Goal: Entertainment & Leisure: Browse casually

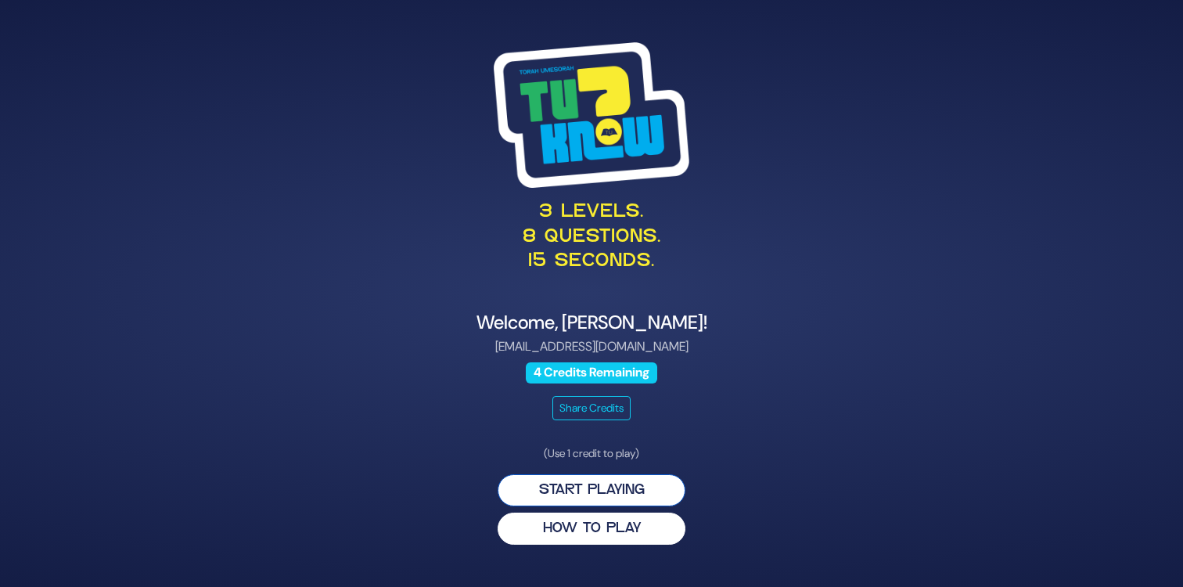
click at [588, 497] on button "Start Playing" at bounding box center [591, 490] width 188 height 32
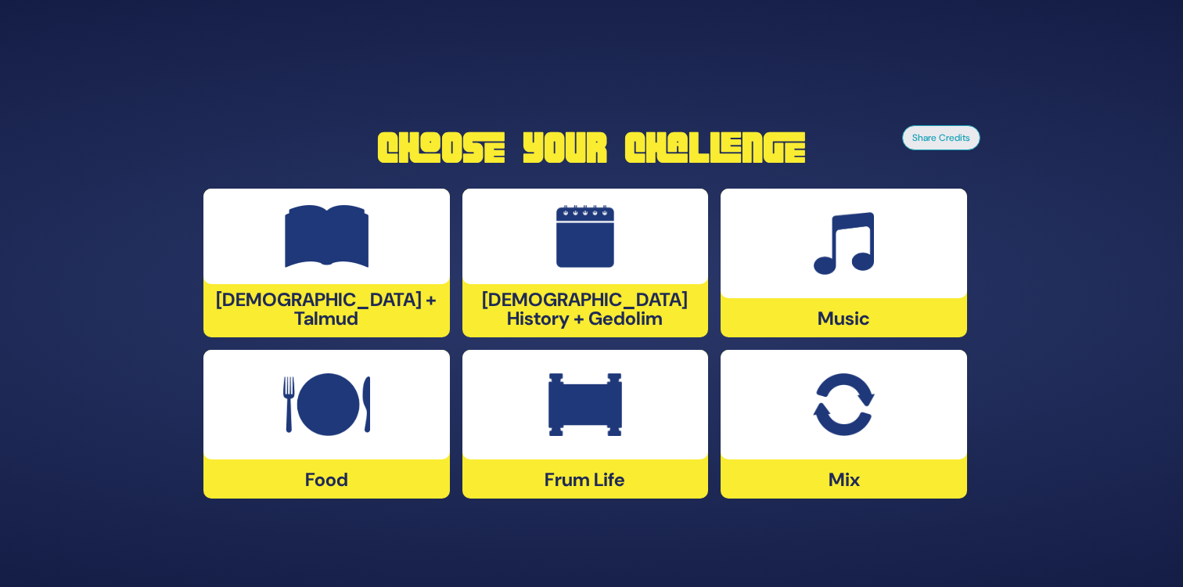
click at [834, 433] on img at bounding box center [843, 404] width 61 height 63
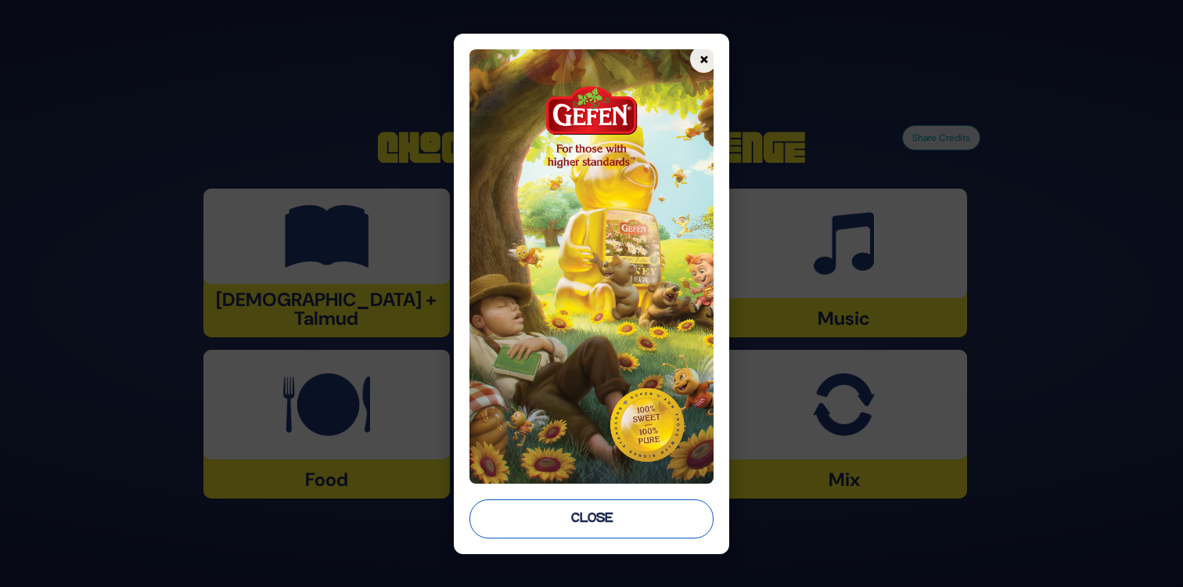
click at [630, 529] on button "Close" at bounding box center [591, 518] width 244 height 39
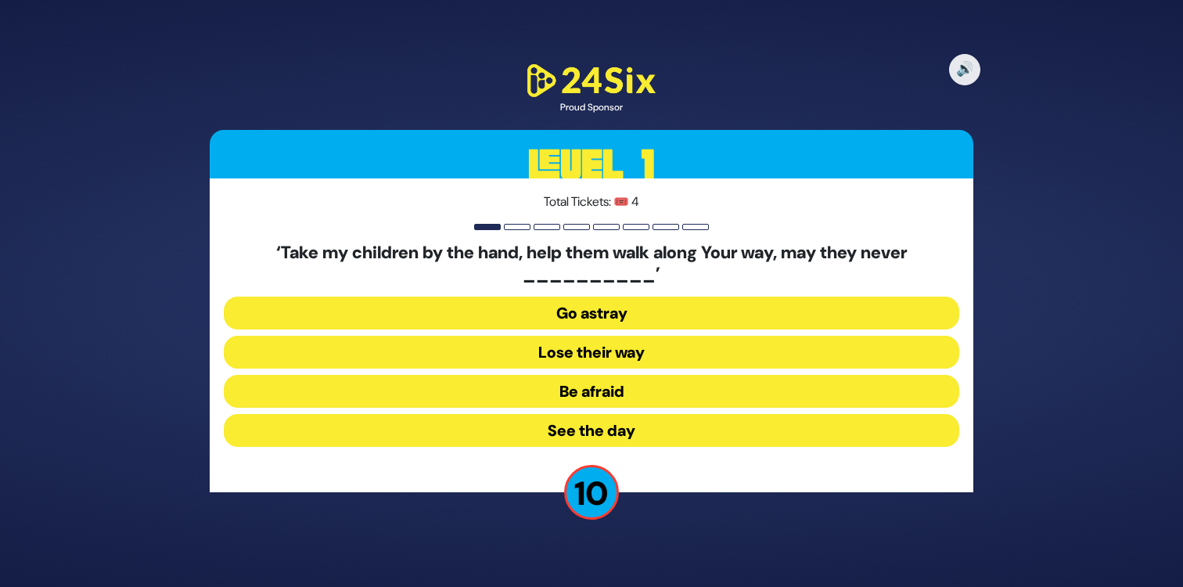
click at [615, 313] on button "Go astray" at bounding box center [591, 312] width 735 height 33
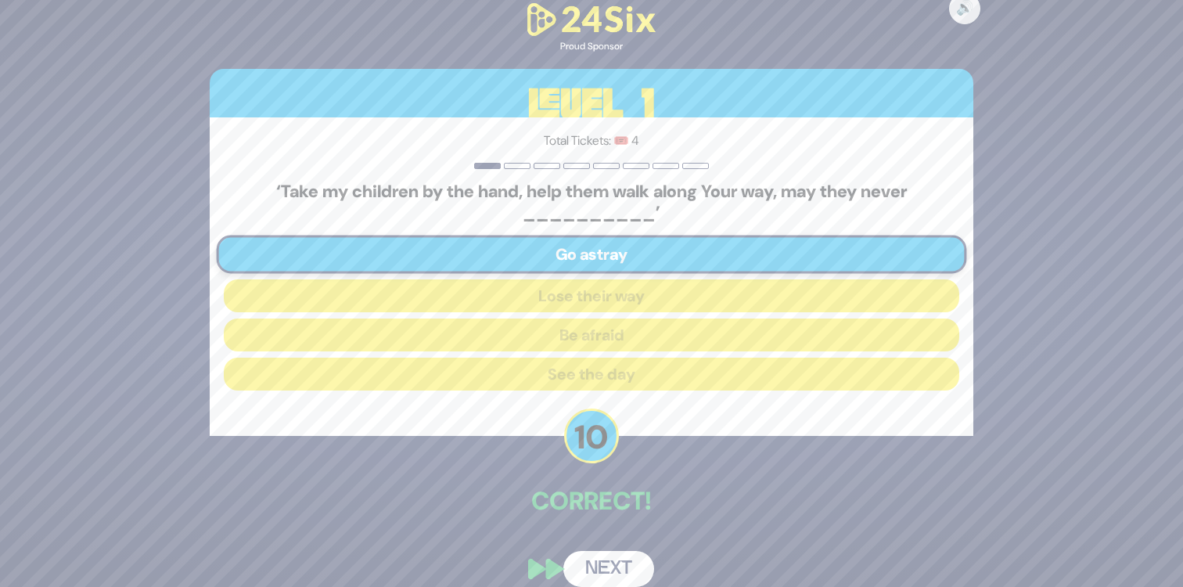
click at [622, 559] on button "Next" at bounding box center [608, 569] width 91 height 36
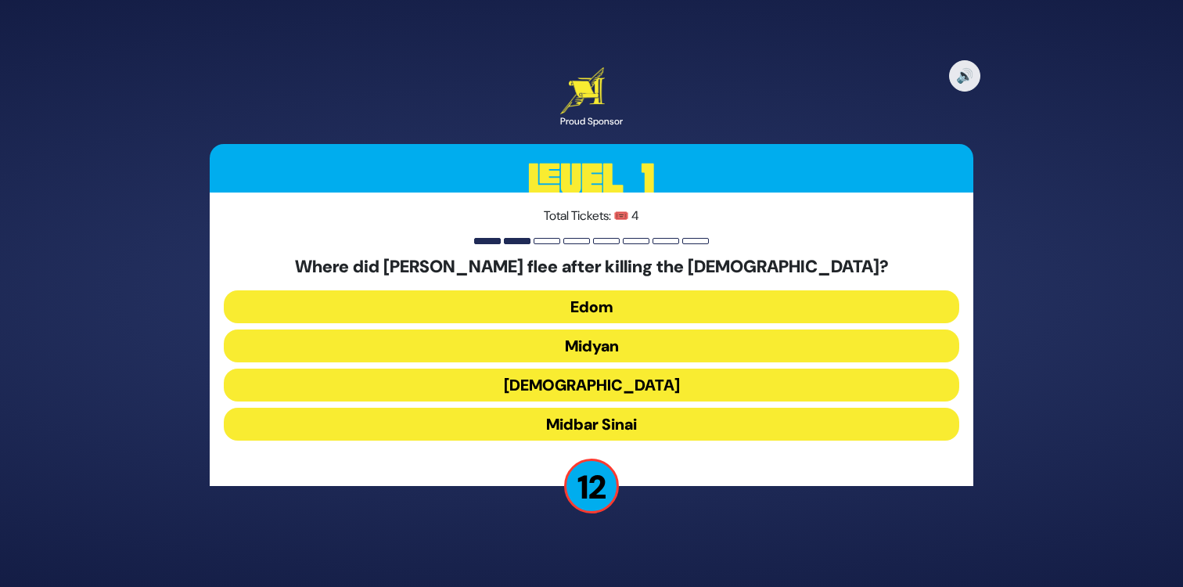
click at [499, 346] on button "Midyan" at bounding box center [591, 345] width 735 height 33
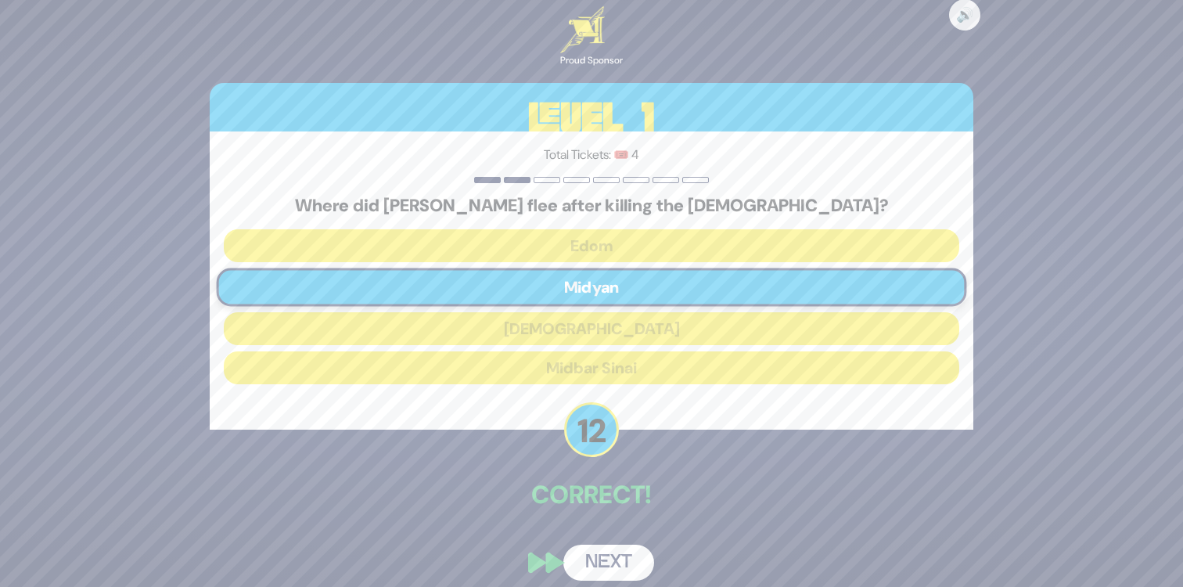
click at [608, 566] on button "Next" at bounding box center [608, 562] width 91 height 36
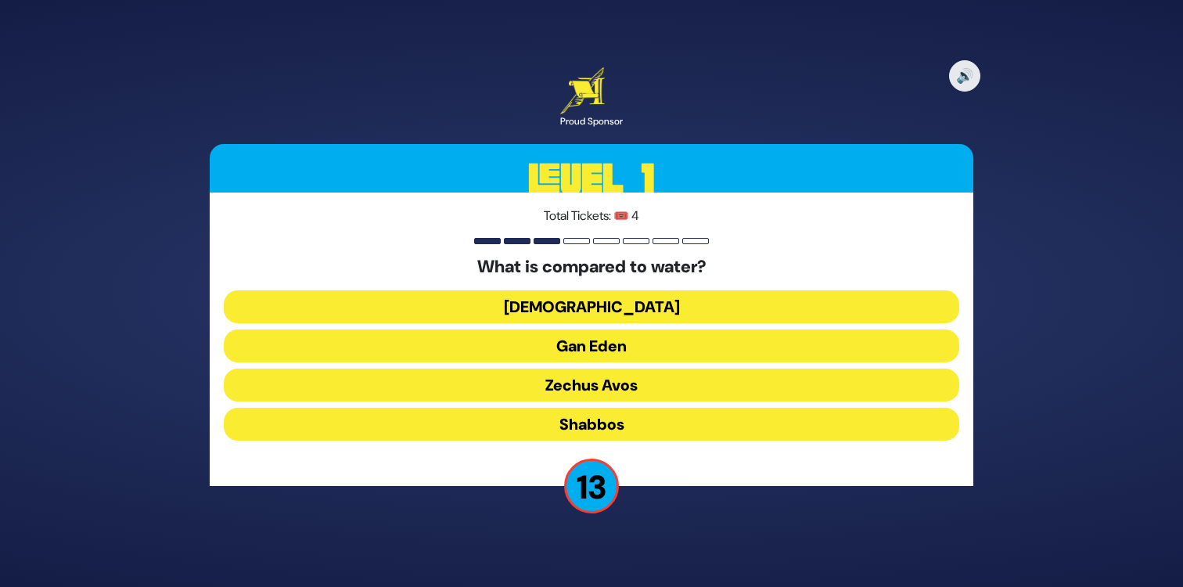
click at [518, 305] on button "[DEMOGRAPHIC_DATA]" at bounding box center [591, 306] width 735 height 33
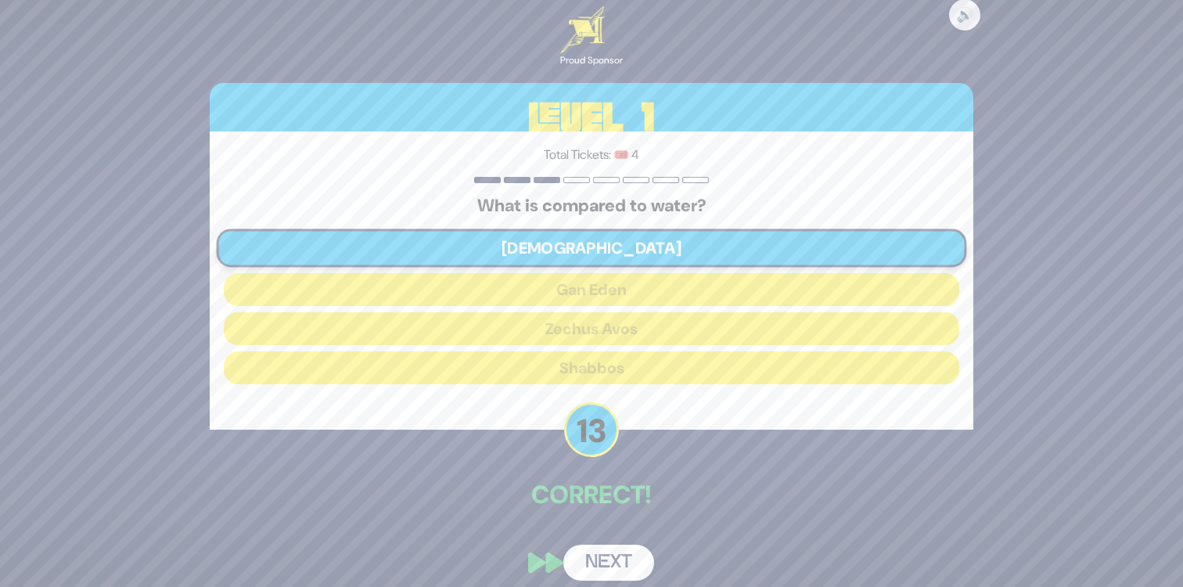
click at [613, 563] on button "Next" at bounding box center [608, 562] width 91 height 36
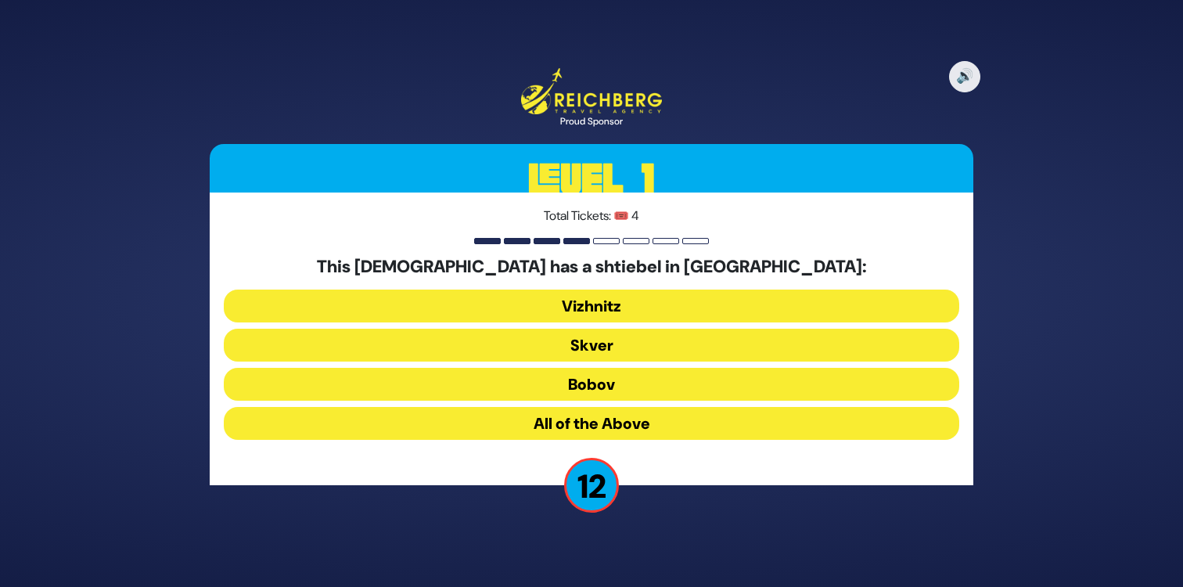
click at [573, 422] on button "All of the Above" at bounding box center [591, 423] width 735 height 33
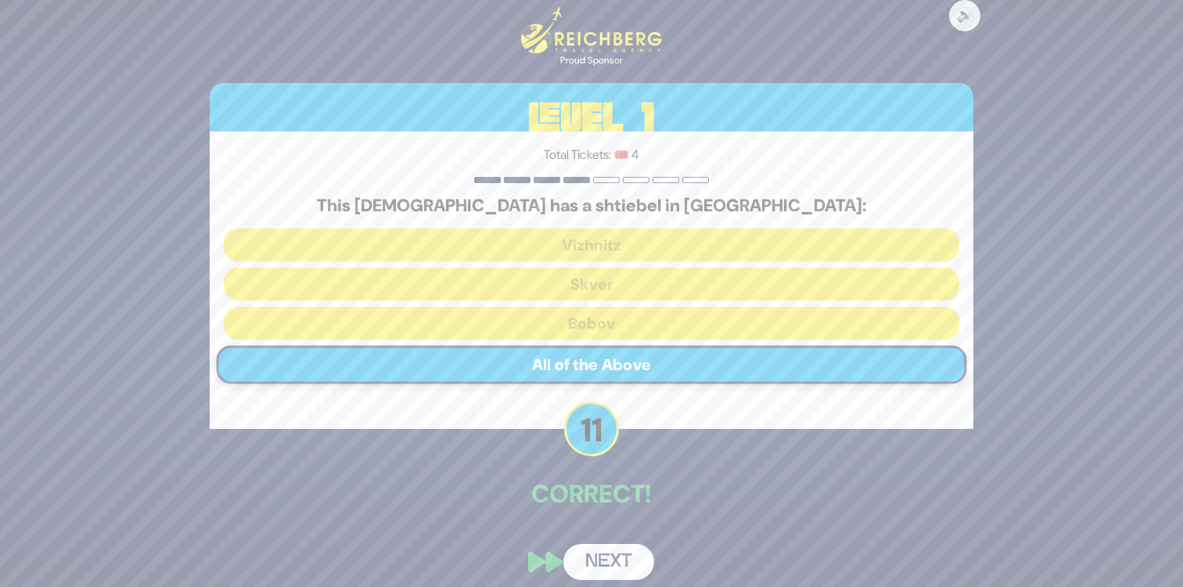
click at [611, 565] on button "Next" at bounding box center [608, 562] width 91 height 36
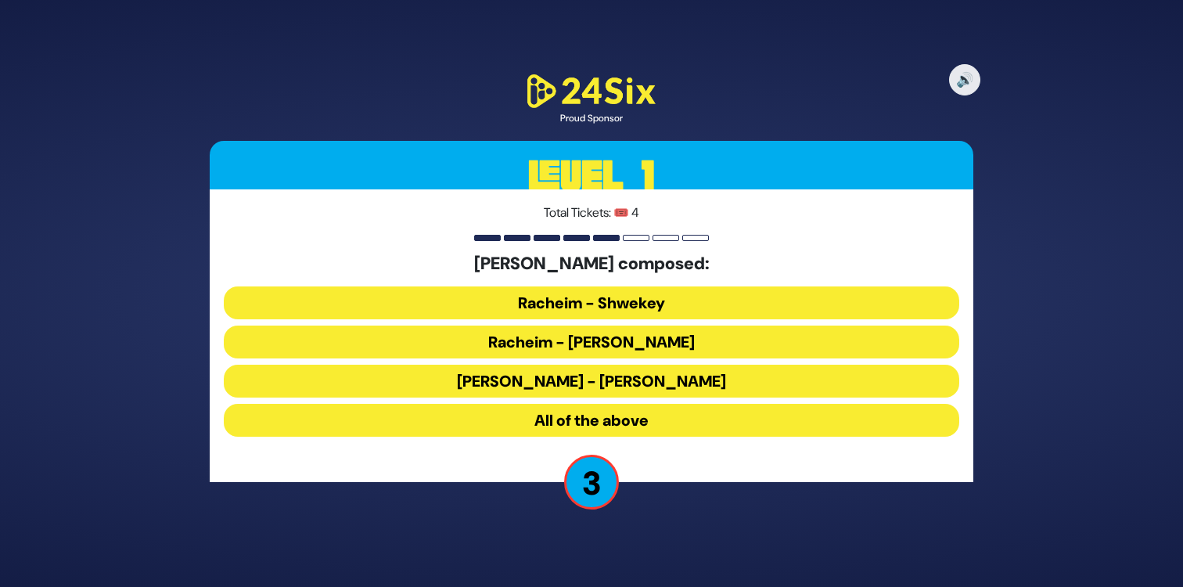
click at [526, 420] on button "All of the above" at bounding box center [591, 420] width 735 height 33
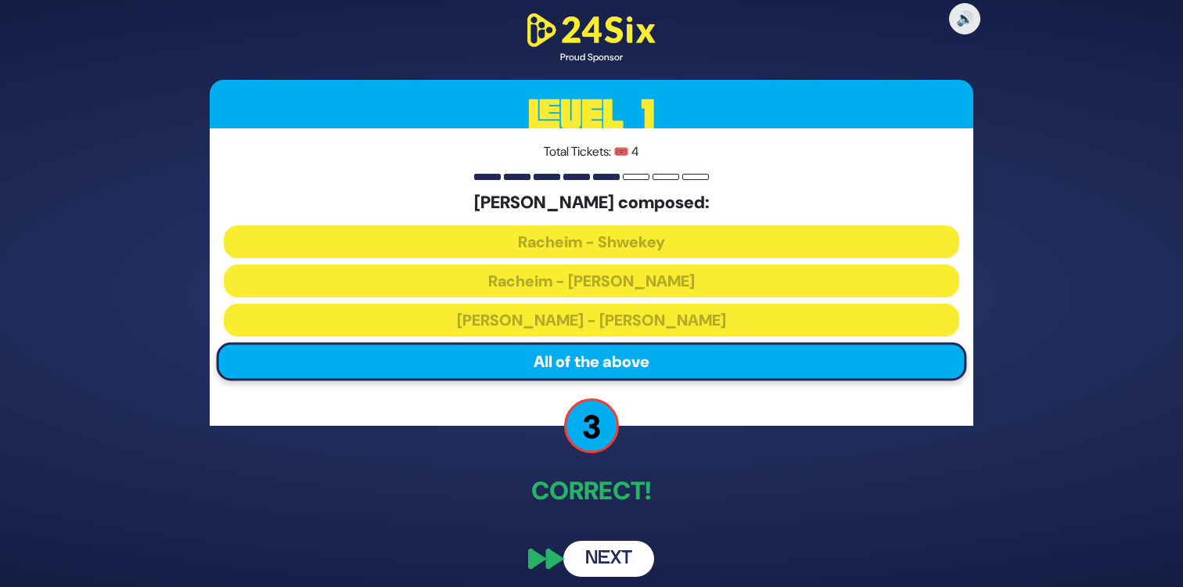
click at [622, 562] on button "Next" at bounding box center [608, 558] width 91 height 36
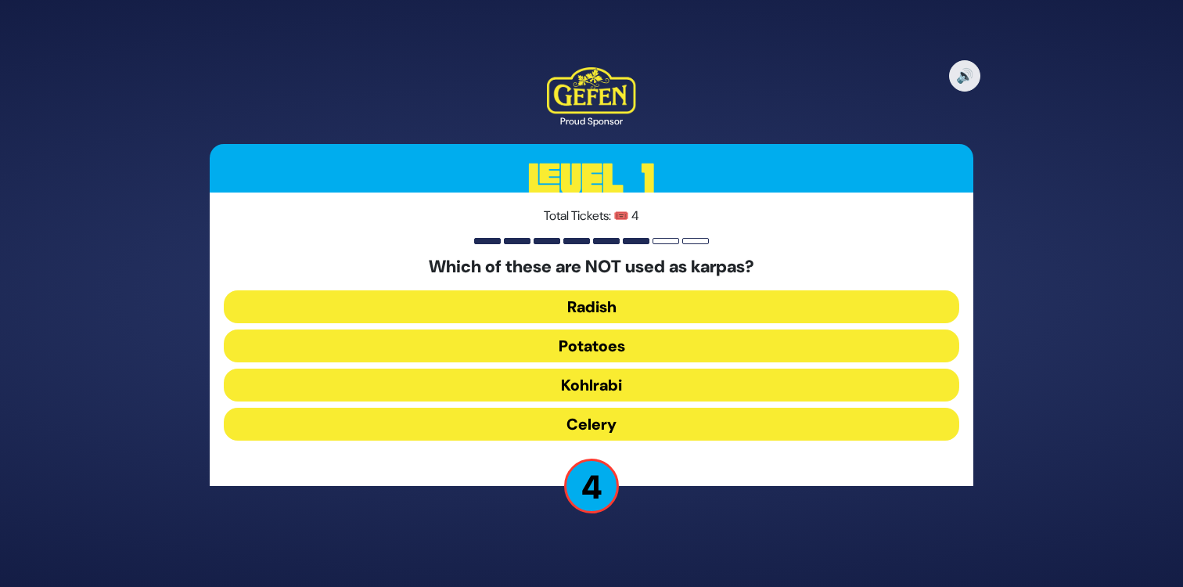
click at [590, 383] on button "Kohlrabi" at bounding box center [591, 384] width 735 height 33
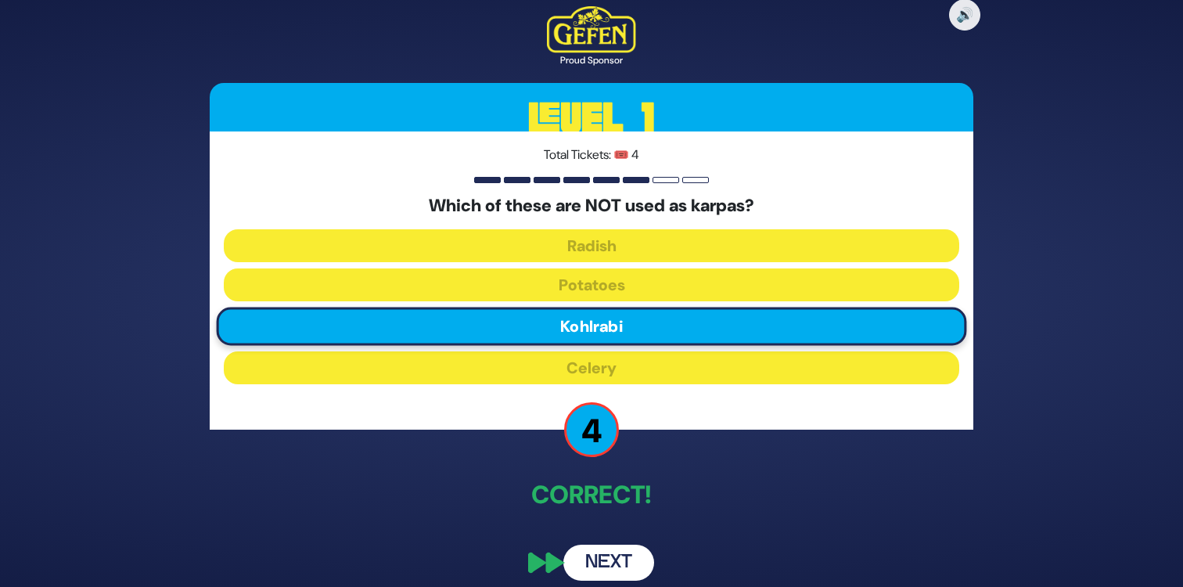
click at [626, 558] on button "Next" at bounding box center [608, 562] width 91 height 36
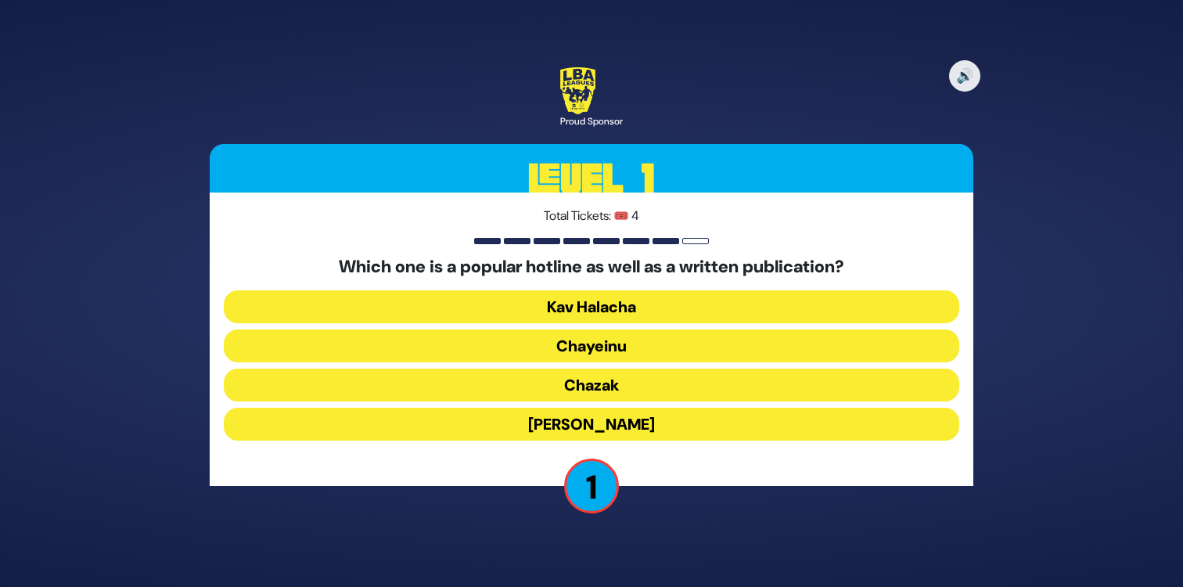
click at [540, 343] on button "Chayeinu" at bounding box center [591, 345] width 735 height 33
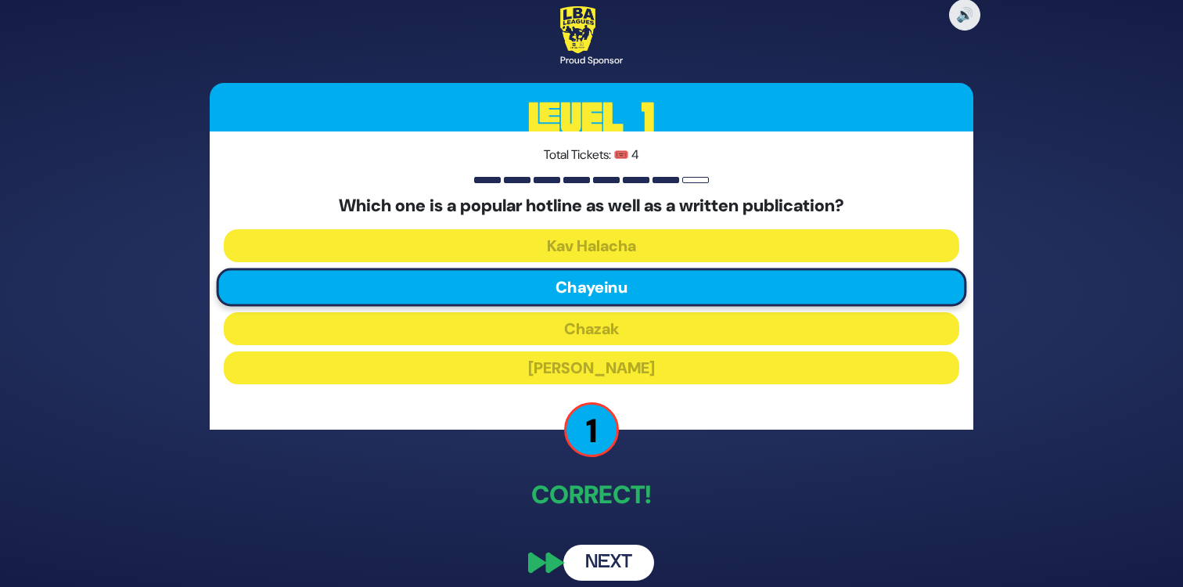
click at [593, 555] on button "Next" at bounding box center [608, 562] width 91 height 36
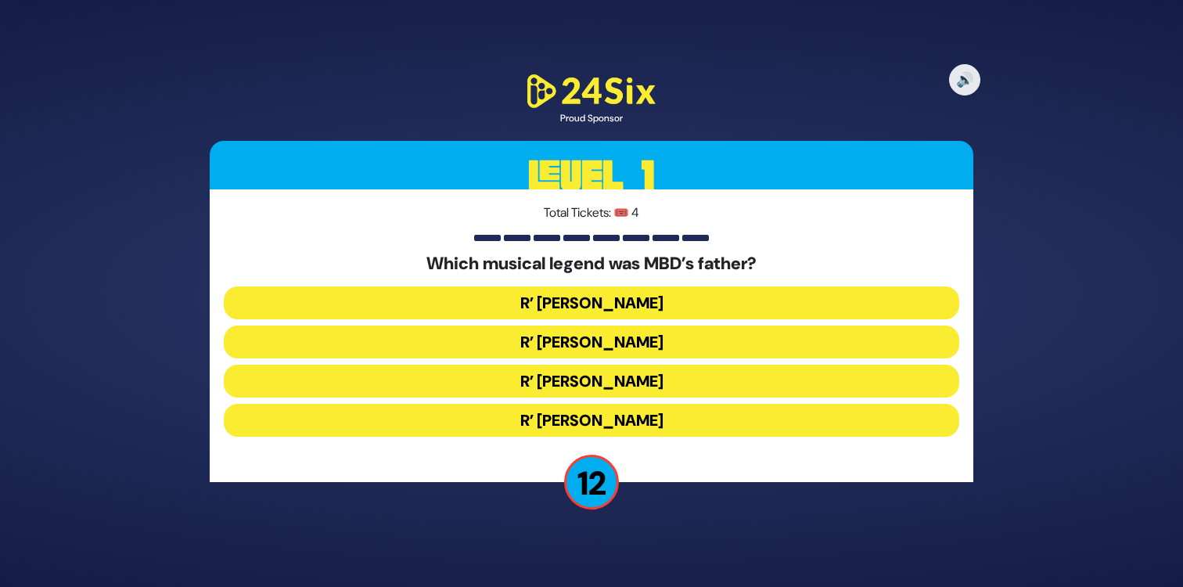
click at [481, 337] on button "R’ [PERSON_NAME]" at bounding box center [591, 341] width 735 height 33
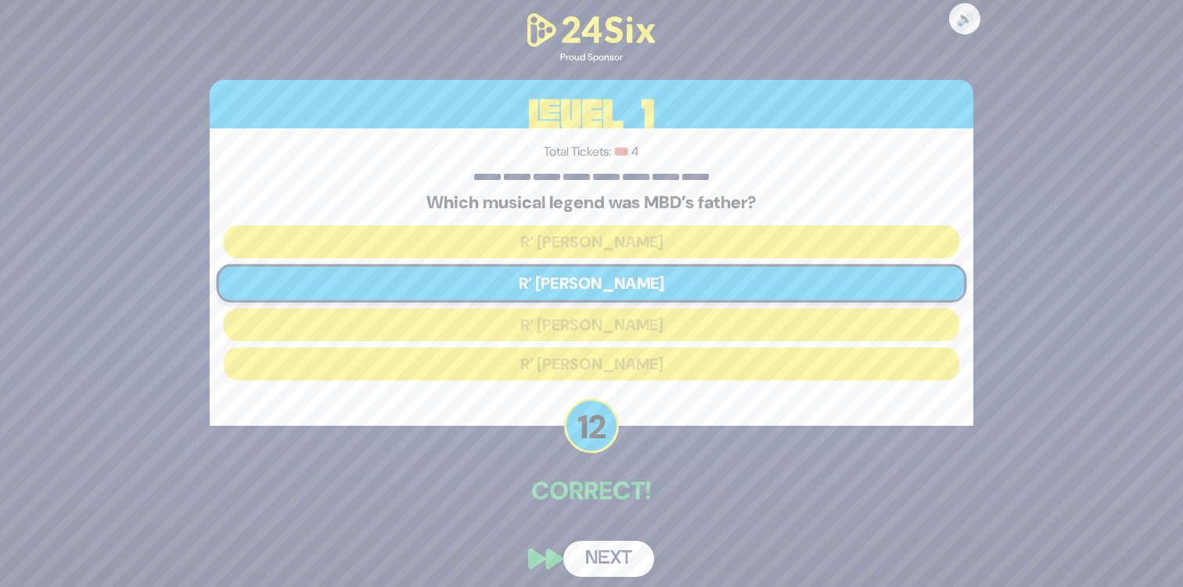
click at [611, 562] on button "Next" at bounding box center [608, 558] width 91 height 36
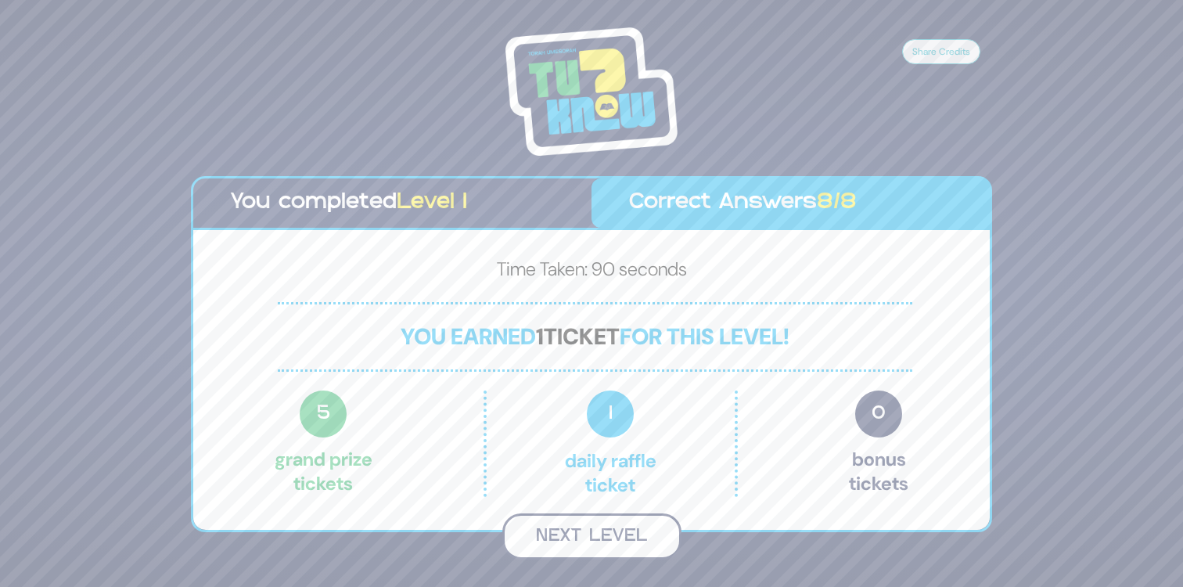
click at [587, 543] on button "Next Level" at bounding box center [591, 536] width 179 height 46
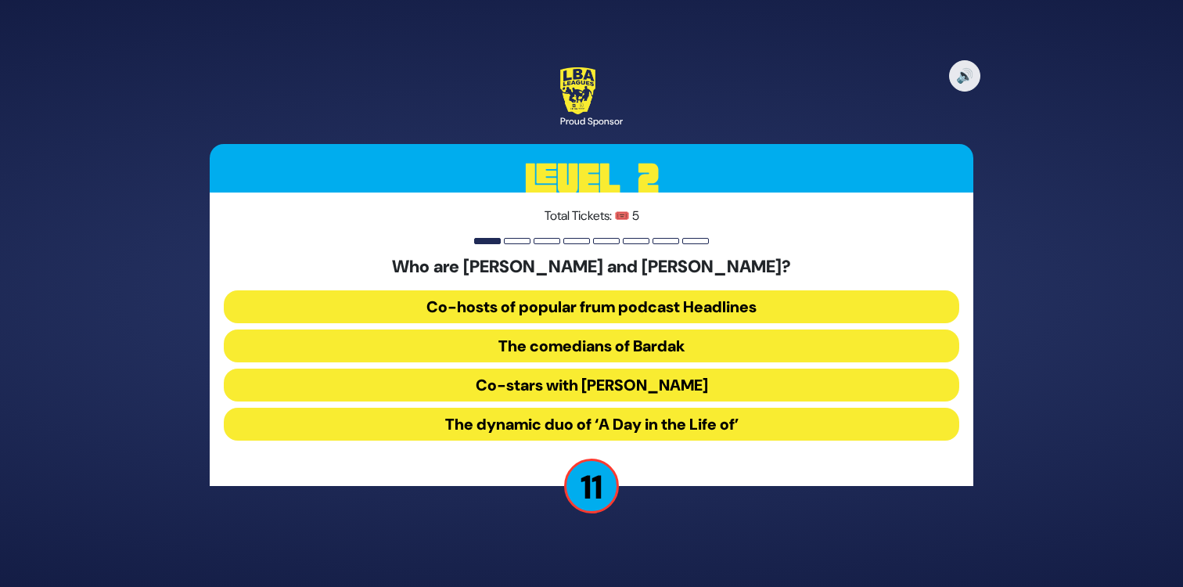
click at [551, 346] on button "The comedians of Bardak" at bounding box center [591, 345] width 735 height 33
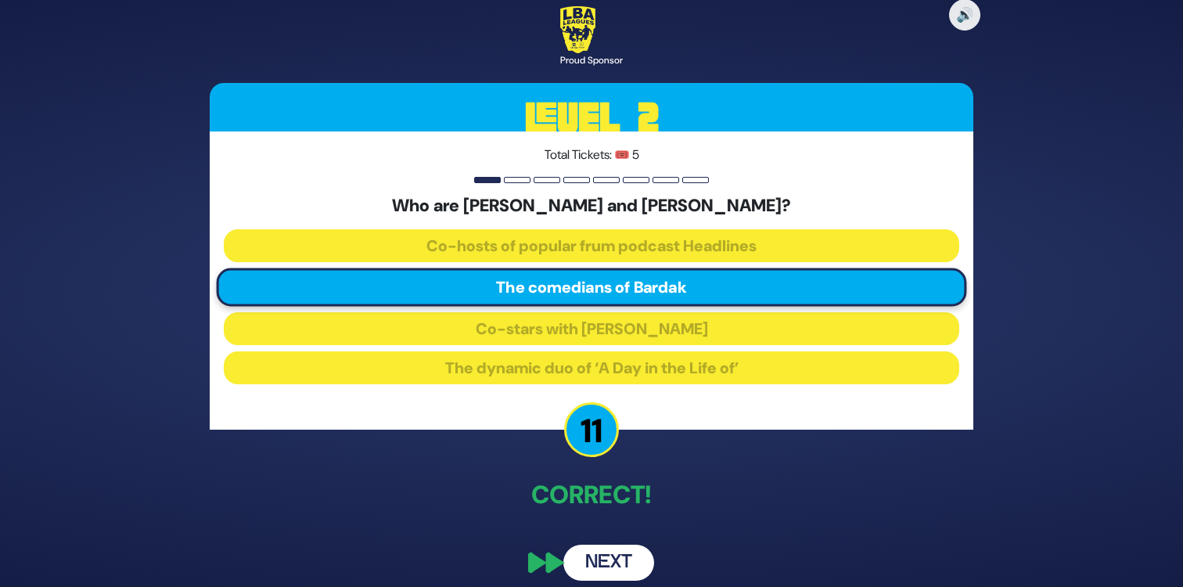
click at [618, 564] on button "Next" at bounding box center [608, 562] width 91 height 36
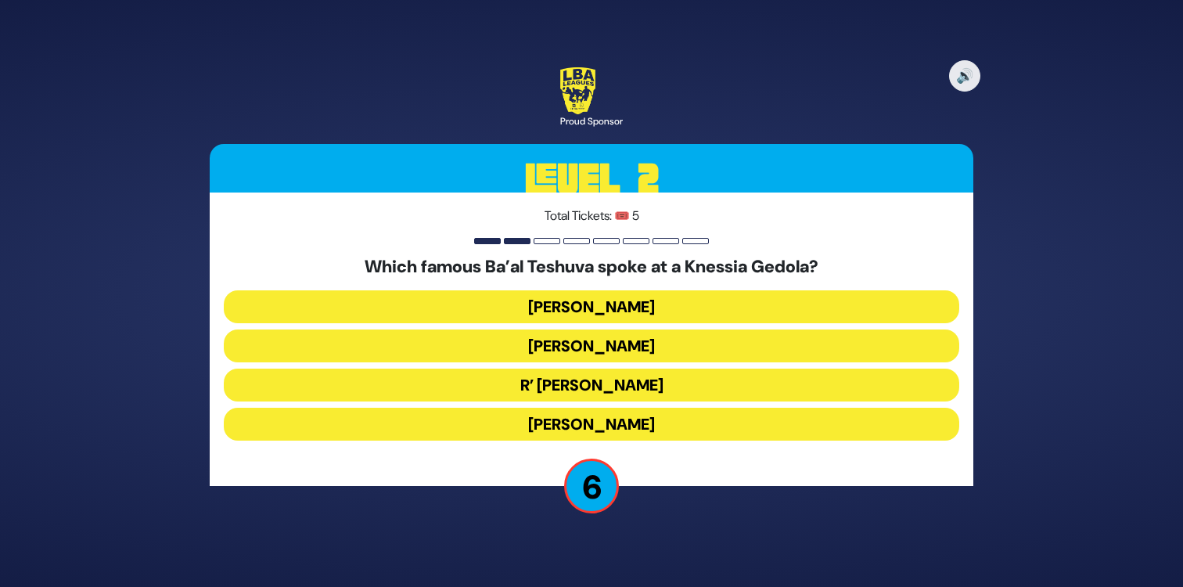
click at [513, 425] on button "[PERSON_NAME]" at bounding box center [591, 423] width 735 height 33
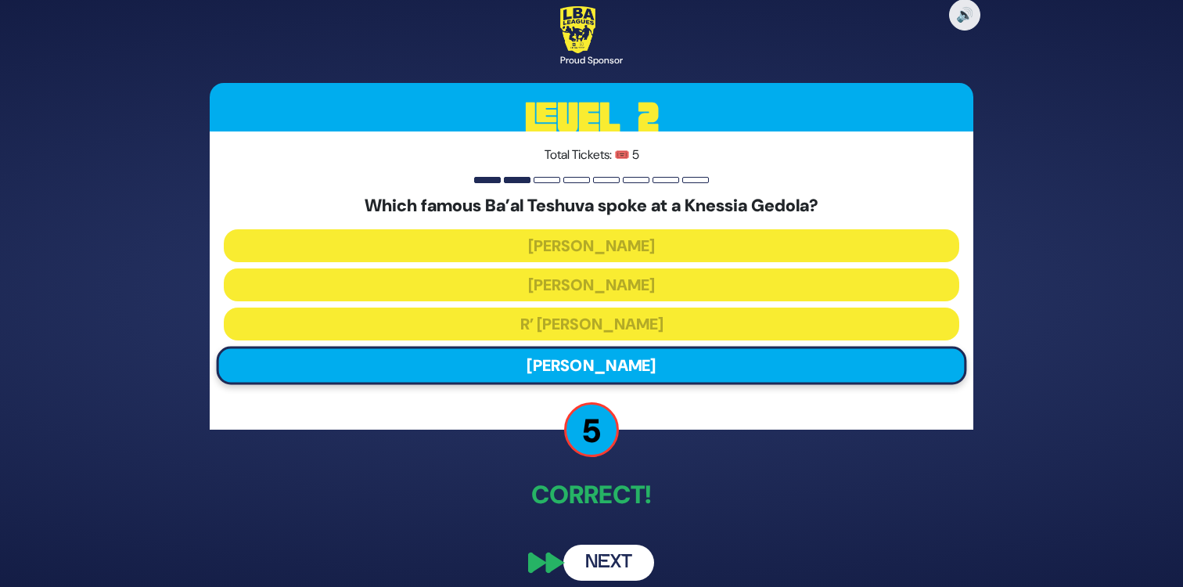
click at [616, 562] on button "Next" at bounding box center [608, 562] width 91 height 36
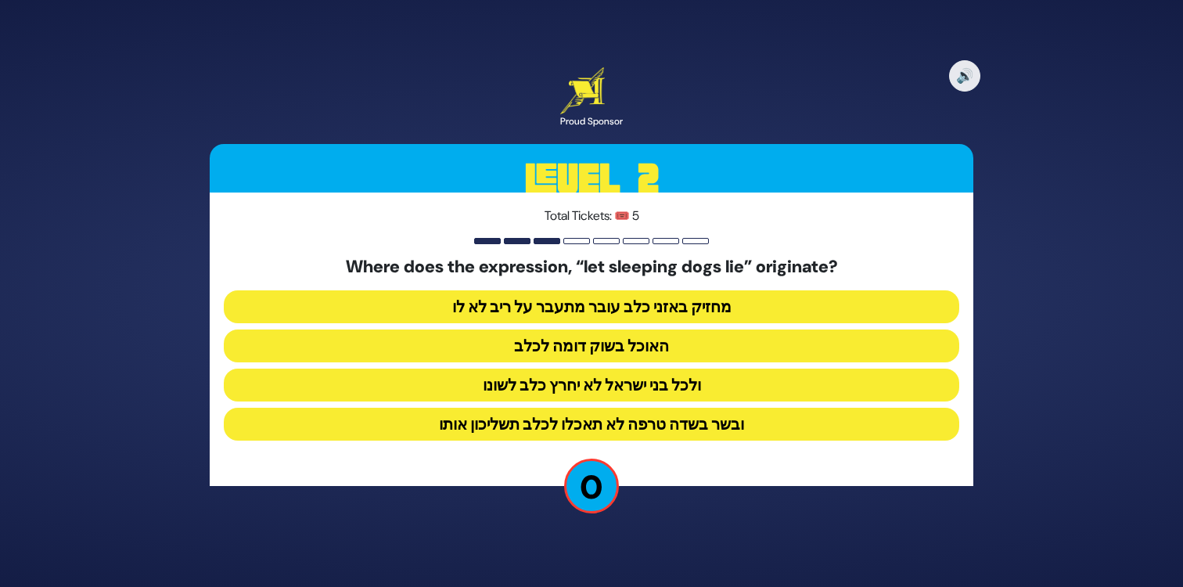
click at [465, 387] on button "ולכל בני ישראל לא יחרץ כלב לשונו" at bounding box center [591, 384] width 735 height 33
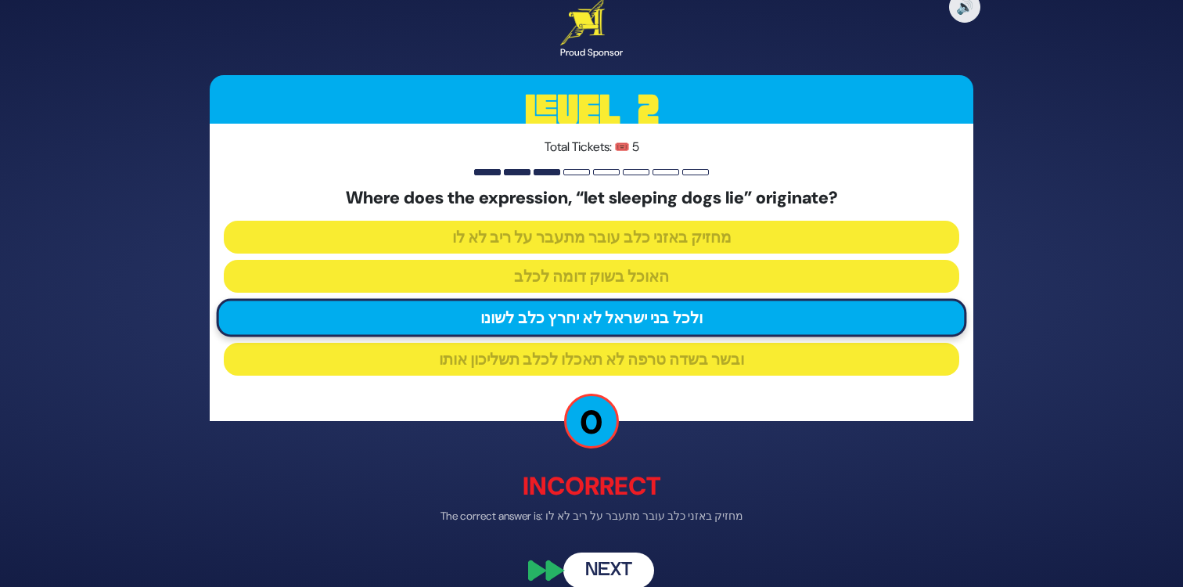
click at [605, 561] on button "Next" at bounding box center [608, 570] width 91 height 36
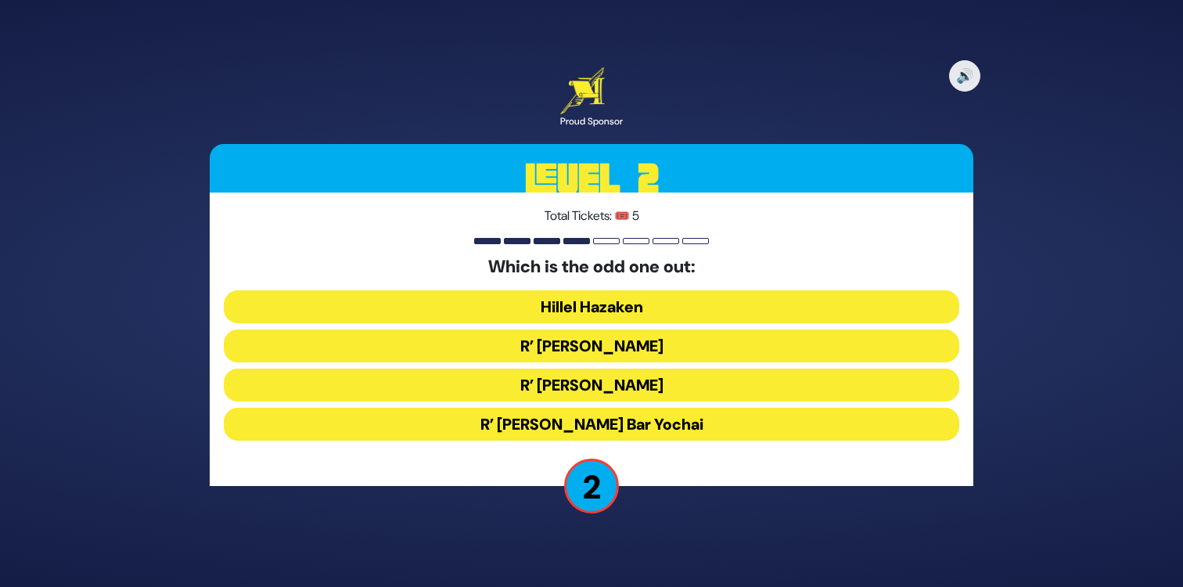
click at [540, 305] on button "Hillel Hazaken" at bounding box center [591, 306] width 735 height 33
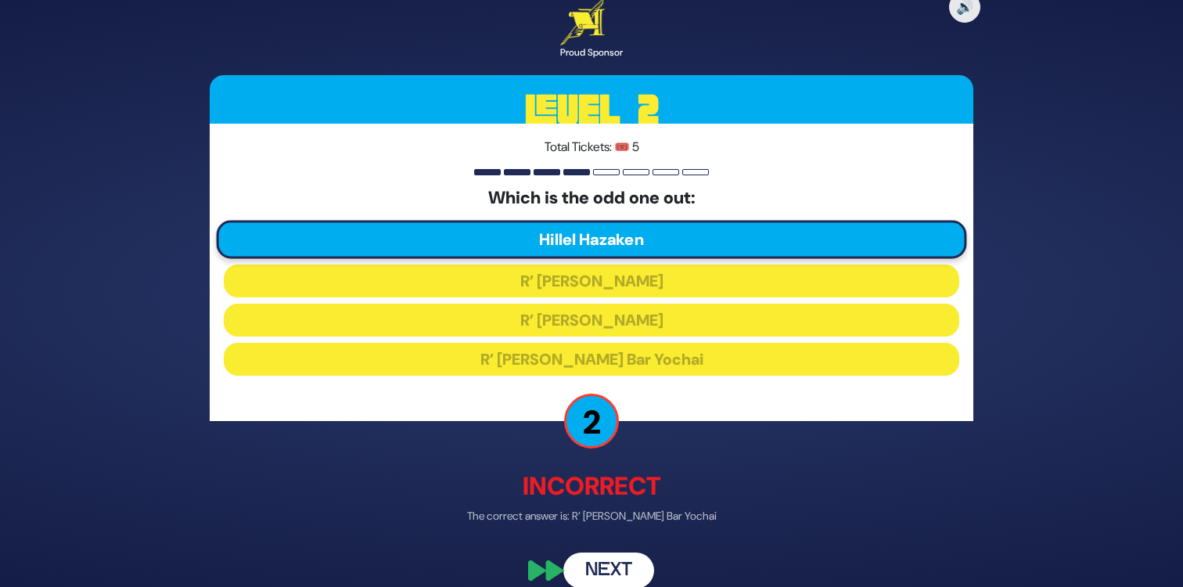
click at [617, 566] on button "Next" at bounding box center [608, 570] width 91 height 36
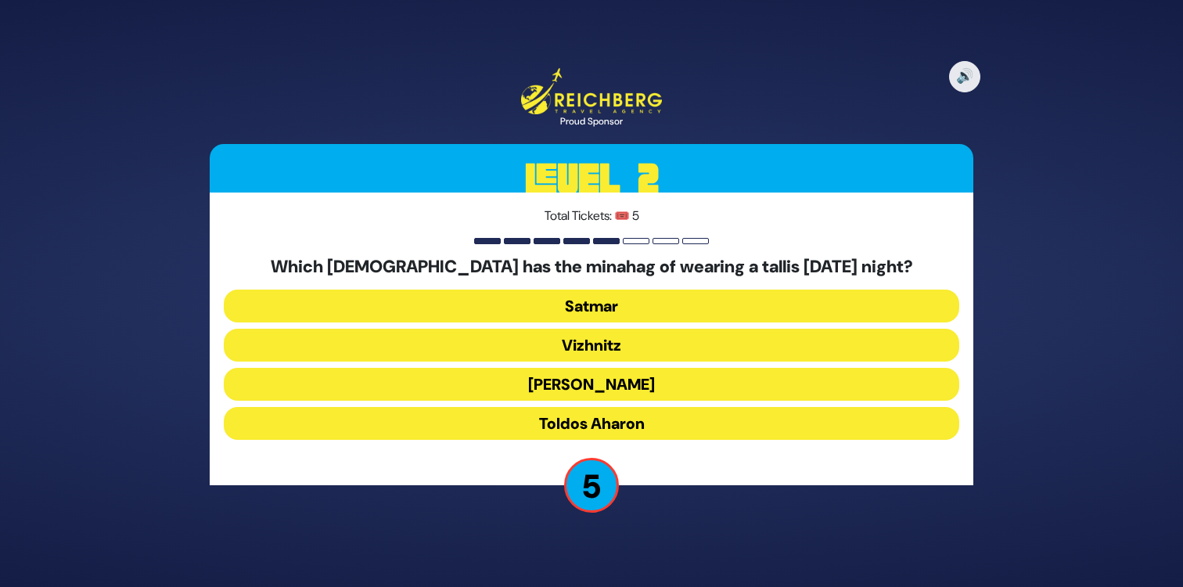
click at [640, 419] on button "Toldos Aharon" at bounding box center [591, 423] width 735 height 33
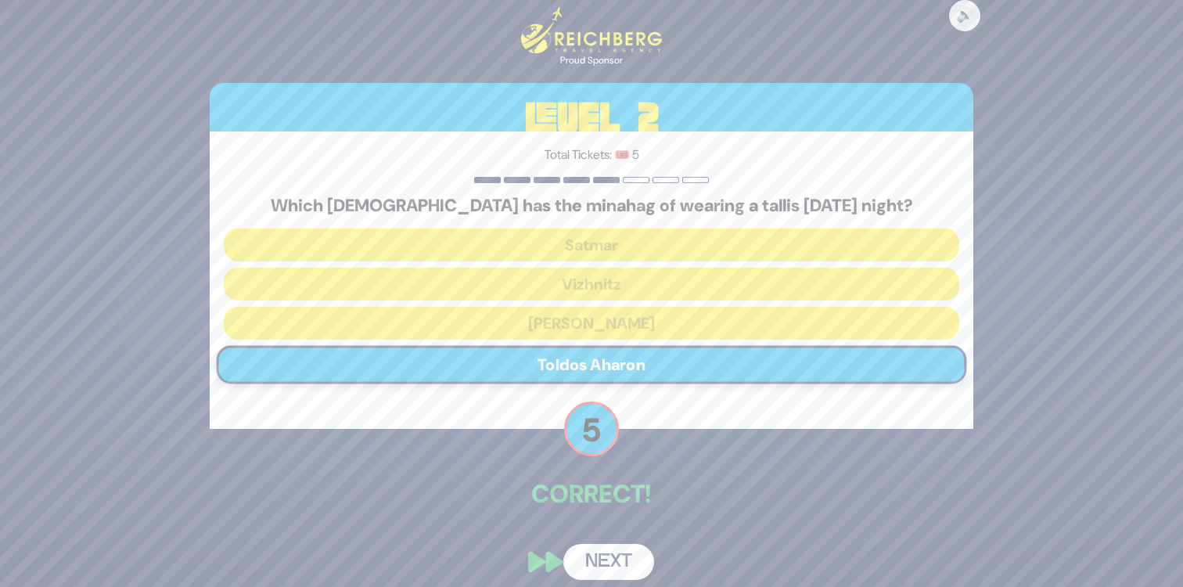
click at [631, 562] on button "Next" at bounding box center [608, 562] width 91 height 36
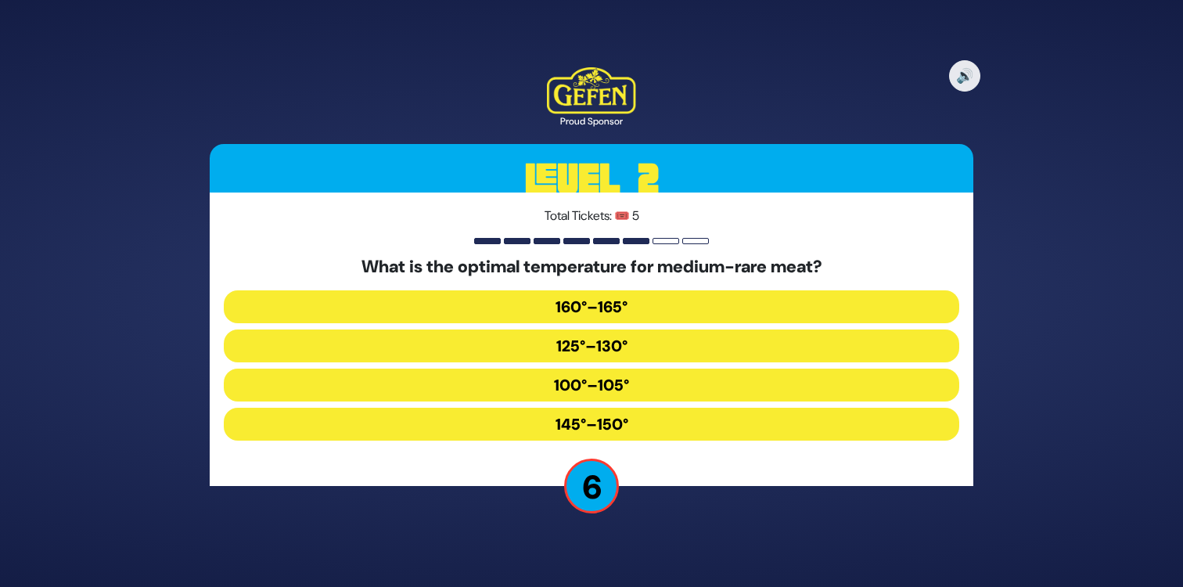
click at [645, 346] on button "125°–130°" at bounding box center [591, 345] width 735 height 33
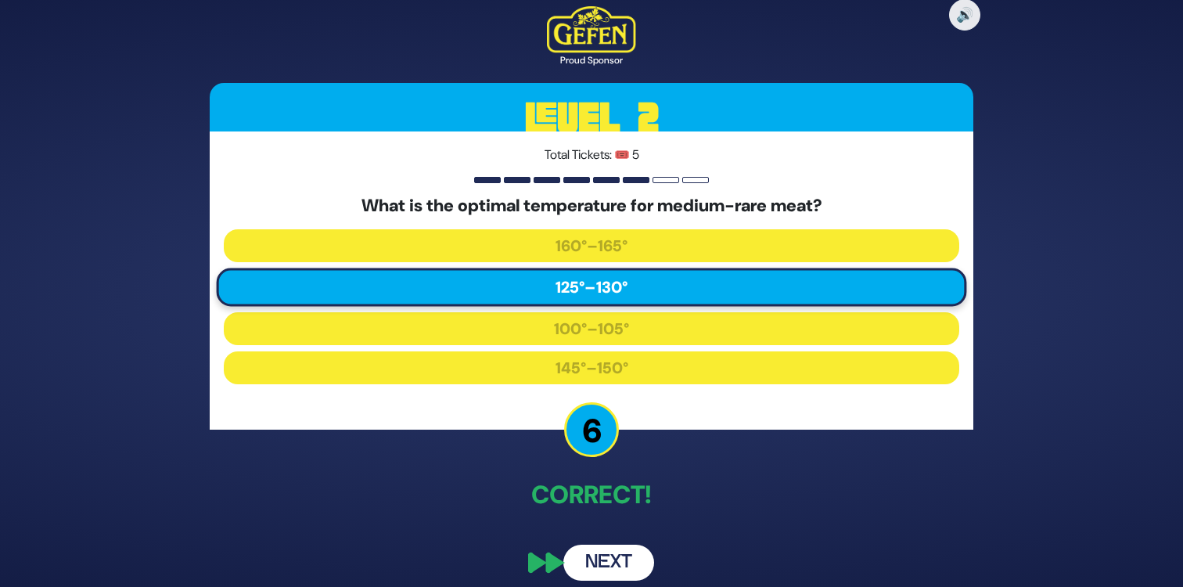
click at [615, 562] on button "Next" at bounding box center [608, 562] width 91 height 36
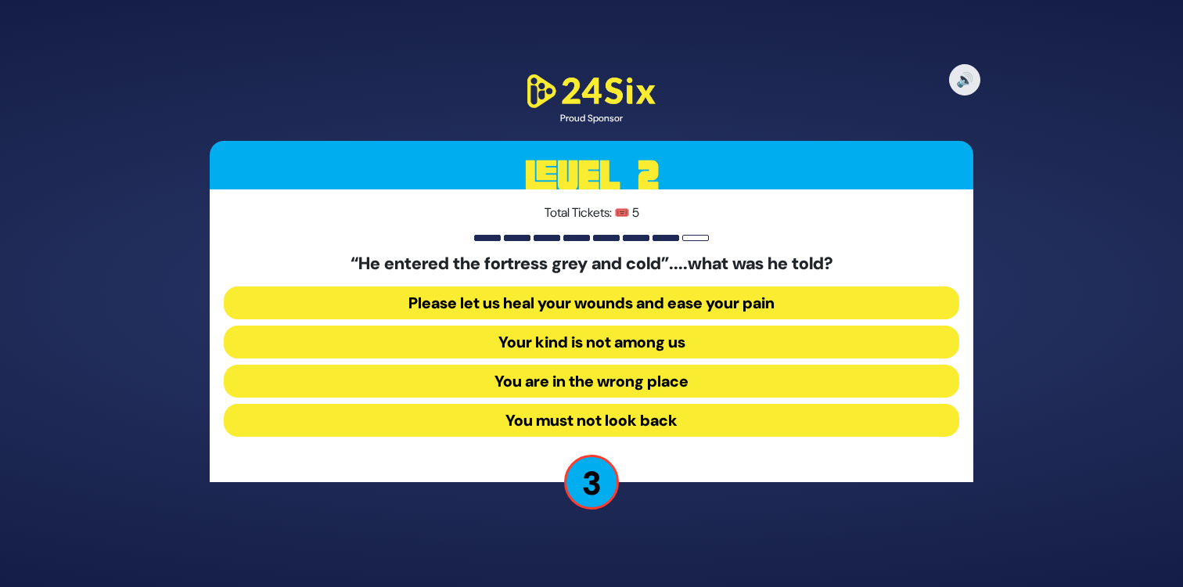
click at [543, 340] on button "Your kind is not among us" at bounding box center [591, 341] width 735 height 33
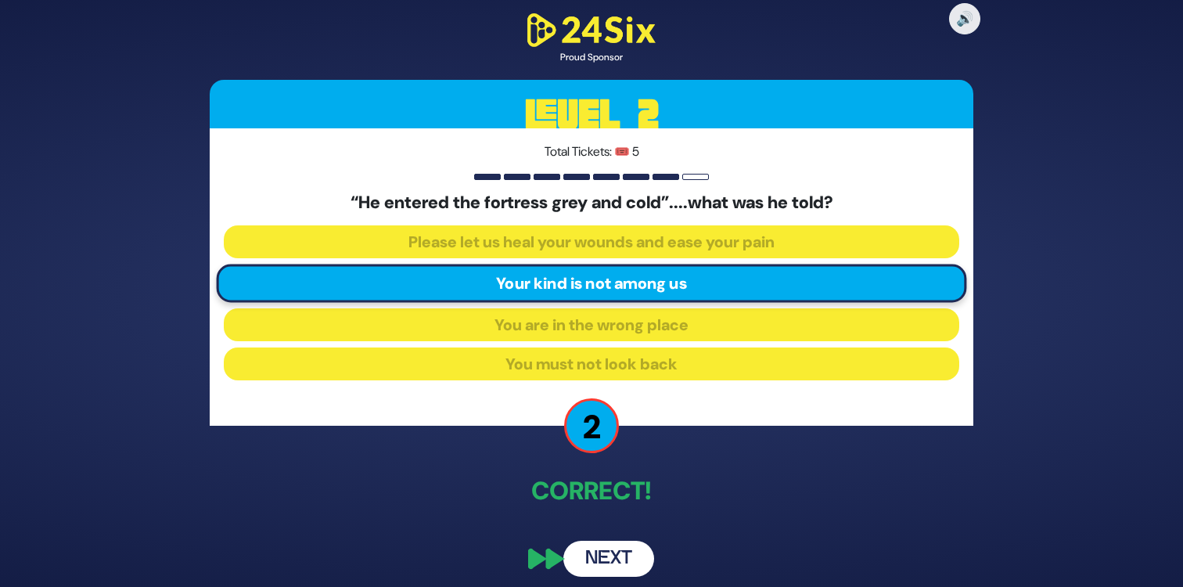
click at [611, 556] on button "Next" at bounding box center [608, 558] width 91 height 36
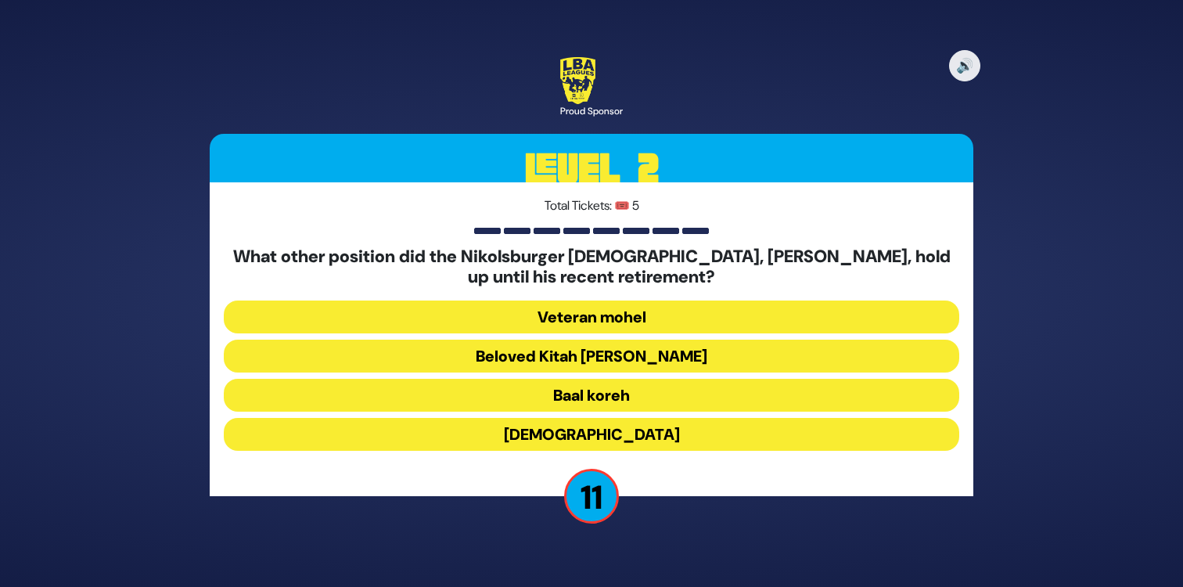
click at [635, 356] on button "Beloved Kitah [PERSON_NAME]" at bounding box center [591, 355] width 735 height 33
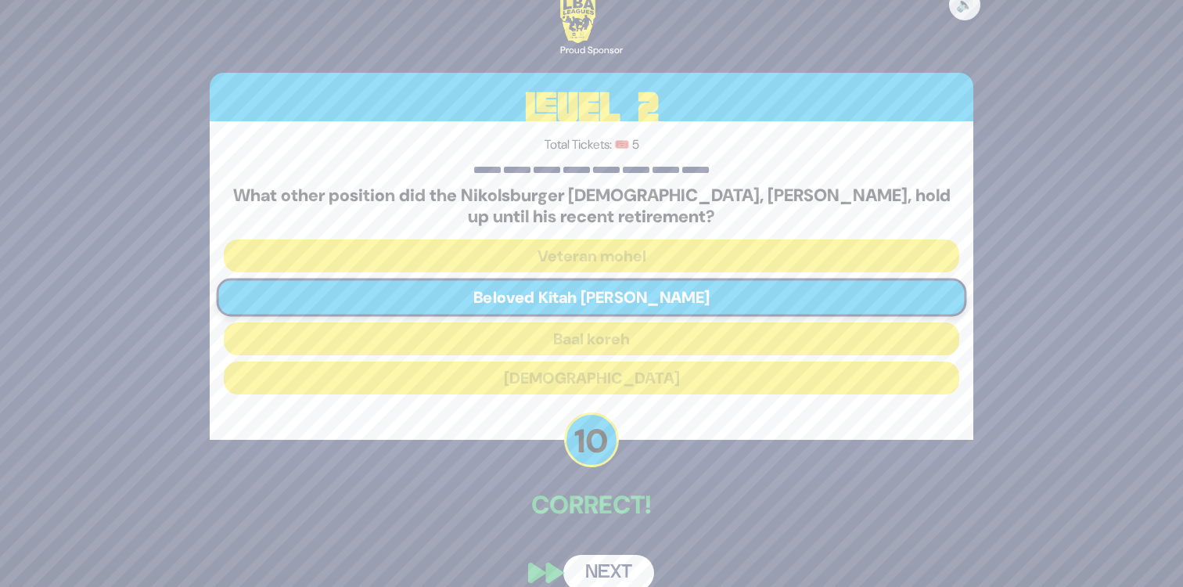
click at [614, 565] on button "Next" at bounding box center [608, 573] width 91 height 36
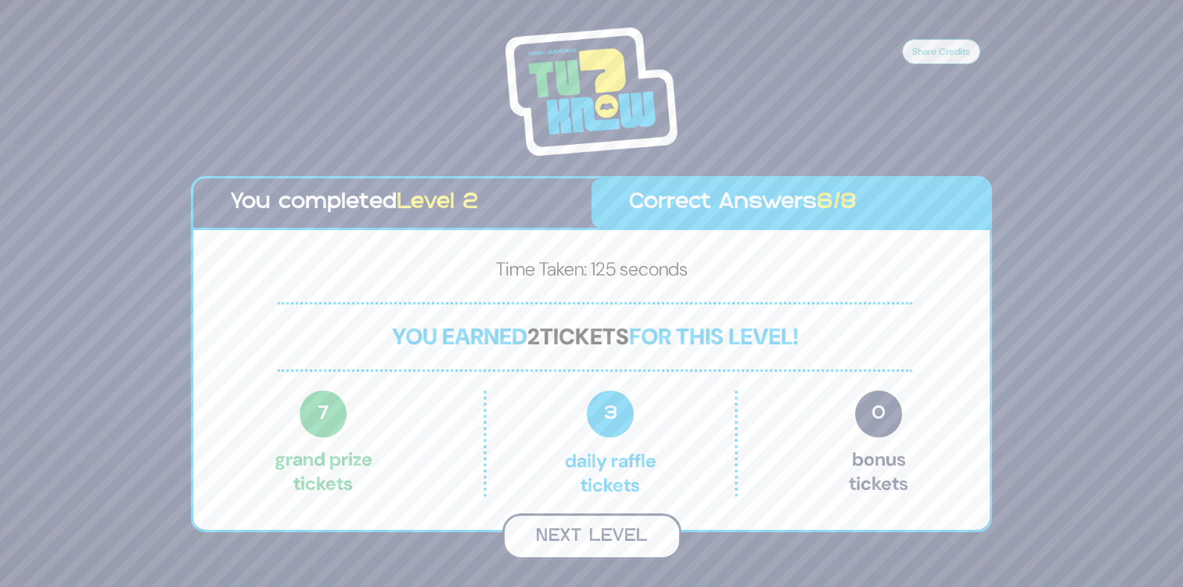
click at [601, 542] on button "Next Level" at bounding box center [591, 536] width 179 height 46
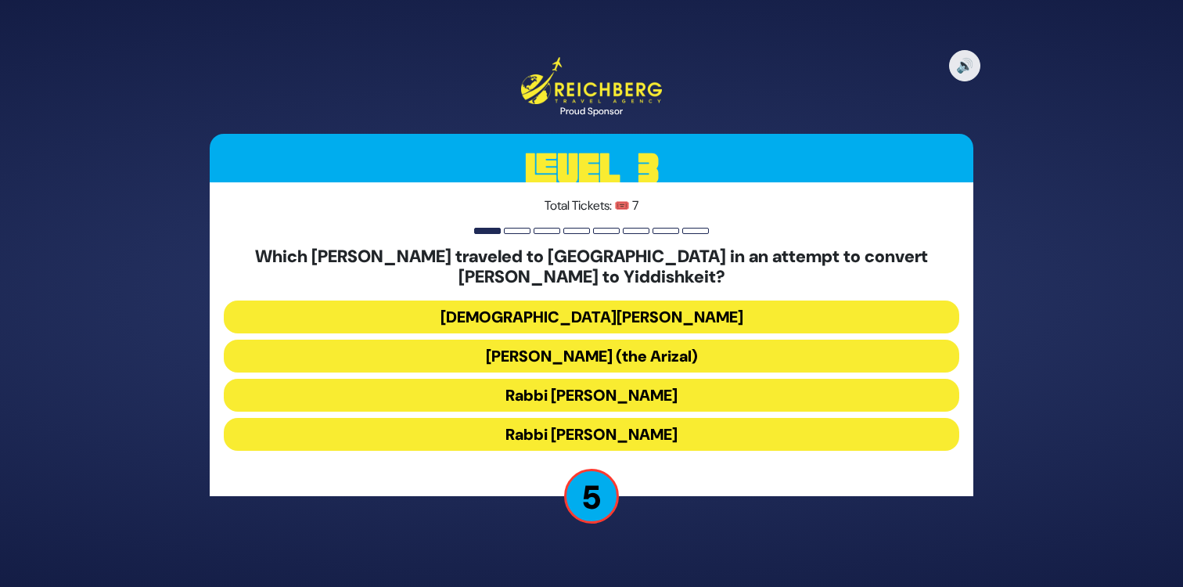
click at [494, 396] on button "Rabbi [PERSON_NAME]" at bounding box center [591, 395] width 735 height 33
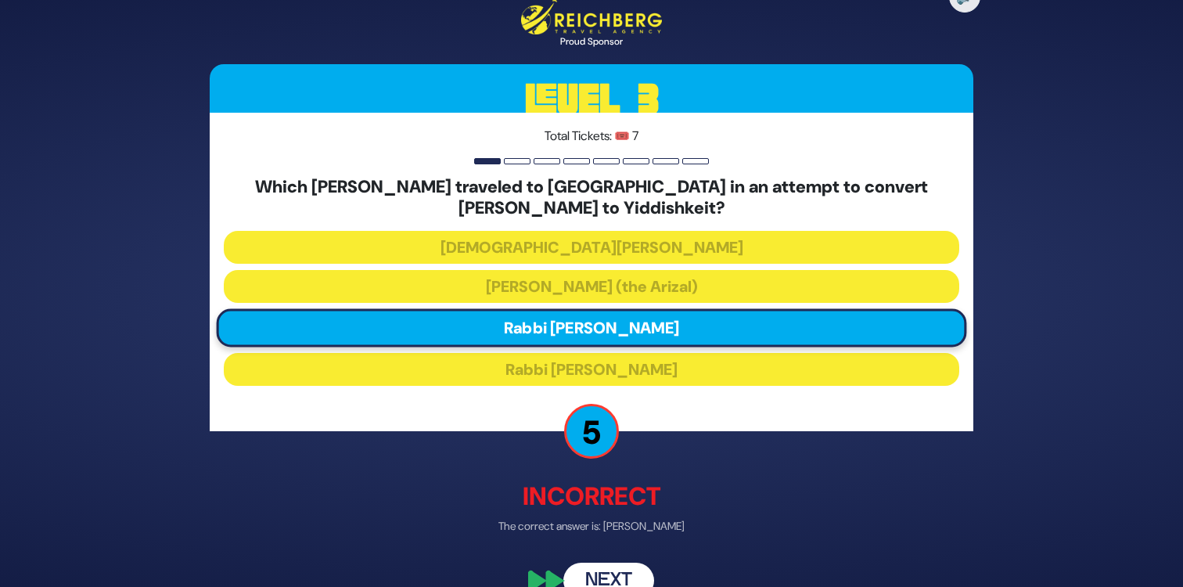
click at [624, 575] on button "Next" at bounding box center [608, 580] width 91 height 36
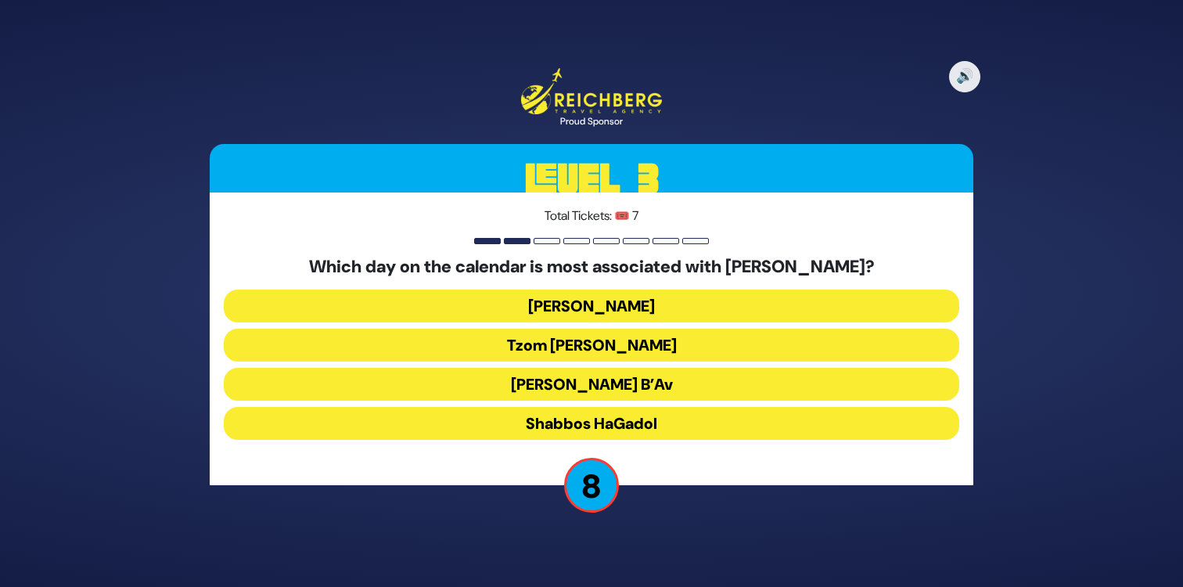
click at [497, 422] on button "Shabbos HaGadol" at bounding box center [591, 423] width 735 height 33
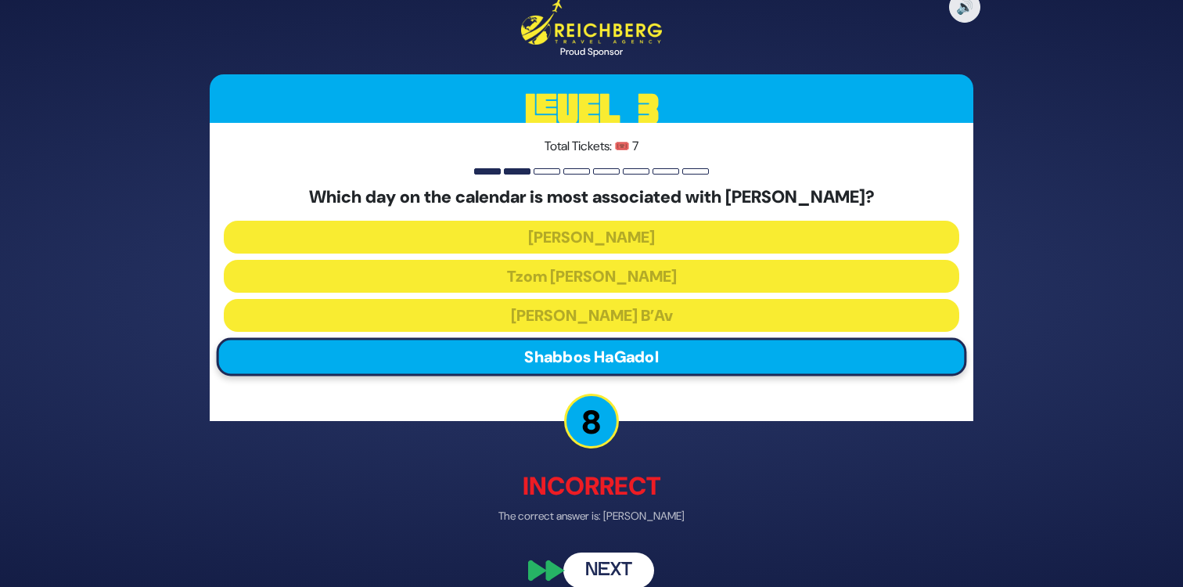
click at [617, 565] on button "Next" at bounding box center [608, 570] width 91 height 36
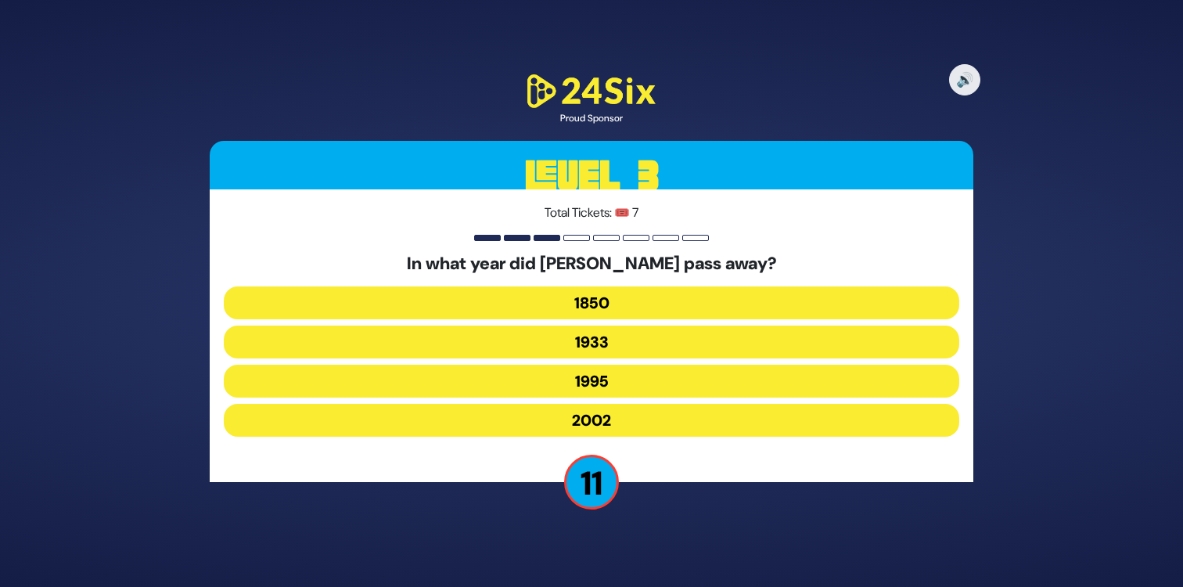
click at [539, 341] on button "1933" at bounding box center [591, 341] width 735 height 33
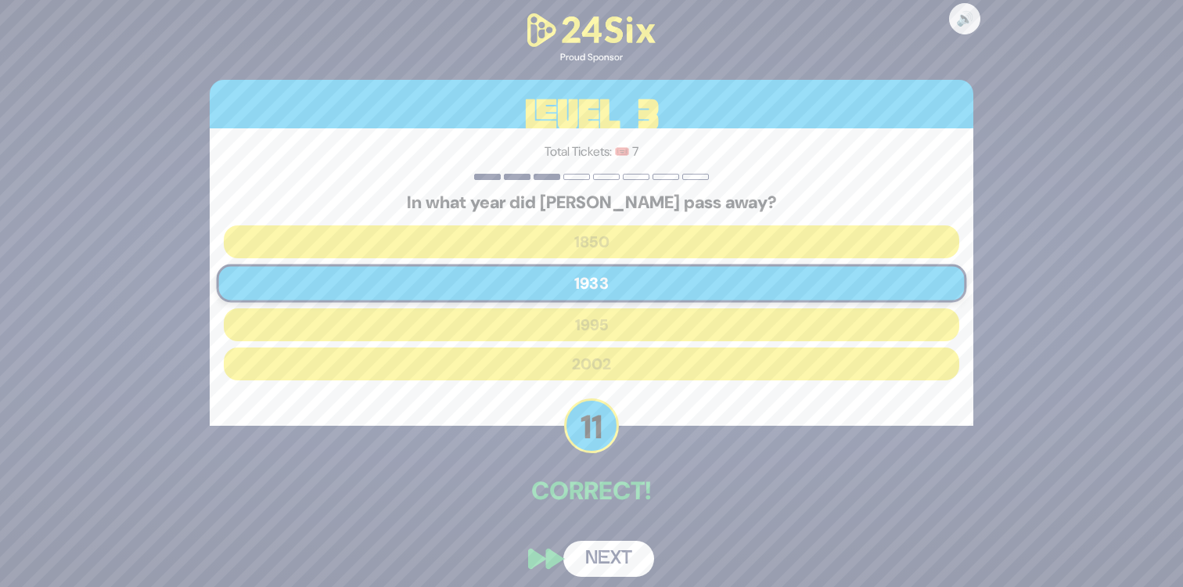
click at [628, 561] on button "Next" at bounding box center [608, 558] width 91 height 36
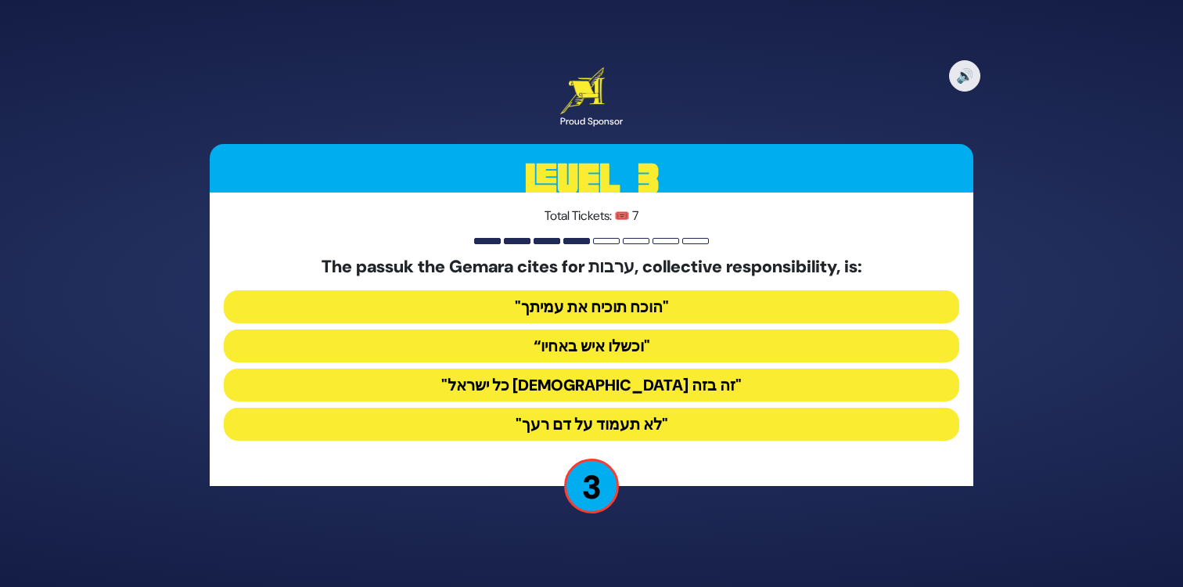
click at [547, 339] on button "“וכשלו איש באחיו"" at bounding box center [591, 345] width 735 height 33
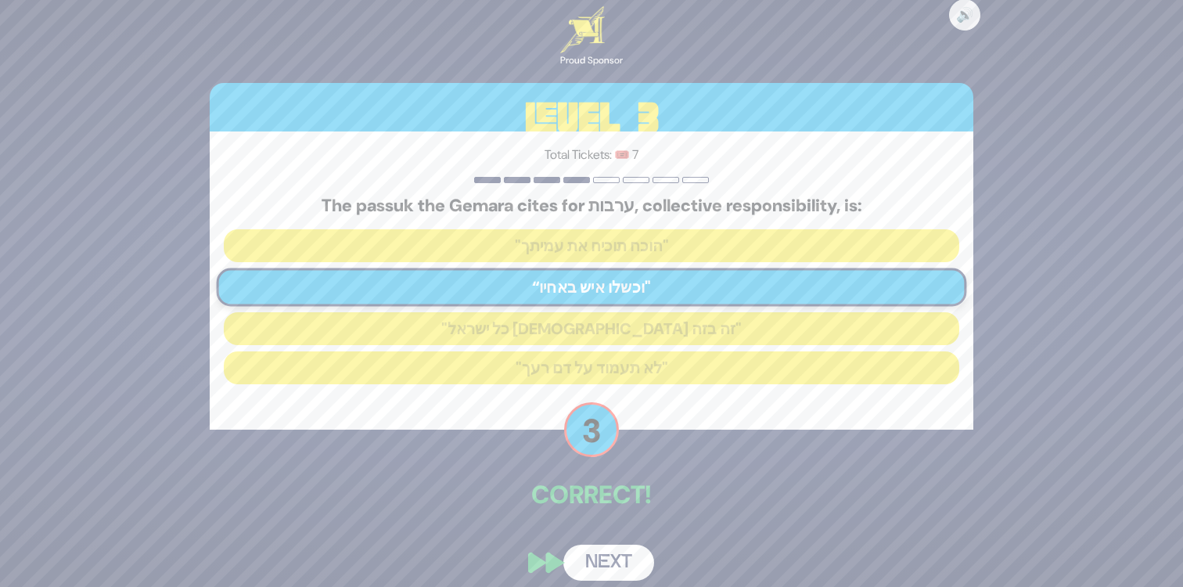
click at [619, 562] on button "Next" at bounding box center [608, 562] width 91 height 36
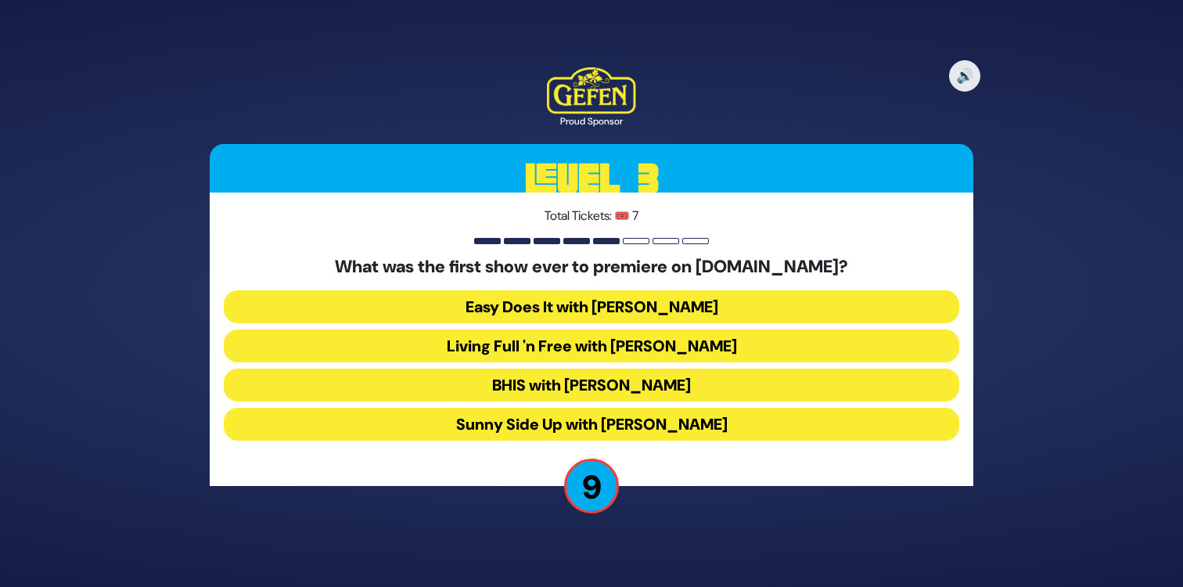
click at [439, 425] on button "Sunny Side Up with [PERSON_NAME]" at bounding box center [591, 423] width 735 height 33
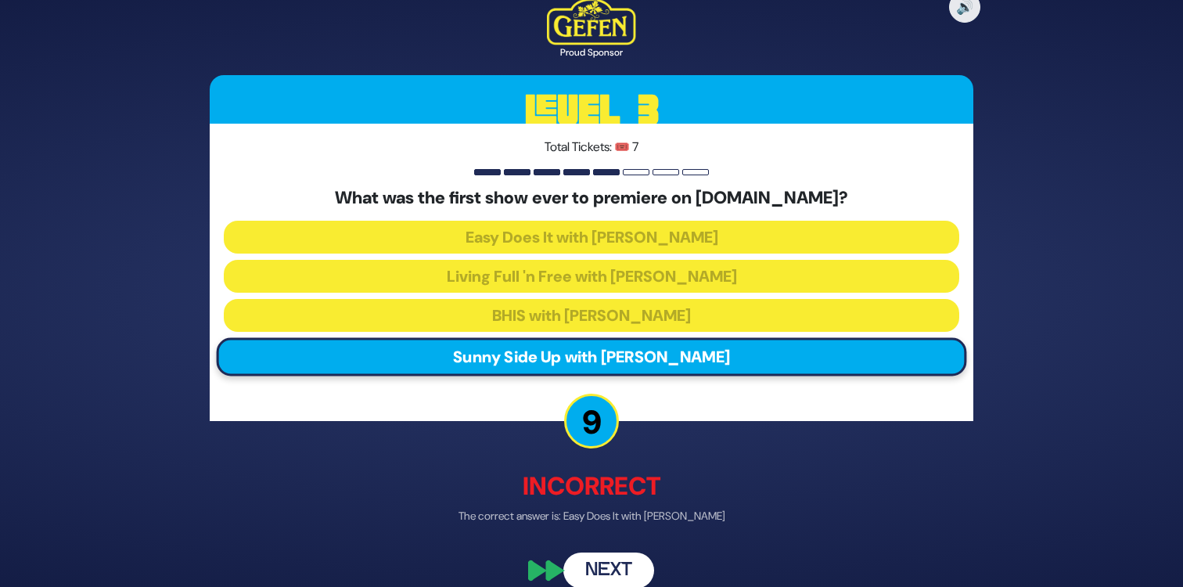
click at [627, 569] on button "Next" at bounding box center [608, 570] width 91 height 36
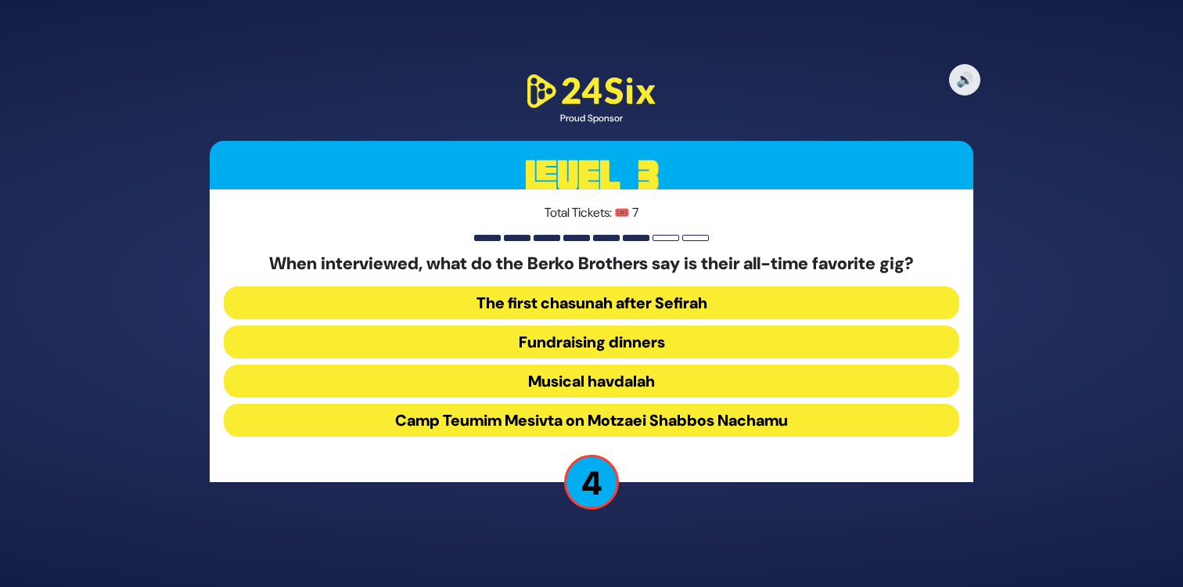
click at [691, 423] on button "Camp Teumim Mesivta on Motzaei Shabbos Nachamu" at bounding box center [591, 420] width 735 height 33
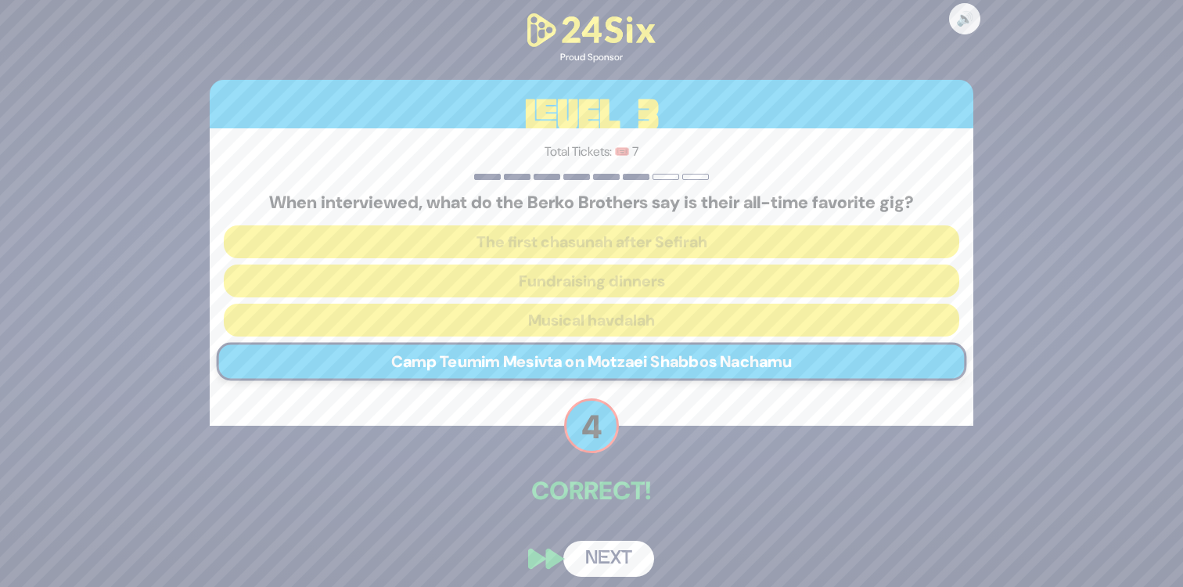
click at [622, 562] on button "Next" at bounding box center [608, 558] width 91 height 36
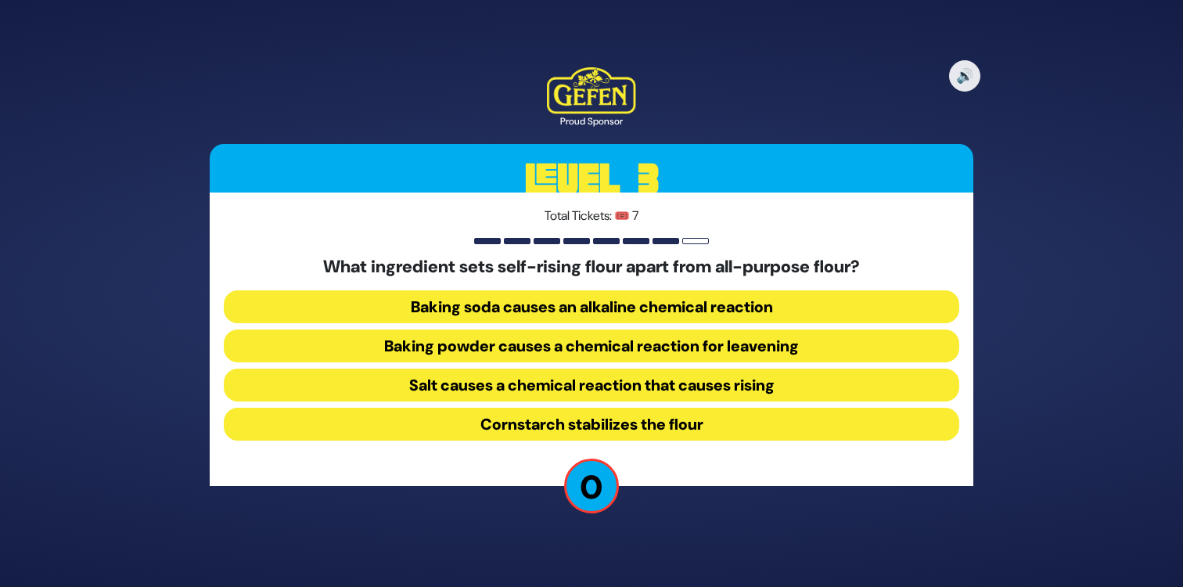
click at [447, 391] on button "Salt causes a chemical reaction that causes rising" at bounding box center [591, 384] width 735 height 33
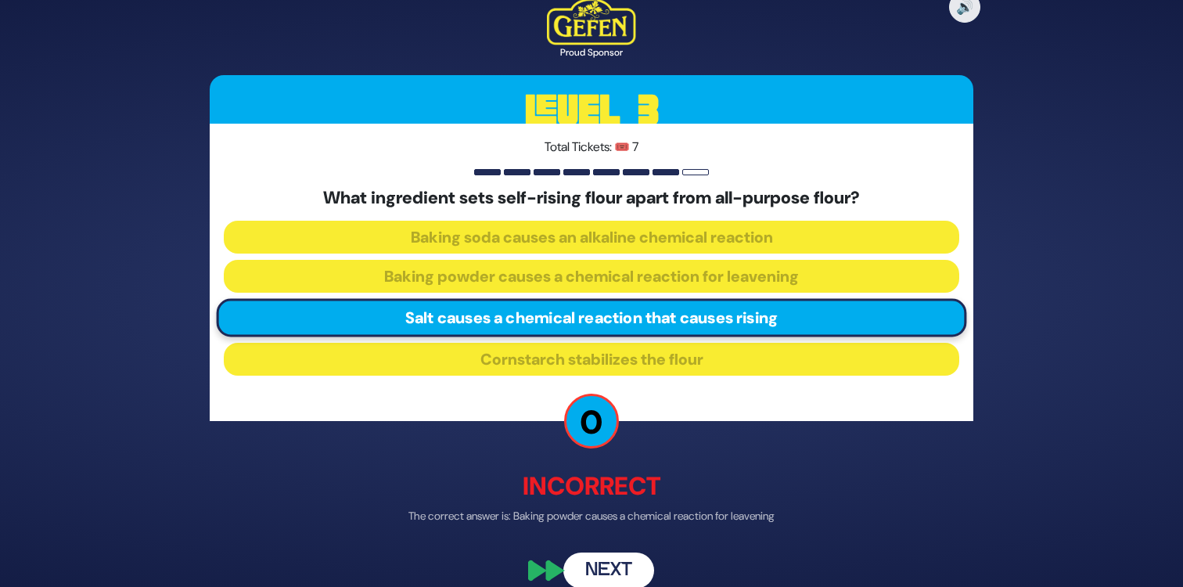
click at [631, 569] on button "Next" at bounding box center [608, 570] width 91 height 36
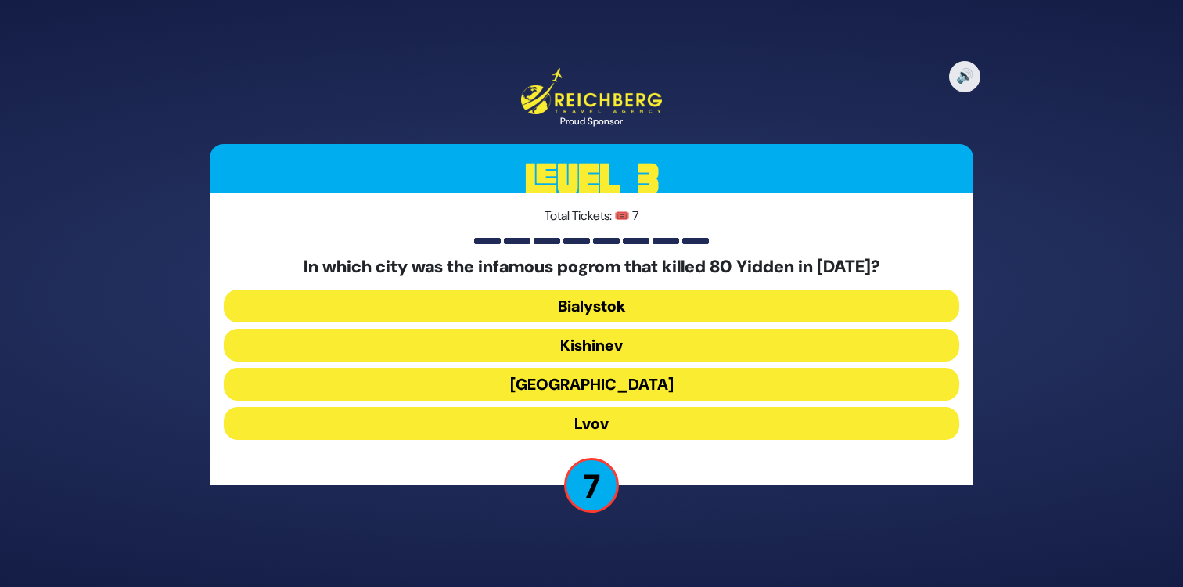
click at [501, 310] on button "Bialystok" at bounding box center [591, 305] width 735 height 33
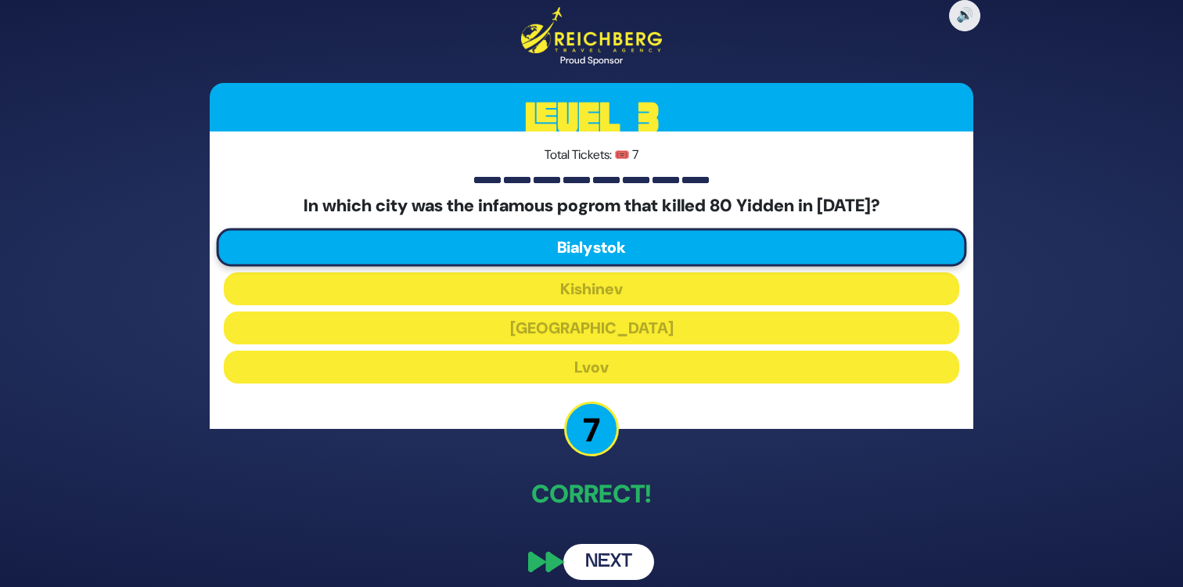
click at [634, 558] on button "Next" at bounding box center [608, 562] width 91 height 36
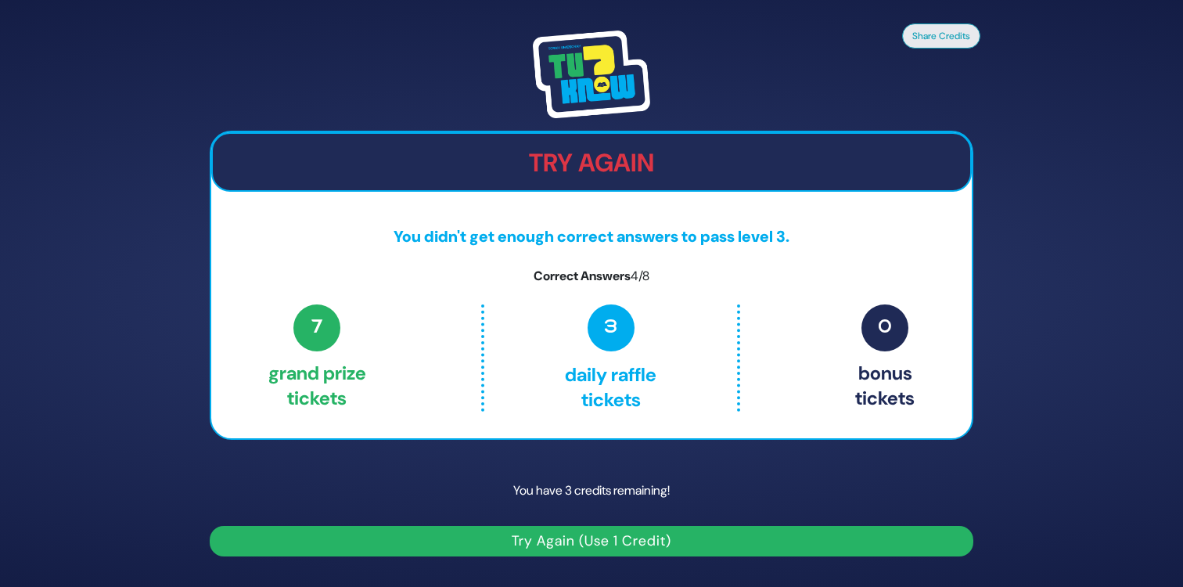
click at [612, 542] on button "Try Again (Use 1 Credit)" at bounding box center [591, 541] width 763 height 31
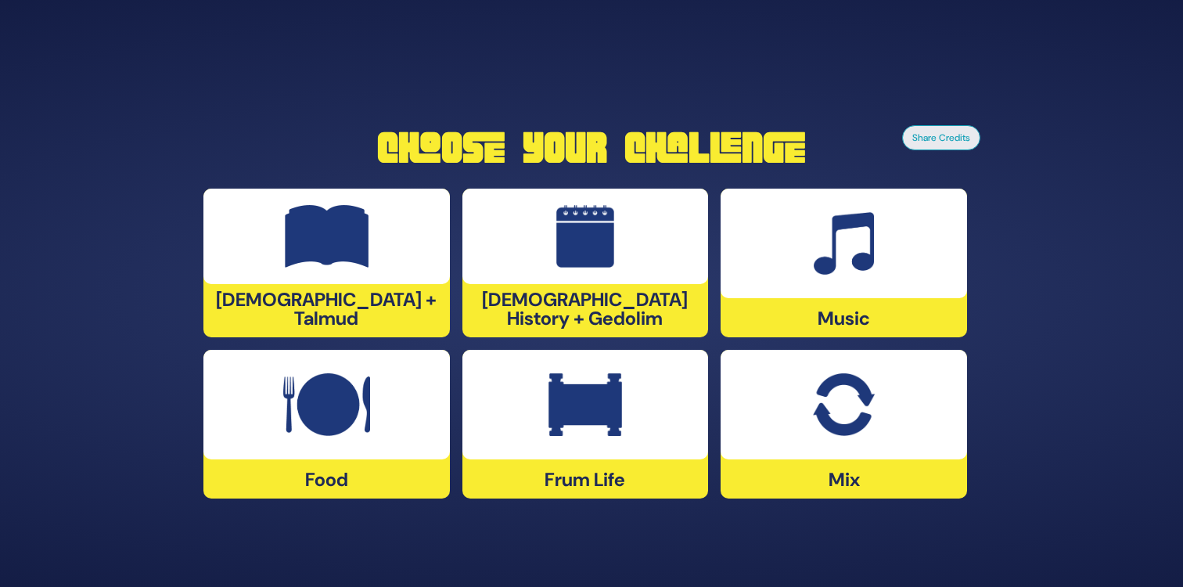
click at [864, 414] on img at bounding box center [843, 404] width 61 height 63
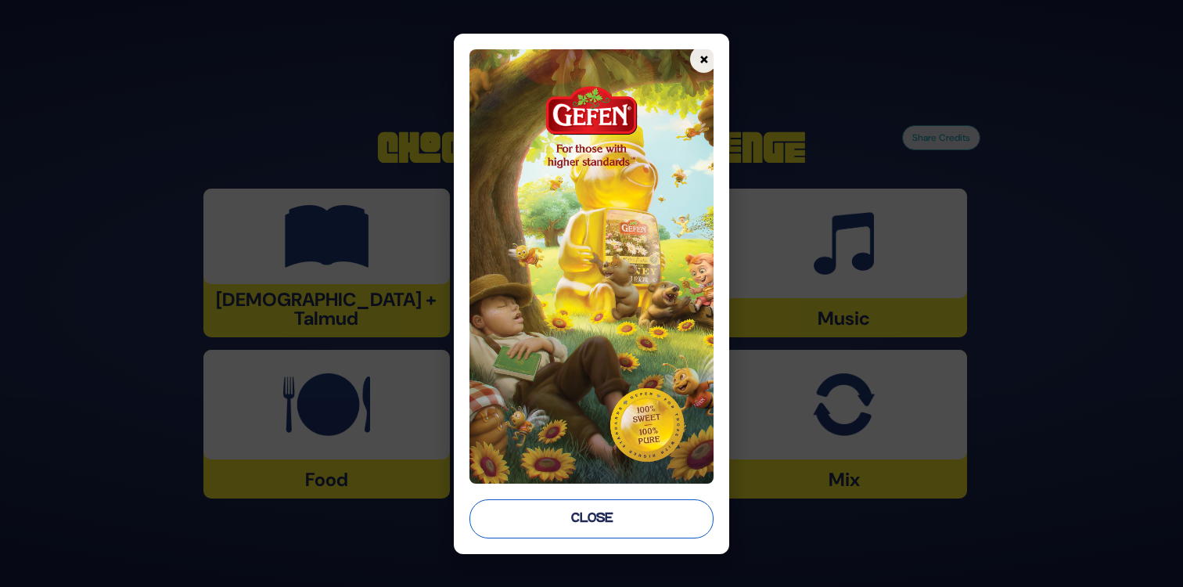
click at [587, 528] on button "Close" at bounding box center [591, 518] width 244 height 39
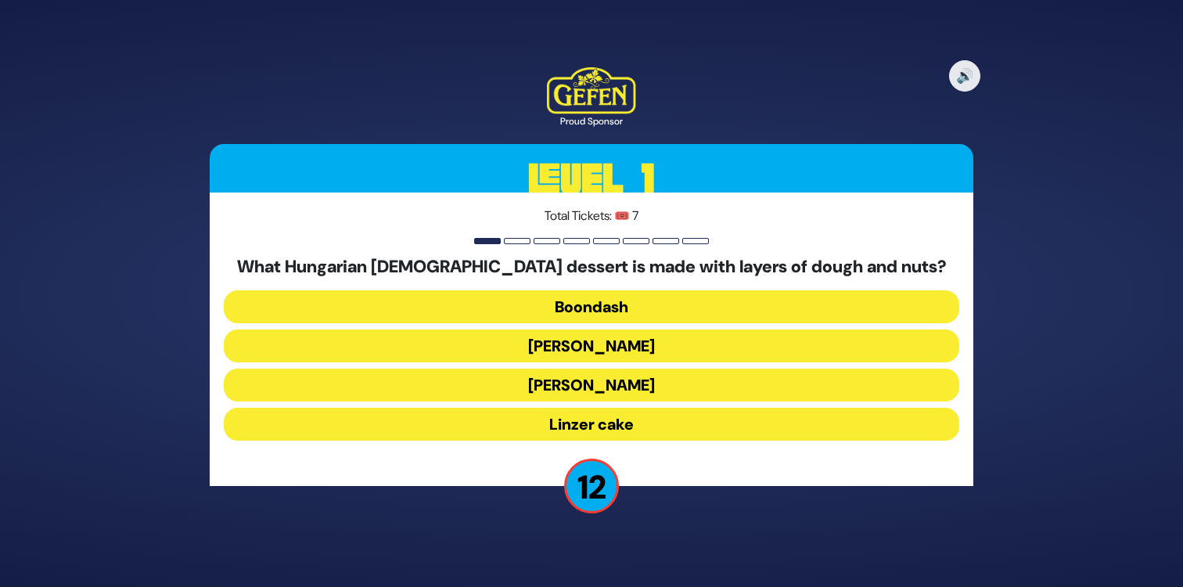
click at [581, 380] on button "Kindel" at bounding box center [591, 384] width 735 height 33
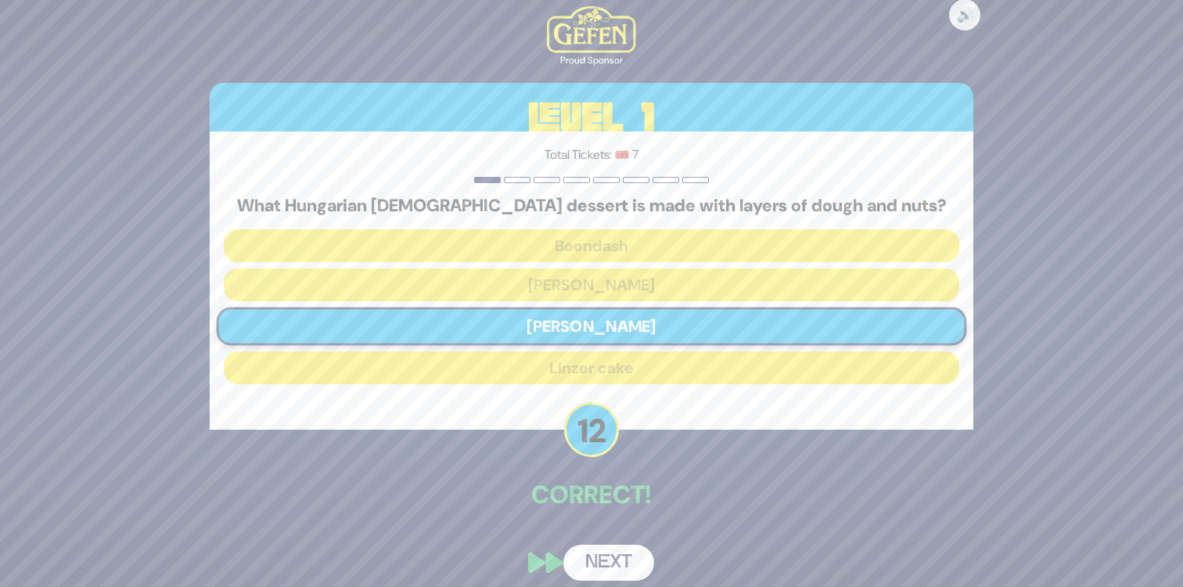
click at [619, 562] on button "Next" at bounding box center [608, 562] width 91 height 36
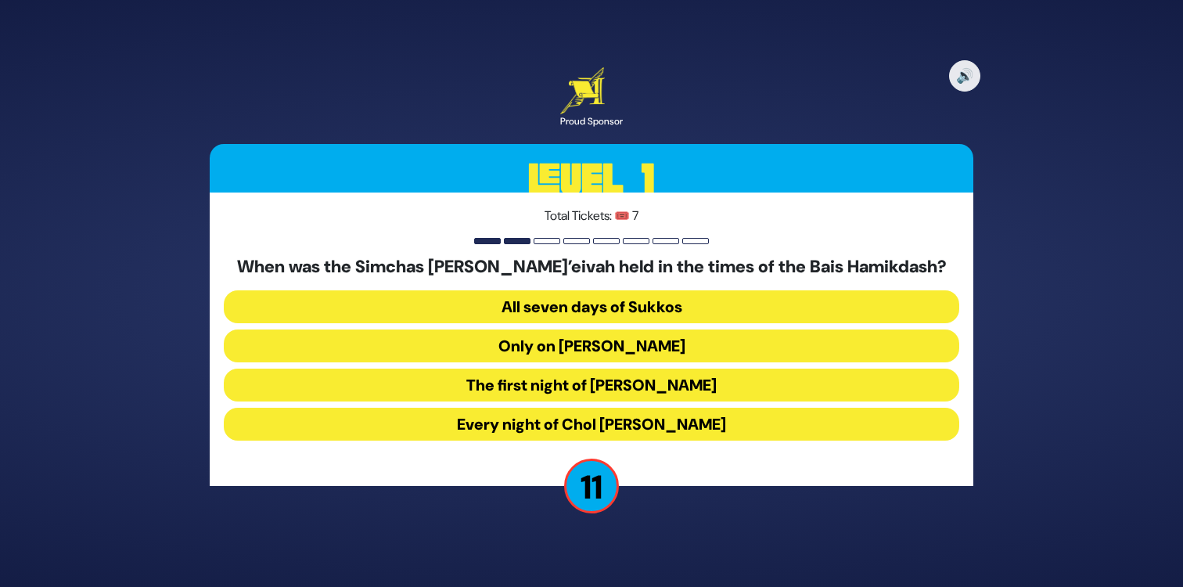
click at [465, 316] on button "All seven days of Sukkos" at bounding box center [591, 306] width 735 height 33
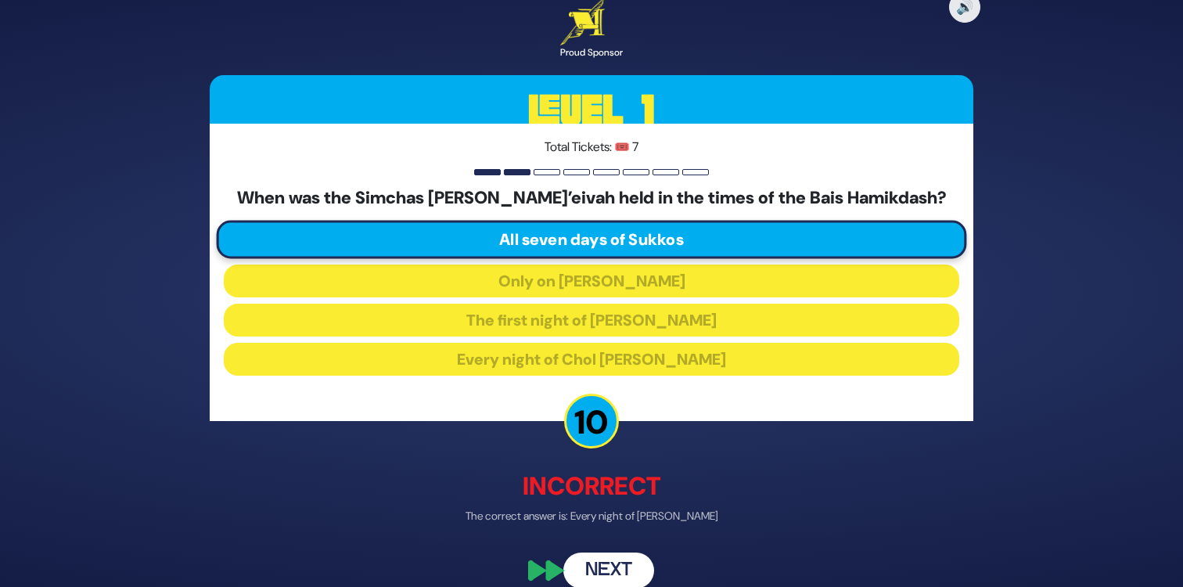
click at [619, 563] on button "Next" at bounding box center [608, 570] width 91 height 36
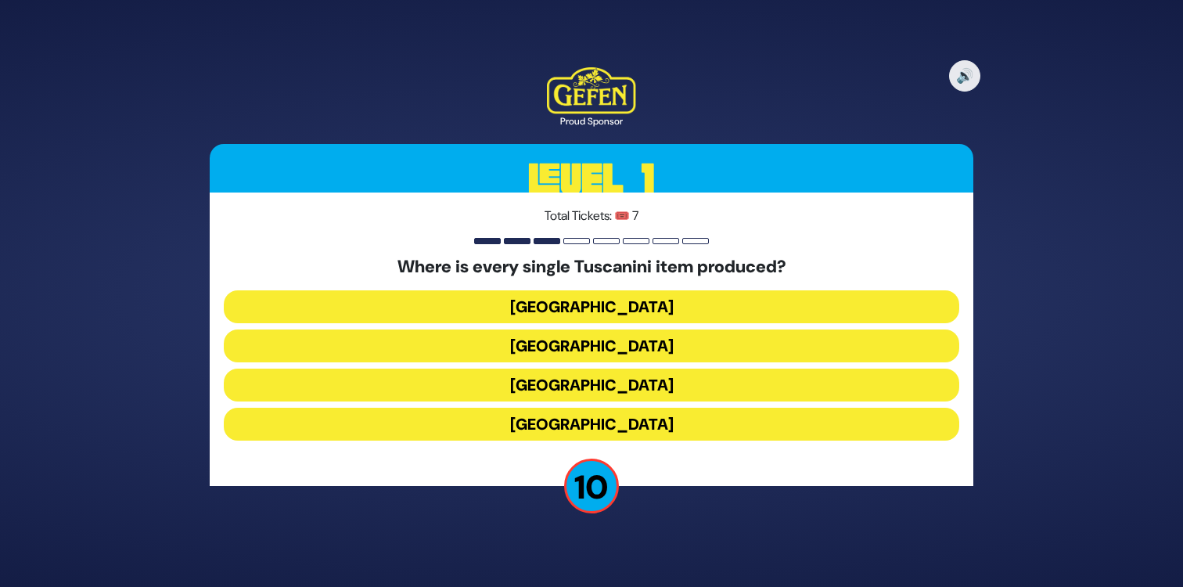
click at [580, 378] on button "Italy" at bounding box center [591, 384] width 735 height 33
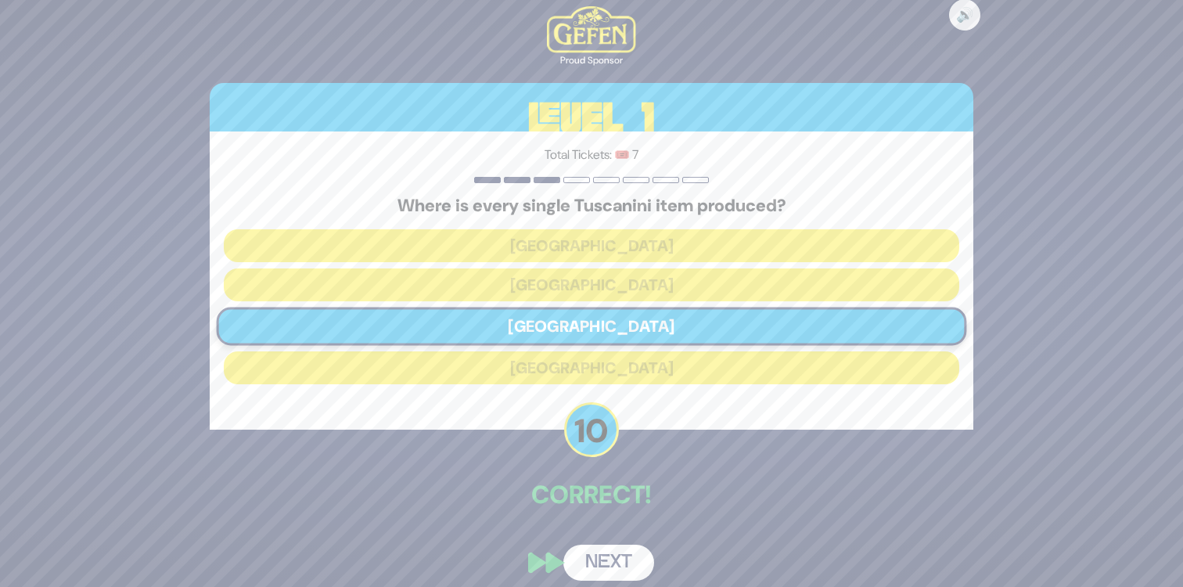
click at [607, 562] on button "Next" at bounding box center [608, 562] width 91 height 36
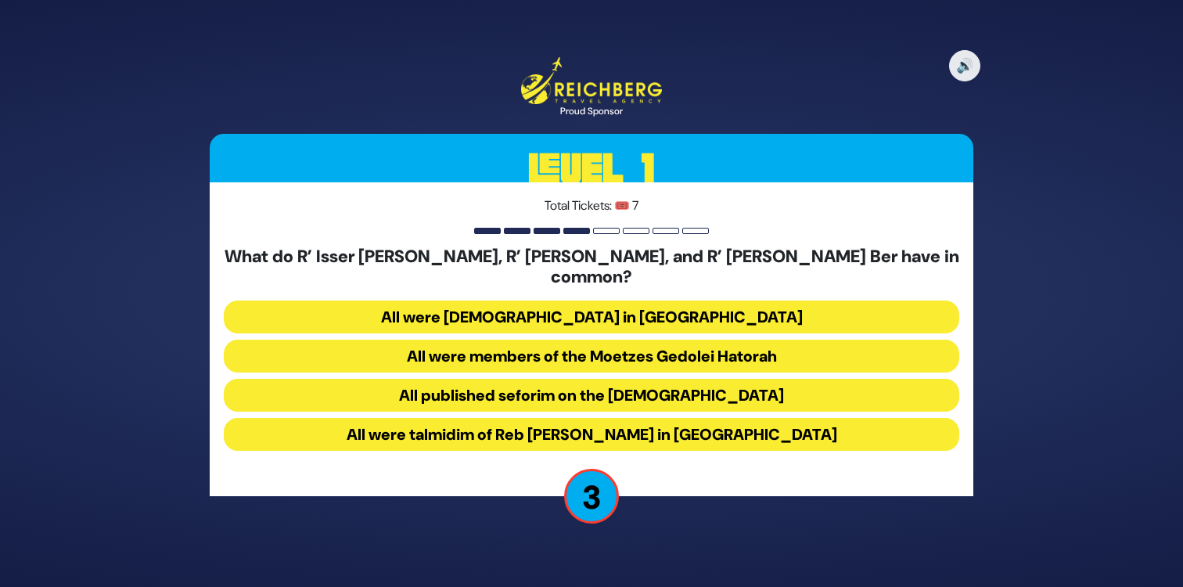
click at [454, 346] on button "All were members of the Moetzes Gedolei Hatorah" at bounding box center [591, 355] width 735 height 33
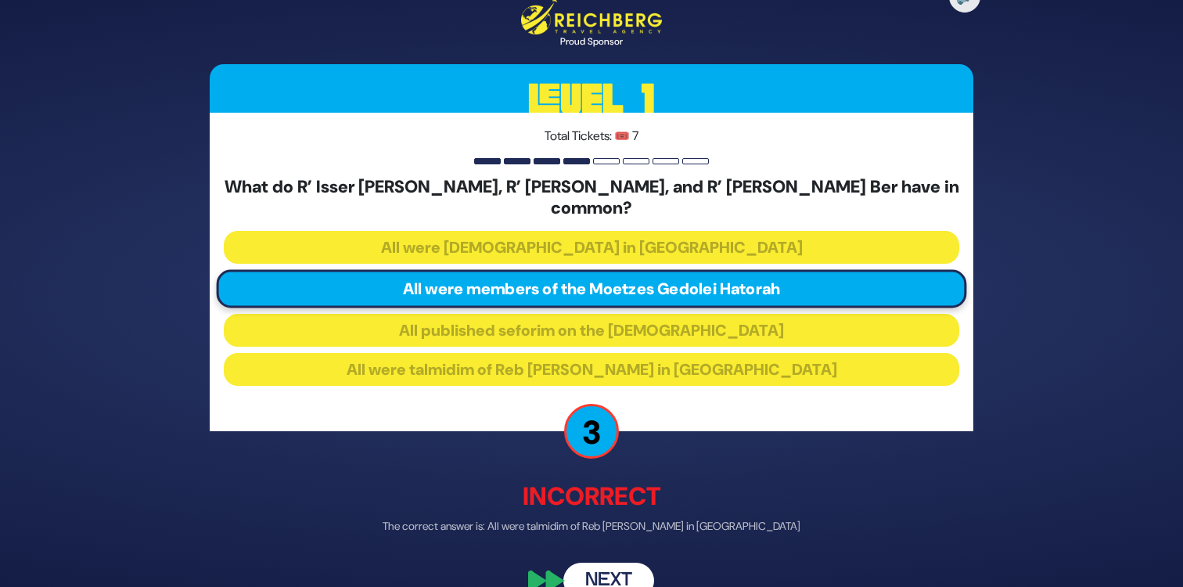
click at [623, 564] on button "Next" at bounding box center [608, 580] width 91 height 36
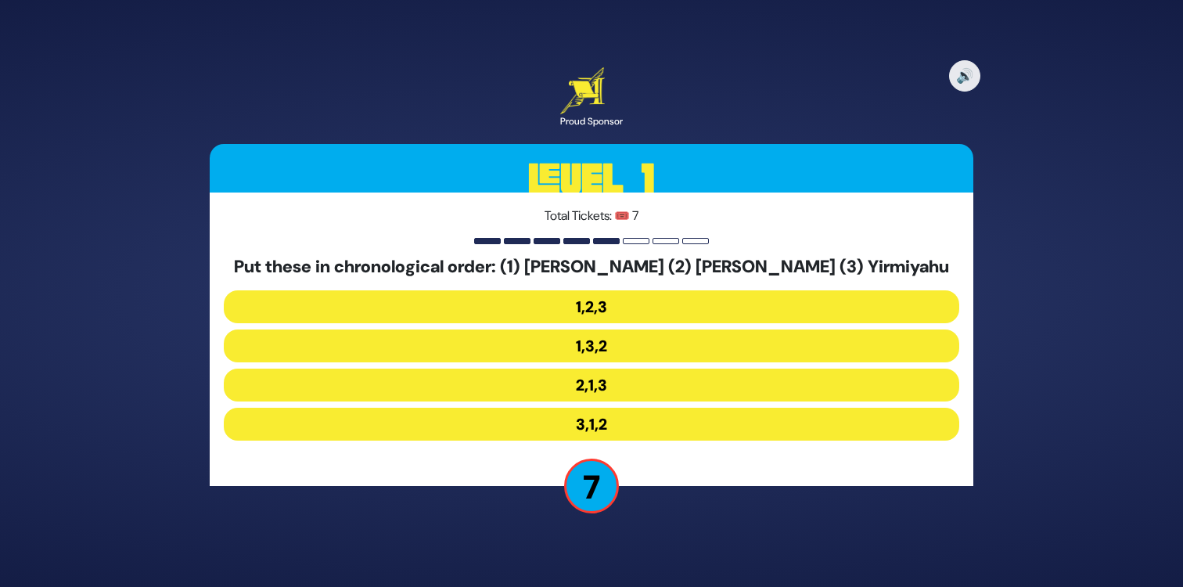
click at [590, 372] on button "2,1,3" at bounding box center [591, 384] width 735 height 33
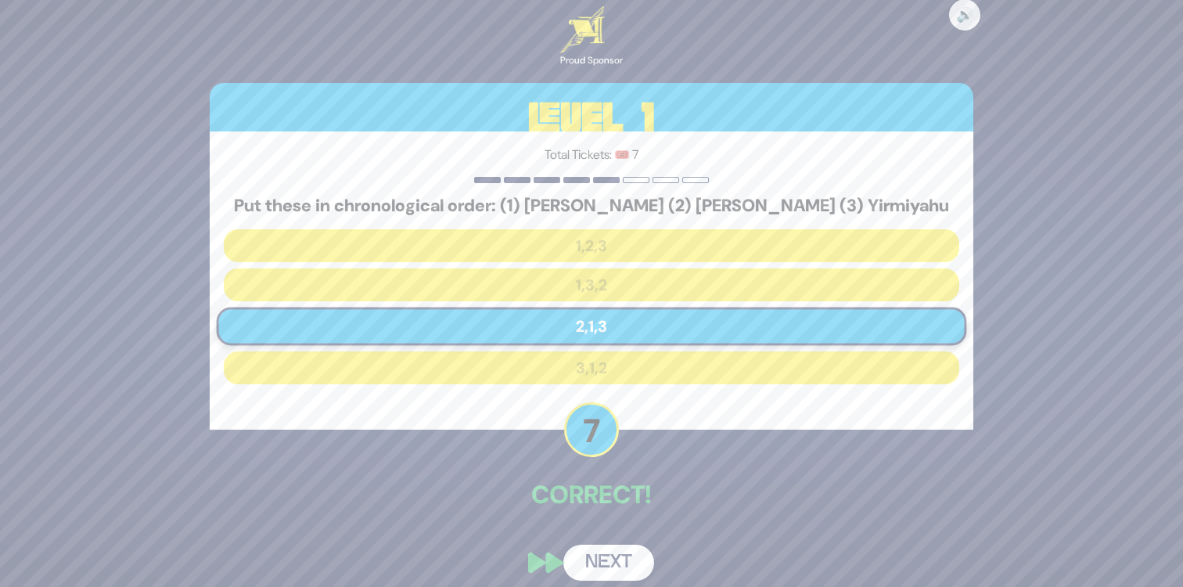
click at [608, 554] on button "Next" at bounding box center [608, 562] width 91 height 36
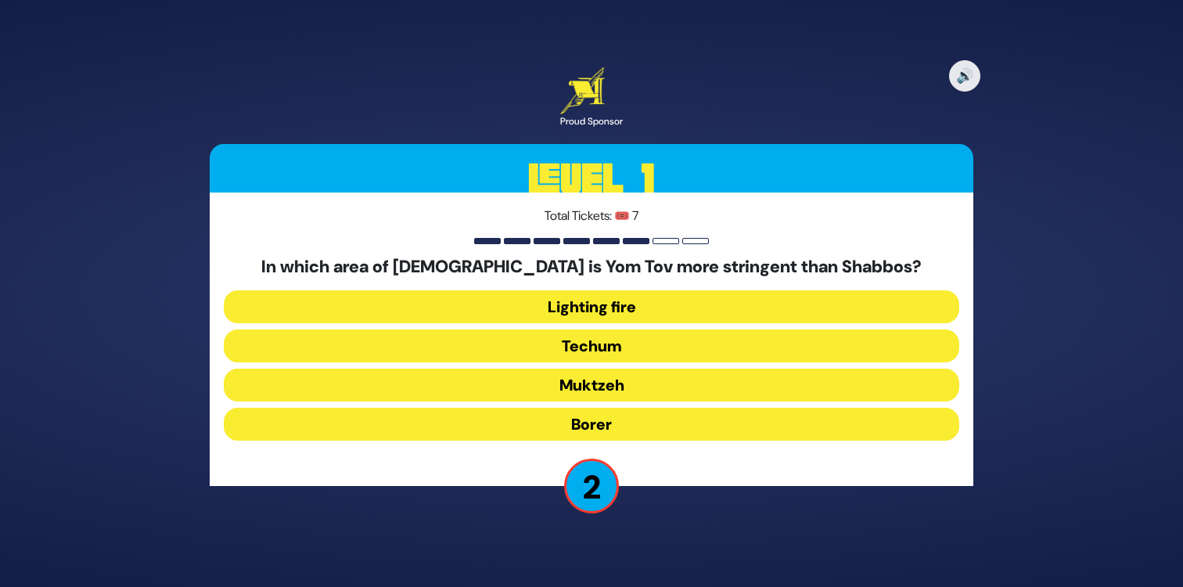
click at [594, 382] on button "Muktzeh" at bounding box center [591, 384] width 735 height 33
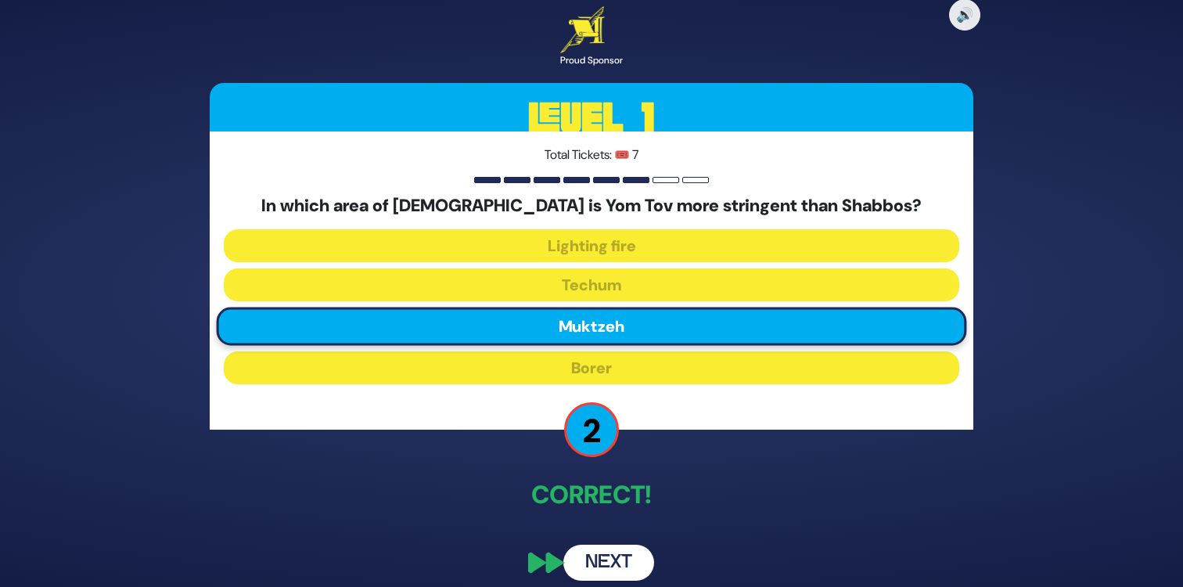
click at [611, 572] on button "Next" at bounding box center [608, 562] width 91 height 36
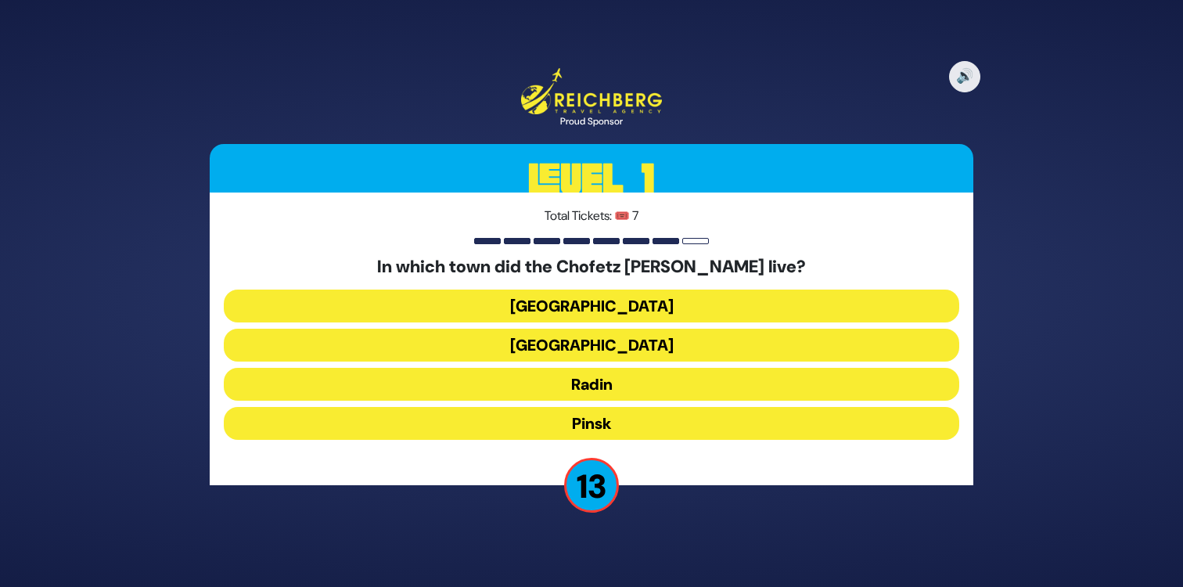
click at [630, 375] on button "Radin" at bounding box center [591, 384] width 735 height 33
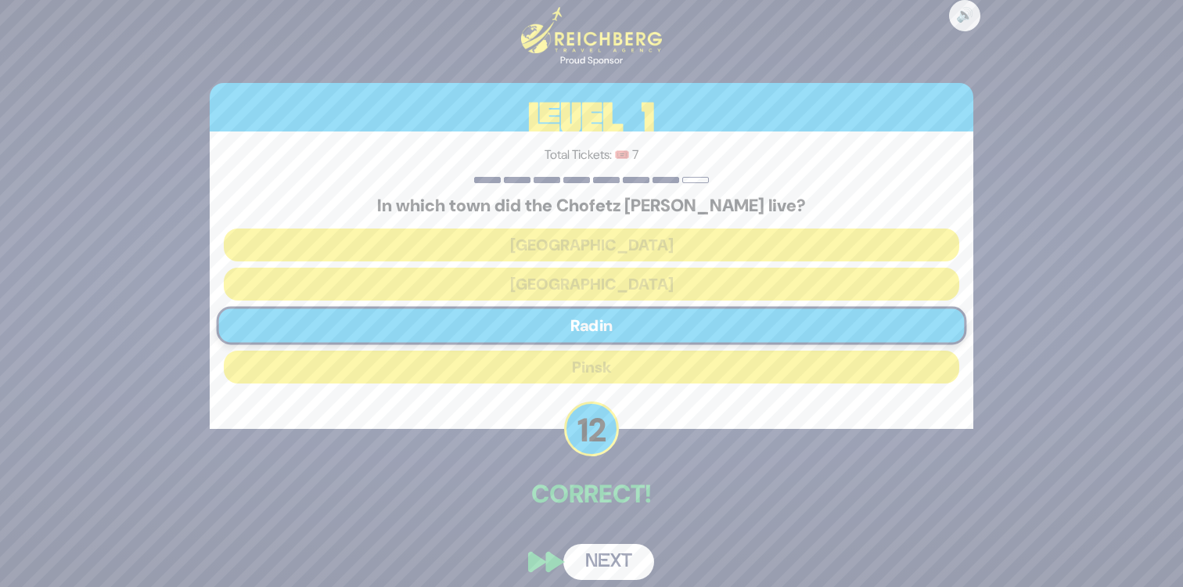
click at [619, 559] on button "Next" at bounding box center [608, 562] width 91 height 36
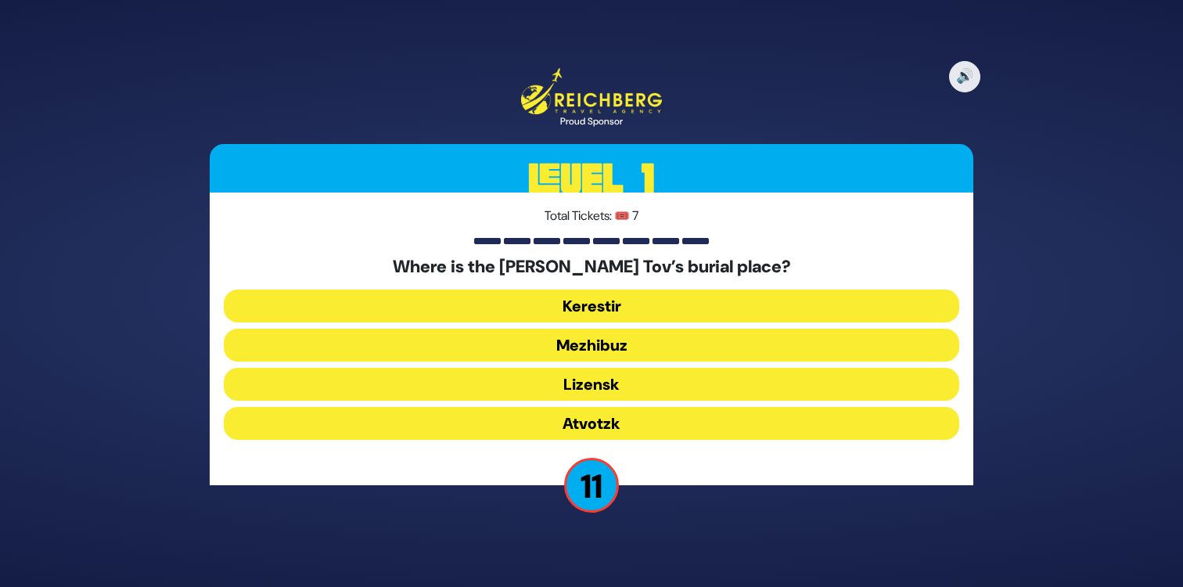
click at [623, 346] on button "Mezhibuz" at bounding box center [591, 344] width 735 height 33
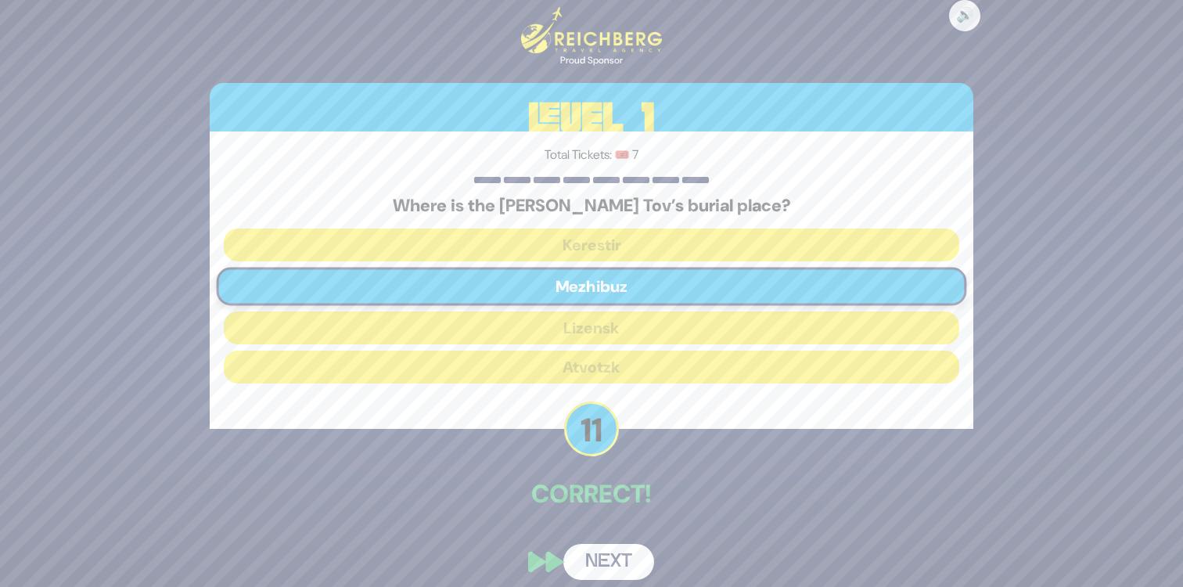
click at [626, 551] on button "Next" at bounding box center [608, 562] width 91 height 36
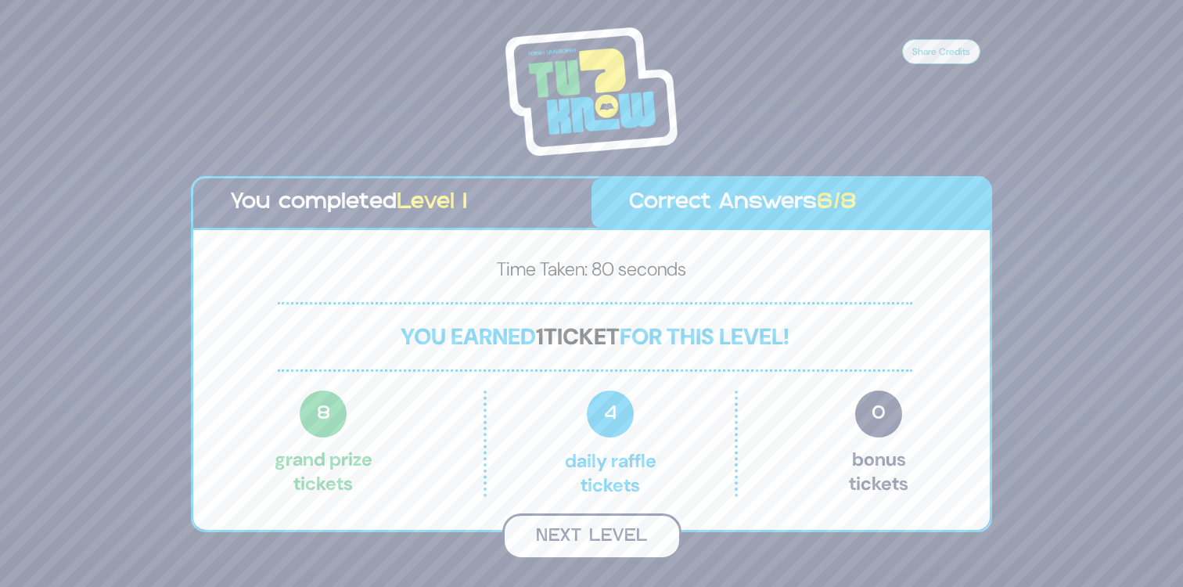
click at [587, 540] on button "Next Level" at bounding box center [591, 536] width 179 height 46
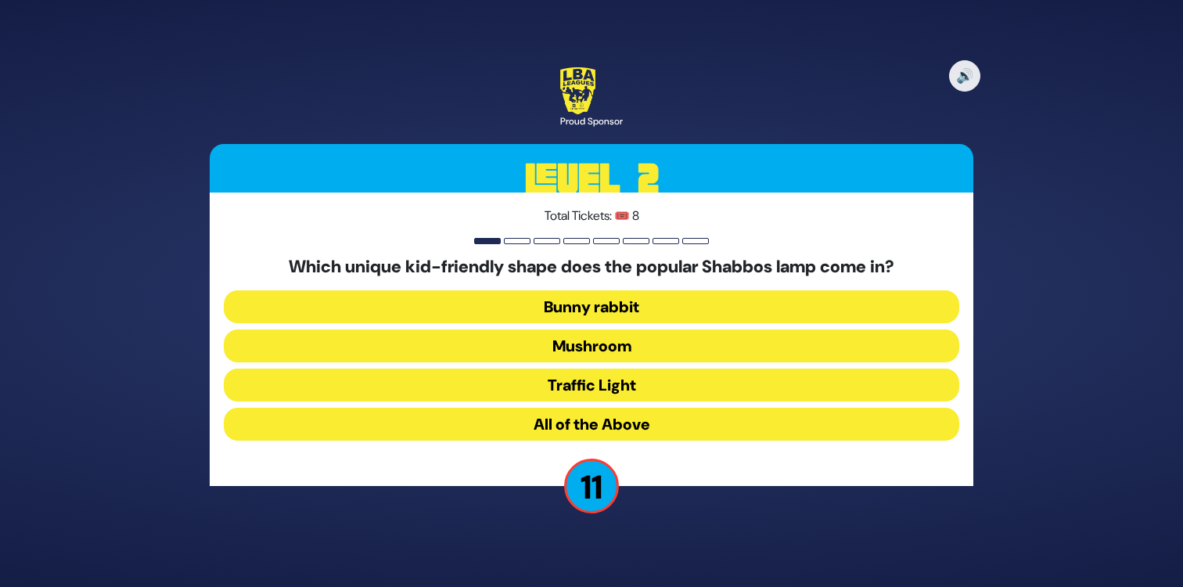
click at [595, 345] on button "Mushroom" at bounding box center [591, 345] width 735 height 33
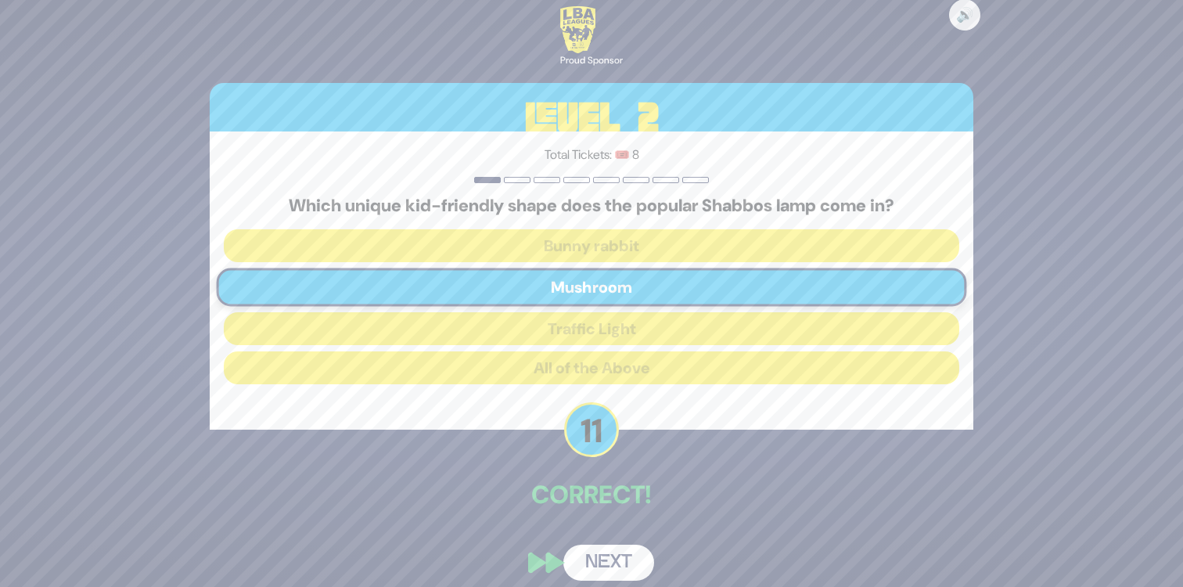
click at [611, 554] on button "Next" at bounding box center [608, 562] width 91 height 36
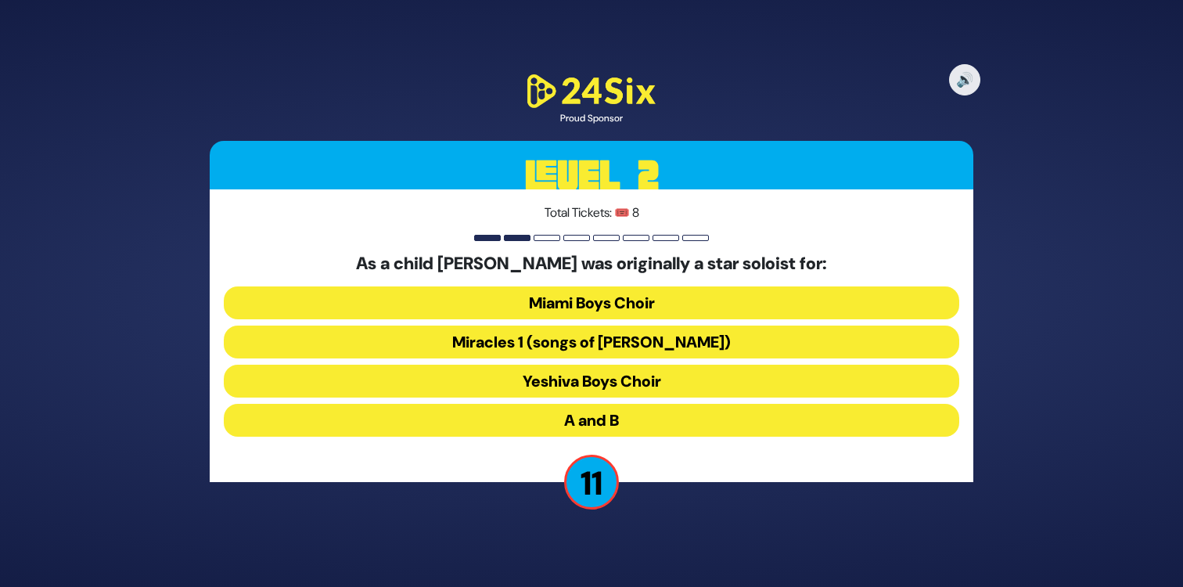
click at [465, 344] on button "Miracles 1 (songs of C. Neuhaus)" at bounding box center [591, 341] width 735 height 33
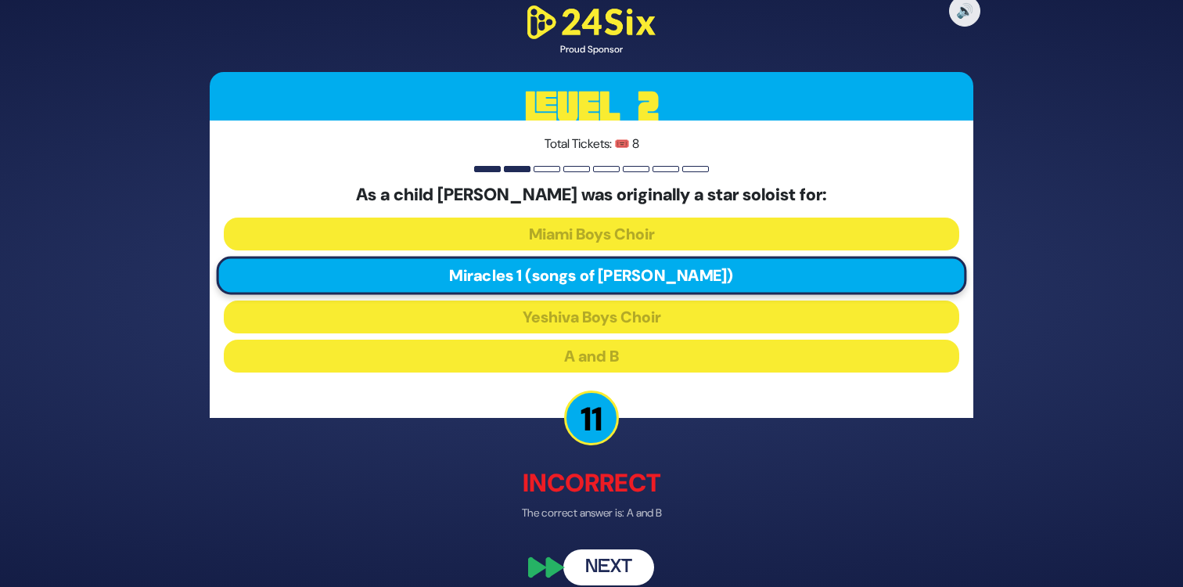
click at [616, 563] on button "Next" at bounding box center [608, 567] width 91 height 36
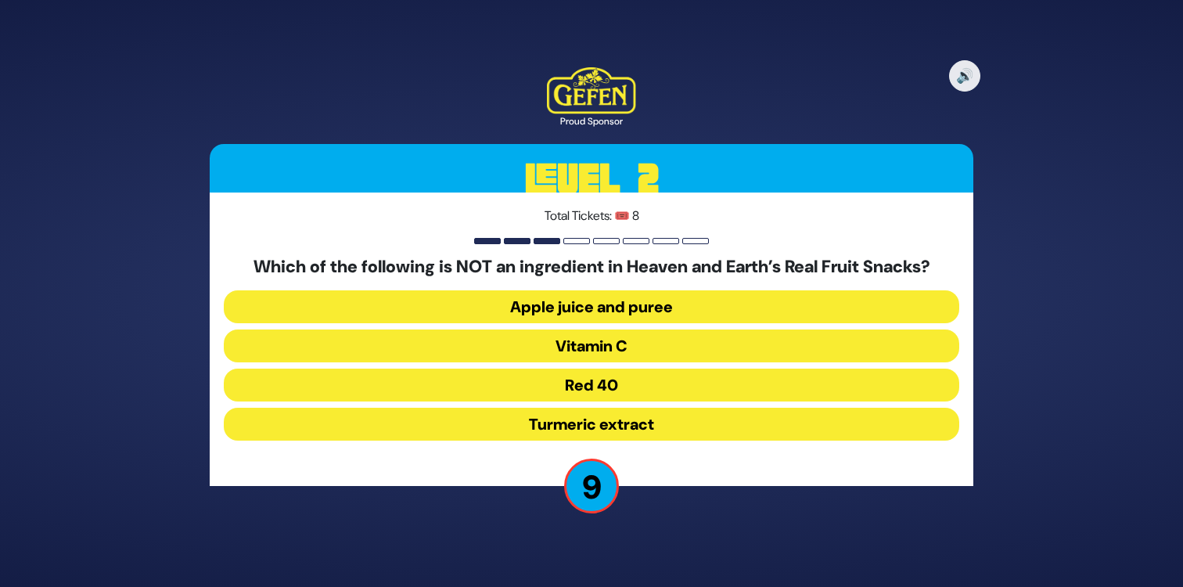
click at [507, 387] on button "Red 40" at bounding box center [591, 384] width 735 height 33
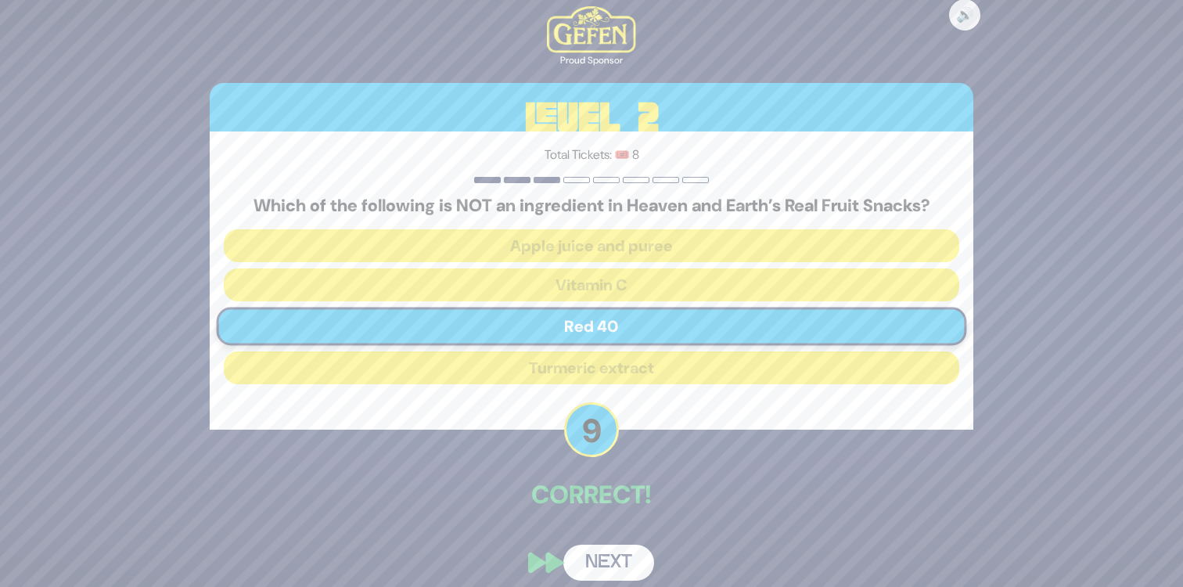
click at [611, 557] on button "Next" at bounding box center [608, 562] width 91 height 36
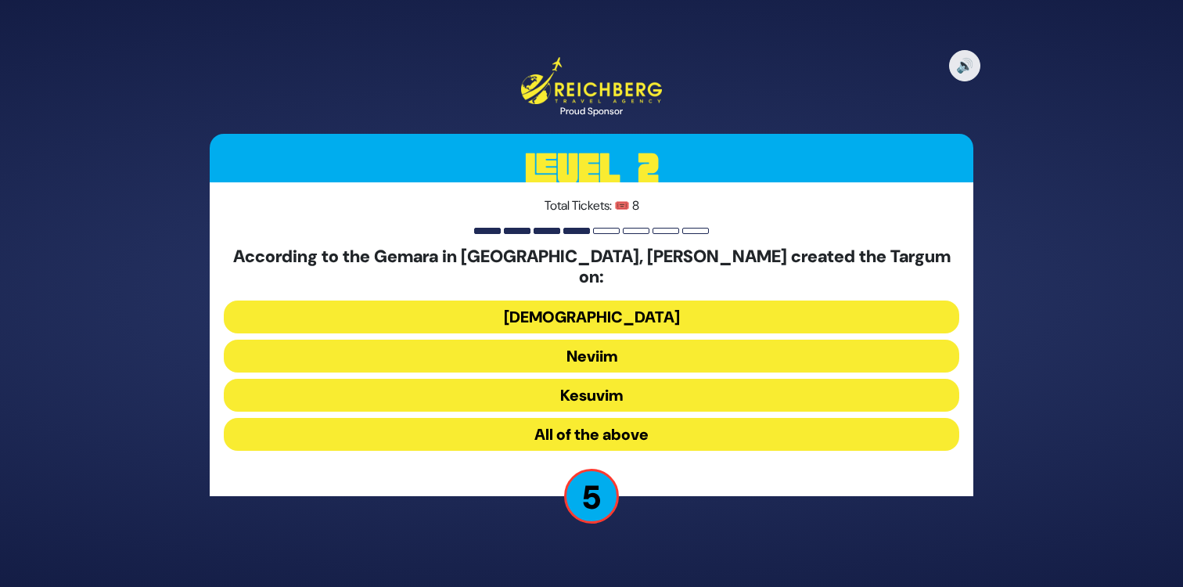
click at [533, 429] on button "All of the above" at bounding box center [591, 434] width 735 height 33
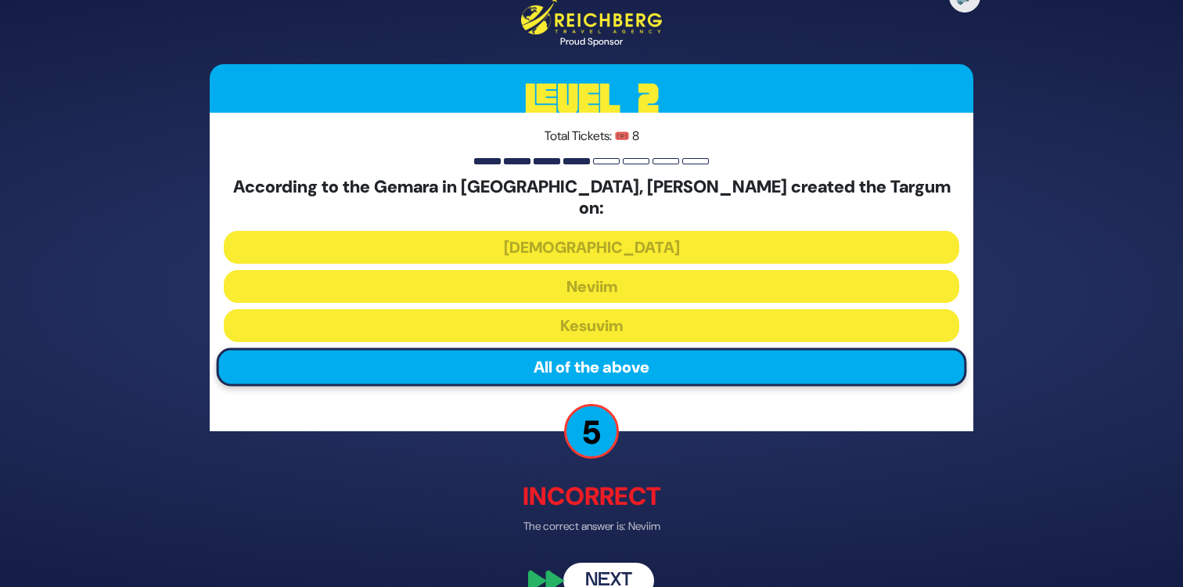
click at [612, 570] on button "Next" at bounding box center [608, 580] width 91 height 36
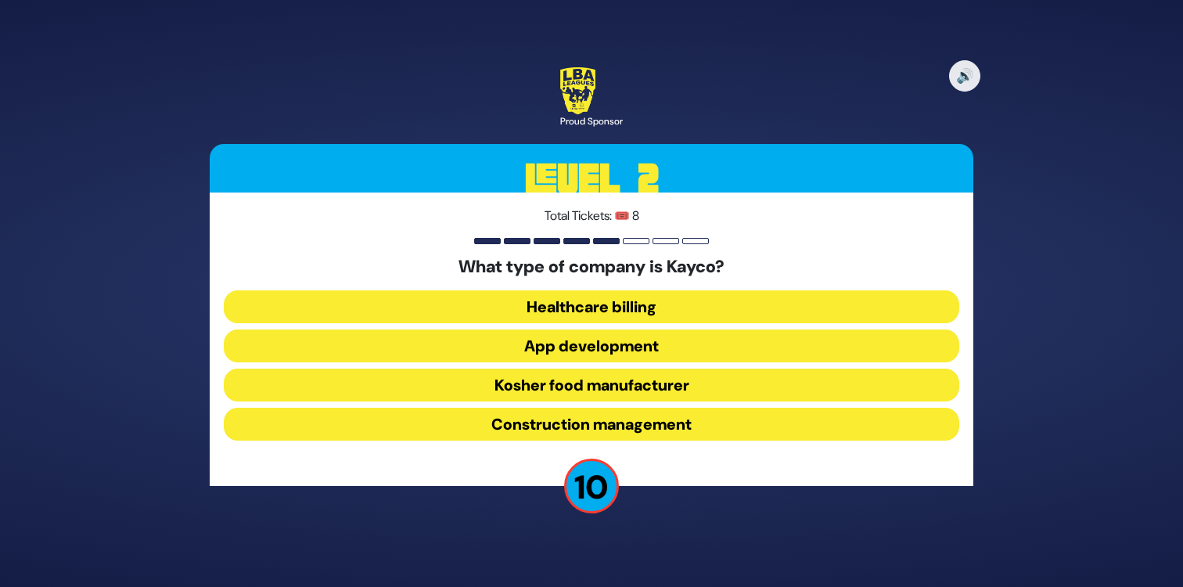
click at [486, 385] on button "Kosher food manufacturer" at bounding box center [591, 384] width 735 height 33
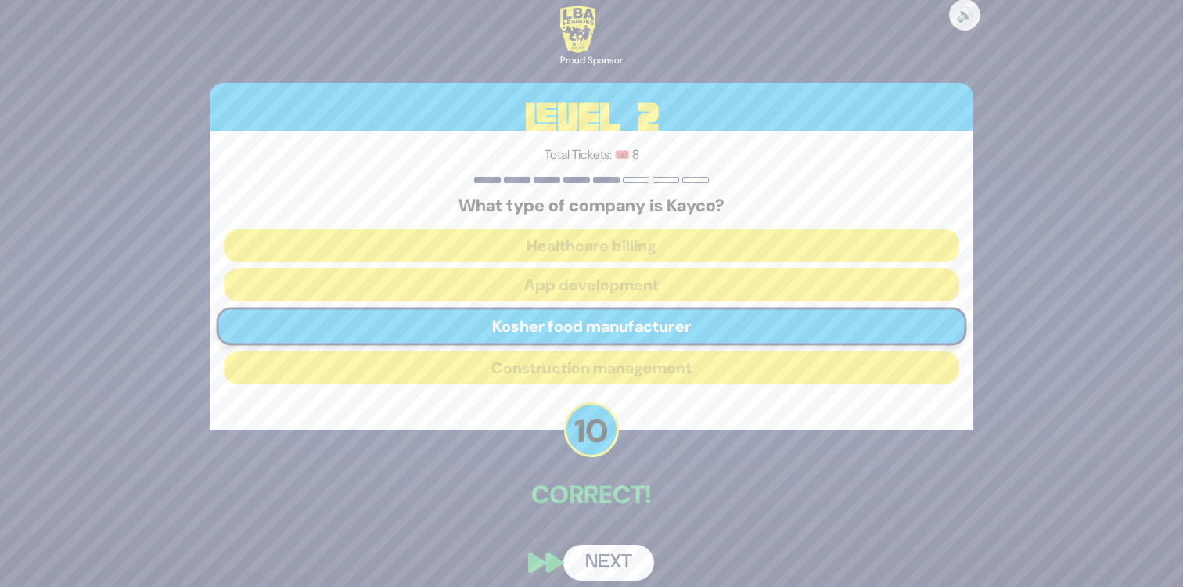
click at [623, 558] on button "Next" at bounding box center [608, 562] width 91 height 36
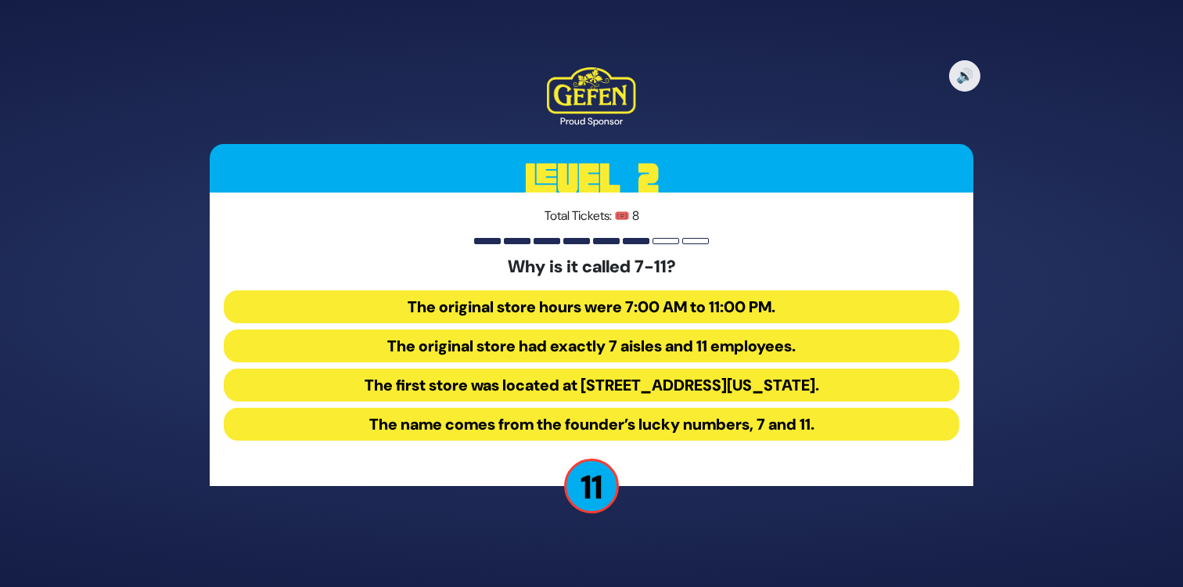
click at [676, 301] on button "The original store hours were 7:00 AM to 11:00 PM." at bounding box center [591, 306] width 735 height 33
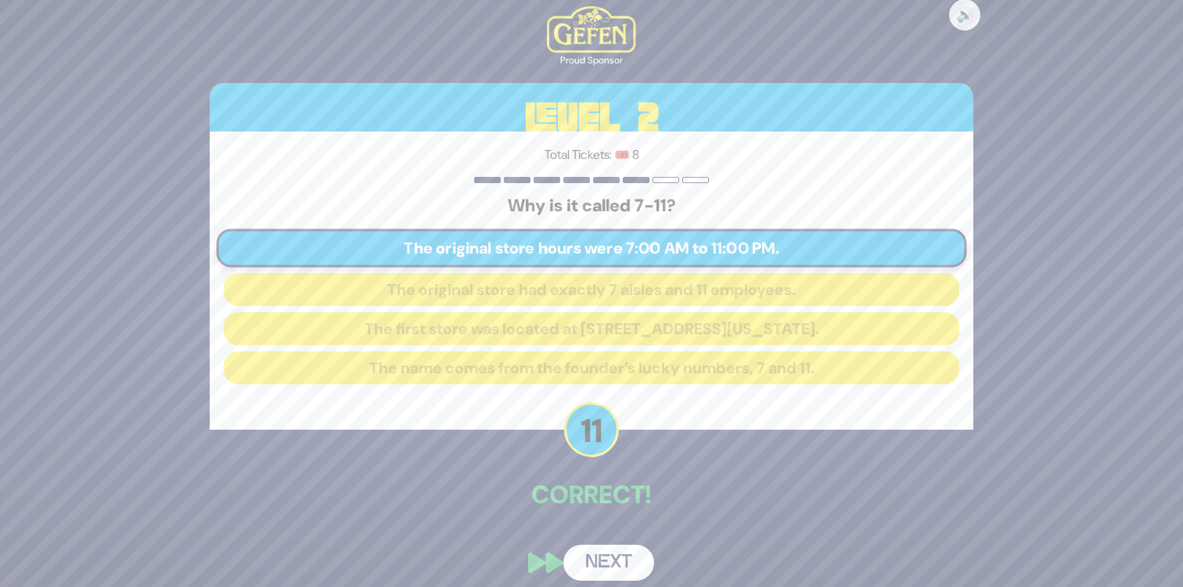
click at [615, 558] on button "Next" at bounding box center [608, 562] width 91 height 36
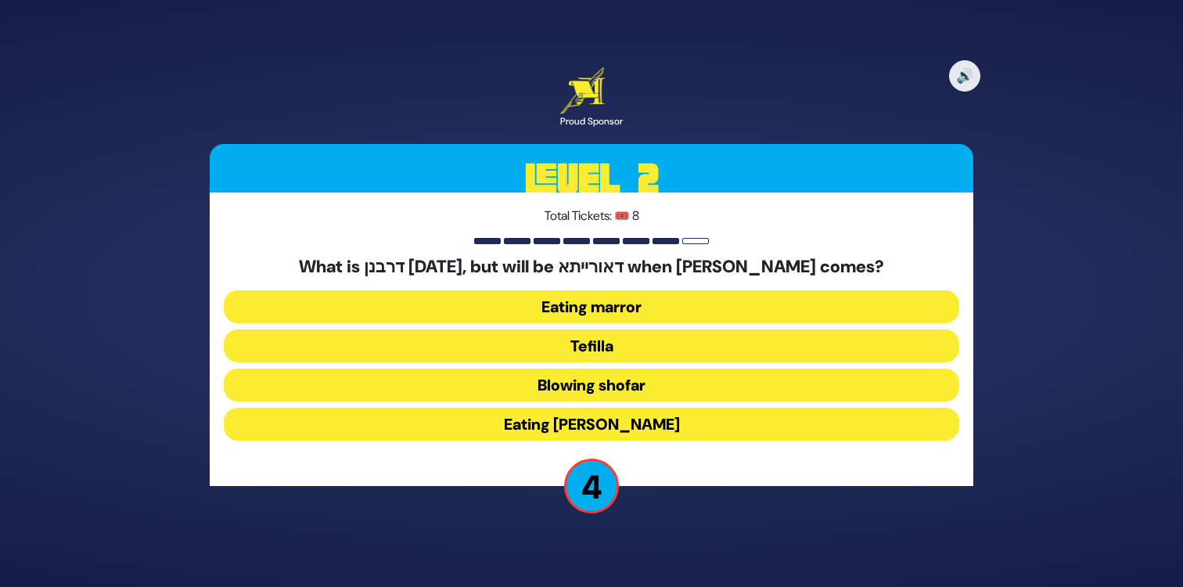
click at [651, 425] on button "Eating matza" at bounding box center [591, 423] width 735 height 33
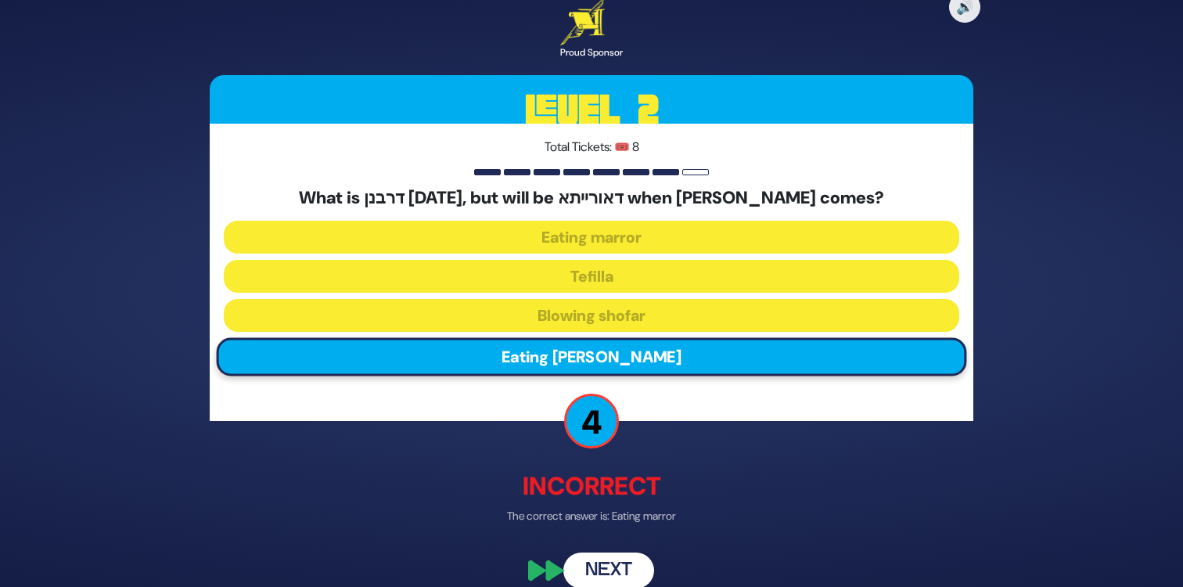
click at [619, 558] on button "Next" at bounding box center [608, 570] width 91 height 36
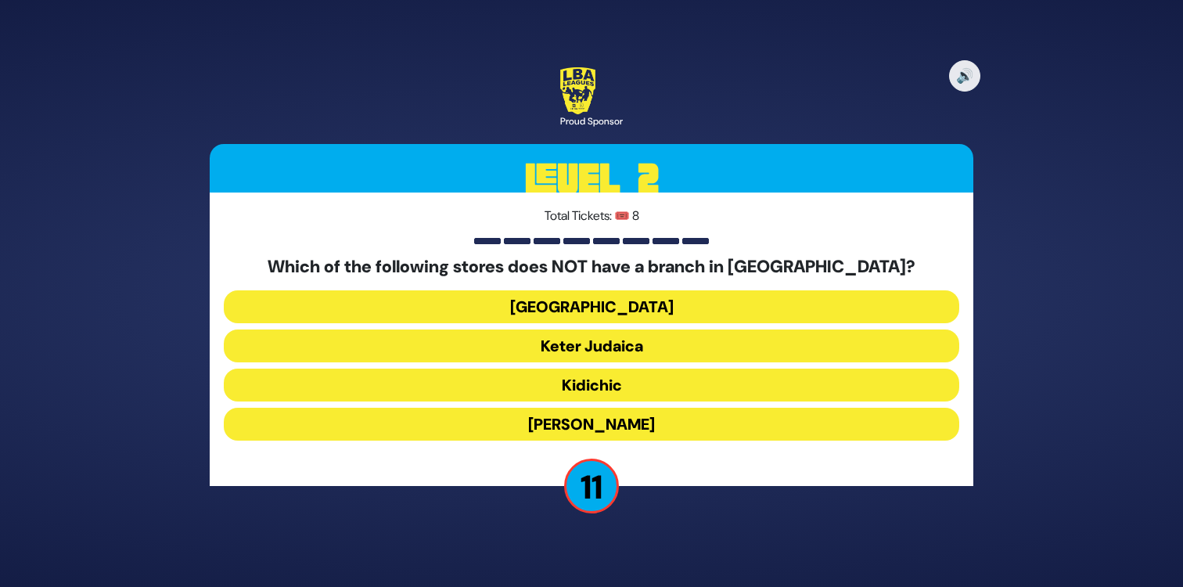
click at [593, 343] on button "Keter Judaica" at bounding box center [591, 345] width 735 height 33
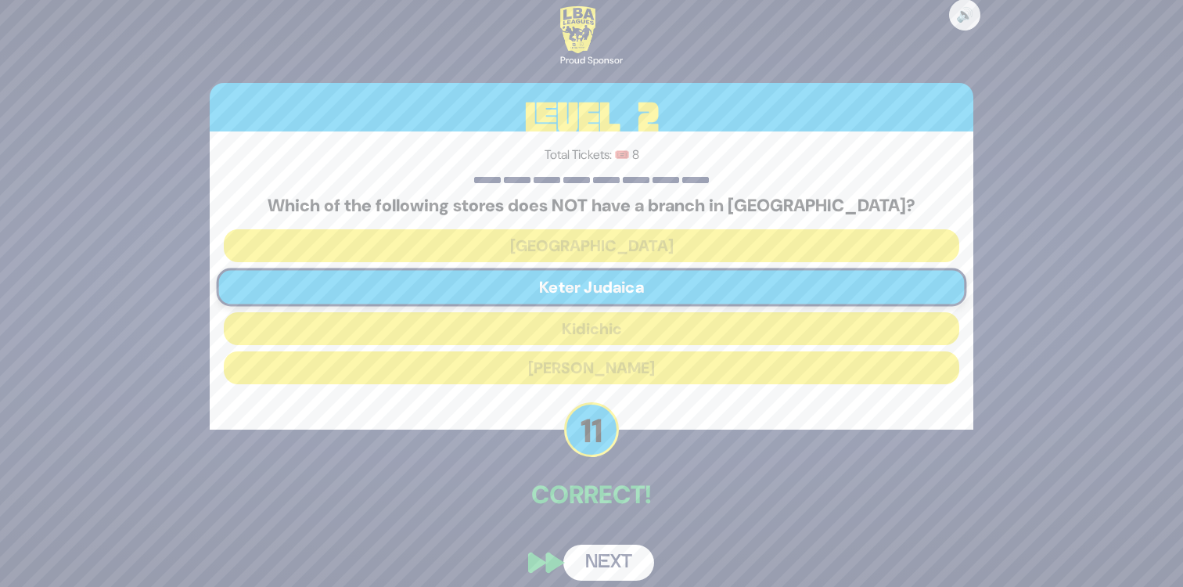
click at [616, 569] on button "Next" at bounding box center [608, 562] width 91 height 36
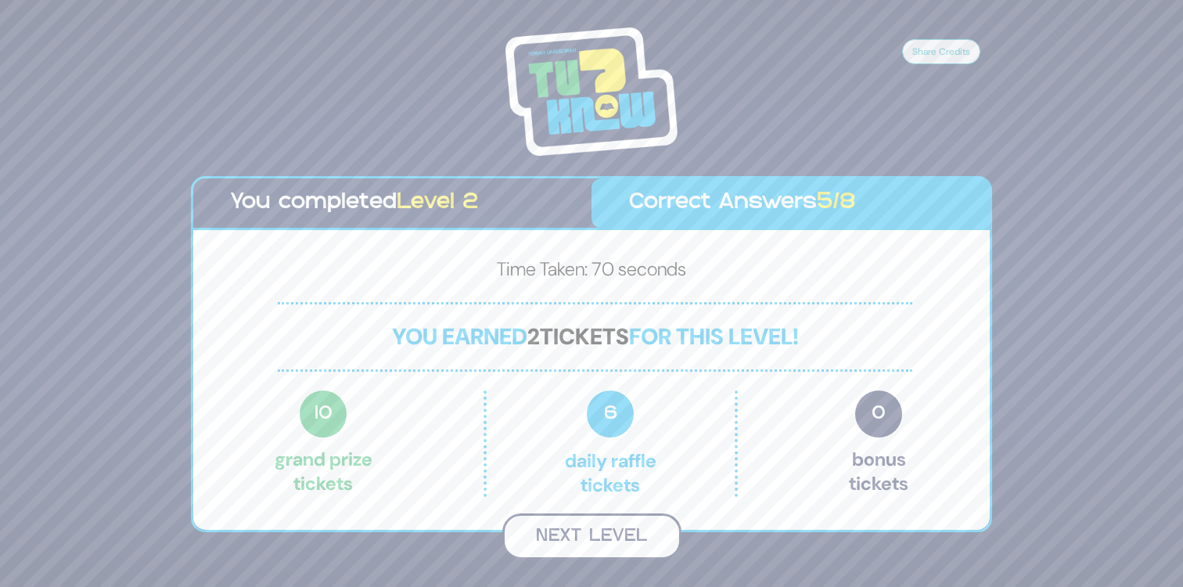
click at [606, 533] on button "Next Level" at bounding box center [591, 536] width 179 height 46
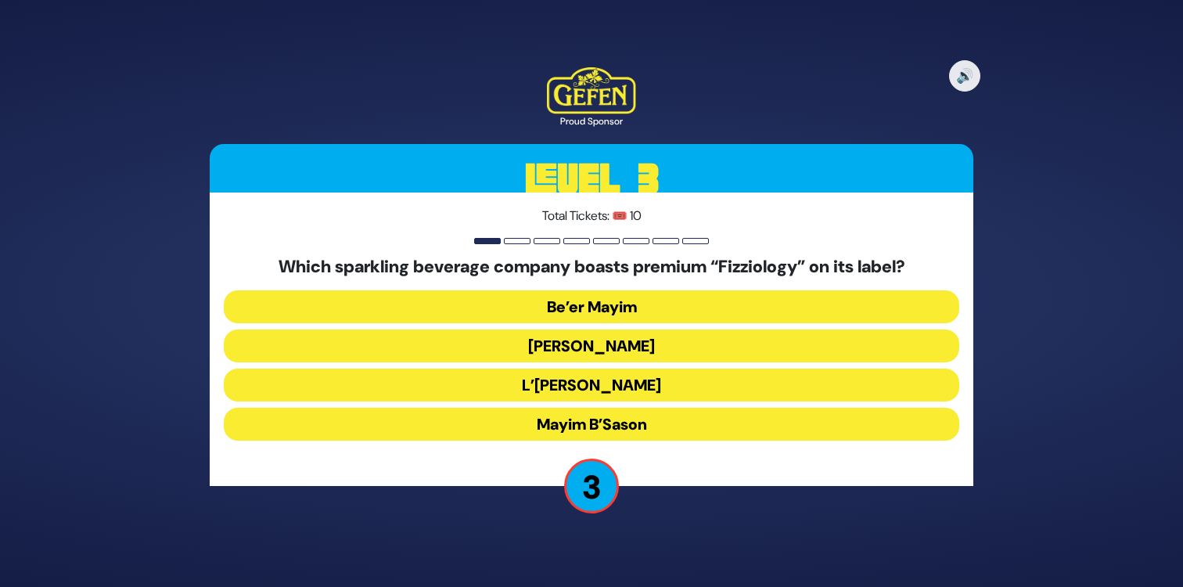
click at [630, 306] on button "Be’er Mayim" at bounding box center [591, 306] width 735 height 33
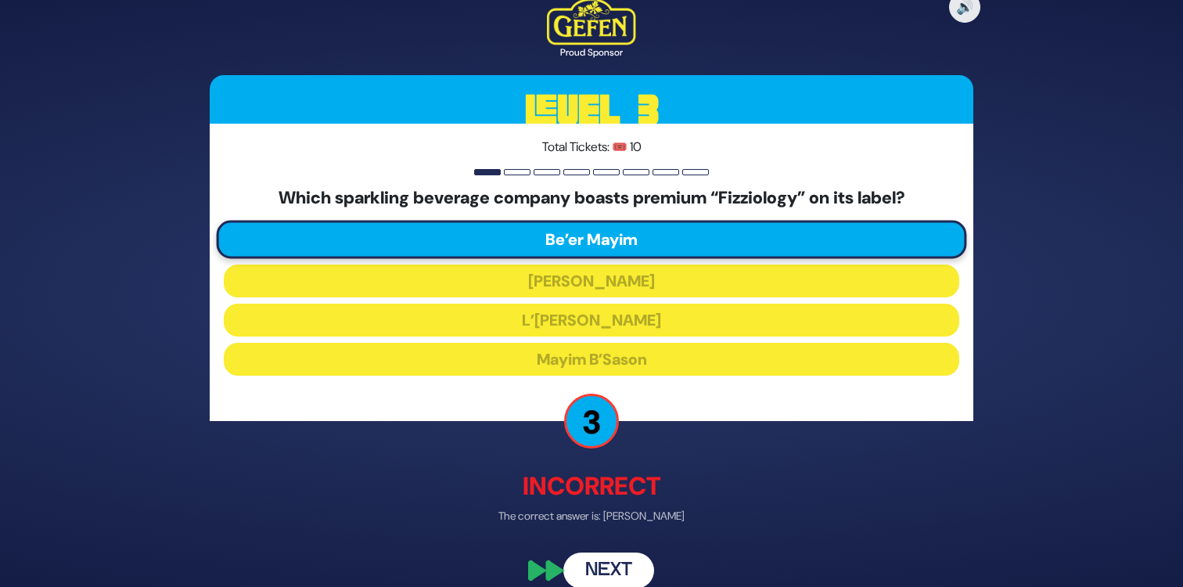
click at [621, 565] on button "Next" at bounding box center [608, 570] width 91 height 36
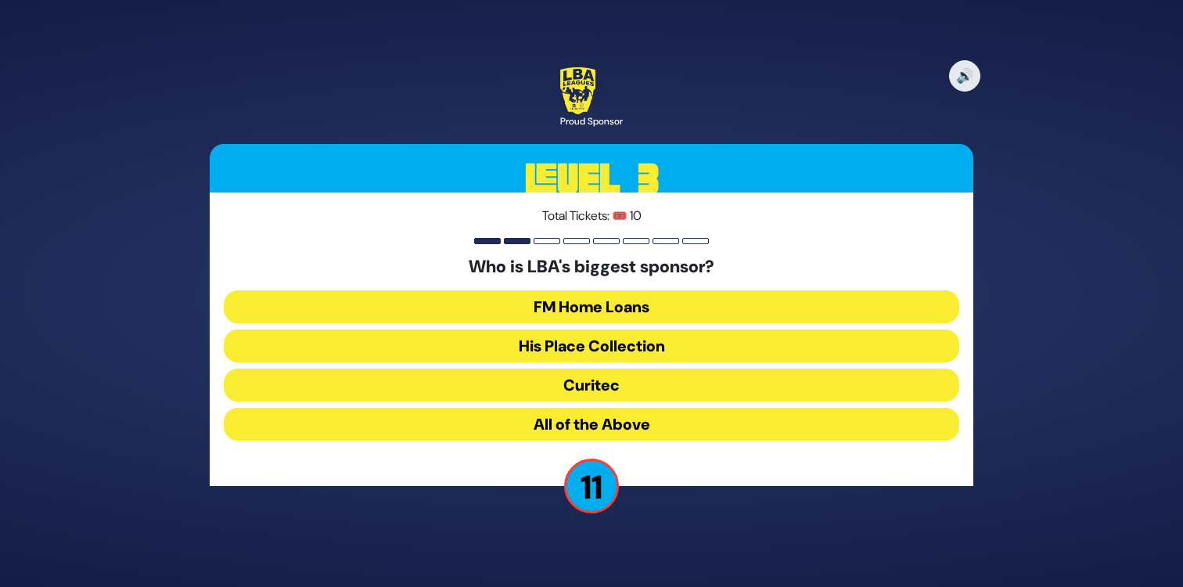
click at [630, 309] on button "FM Home Loans" at bounding box center [591, 306] width 735 height 33
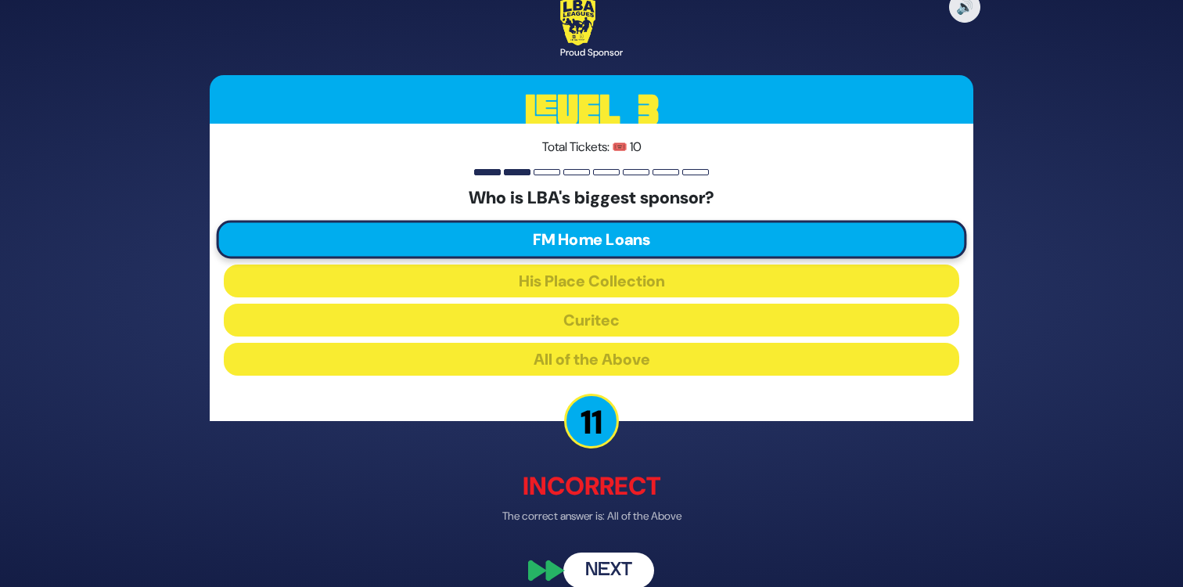
click at [612, 565] on button "Next" at bounding box center [608, 570] width 91 height 36
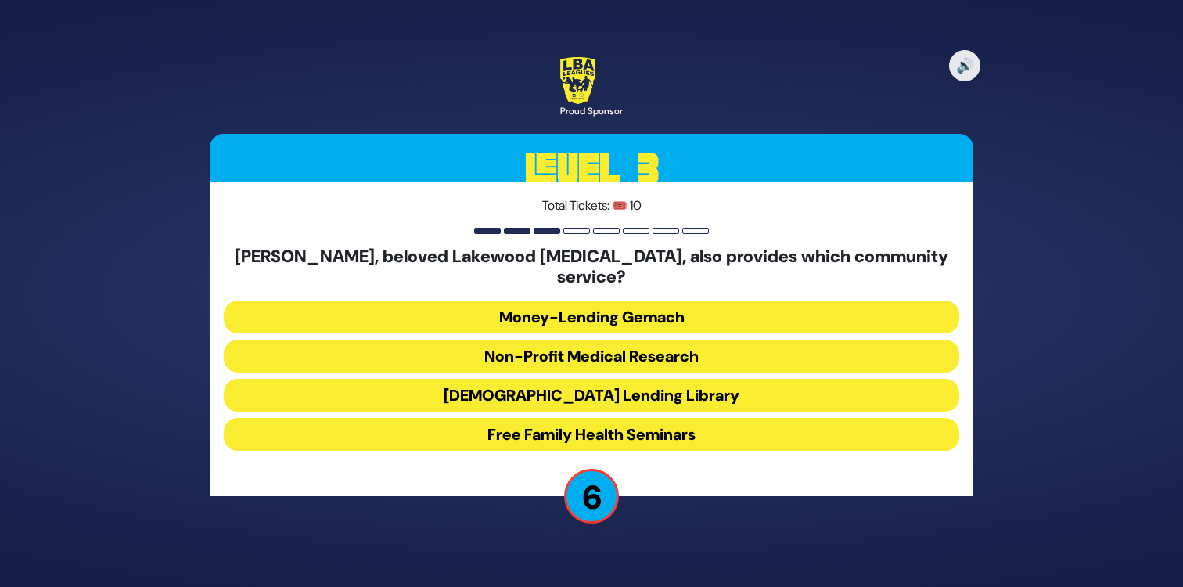
click at [494, 386] on button "Jewish Lending Library" at bounding box center [591, 395] width 735 height 33
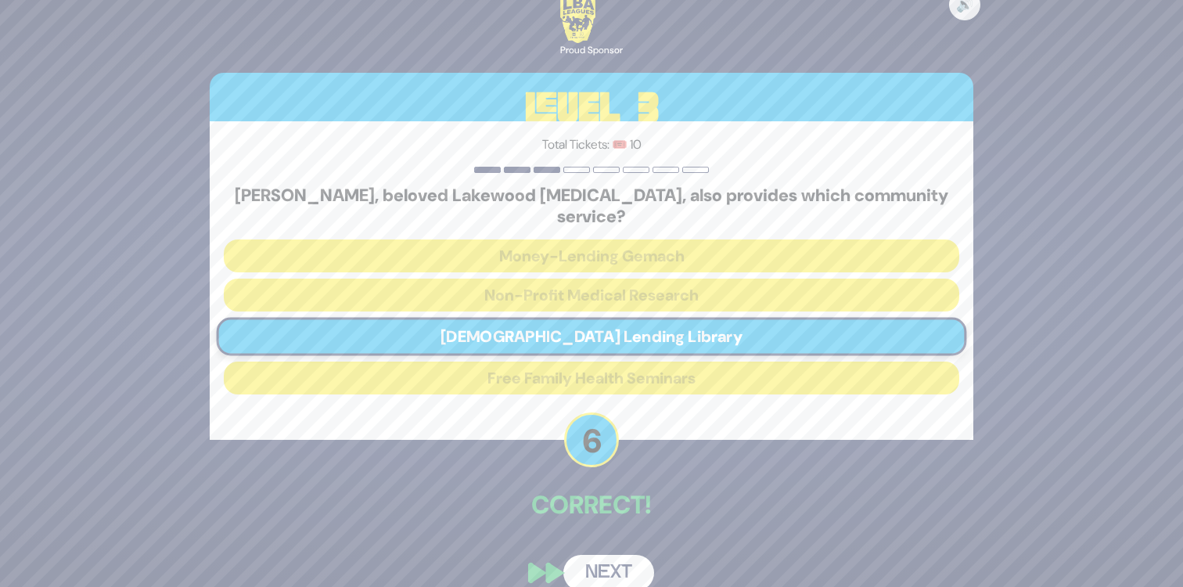
click at [616, 555] on button "Next" at bounding box center [608, 573] width 91 height 36
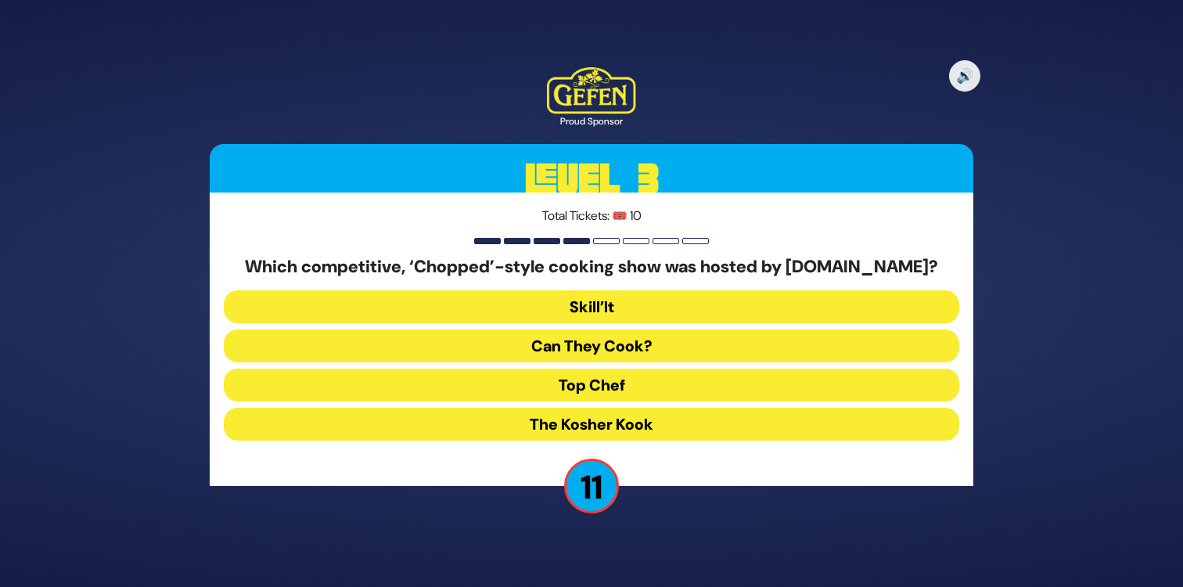
click at [507, 316] on button "Skill’It" at bounding box center [591, 306] width 735 height 33
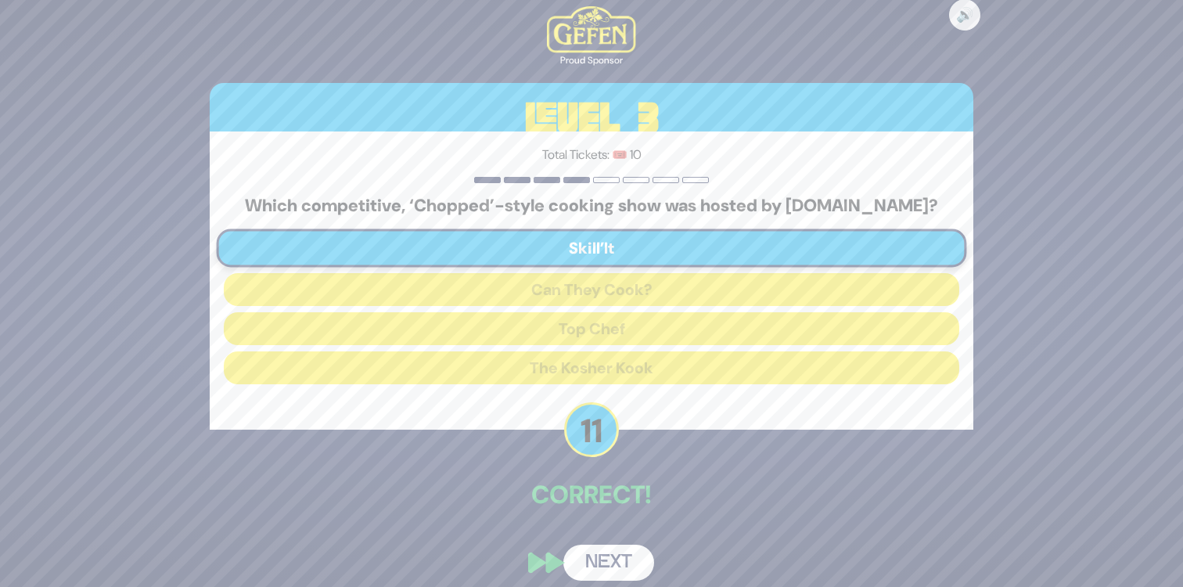
click at [622, 557] on button "Next" at bounding box center [608, 562] width 91 height 36
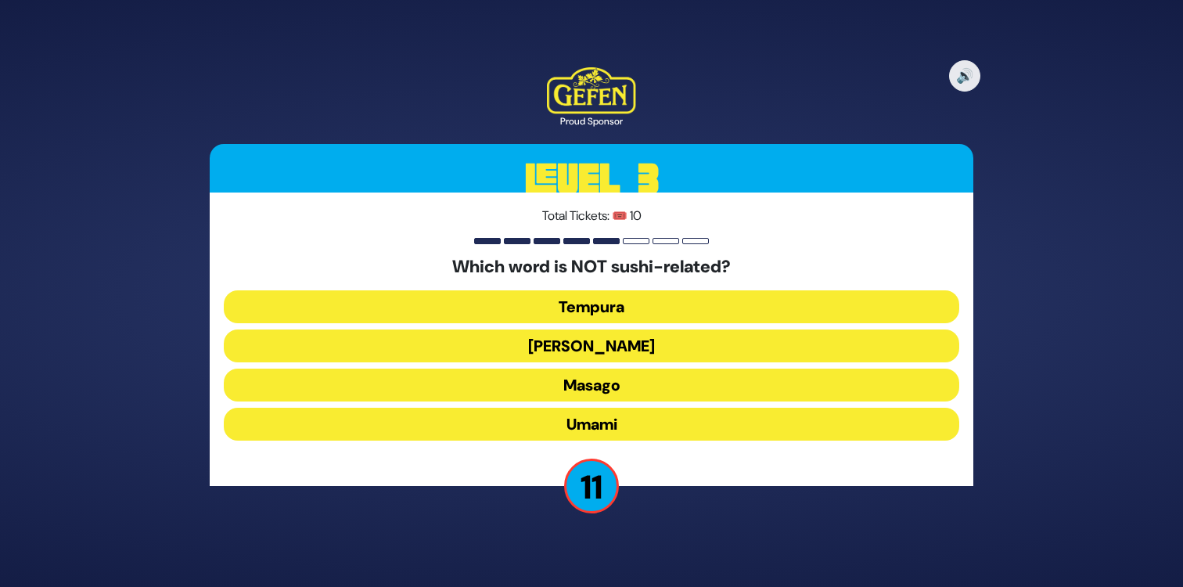
click at [533, 393] on button "Masago" at bounding box center [591, 384] width 735 height 33
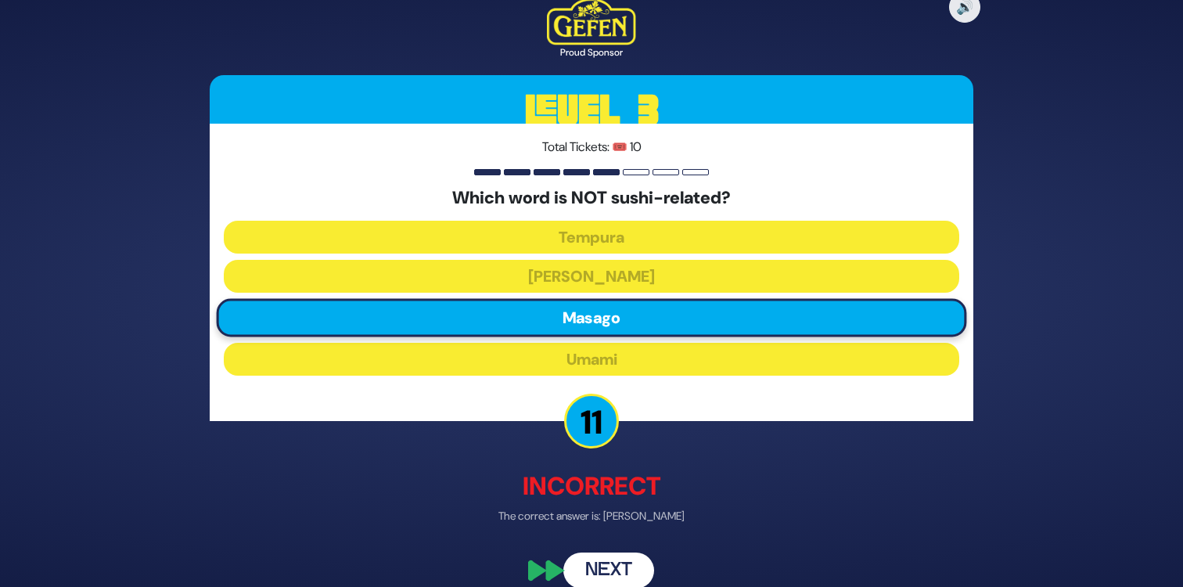
click at [630, 572] on button "Next" at bounding box center [608, 570] width 91 height 36
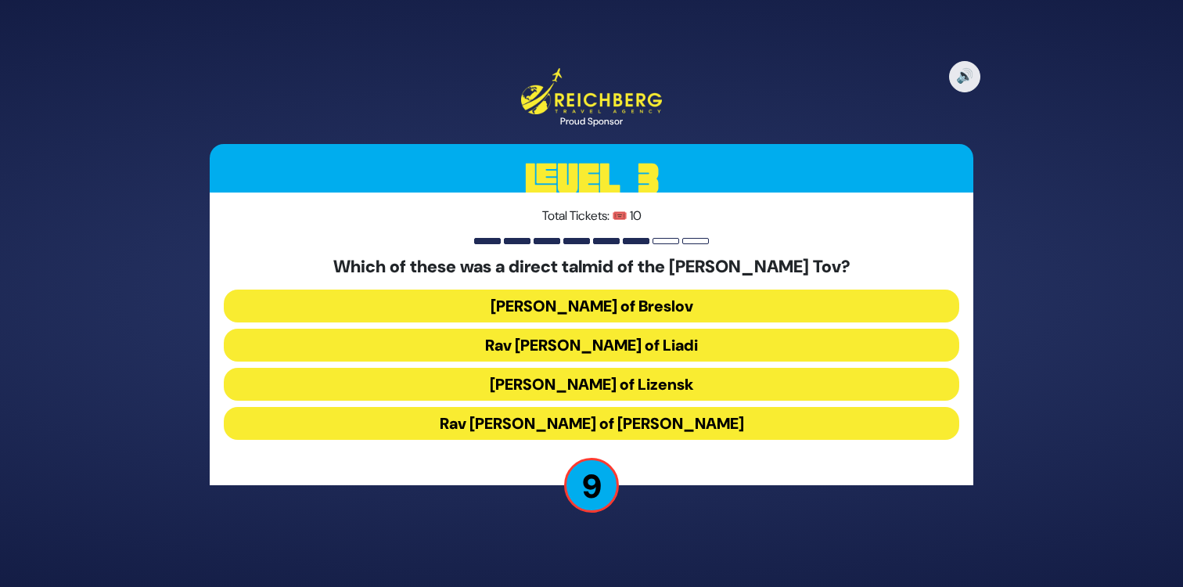
click at [472, 379] on button "Rav Elimelech of Lizensk" at bounding box center [591, 384] width 735 height 33
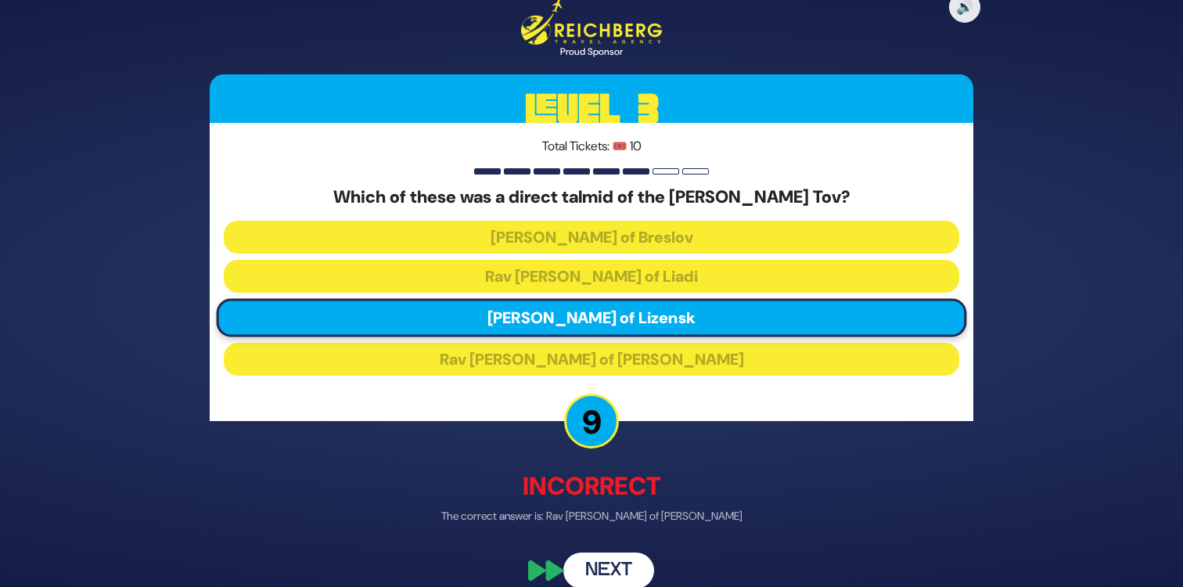
click at [619, 559] on button "Next" at bounding box center [608, 570] width 91 height 36
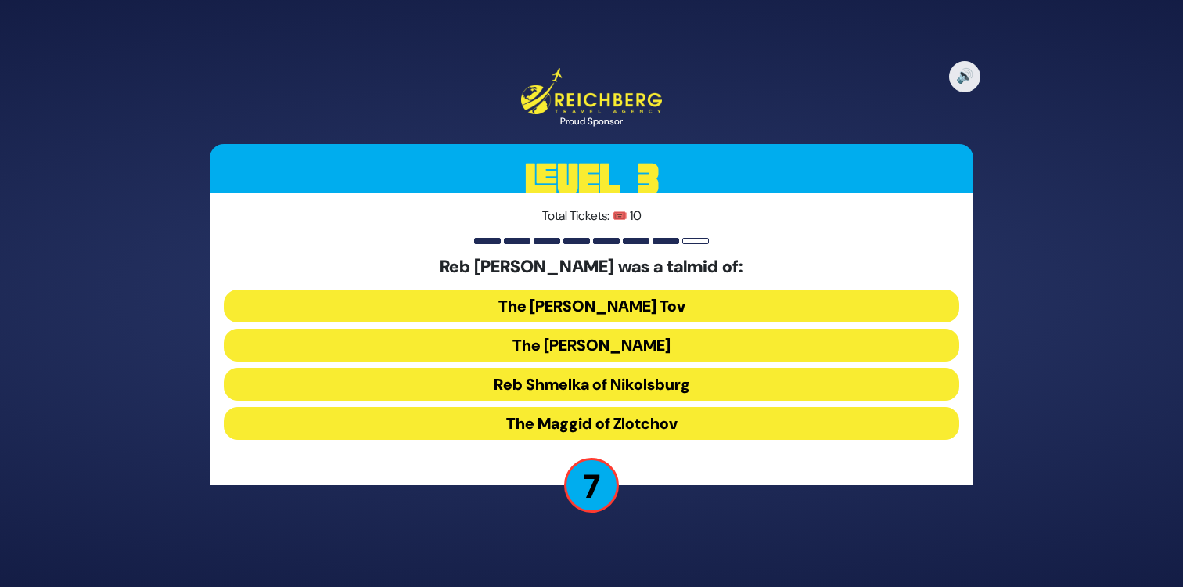
click at [516, 390] on button "Reb Shmelka of Nikolsburg" at bounding box center [591, 384] width 735 height 33
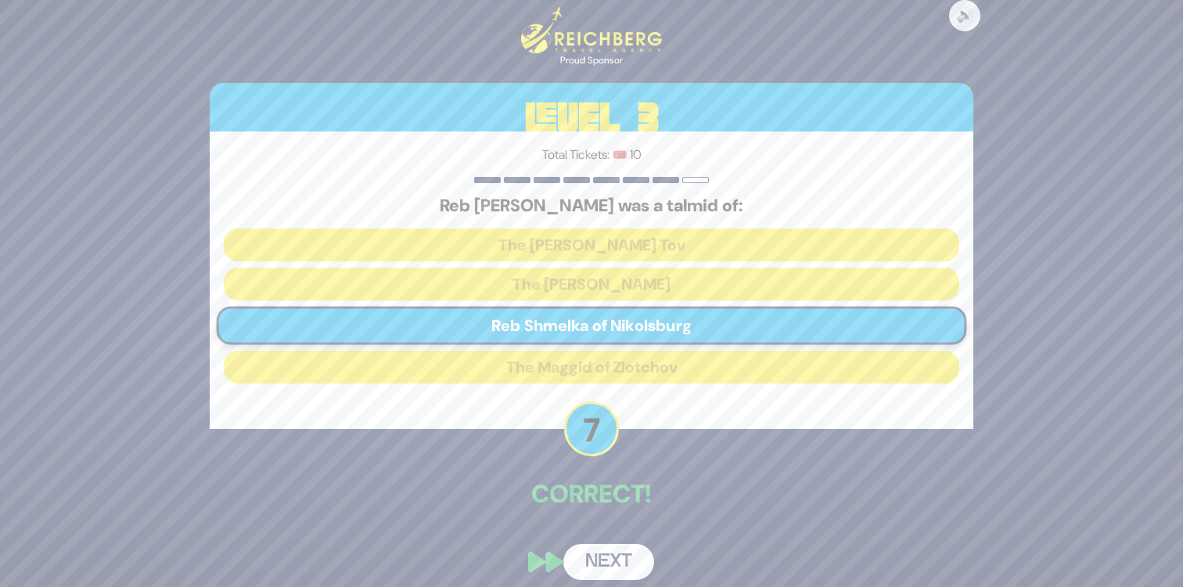
click at [621, 555] on button "Next" at bounding box center [608, 562] width 91 height 36
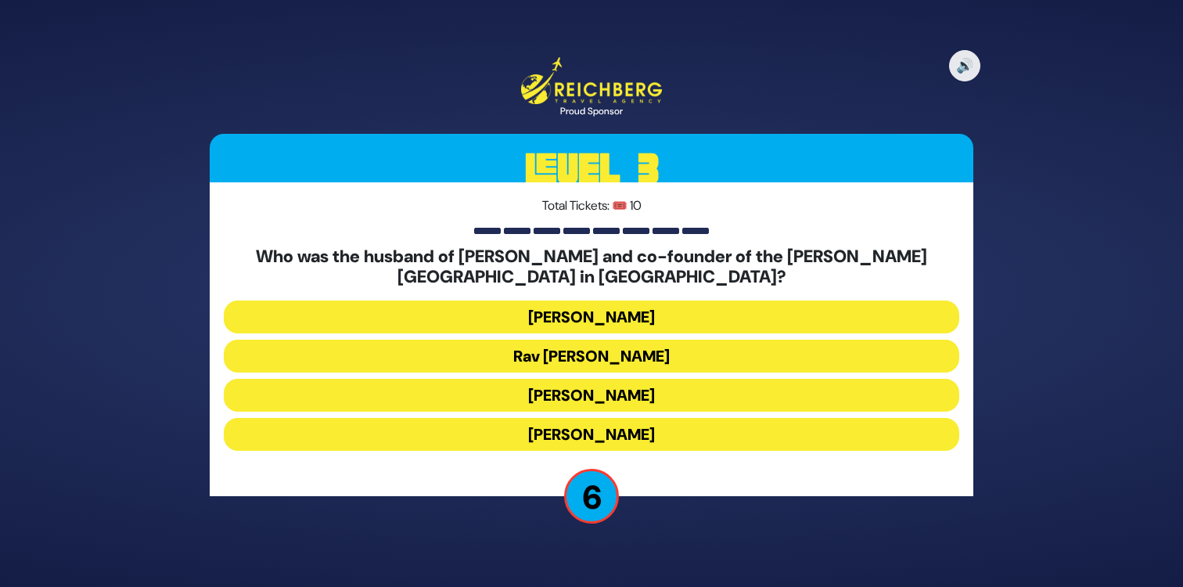
click at [474, 392] on button "Rav Yisroel Chaim Kaplan" at bounding box center [591, 395] width 735 height 33
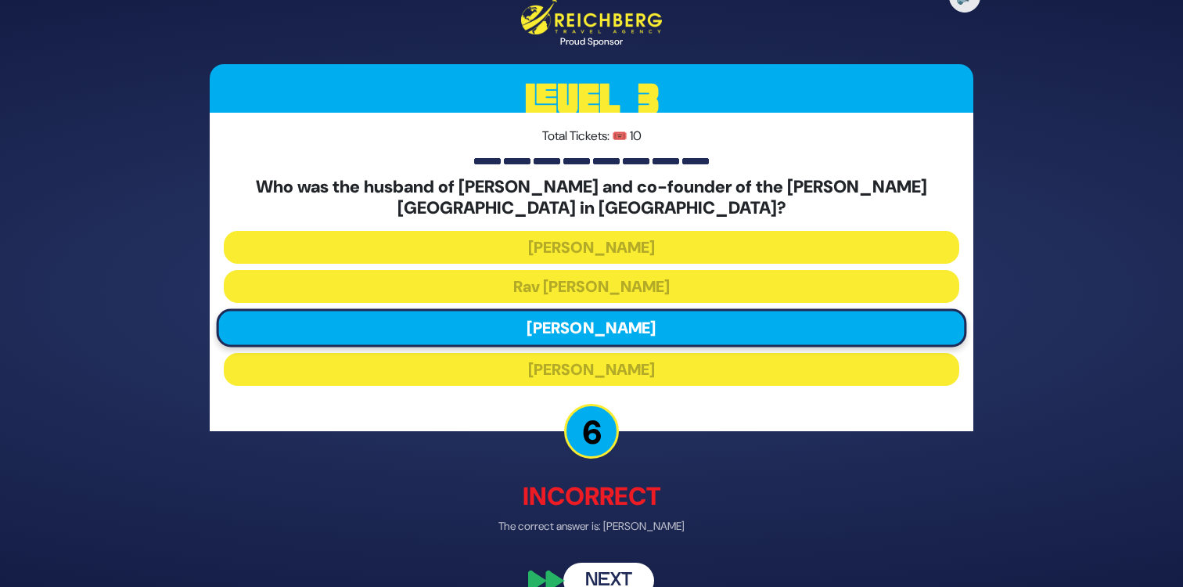
click at [623, 577] on button "Next" at bounding box center [608, 580] width 91 height 36
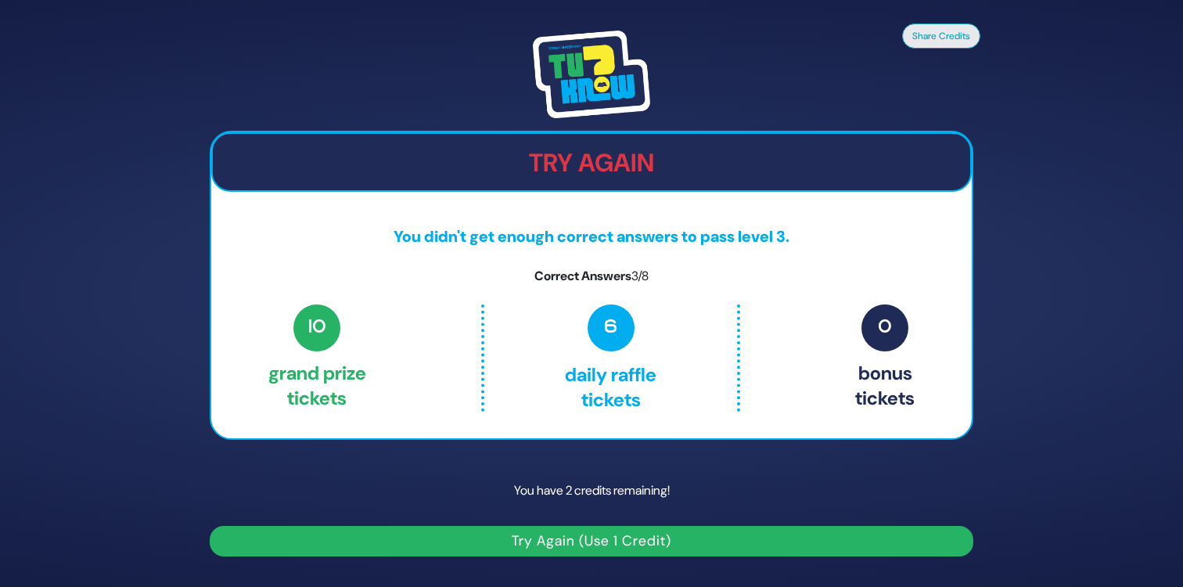
click at [590, 540] on button "Try Again (Use 1 Credit)" at bounding box center [591, 541] width 763 height 31
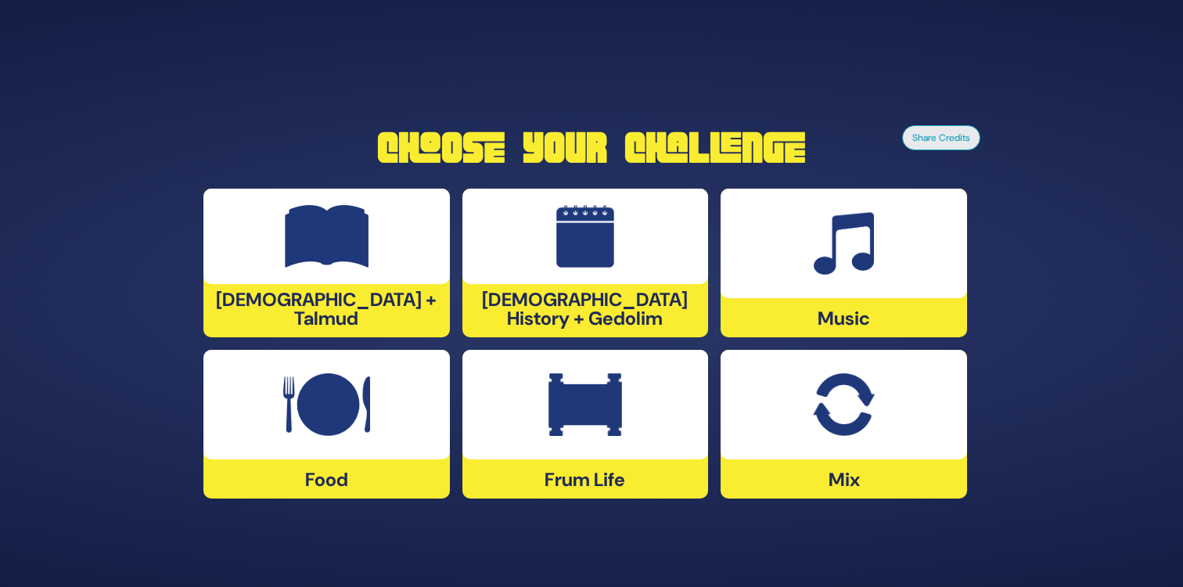
click at [860, 413] on img at bounding box center [843, 404] width 61 height 63
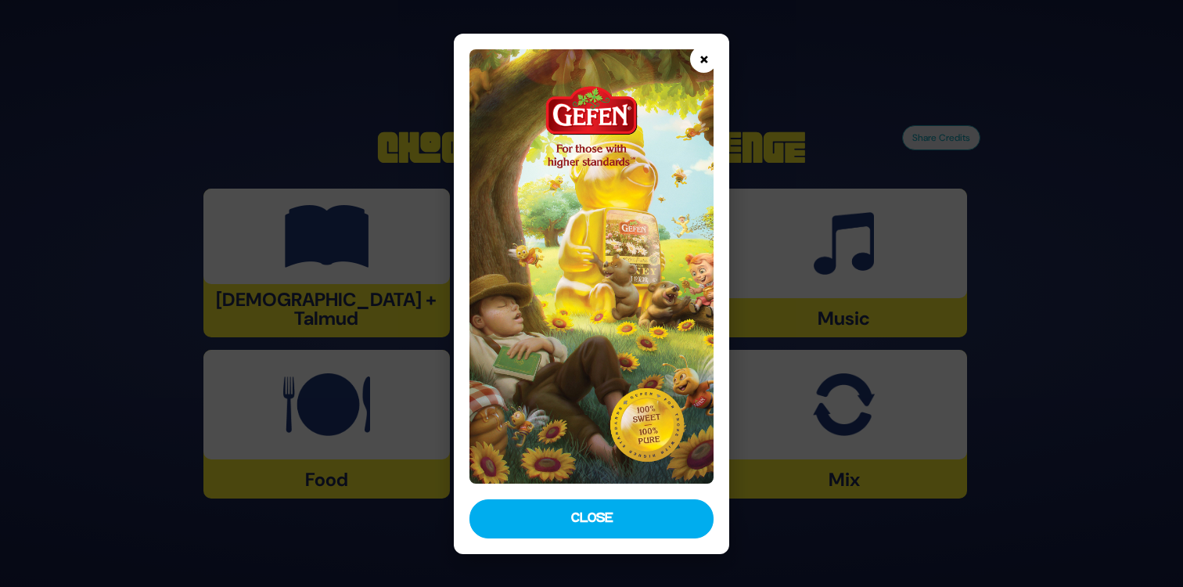
click at [701, 63] on button "×" at bounding box center [703, 58] width 27 height 27
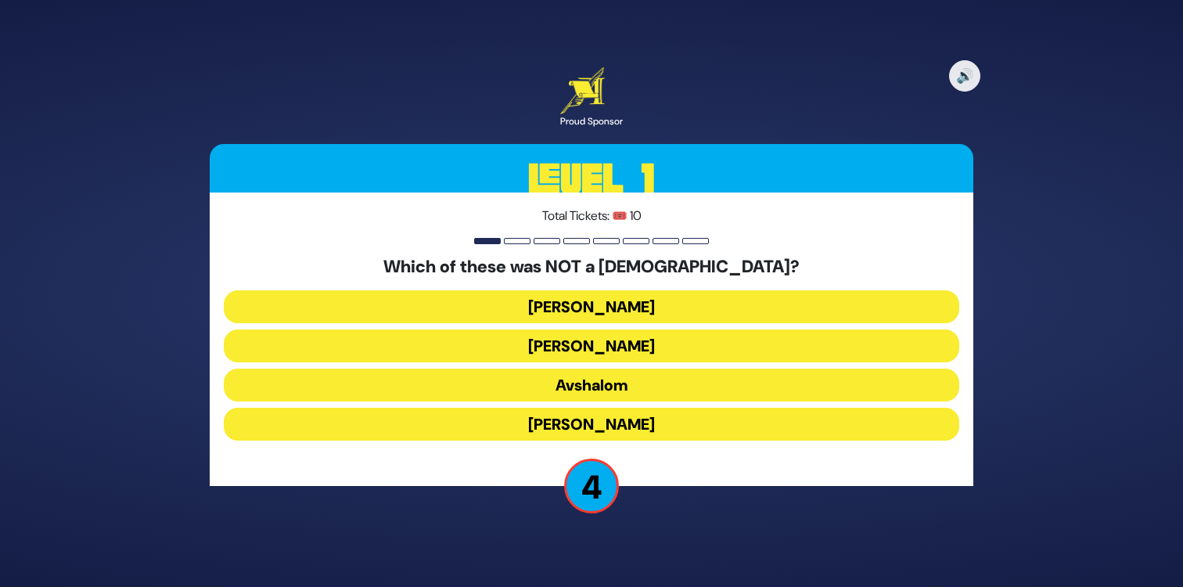
click at [517, 433] on button "Shimon Hatzaddik" at bounding box center [591, 423] width 735 height 33
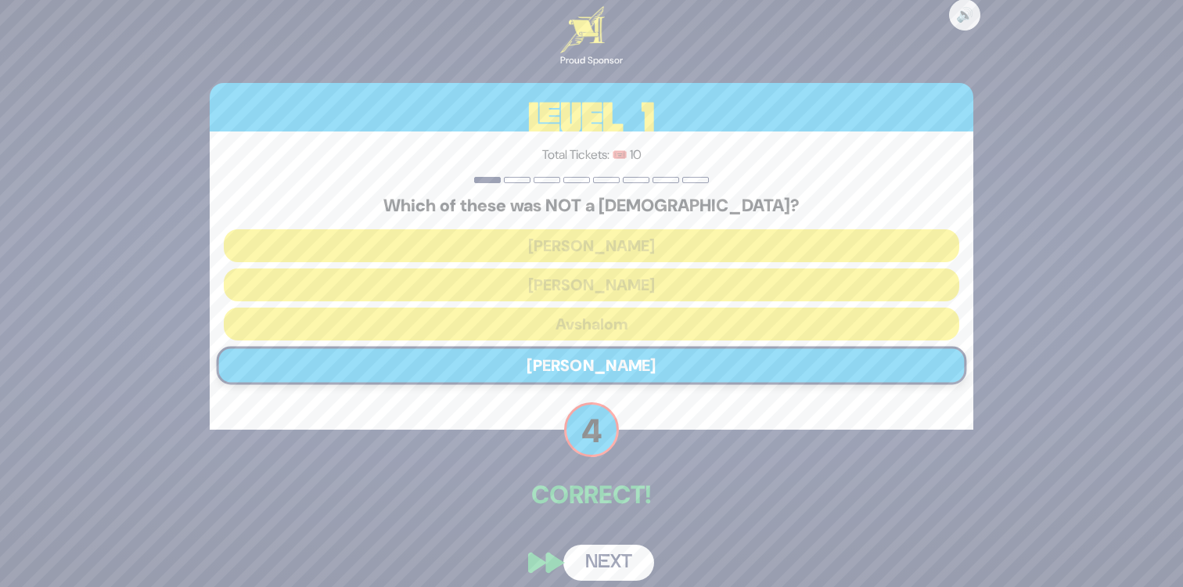
click at [627, 562] on button "Next" at bounding box center [608, 562] width 91 height 36
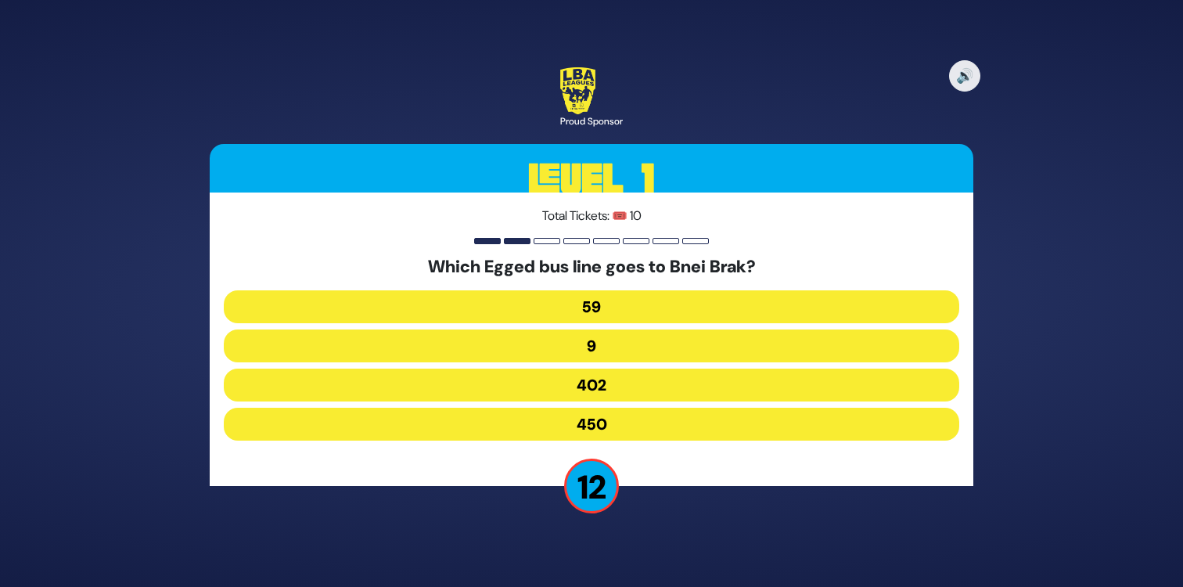
click at [626, 382] on button "402" at bounding box center [591, 384] width 735 height 33
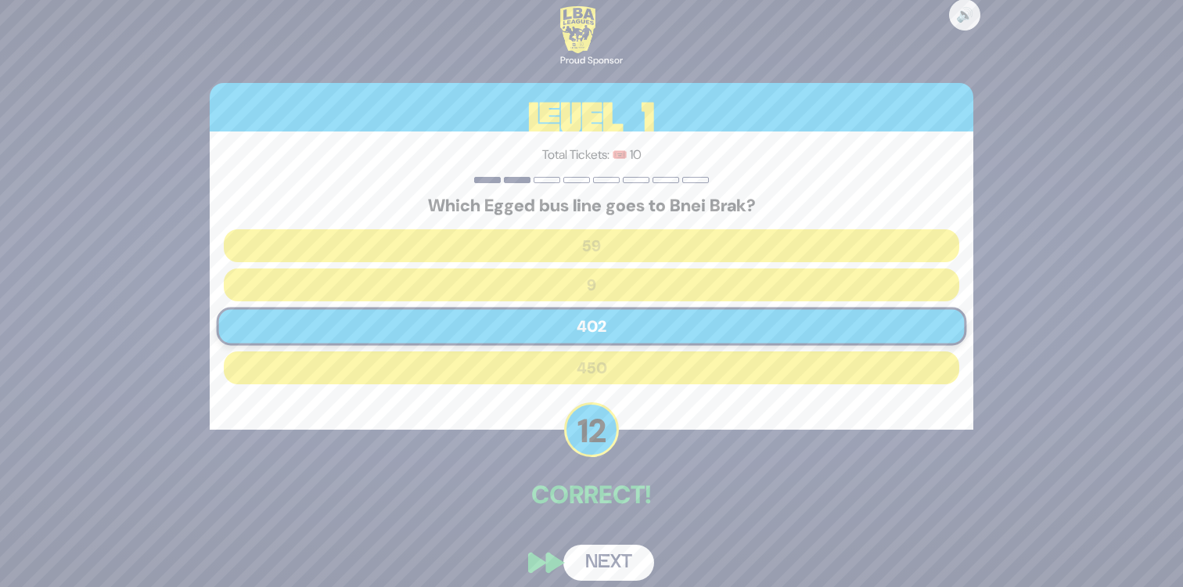
click at [616, 557] on button "Next" at bounding box center [608, 562] width 91 height 36
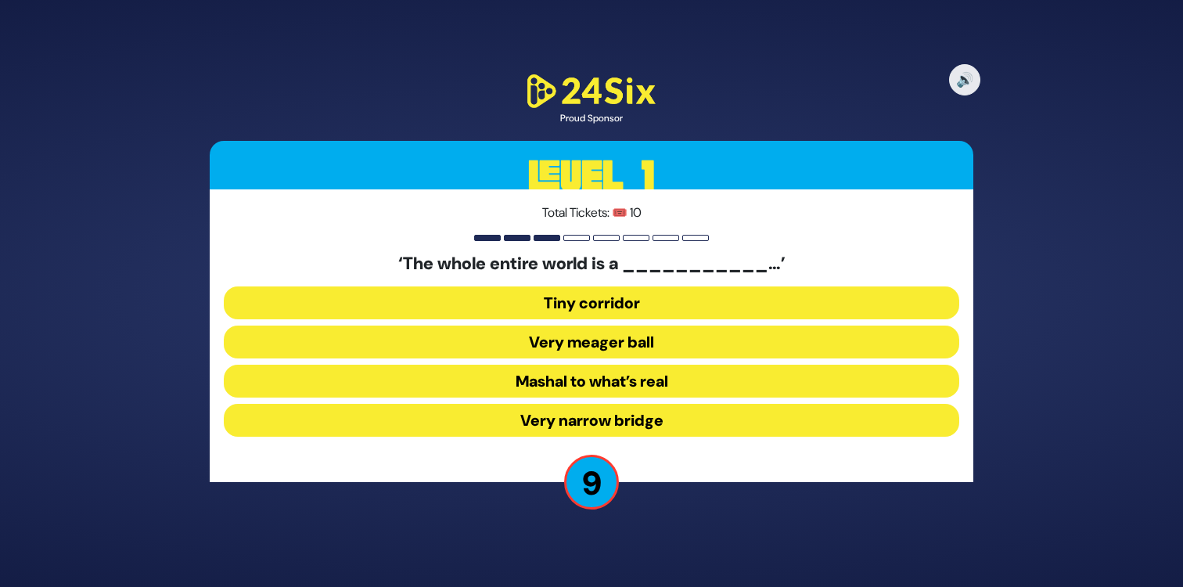
click at [666, 426] on button "Very narrow bridge" at bounding box center [591, 420] width 735 height 33
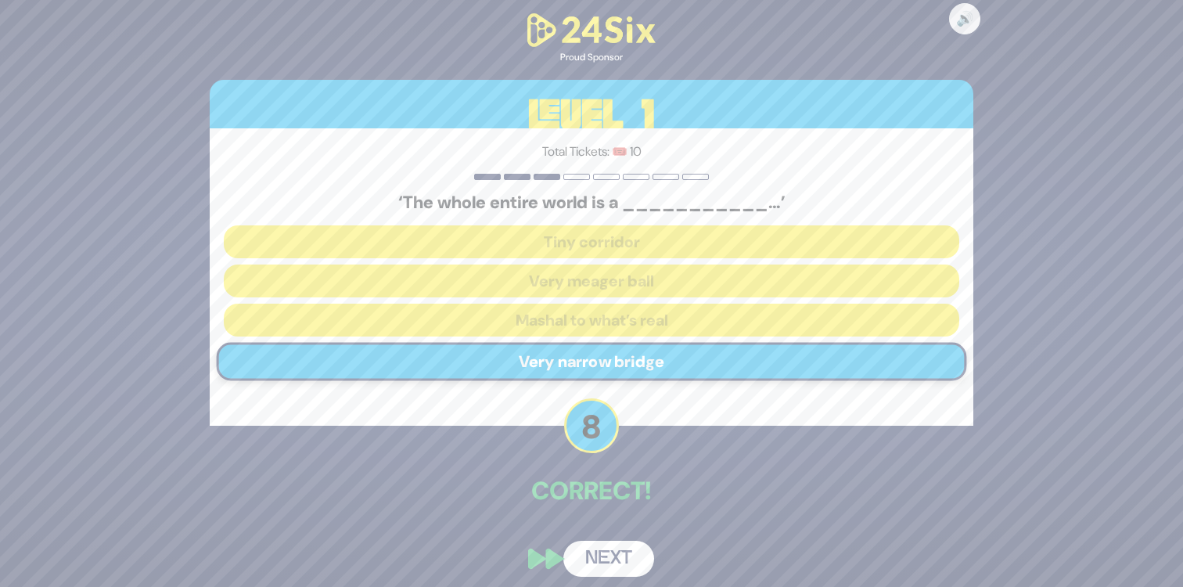
click at [618, 559] on button "Next" at bounding box center [608, 558] width 91 height 36
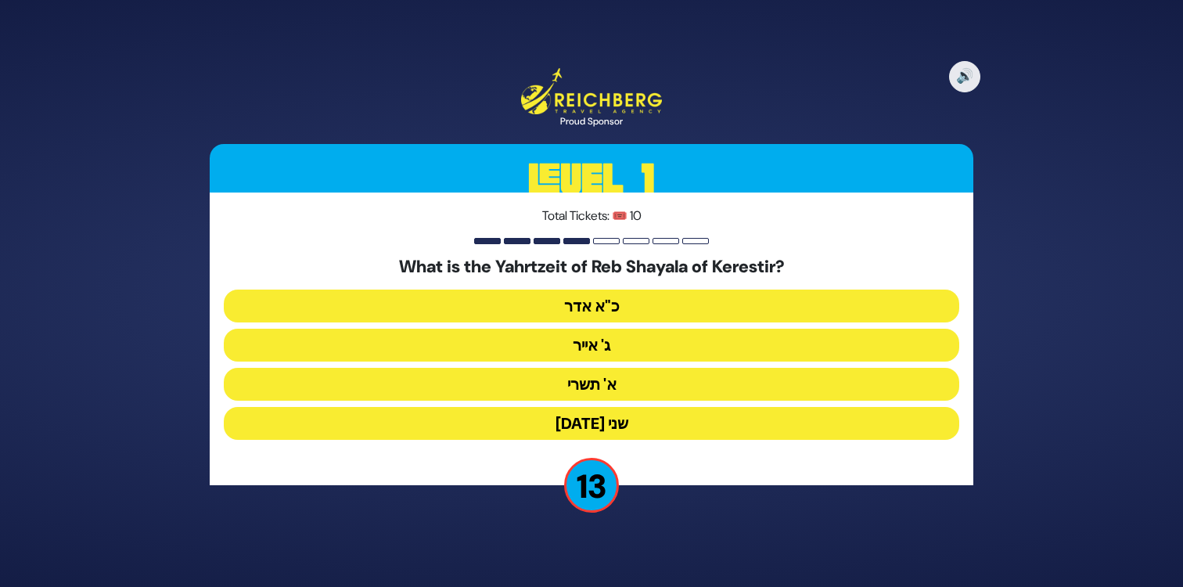
click at [595, 346] on button "ג' אייר" at bounding box center [591, 344] width 735 height 33
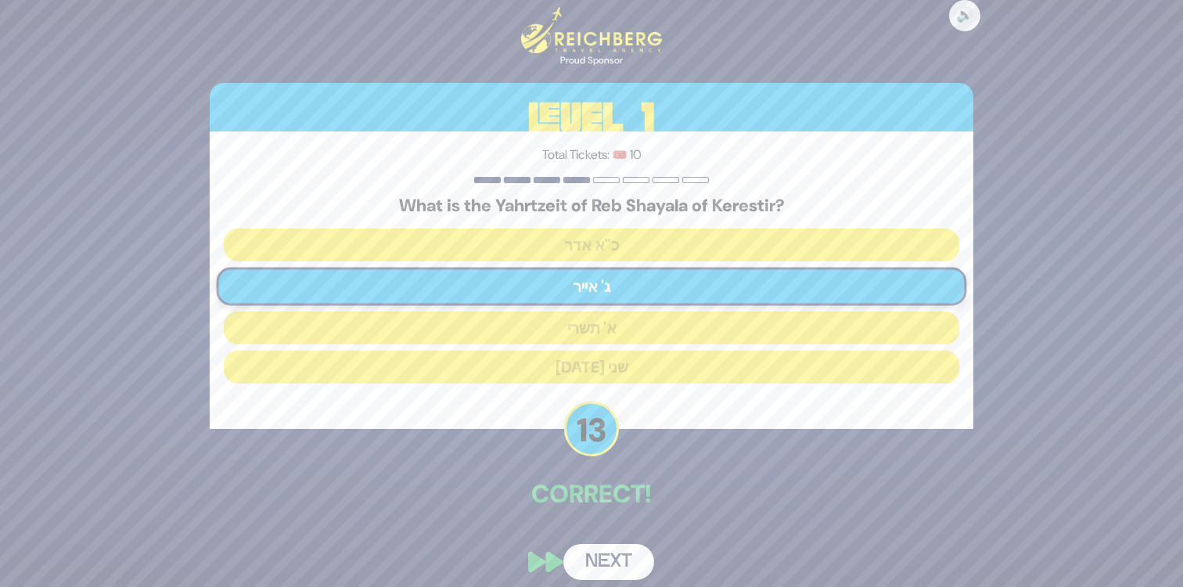
click at [615, 562] on button "Next" at bounding box center [608, 562] width 91 height 36
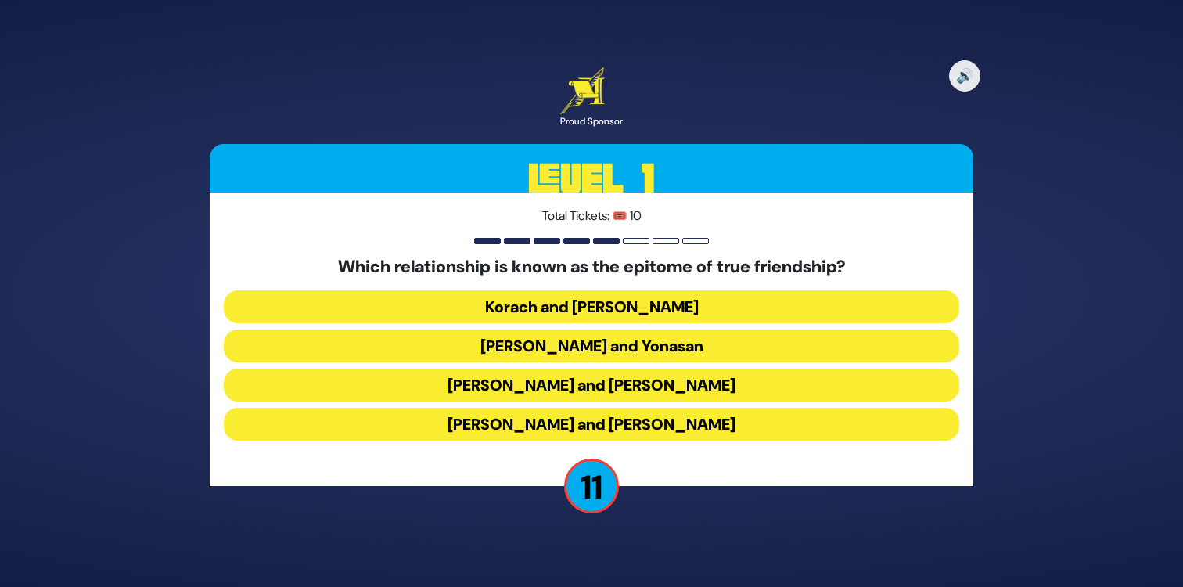
click at [648, 345] on button "Dovid and Yonasan" at bounding box center [591, 345] width 735 height 33
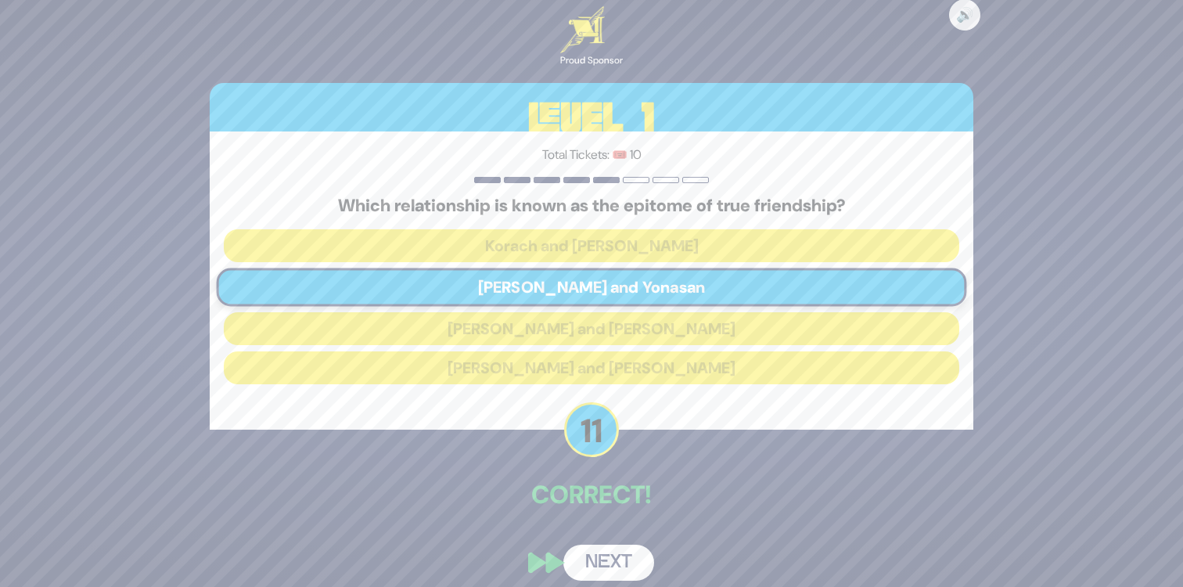
click at [625, 564] on button "Next" at bounding box center [608, 562] width 91 height 36
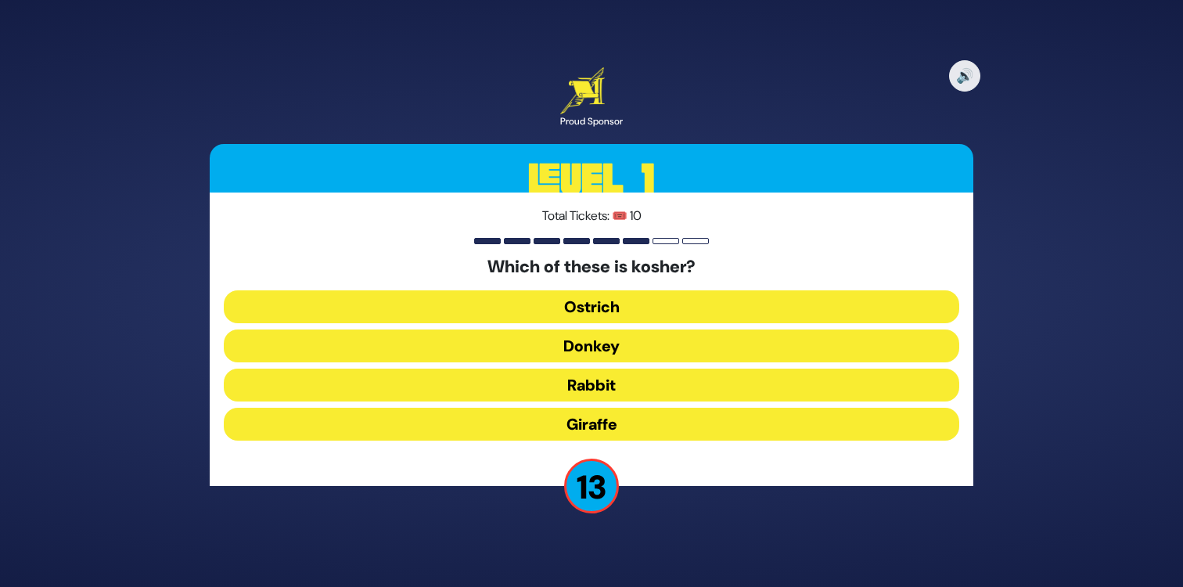
click at [604, 428] on button "Giraffe" at bounding box center [591, 423] width 735 height 33
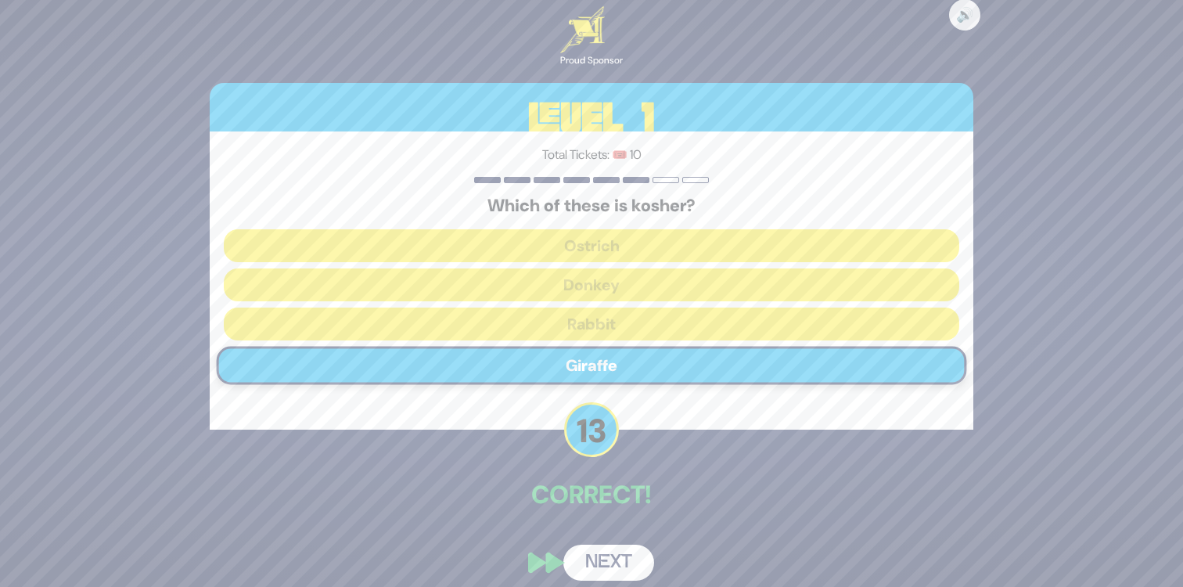
click at [602, 558] on button "Next" at bounding box center [608, 562] width 91 height 36
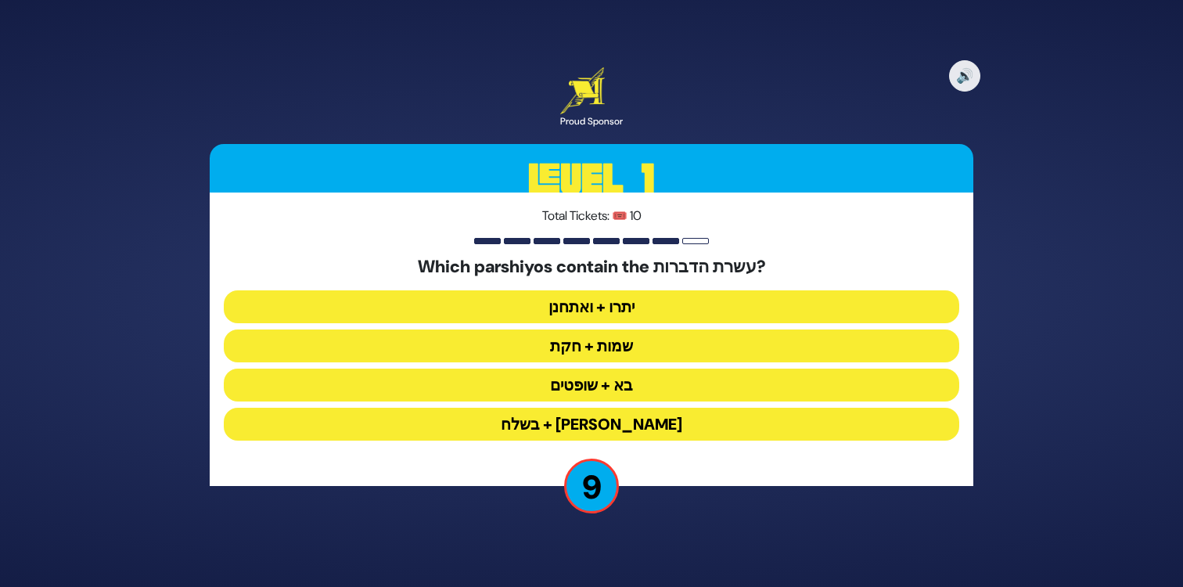
click at [645, 311] on button "יתרו + ואתחנן" at bounding box center [591, 306] width 735 height 33
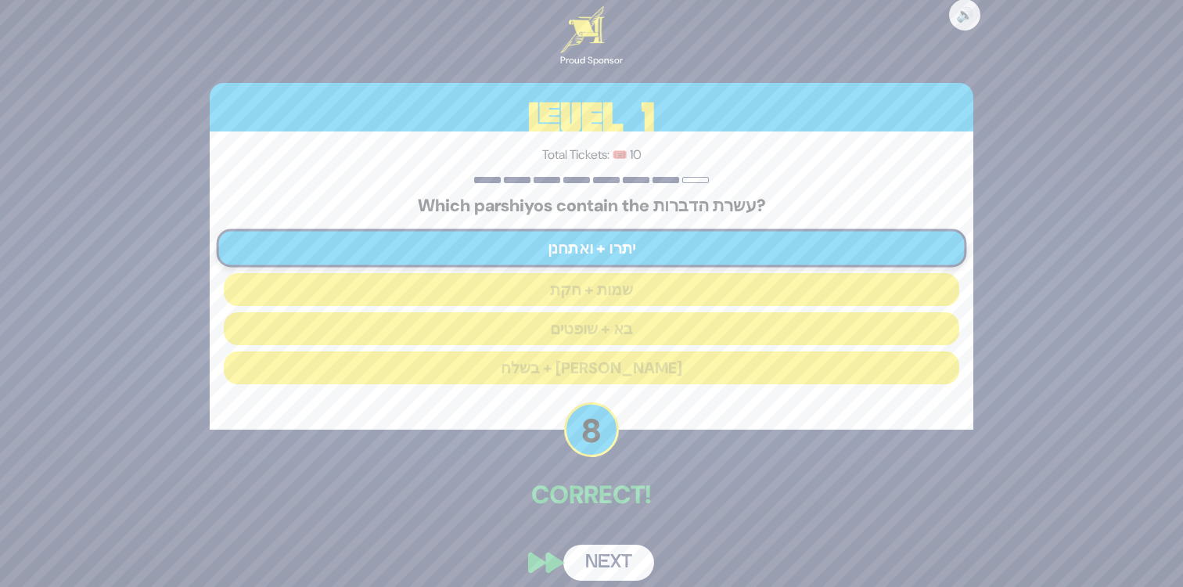
click at [607, 552] on button "Next" at bounding box center [608, 562] width 91 height 36
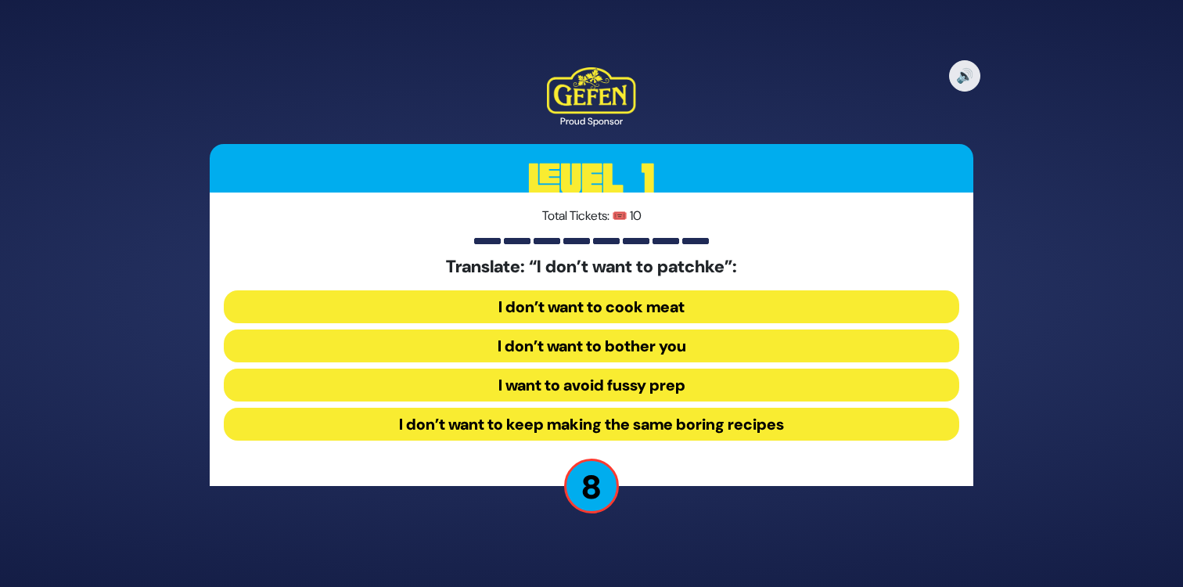
click at [466, 386] on button "I want to avoid fussy prep" at bounding box center [591, 384] width 735 height 33
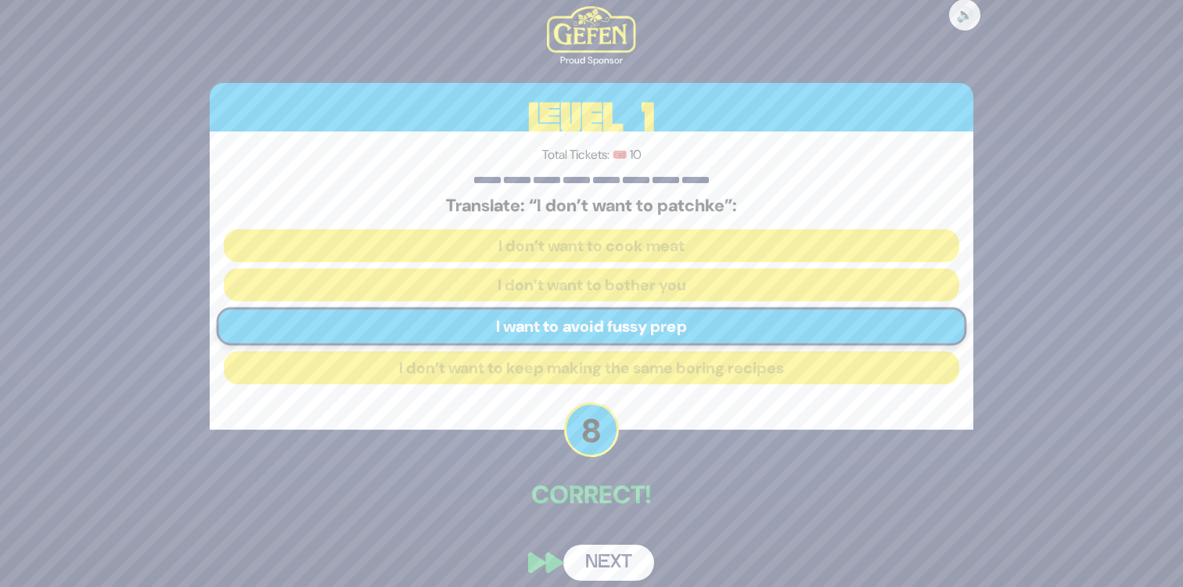
click at [611, 556] on button "Next" at bounding box center [608, 562] width 91 height 36
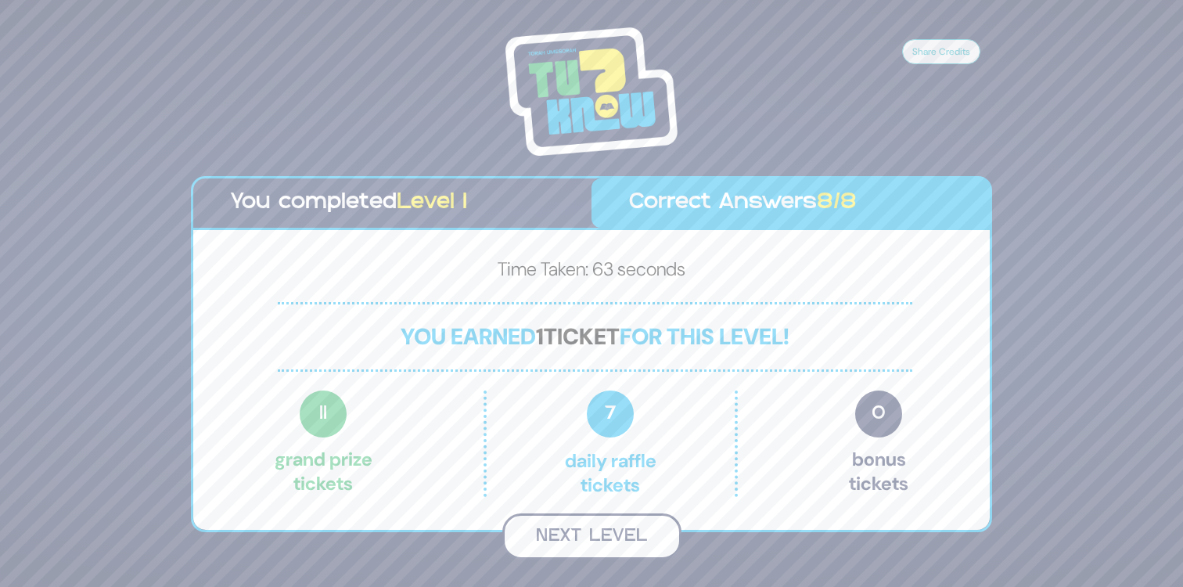
click at [611, 535] on button "Next Level" at bounding box center [591, 536] width 179 height 46
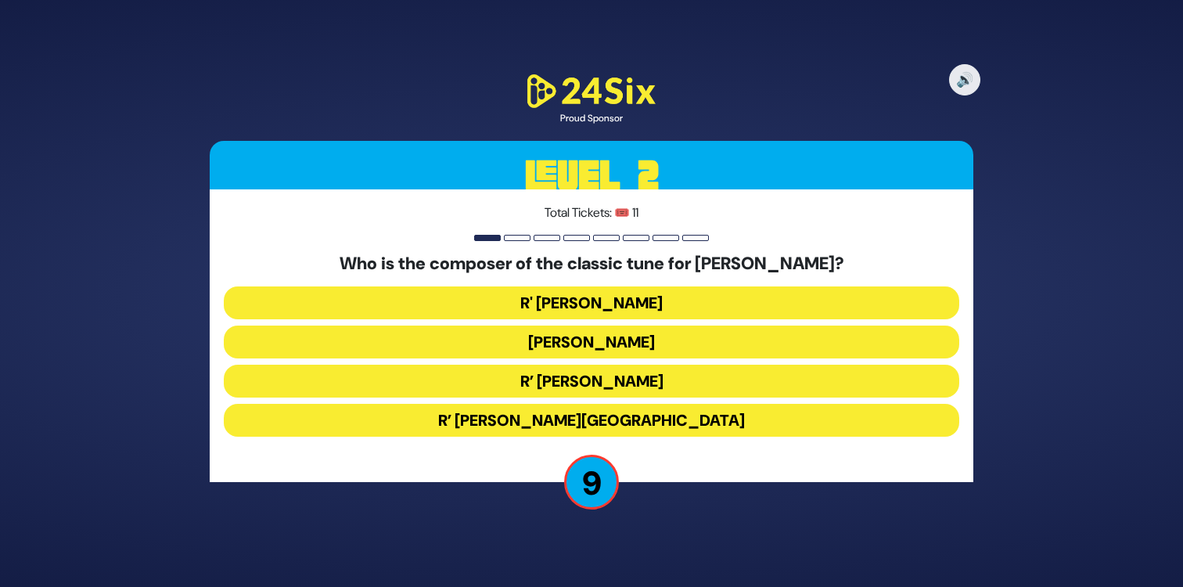
click at [524, 379] on button "R’ Moshe Goldman" at bounding box center [591, 380] width 735 height 33
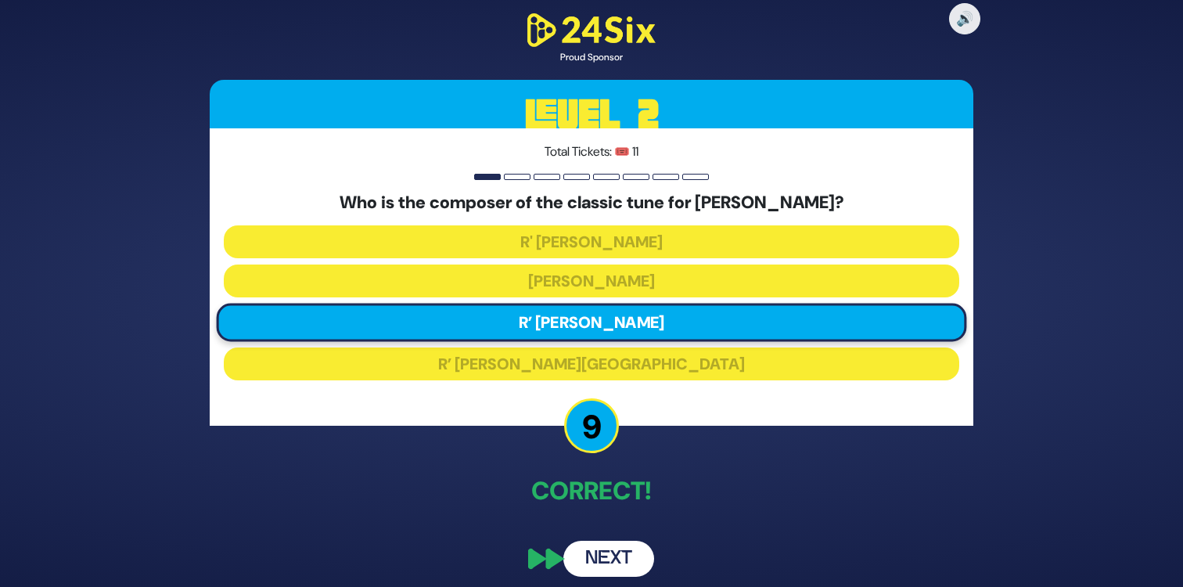
click at [628, 562] on button "Next" at bounding box center [608, 558] width 91 height 36
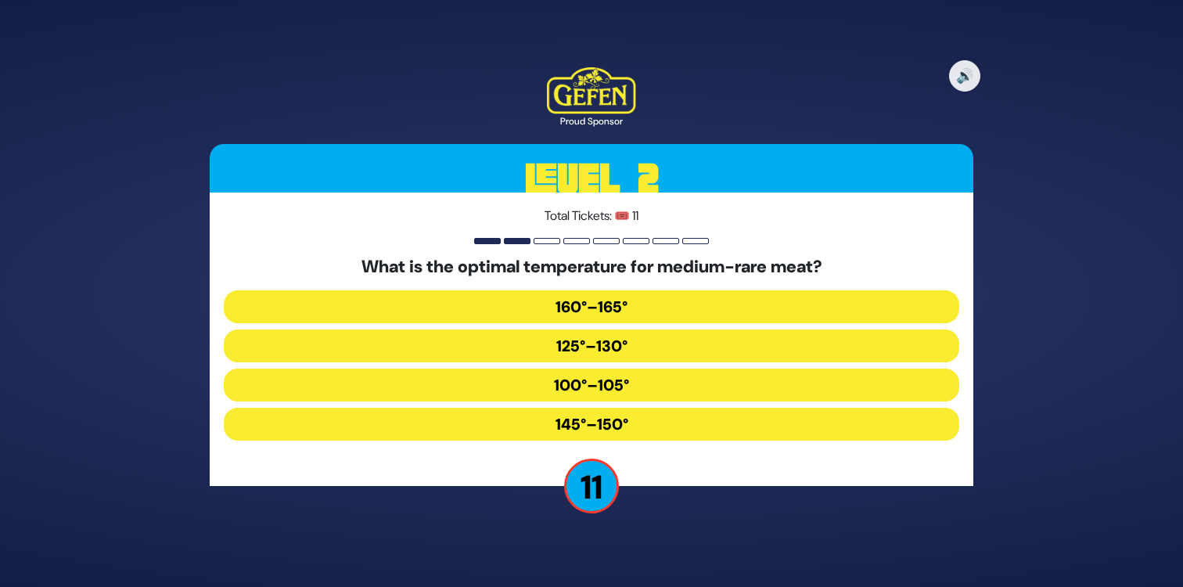
click at [583, 347] on button "125°–130°" at bounding box center [591, 345] width 735 height 33
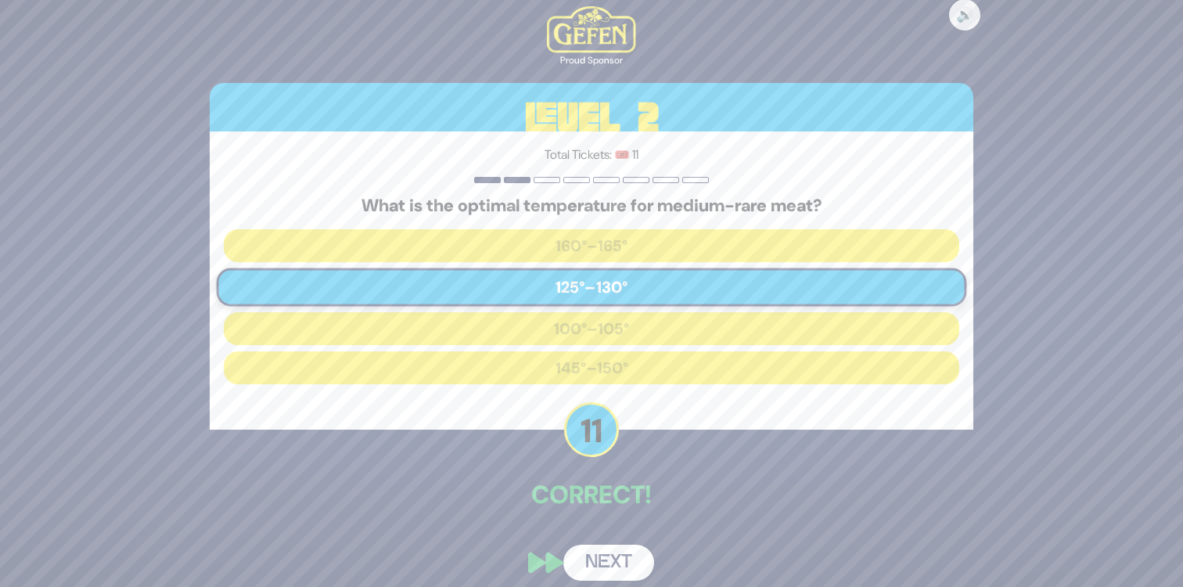
click at [603, 556] on button "Next" at bounding box center [608, 562] width 91 height 36
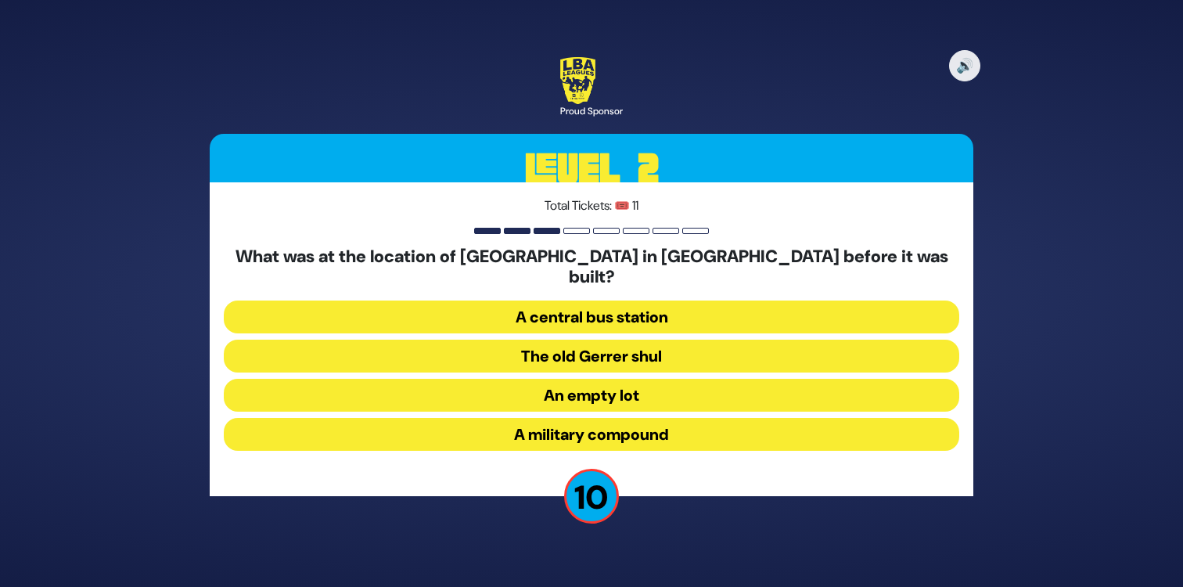
click at [645, 421] on button "A military compound" at bounding box center [591, 434] width 735 height 33
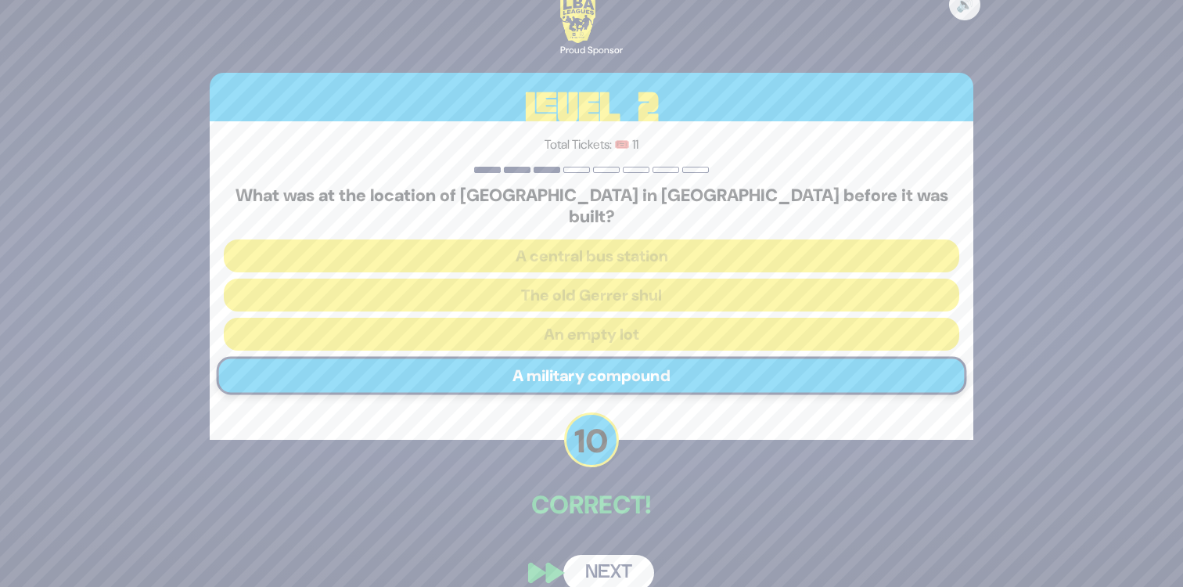
click at [619, 564] on button "Next" at bounding box center [608, 573] width 91 height 36
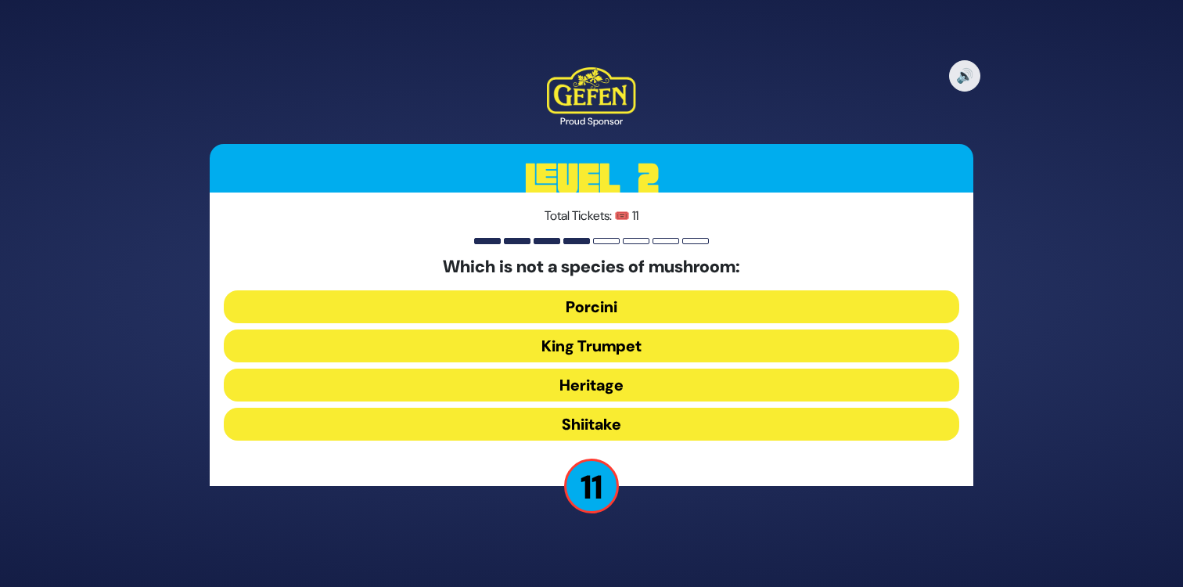
click at [631, 383] on button "Heritage" at bounding box center [591, 384] width 735 height 33
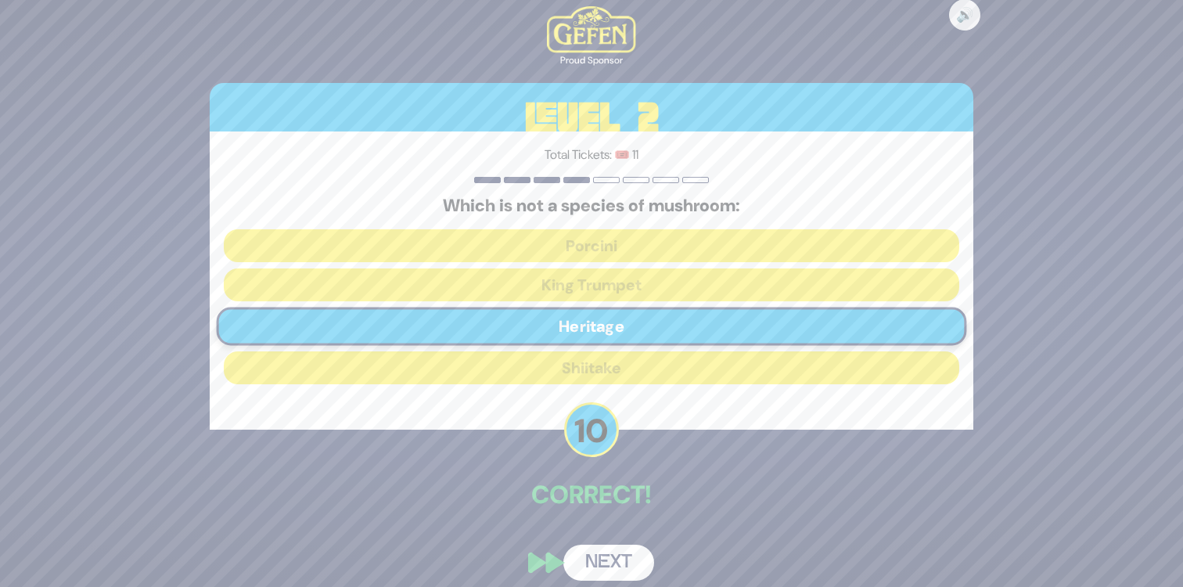
click at [600, 562] on button "Next" at bounding box center [608, 562] width 91 height 36
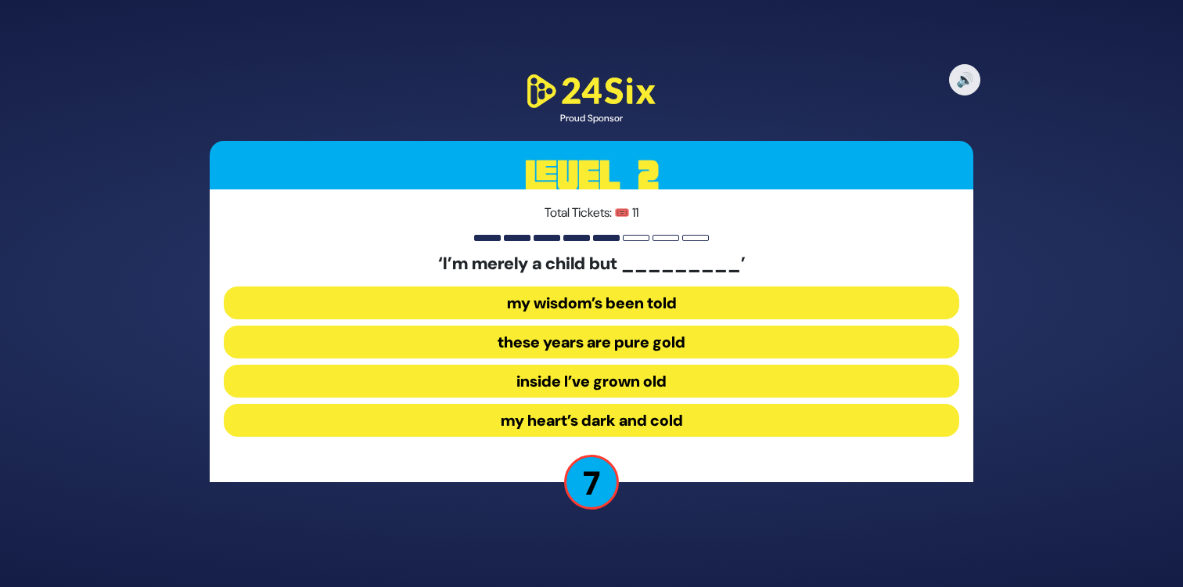
click at [679, 380] on button "inside I’ve grown old" at bounding box center [591, 380] width 735 height 33
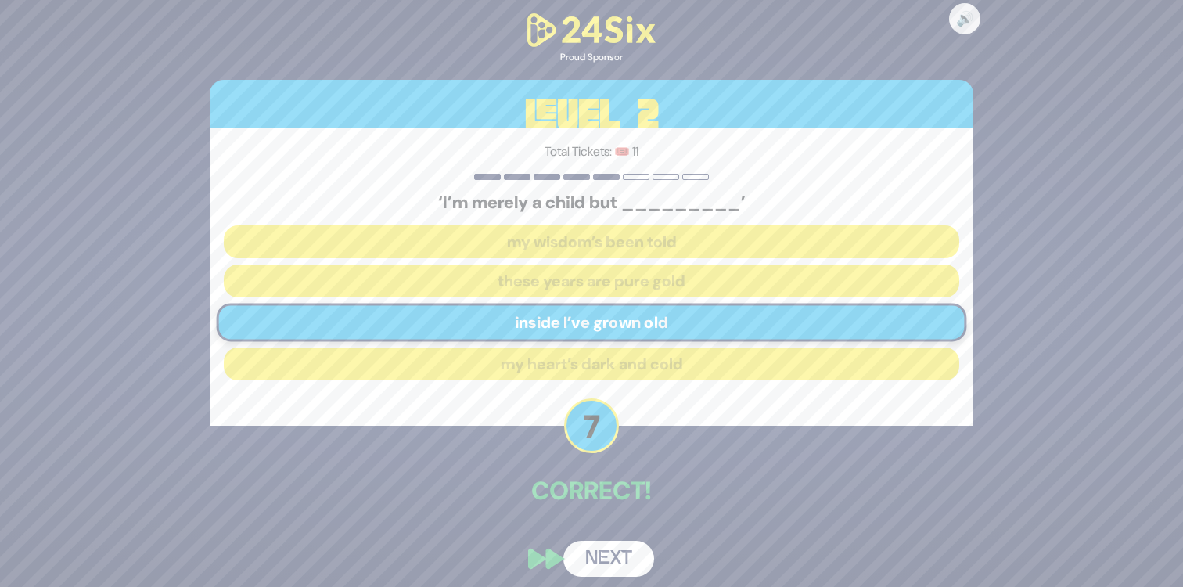
click at [625, 555] on button "Next" at bounding box center [608, 558] width 91 height 36
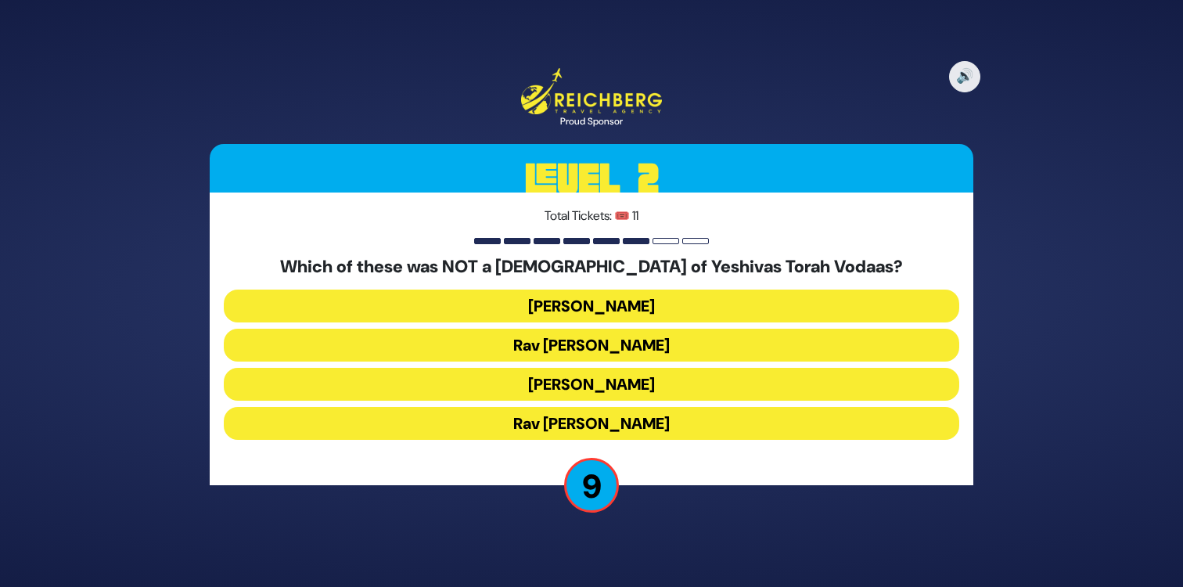
click at [663, 420] on button "Rav Shraga Feivel Mendlowitz" at bounding box center [591, 423] width 735 height 33
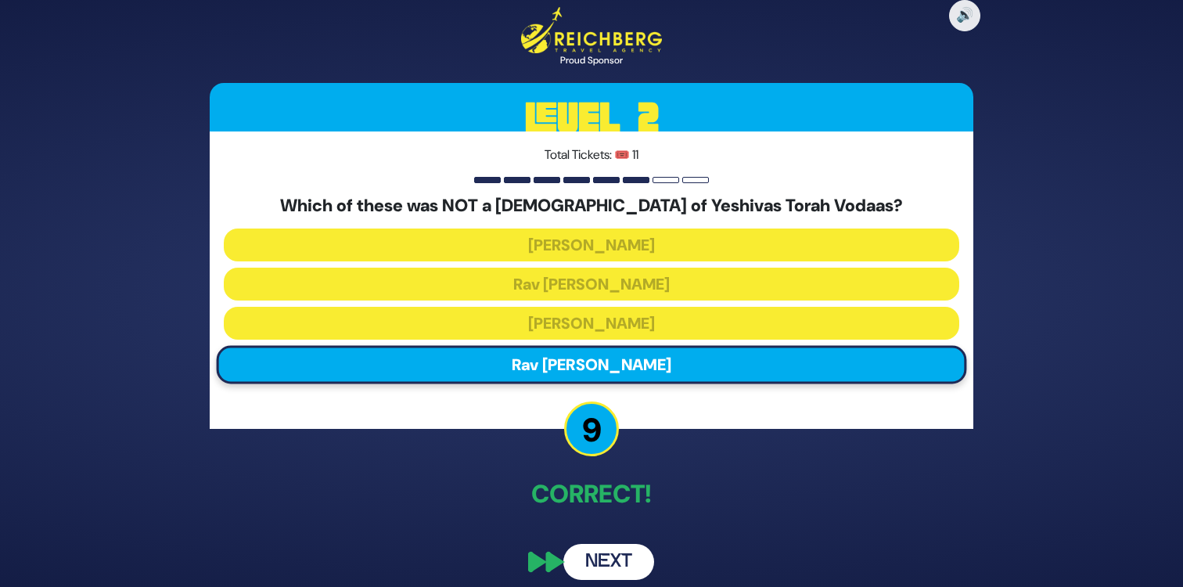
click at [621, 554] on button "Next" at bounding box center [608, 562] width 91 height 36
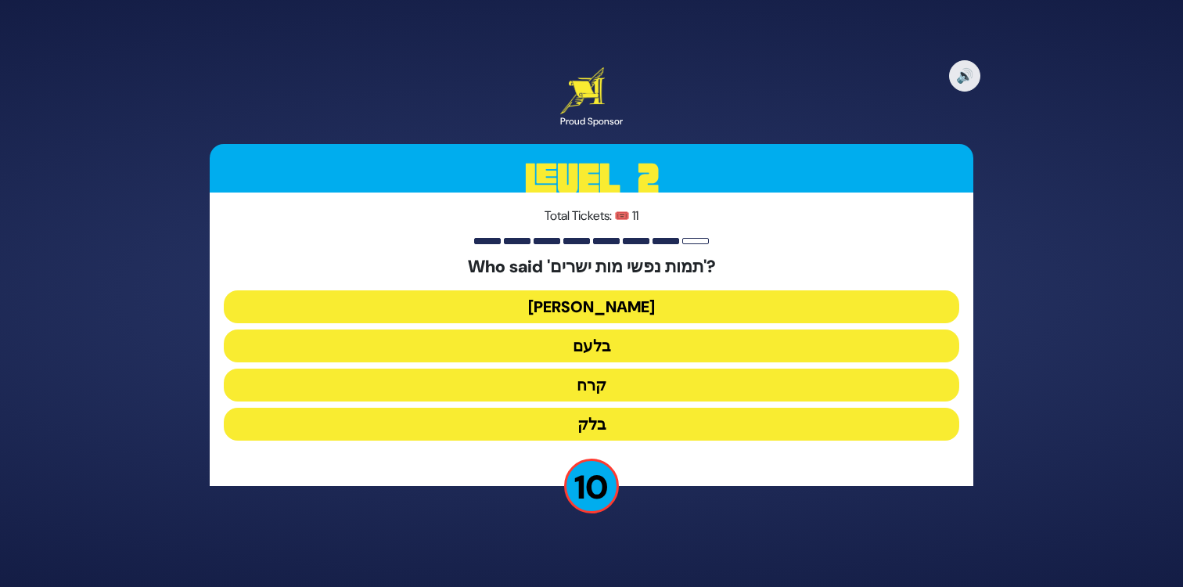
click at [617, 342] on button "בלעם" at bounding box center [591, 345] width 735 height 33
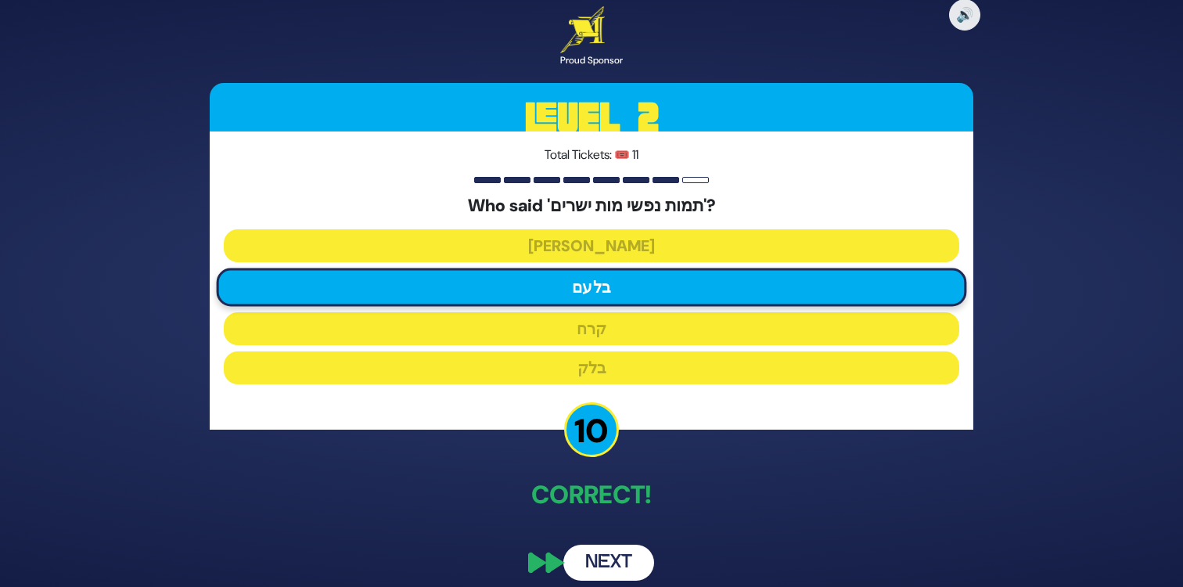
click at [624, 562] on button "Next" at bounding box center [608, 562] width 91 height 36
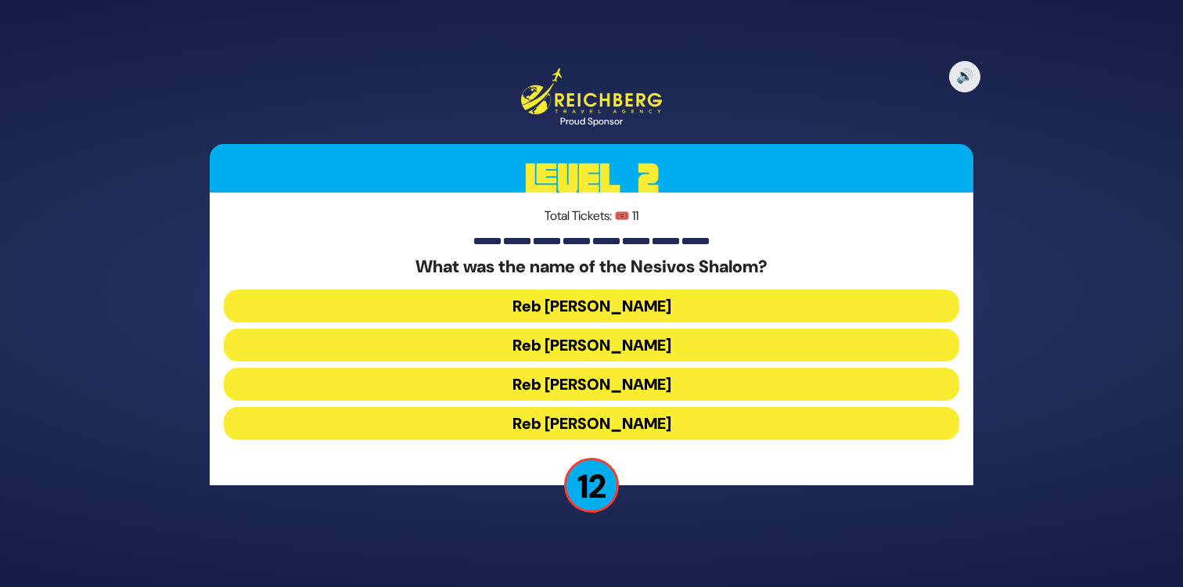
click at [509, 386] on button "Reb Shulem Noach" at bounding box center [591, 384] width 735 height 33
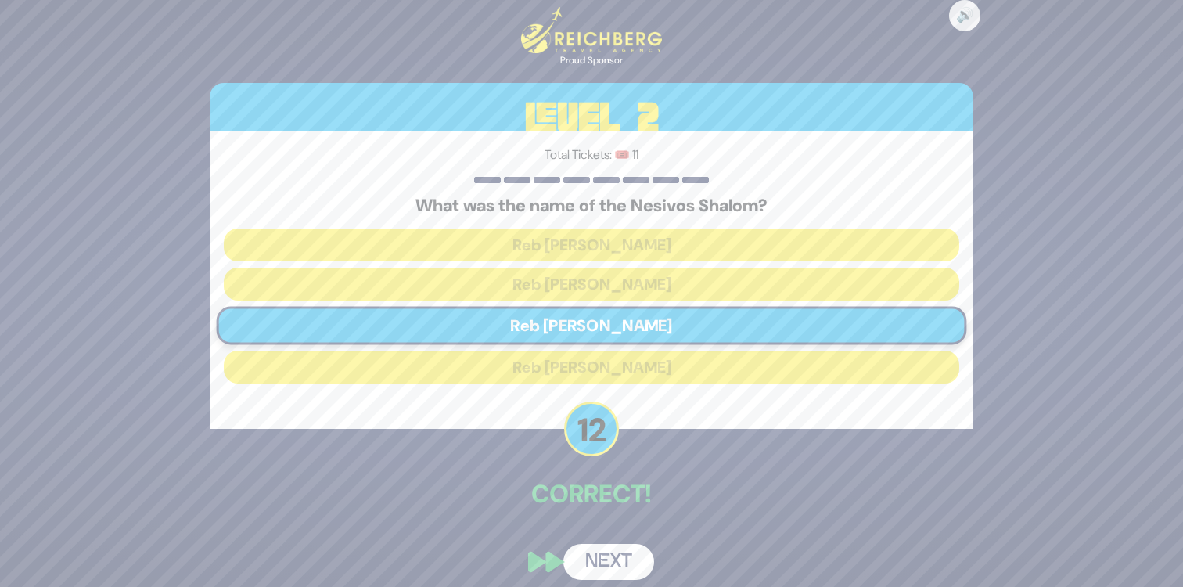
click at [621, 564] on button "Next" at bounding box center [608, 562] width 91 height 36
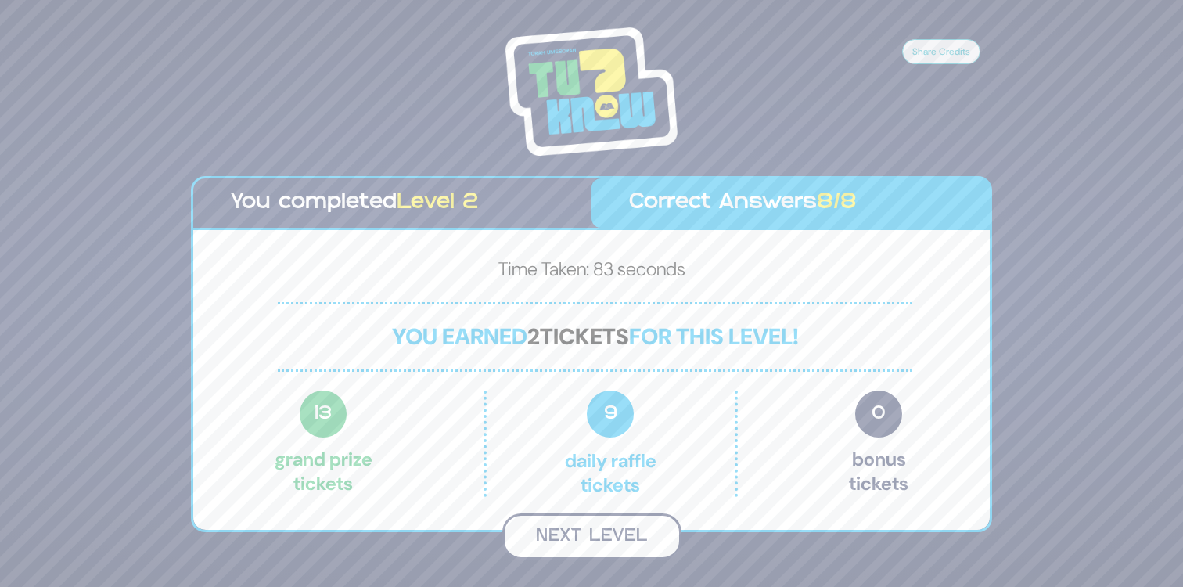
click at [601, 537] on button "Next Level" at bounding box center [591, 536] width 179 height 46
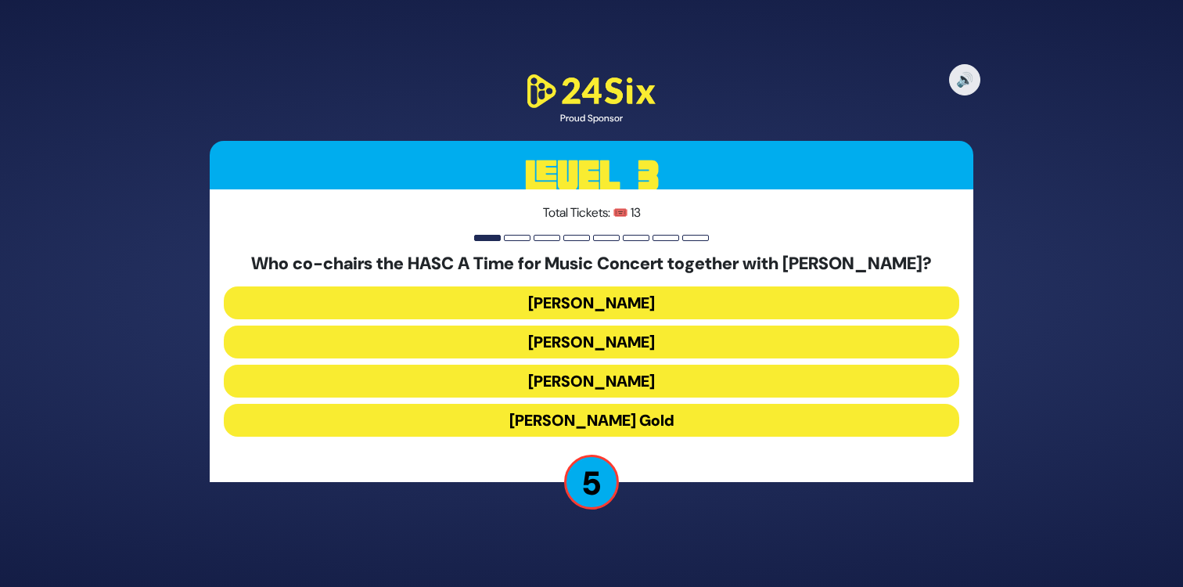
click at [637, 379] on button "Isaac Cohen" at bounding box center [591, 380] width 735 height 33
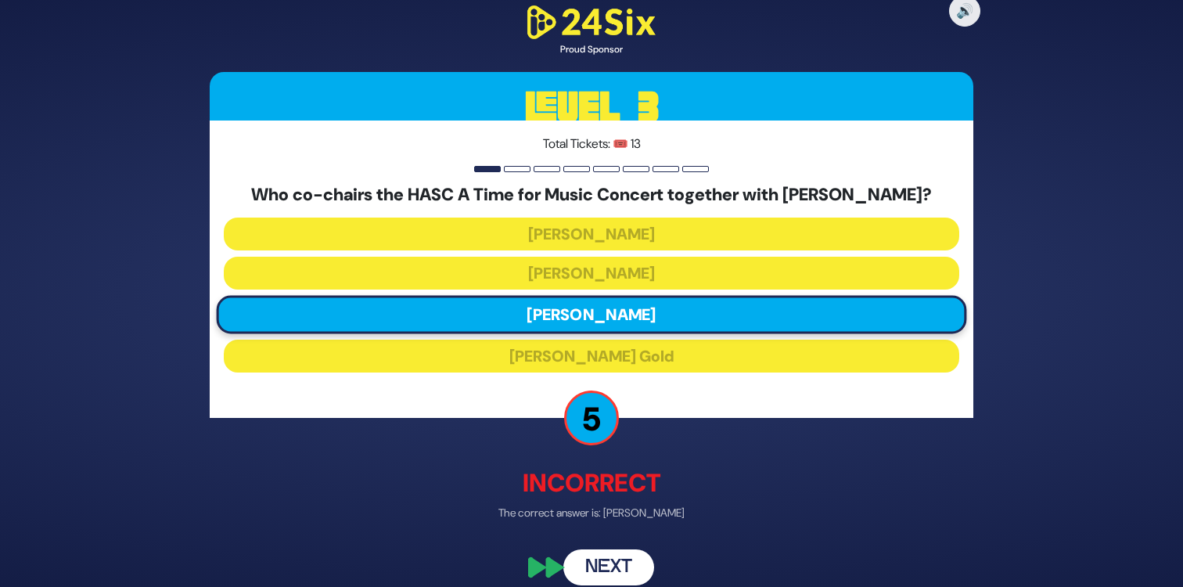
click at [613, 565] on button "Next" at bounding box center [608, 567] width 91 height 36
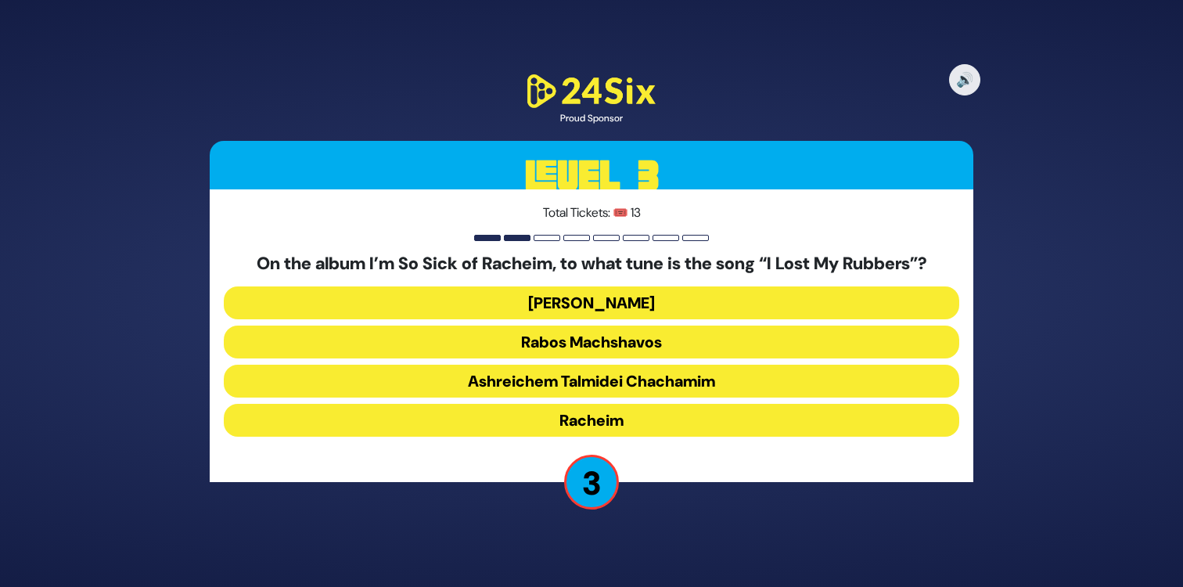
click at [484, 343] on button "Rabos Machshavos" at bounding box center [591, 341] width 735 height 33
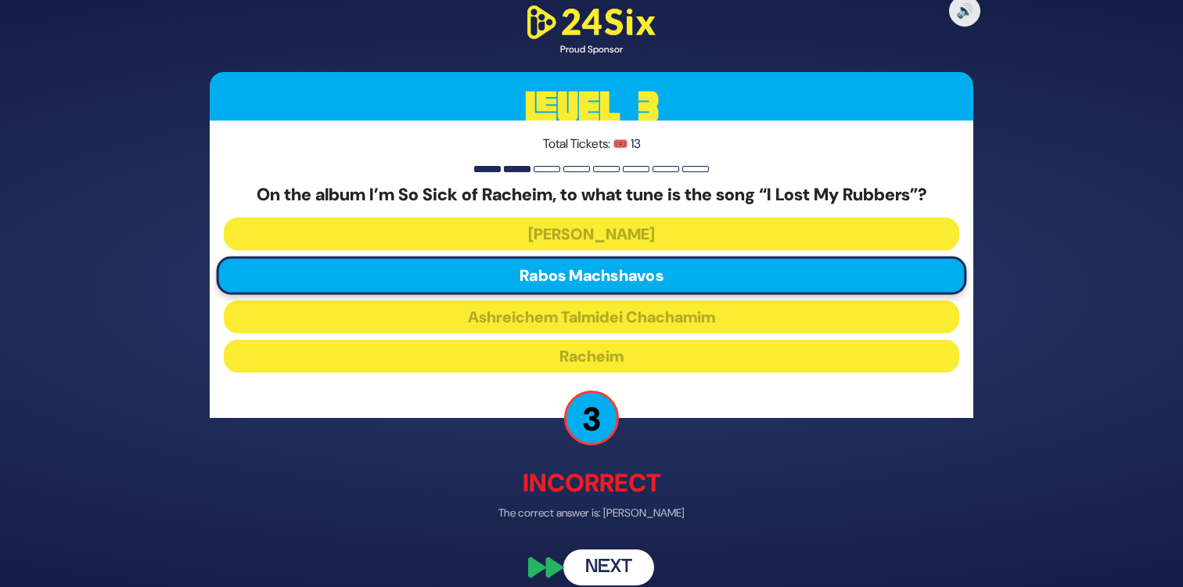
click at [618, 558] on button "Next" at bounding box center [608, 567] width 91 height 36
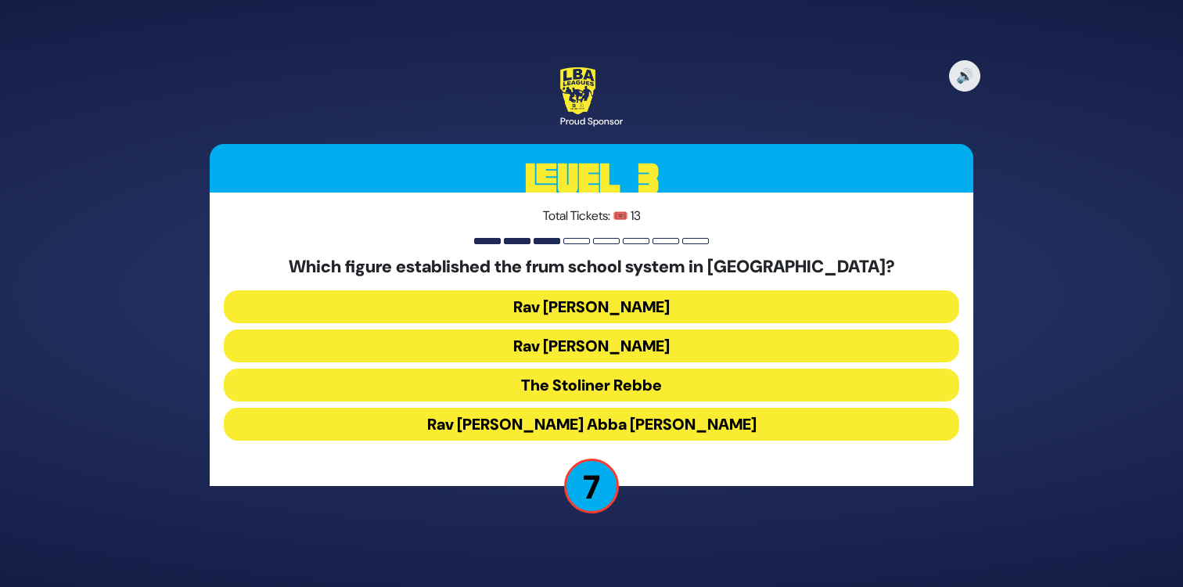
click at [460, 425] on button "Rav Avraham Abba Friedman" at bounding box center [591, 423] width 735 height 33
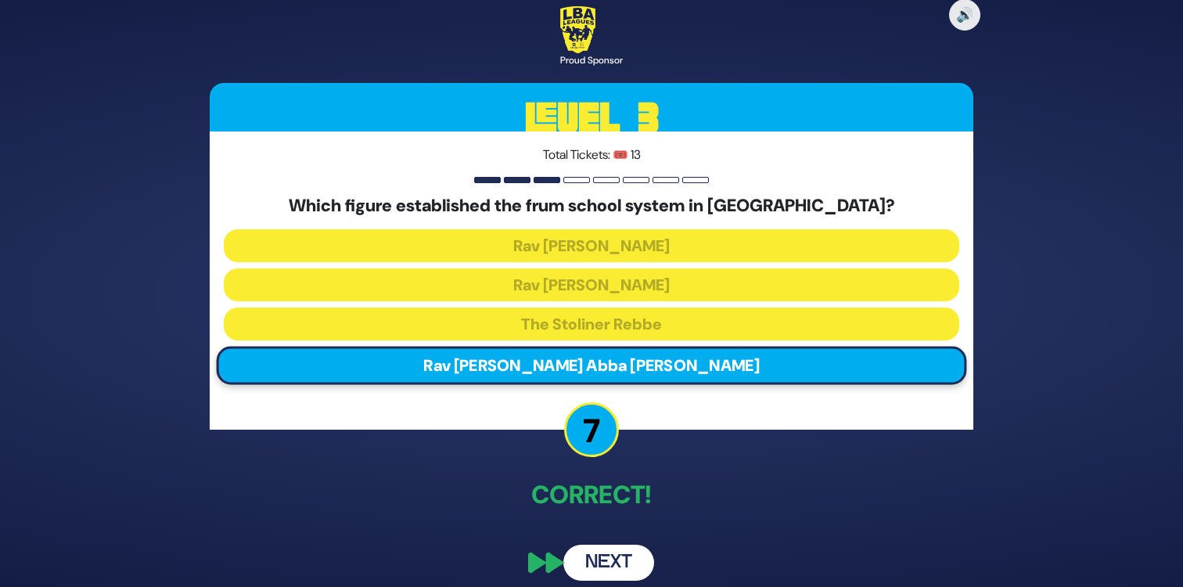
click at [636, 565] on button "Next" at bounding box center [608, 562] width 91 height 36
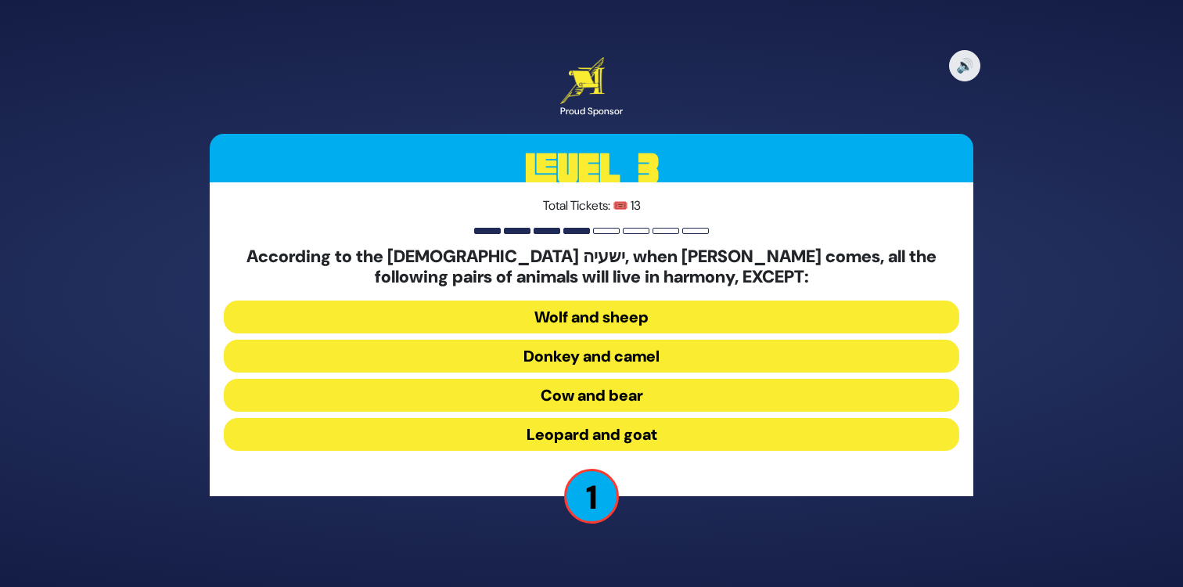
click at [489, 363] on button "Donkey and camel" at bounding box center [591, 355] width 735 height 33
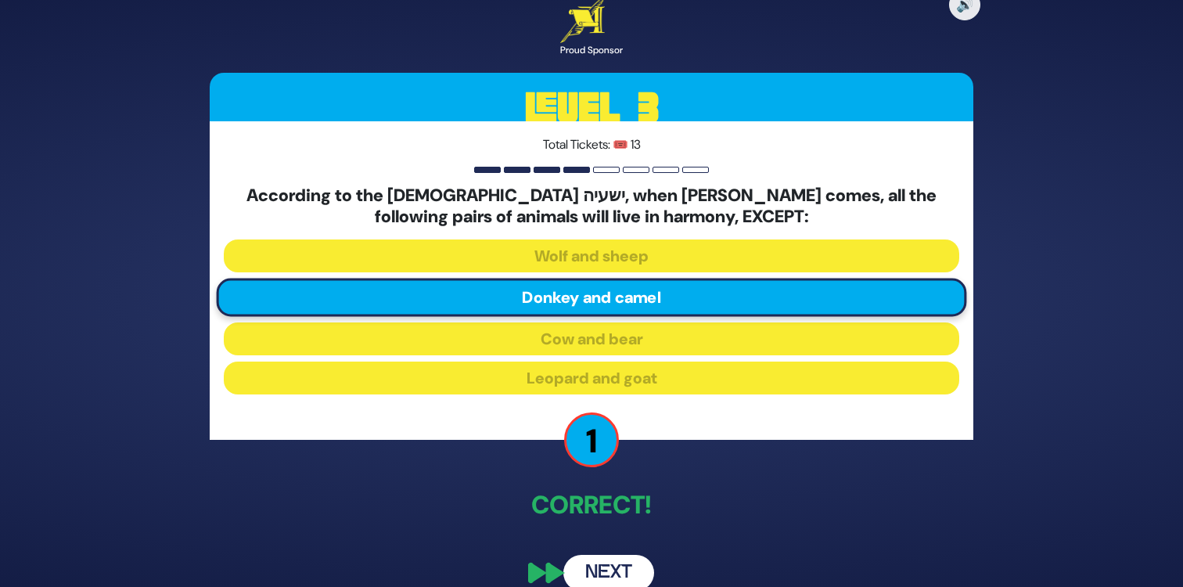
click at [630, 562] on button "Next" at bounding box center [608, 573] width 91 height 36
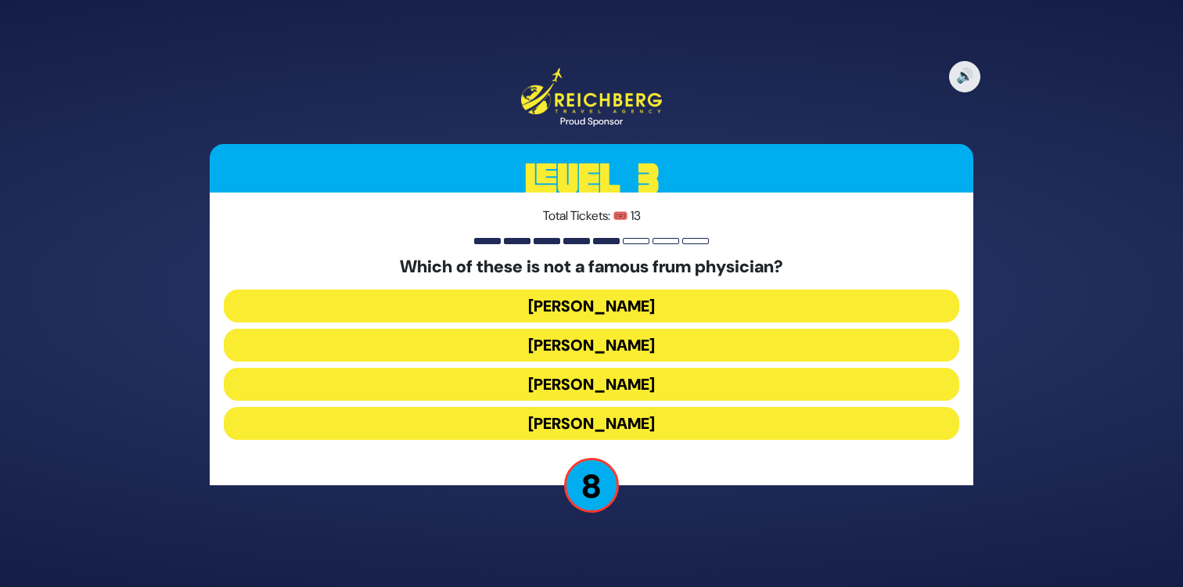
click at [520, 387] on button "Dr. Fryshman" at bounding box center [591, 384] width 735 height 33
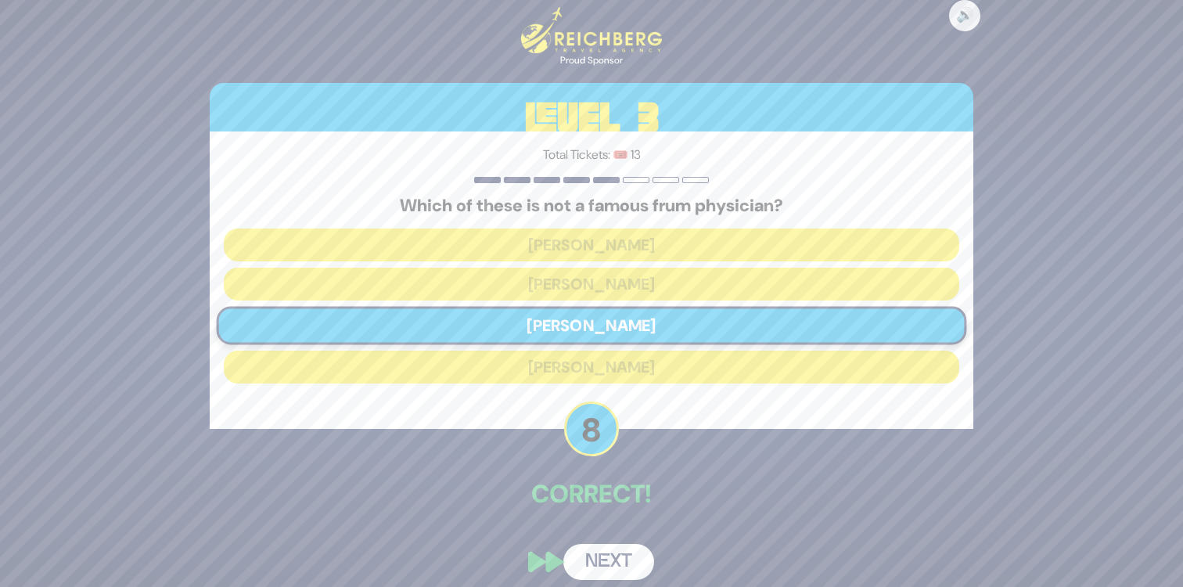
click at [633, 558] on button "Next" at bounding box center [608, 562] width 91 height 36
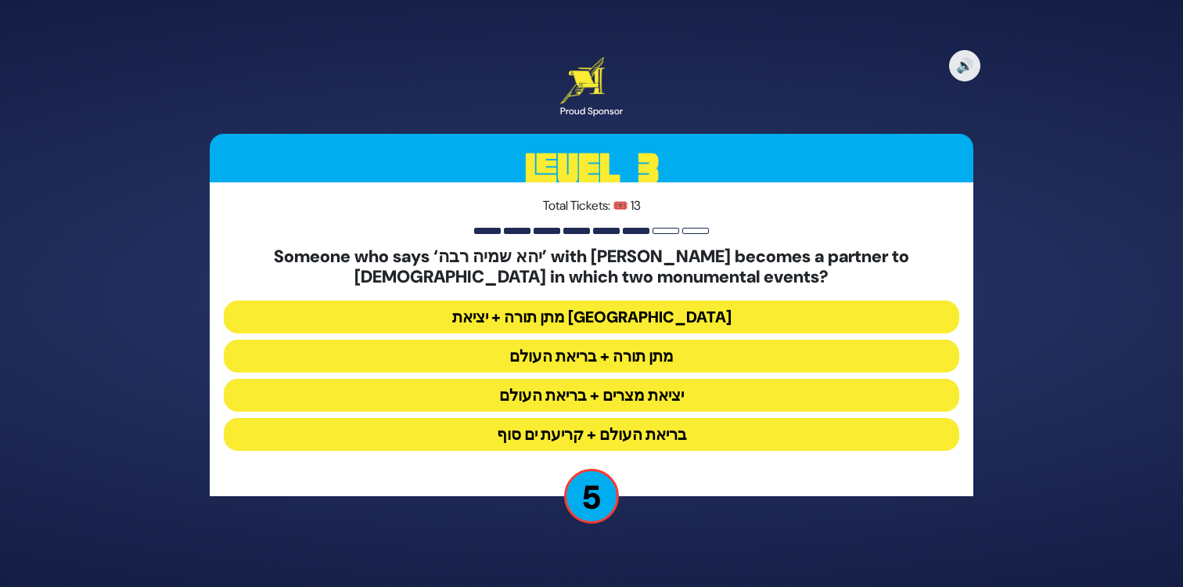
click at [483, 352] on button "מתן תורה + בריאת העולם" at bounding box center [591, 355] width 735 height 33
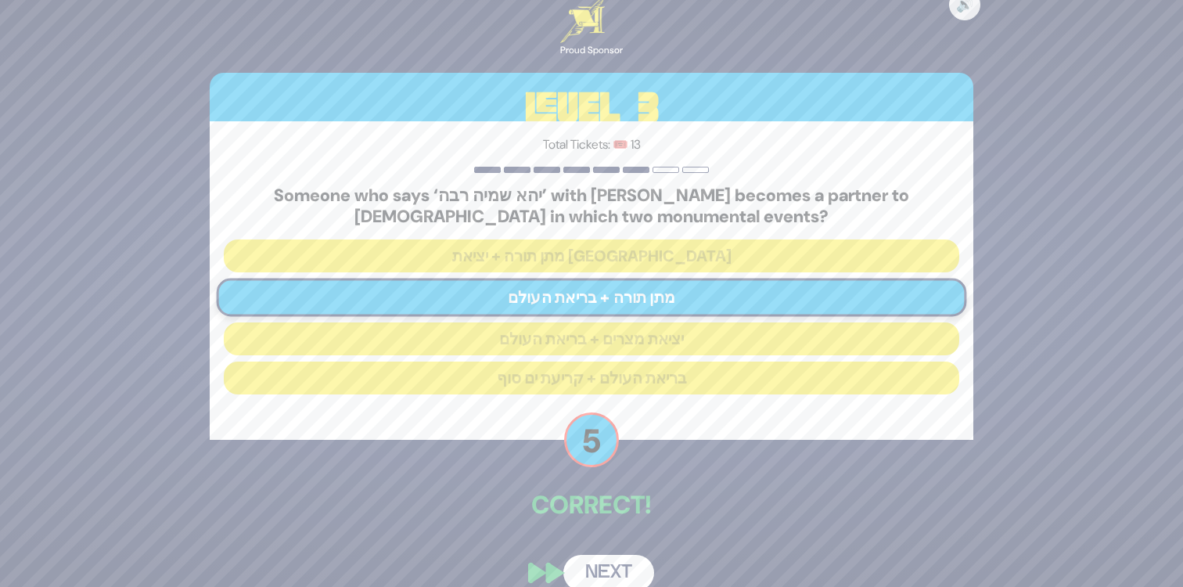
click at [635, 562] on button "Next" at bounding box center [608, 573] width 91 height 36
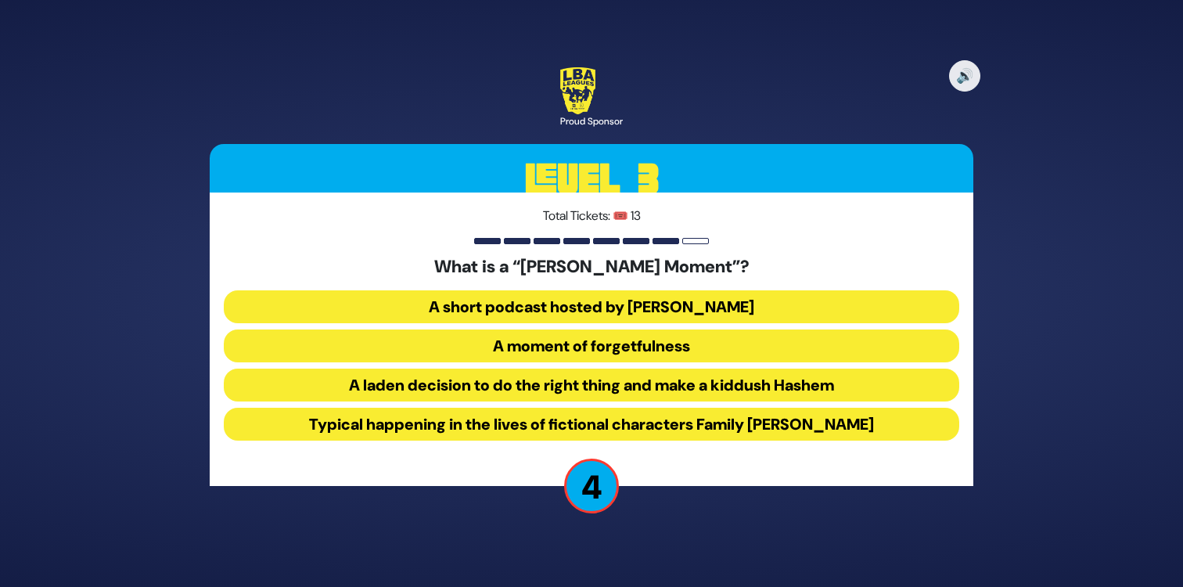
click at [432, 422] on button "Typical happening in the lives of fictional characters Family Muroff" at bounding box center [591, 423] width 735 height 33
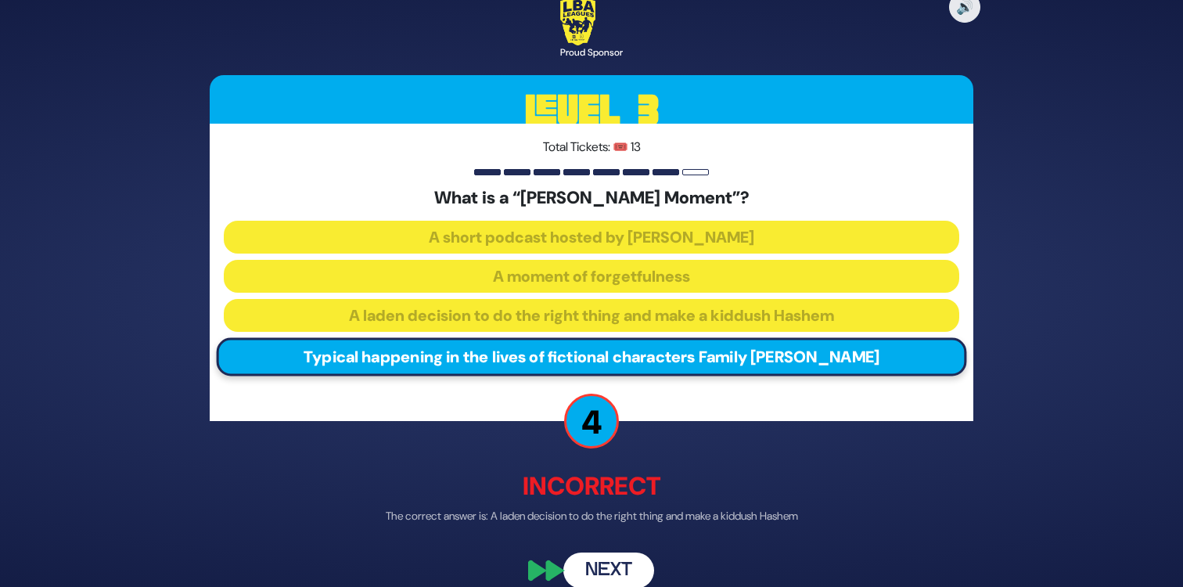
click at [627, 564] on button "Next" at bounding box center [608, 570] width 91 height 36
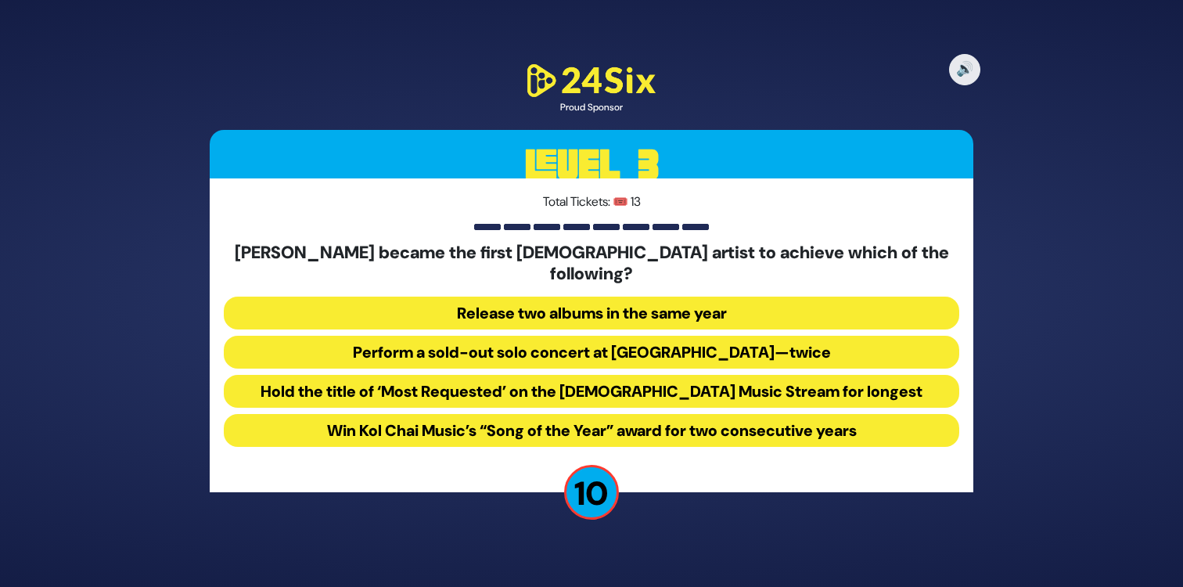
click at [325, 344] on button "Perform a sold-out solo concert at Madison Square Garden—twice" at bounding box center [591, 352] width 735 height 33
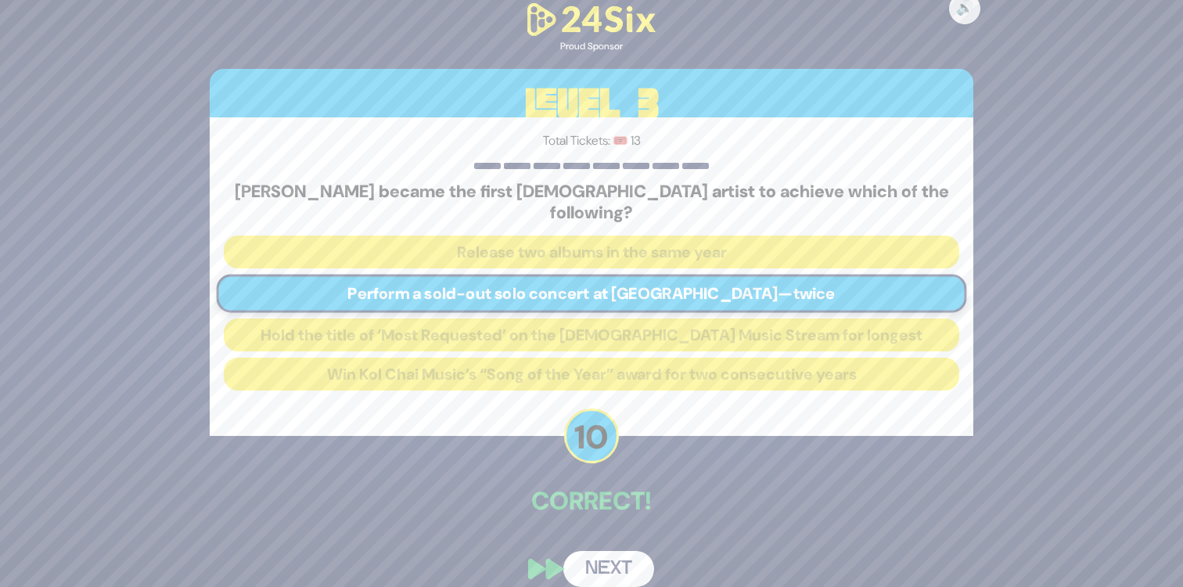
click at [612, 552] on button "Next" at bounding box center [608, 569] width 91 height 36
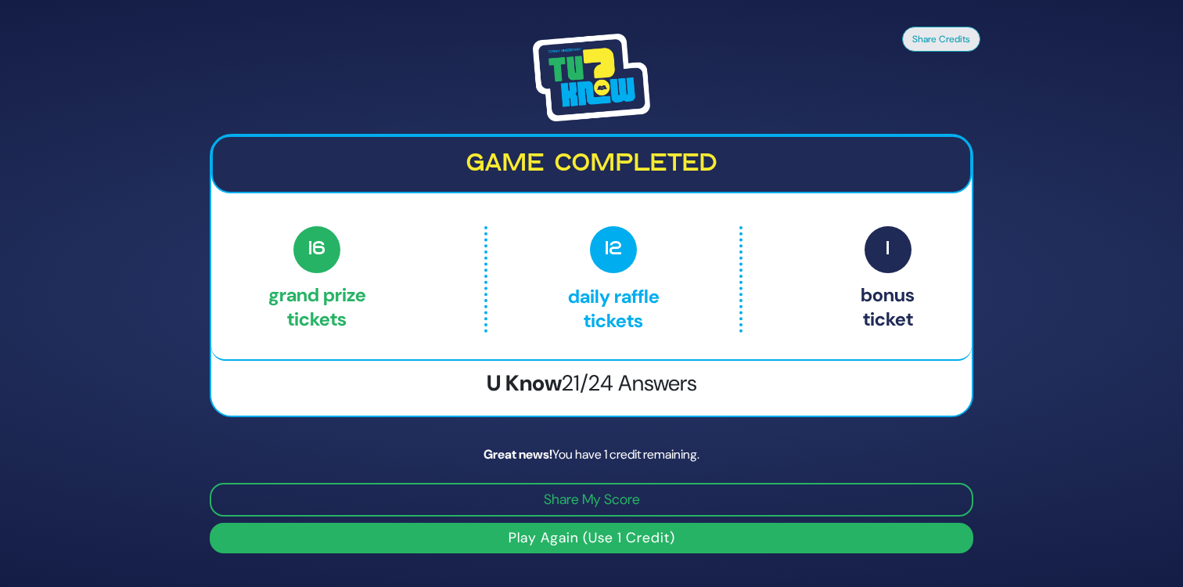
click at [626, 540] on button "Play Again (Use 1 Credit)" at bounding box center [591, 537] width 763 height 31
click at [624, 535] on button "Play Again (Use 1 Credit)" at bounding box center [591, 537] width 763 height 31
click at [785, 540] on button "Play Again (Use 1 Credit)" at bounding box center [591, 537] width 763 height 31
click at [465, 551] on button "Play Again (Use 1 Credit)" at bounding box center [591, 537] width 763 height 31
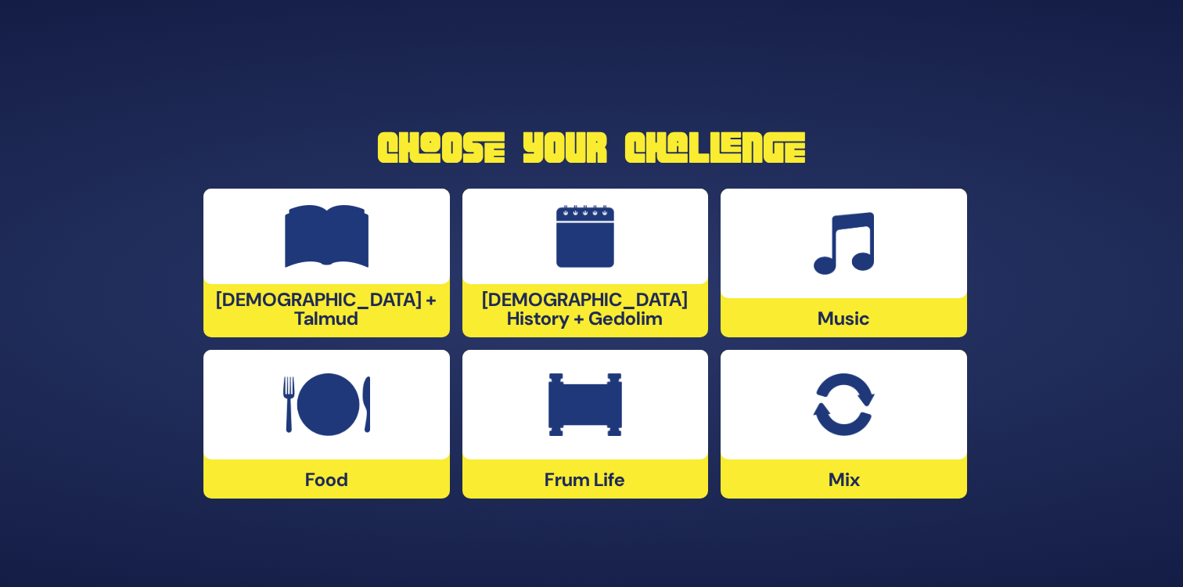
click at [843, 391] on img at bounding box center [843, 404] width 61 height 63
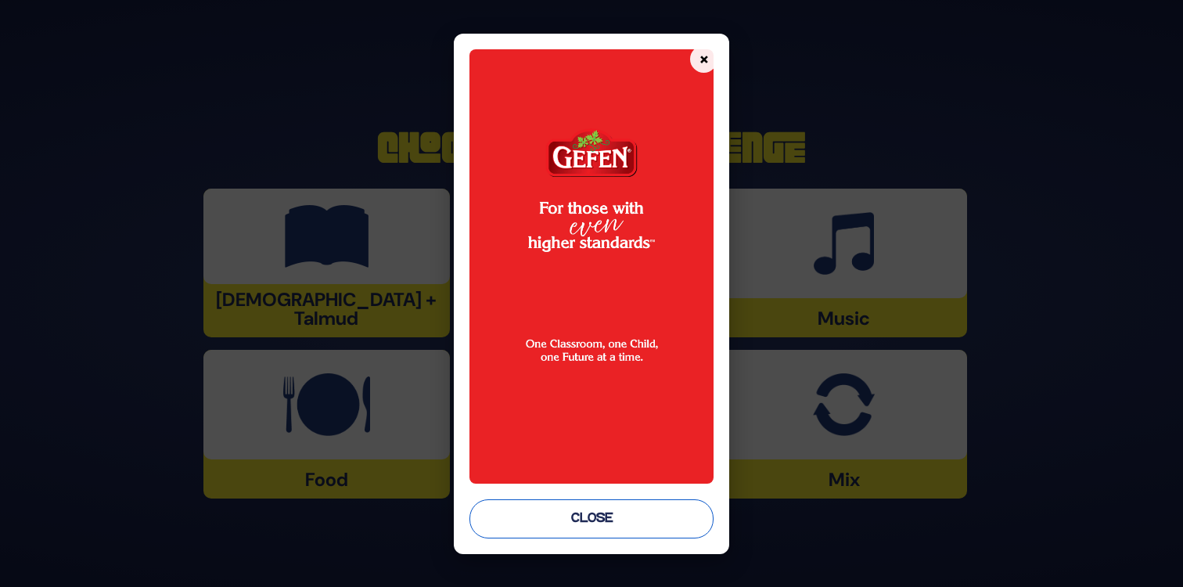
click at [568, 524] on button "Close" at bounding box center [591, 518] width 244 height 39
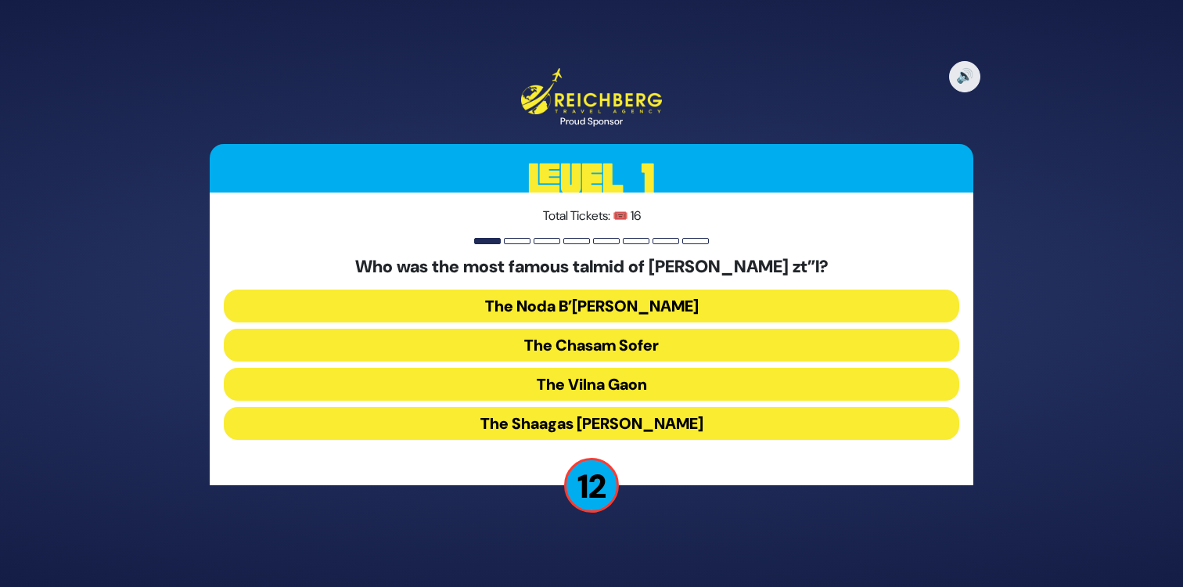
click at [613, 346] on button "The Chasam Sofer" at bounding box center [591, 344] width 735 height 33
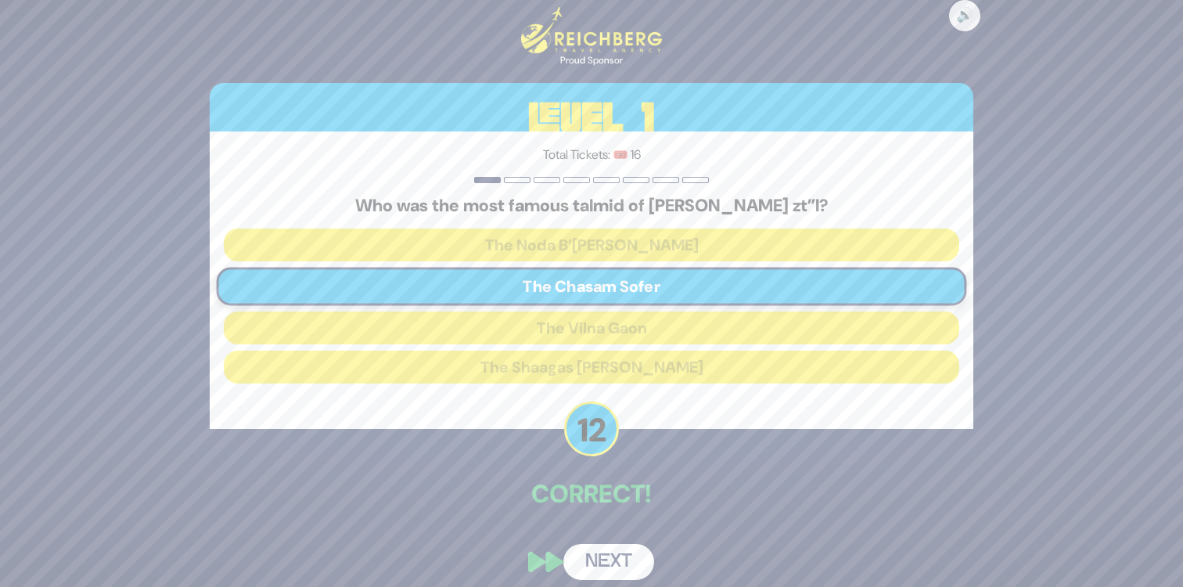
click at [619, 561] on button "Next" at bounding box center [608, 562] width 91 height 36
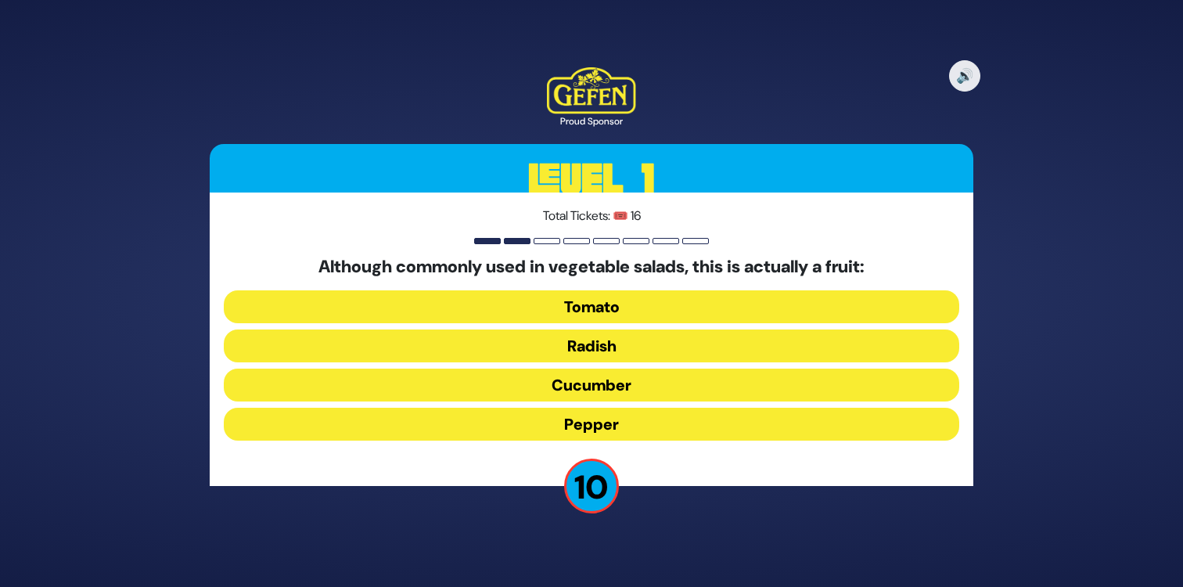
click at [532, 346] on button "Radish" at bounding box center [591, 345] width 735 height 33
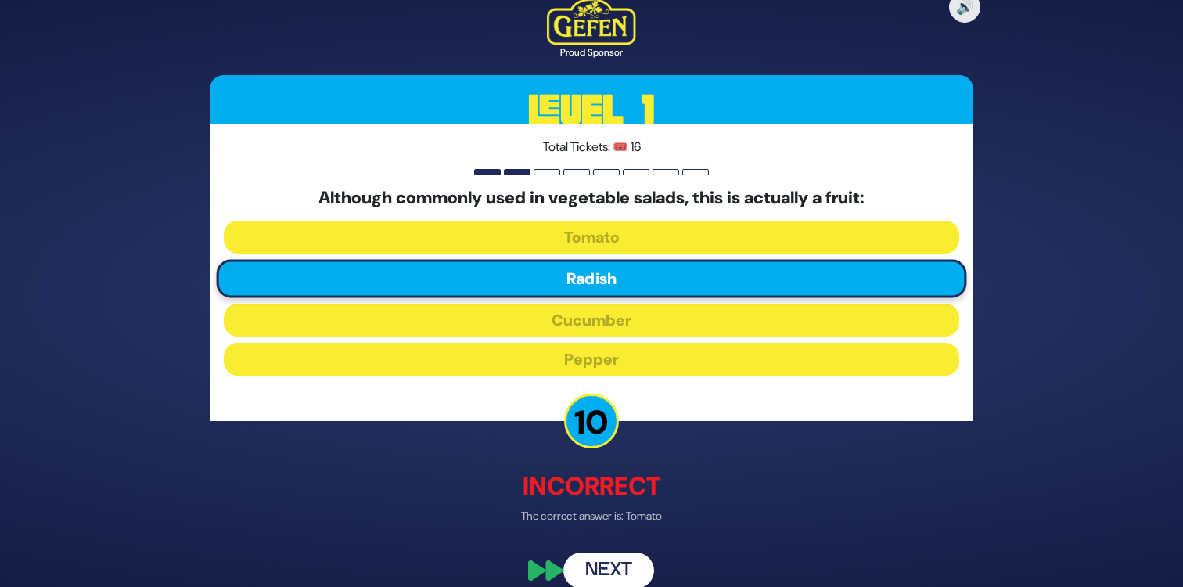
click at [623, 570] on button "Next" at bounding box center [608, 570] width 91 height 36
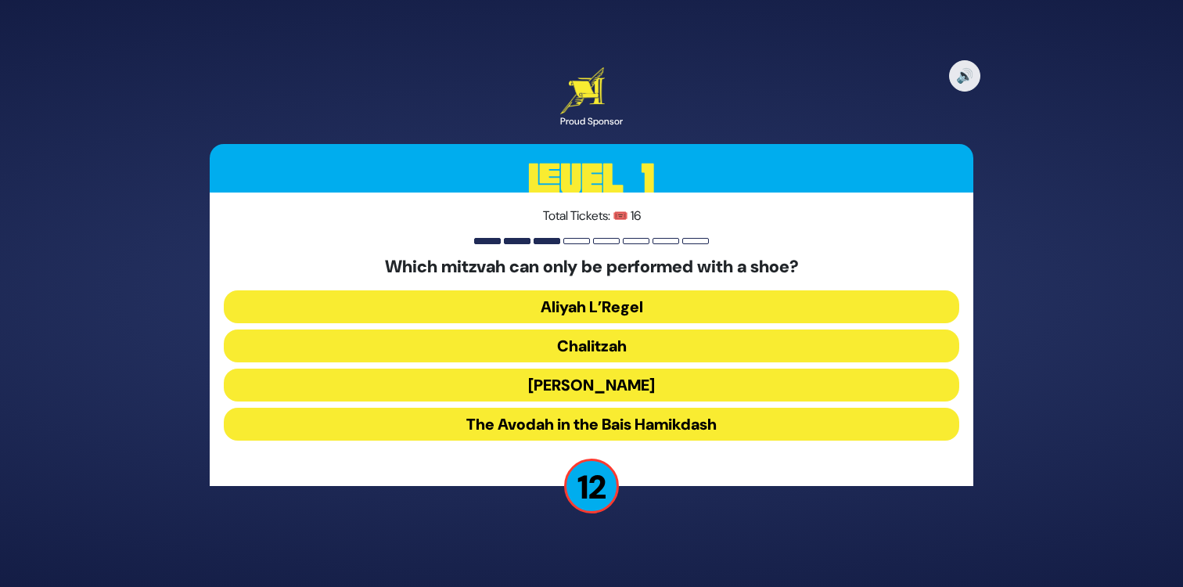
click at [530, 351] on button "Chalitzah" at bounding box center [591, 345] width 735 height 33
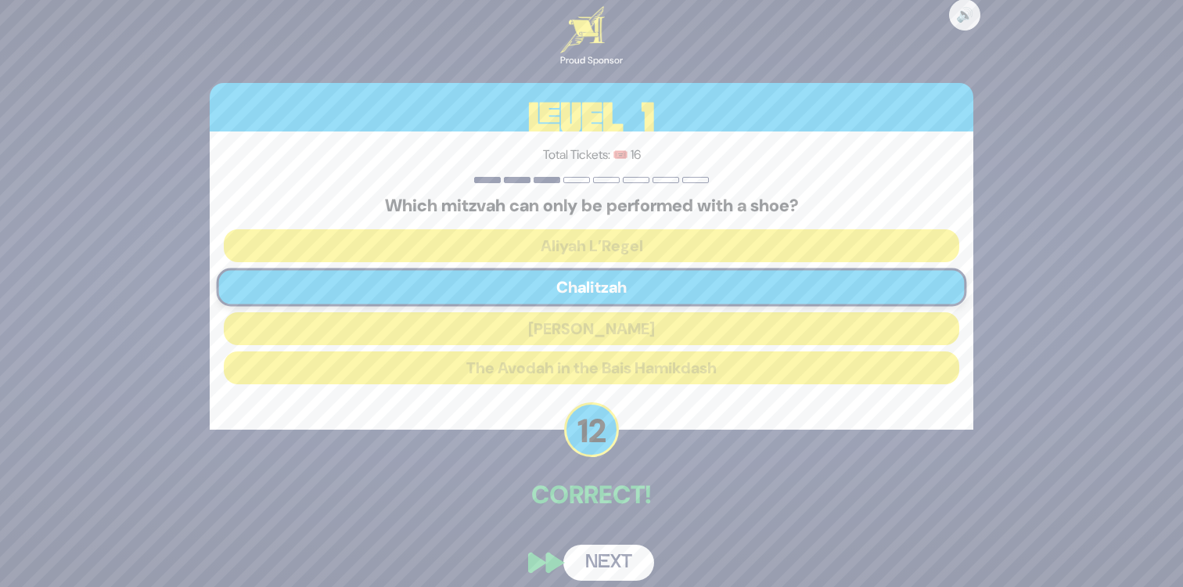
click at [608, 547] on button "Next" at bounding box center [608, 562] width 91 height 36
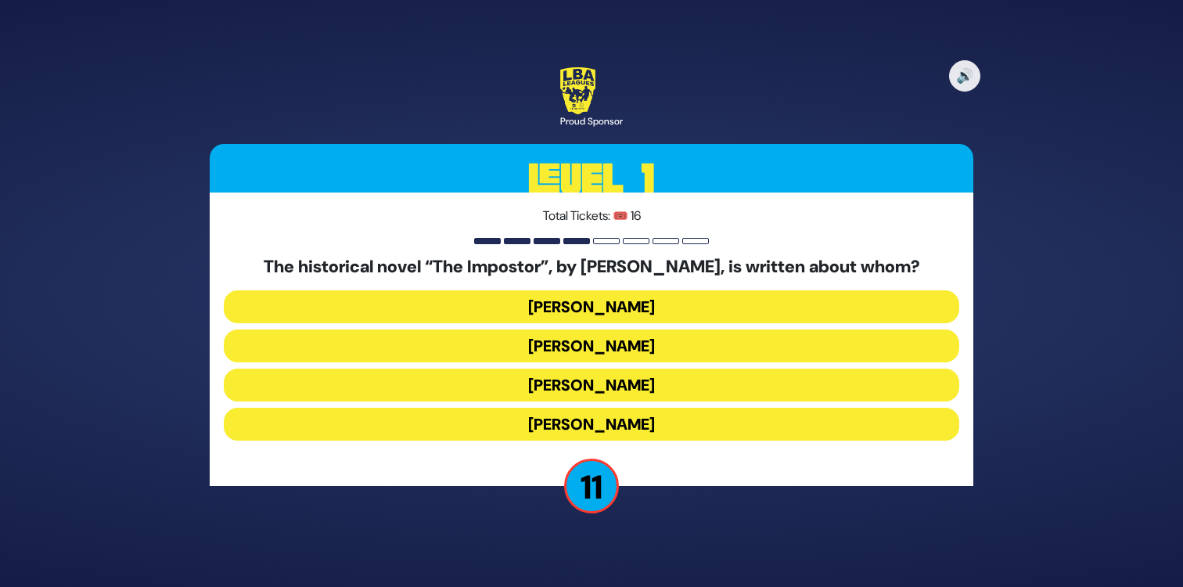
click at [521, 389] on button "Shabbesai Tzvi" at bounding box center [591, 384] width 735 height 33
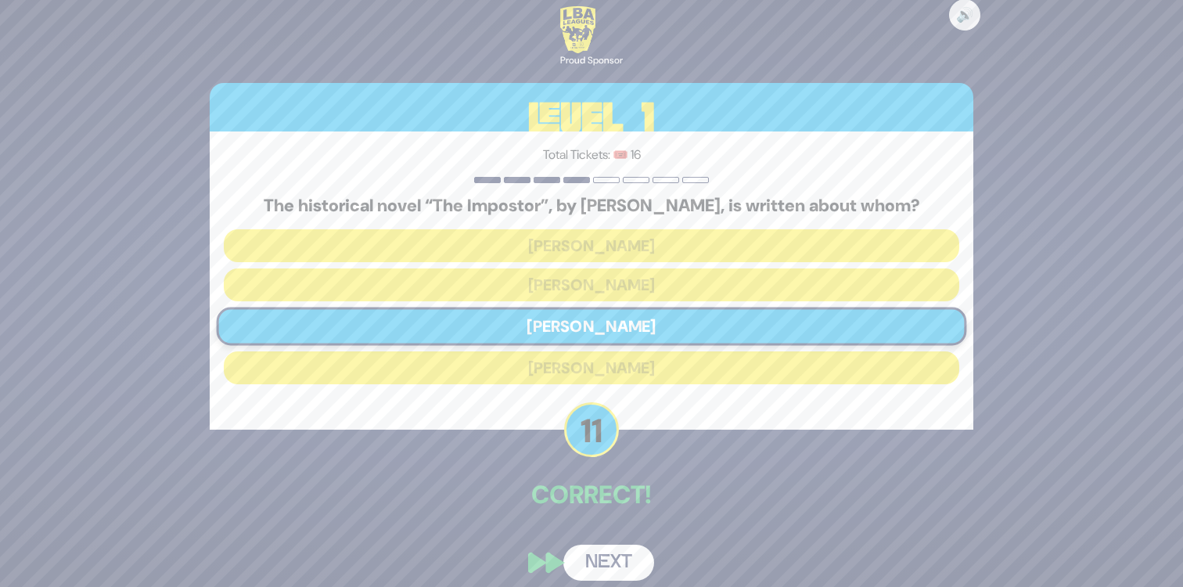
click at [612, 554] on button "Next" at bounding box center [608, 562] width 91 height 36
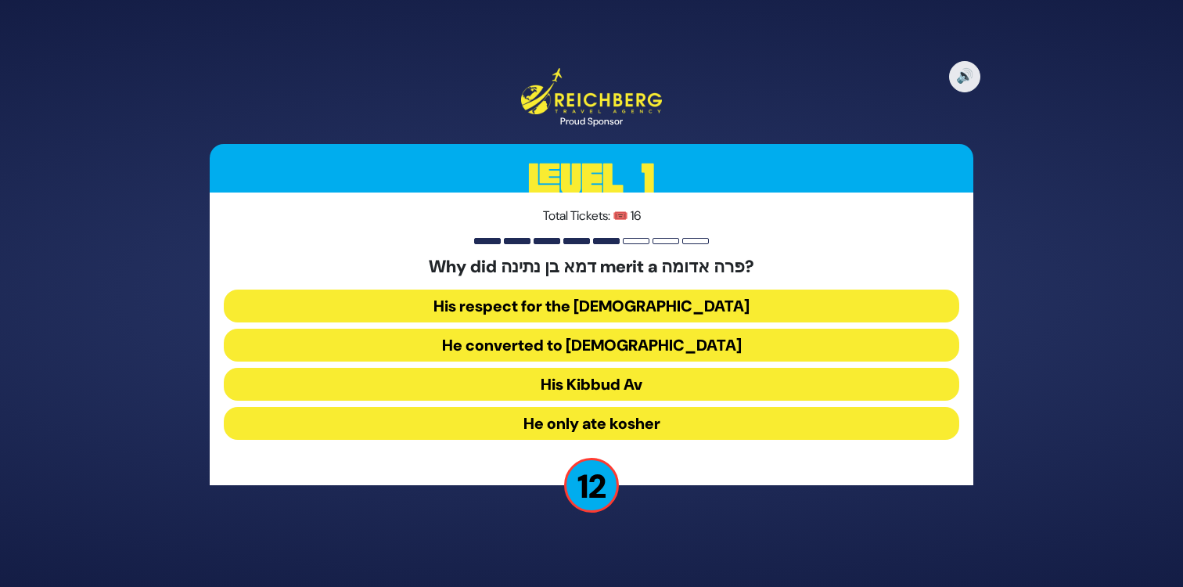
click at [551, 388] on button "His Kibbud Av" at bounding box center [591, 384] width 735 height 33
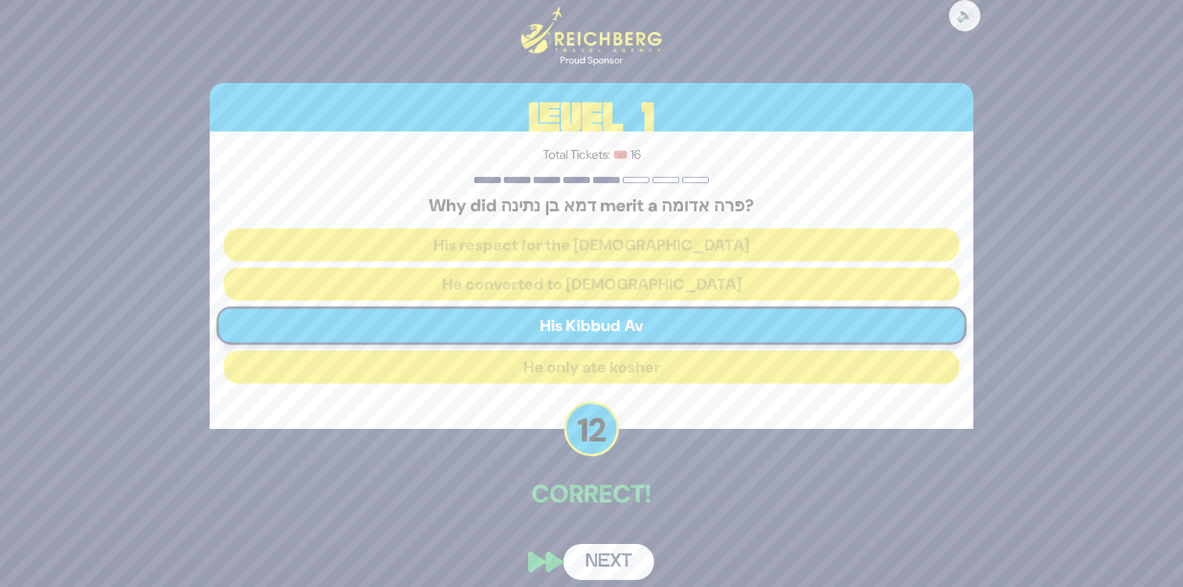
click at [599, 554] on button "Next" at bounding box center [608, 562] width 91 height 36
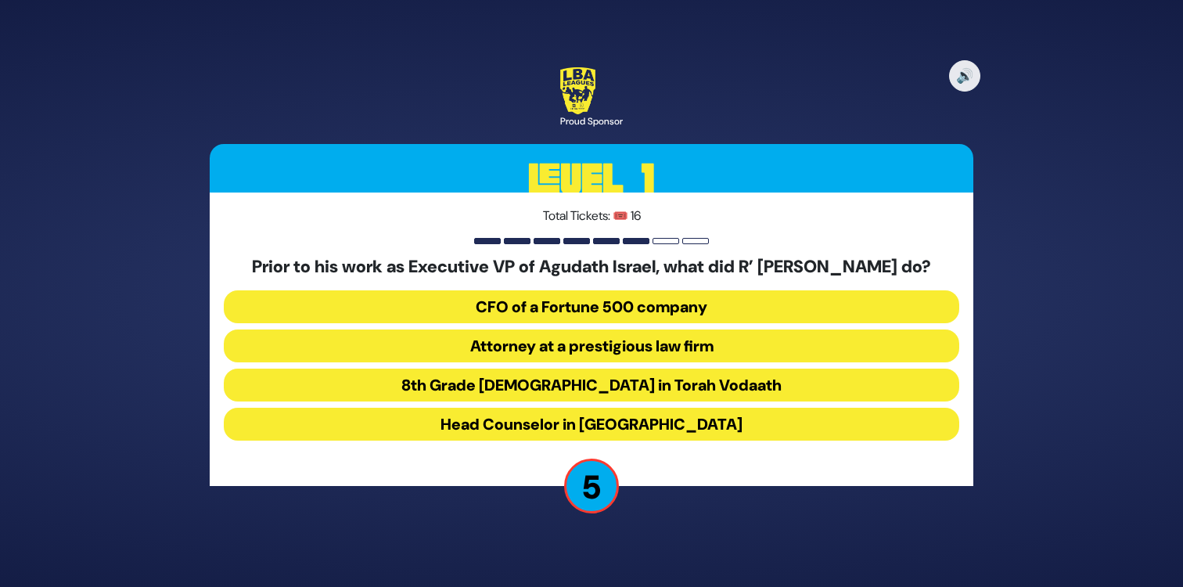
click at [547, 361] on button "Attorney at a prestigious law firm" at bounding box center [591, 345] width 735 height 33
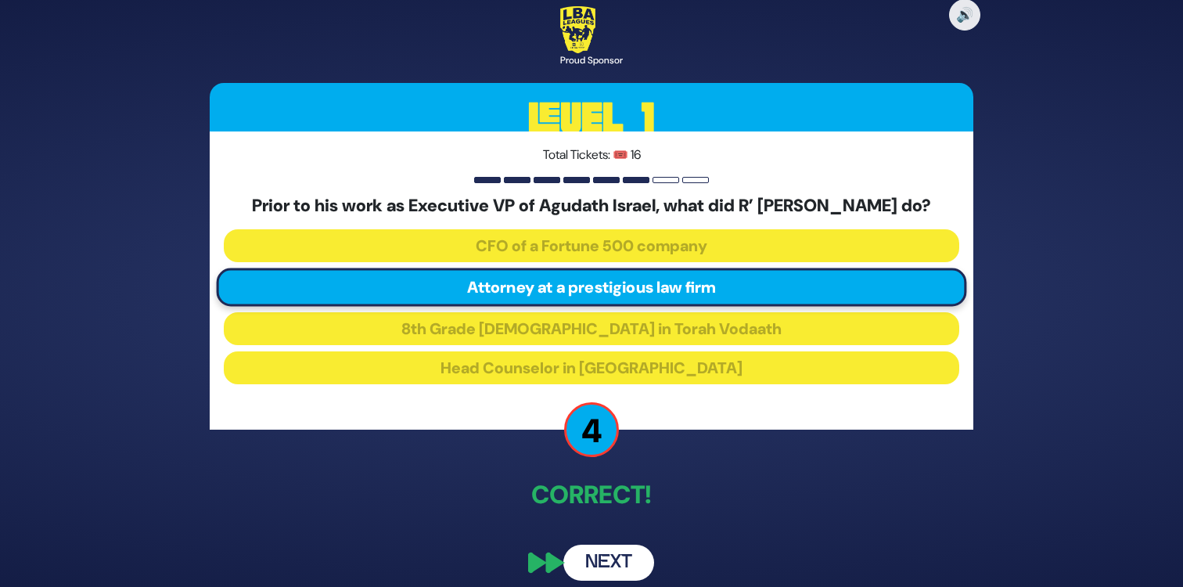
click at [629, 562] on button "Next" at bounding box center [608, 562] width 91 height 36
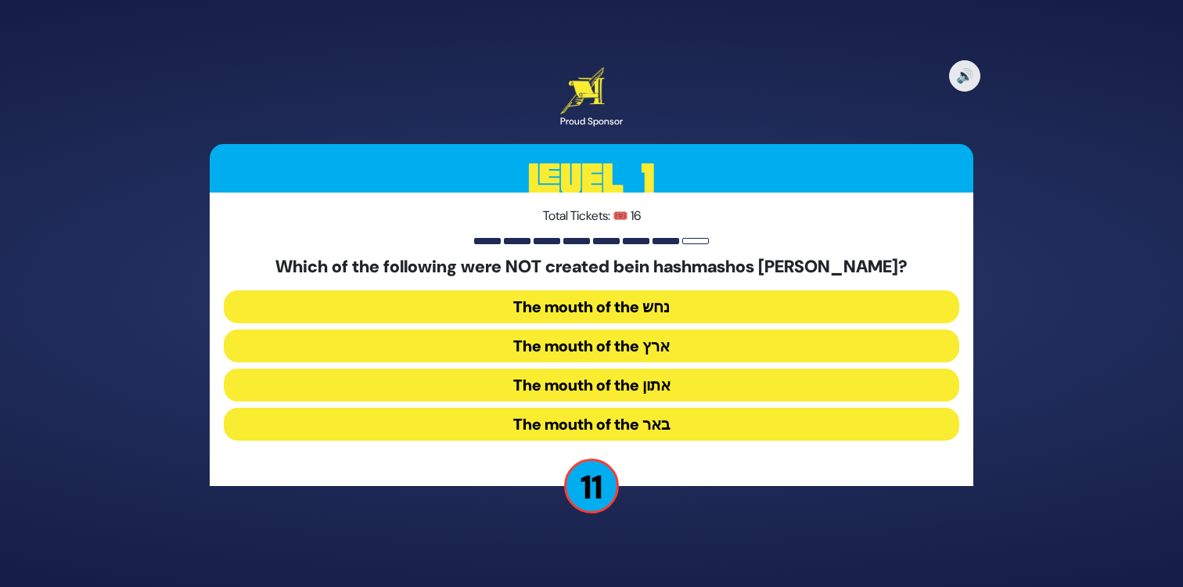
click at [698, 310] on button "The mouth of the נחש" at bounding box center [591, 306] width 735 height 33
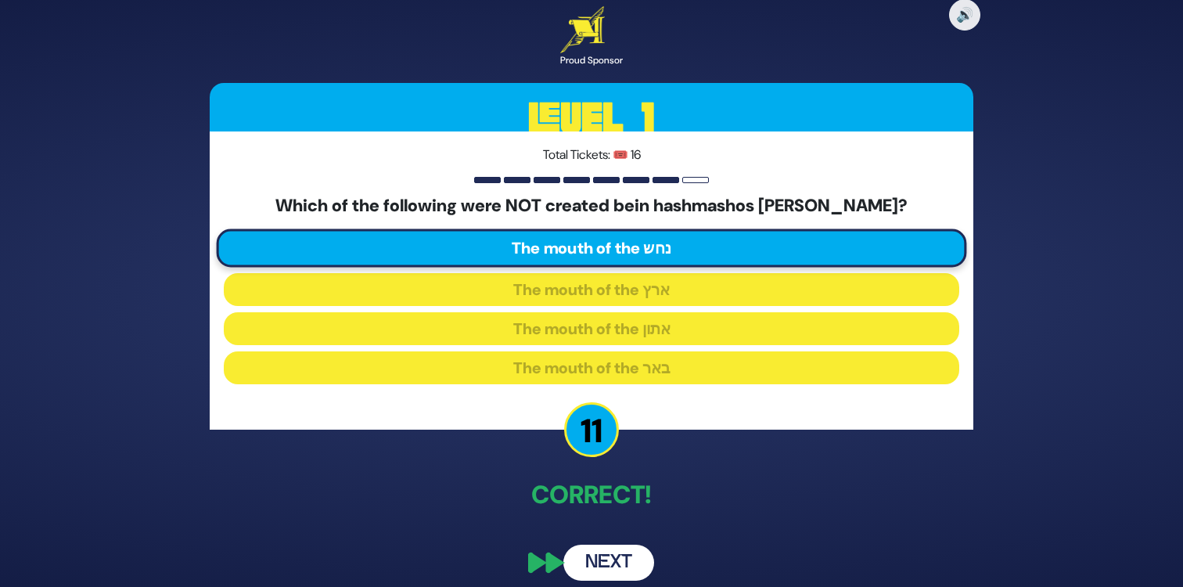
click at [623, 555] on button "Next" at bounding box center [608, 562] width 91 height 36
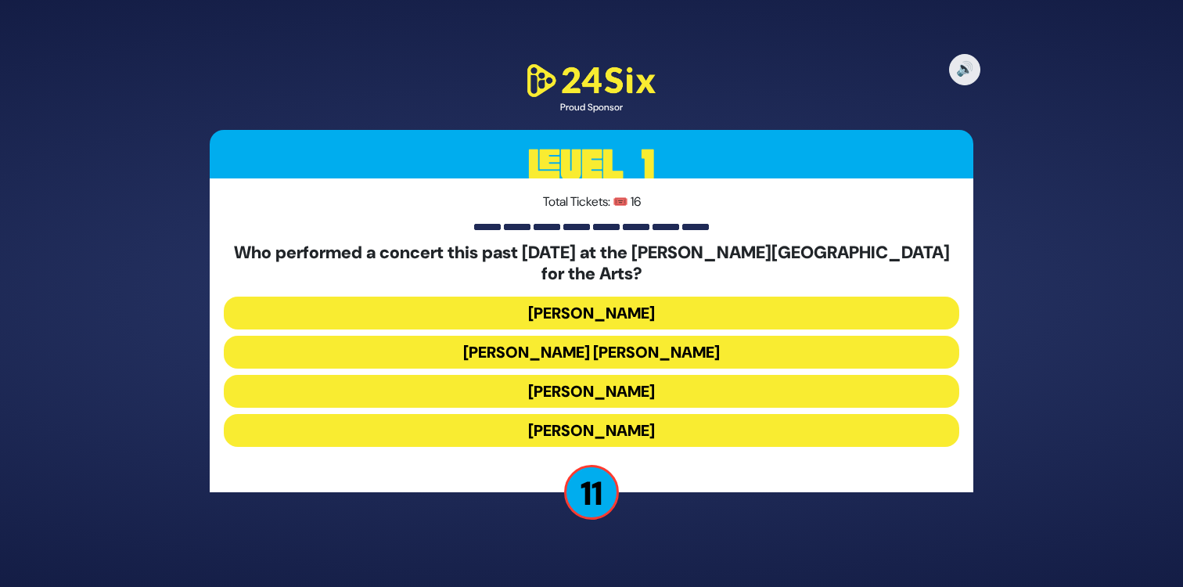
click at [508, 418] on button "Ishay Ribo" at bounding box center [591, 430] width 735 height 33
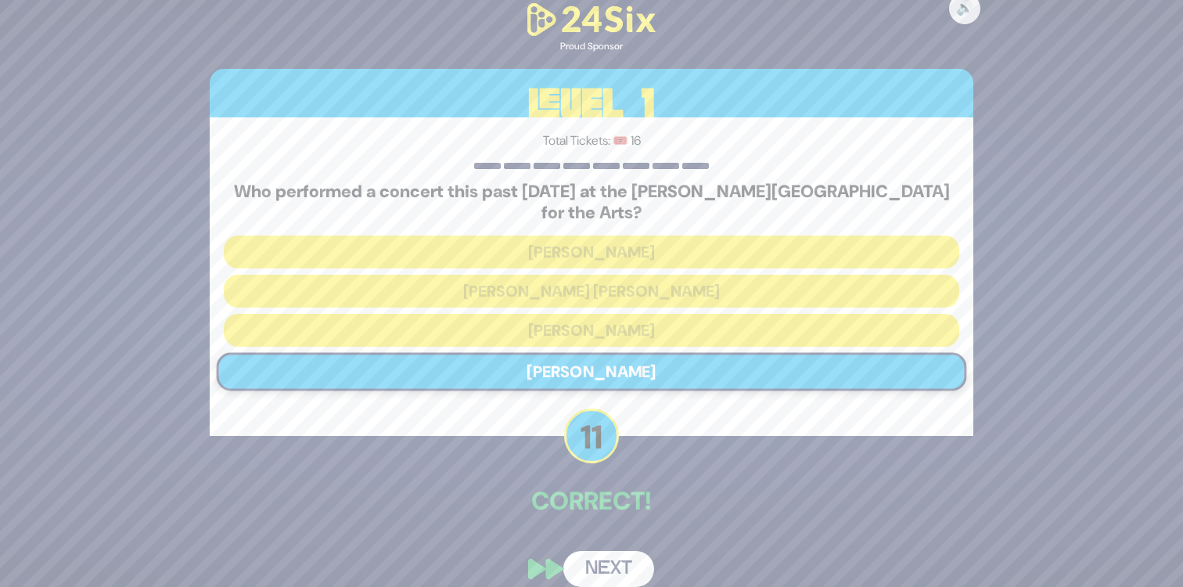
click at [612, 559] on button "Next" at bounding box center [608, 569] width 91 height 36
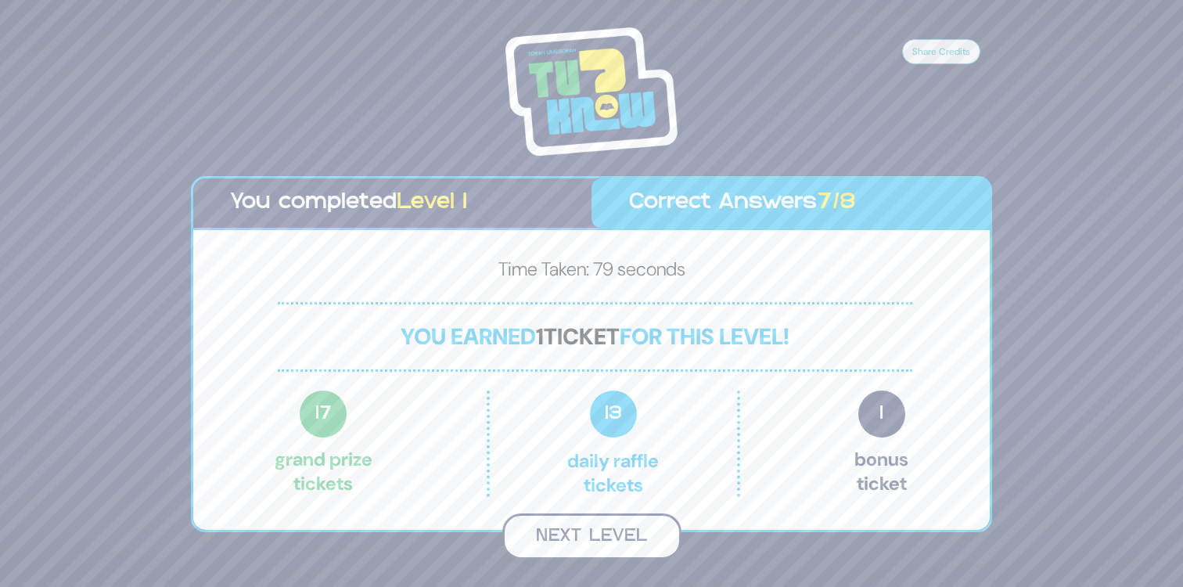
click at [593, 532] on button "Next Level" at bounding box center [591, 536] width 179 height 46
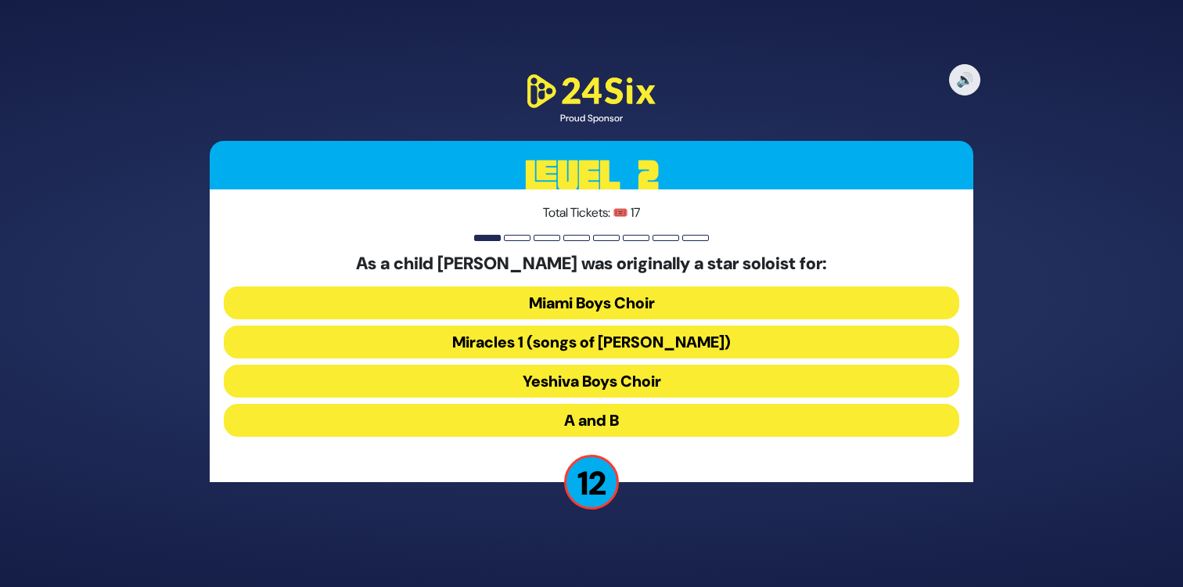
click at [483, 340] on button "Miracles 1 (songs of C. Neuhaus)" at bounding box center [591, 341] width 735 height 33
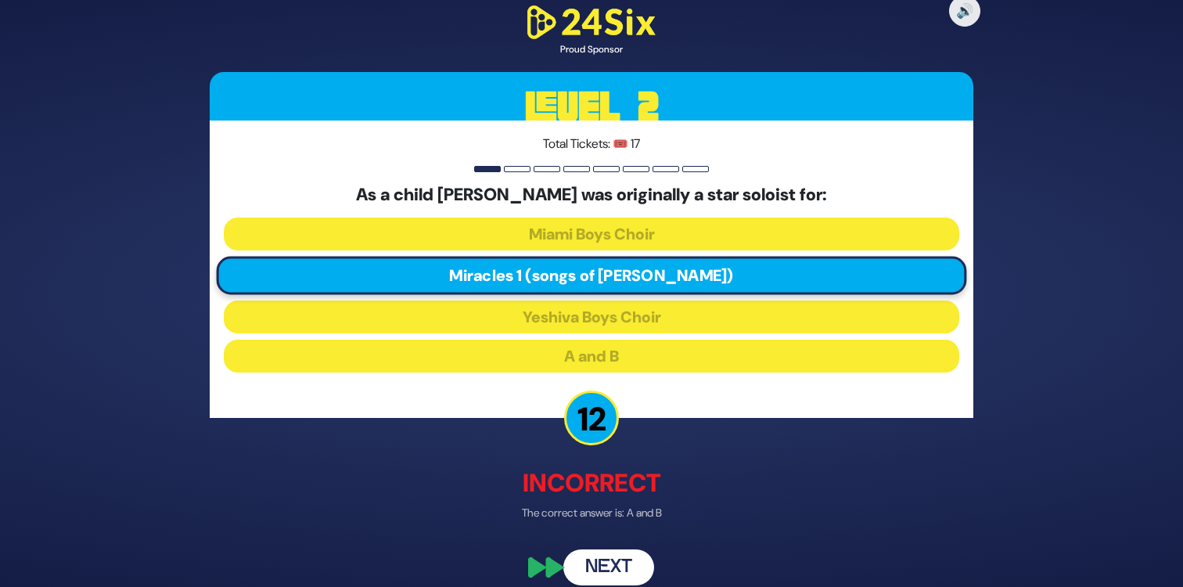
click at [596, 564] on button "Next" at bounding box center [608, 567] width 91 height 36
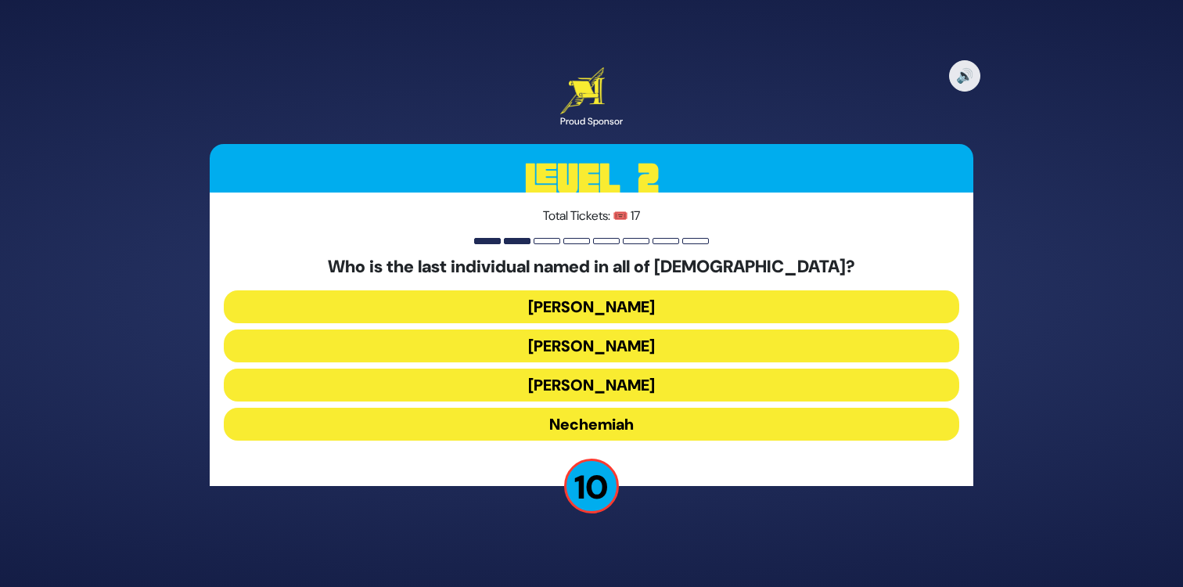
click at [504, 306] on button "Mordechai" at bounding box center [591, 306] width 735 height 33
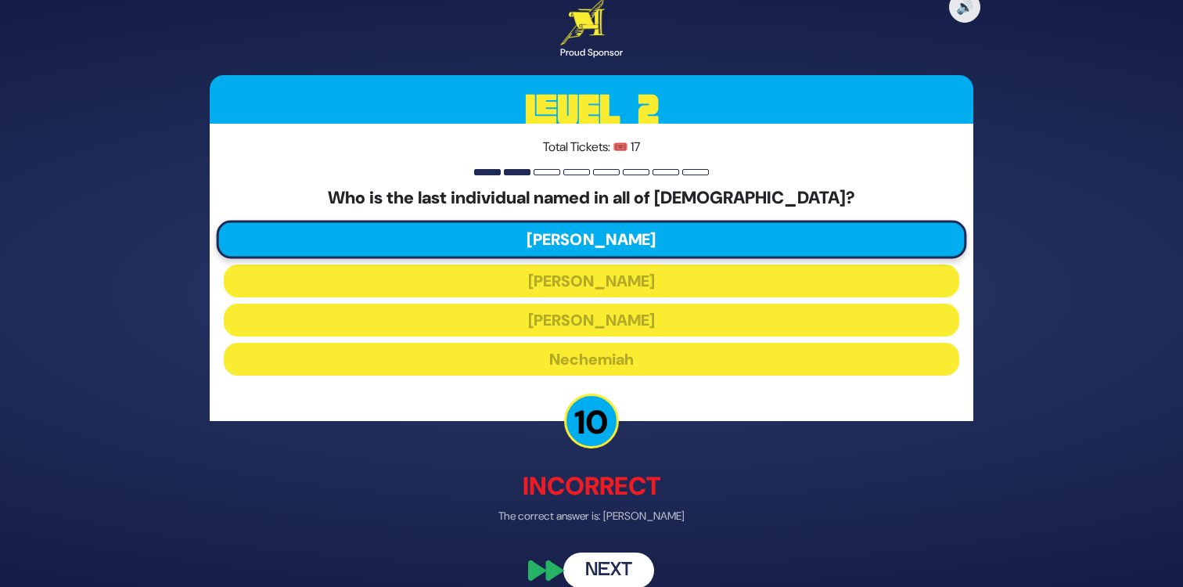
click at [619, 569] on button "Next" at bounding box center [608, 570] width 91 height 36
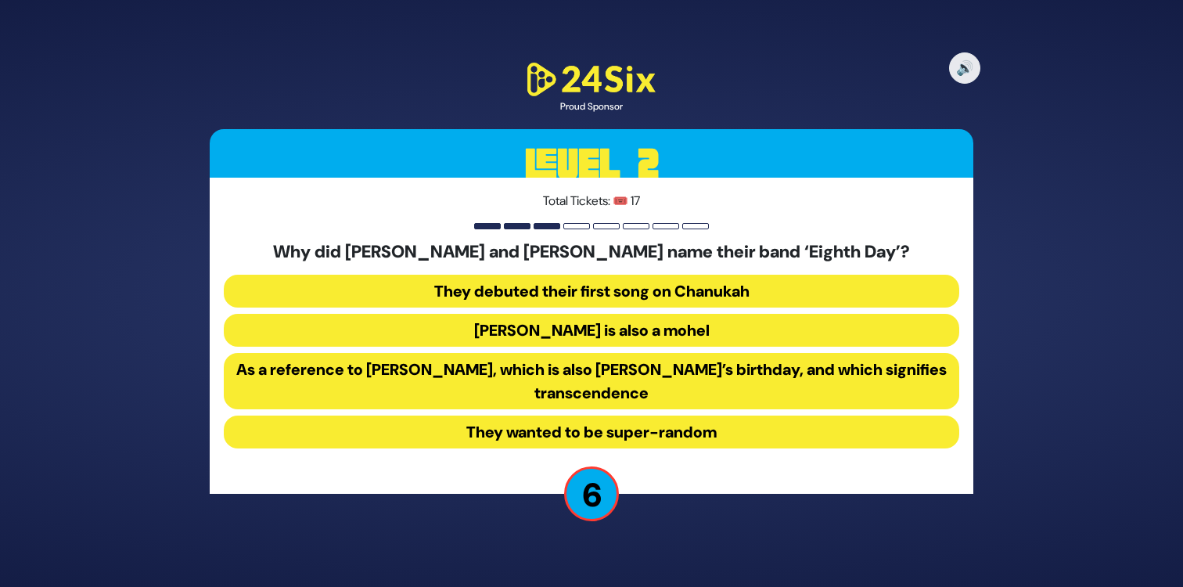
click at [672, 386] on button "As a reference to Shemini Atzeres, which is also Shmuel’s birthday, and which s…" at bounding box center [591, 381] width 735 height 56
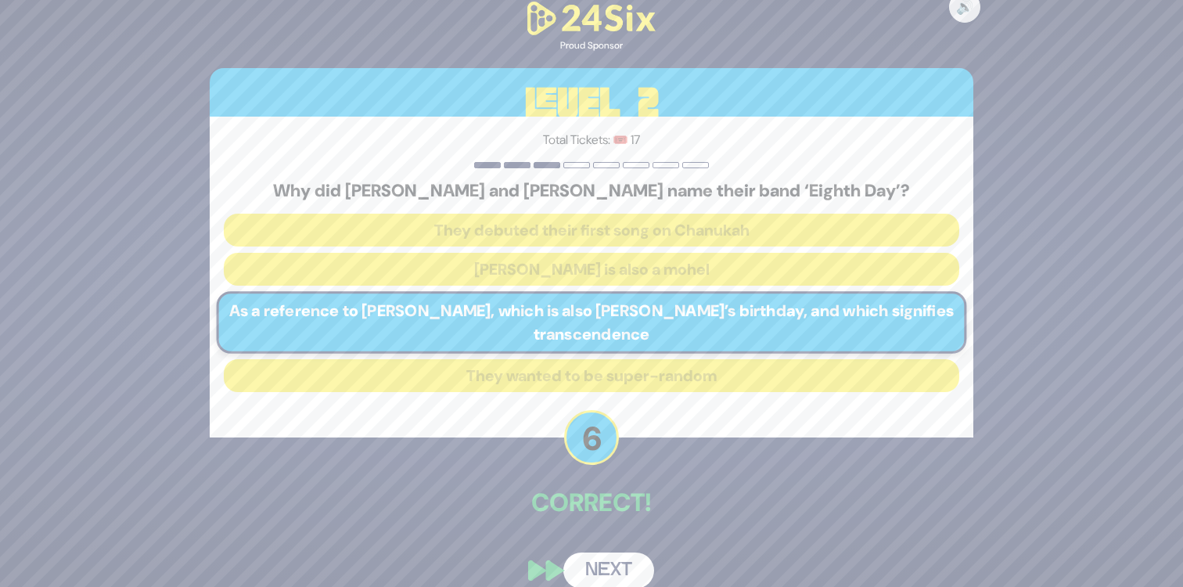
click at [603, 563] on button "Next" at bounding box center [608, 570] width 91 height 36
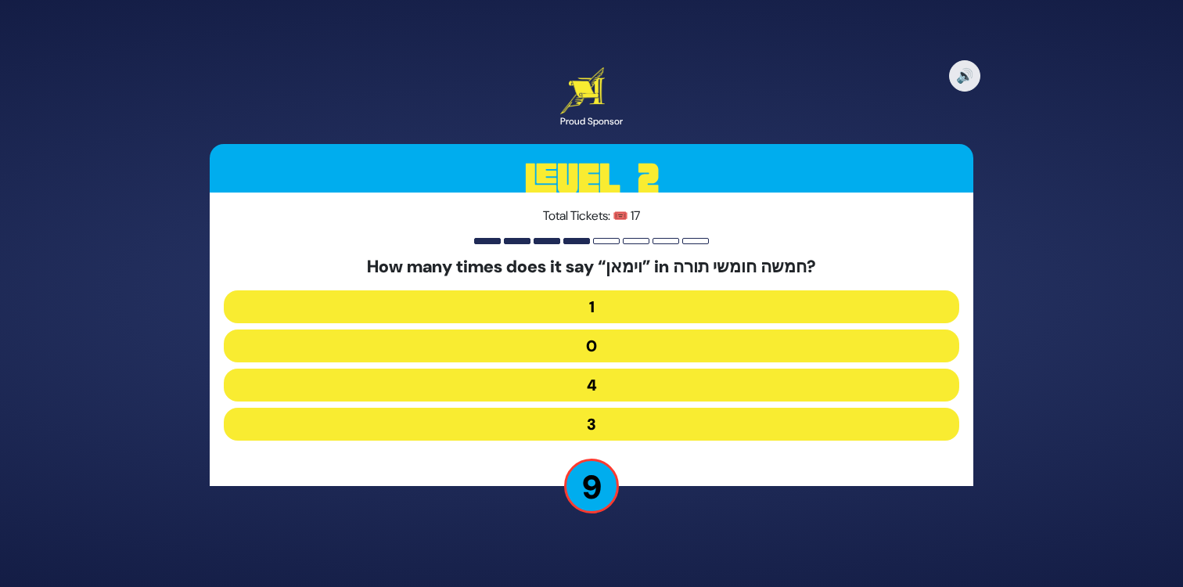
click at [612, 418] on button "3" at bounding box center [591, 423] width 735 height 33
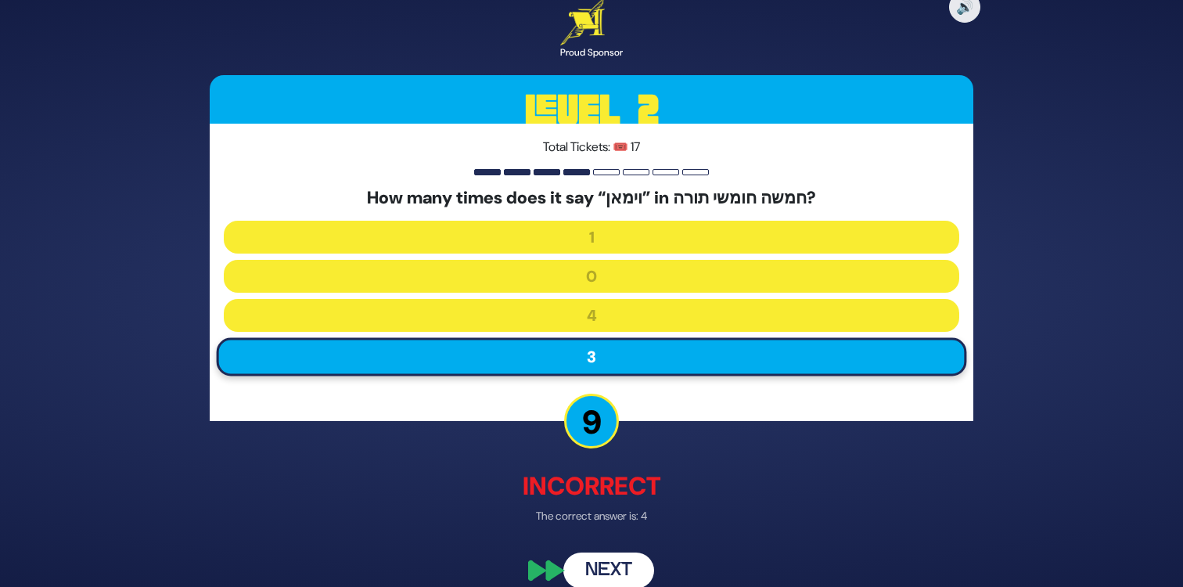
click at [616, 569] on button "Next" at bounding box center [608, 570] width 91 height 36
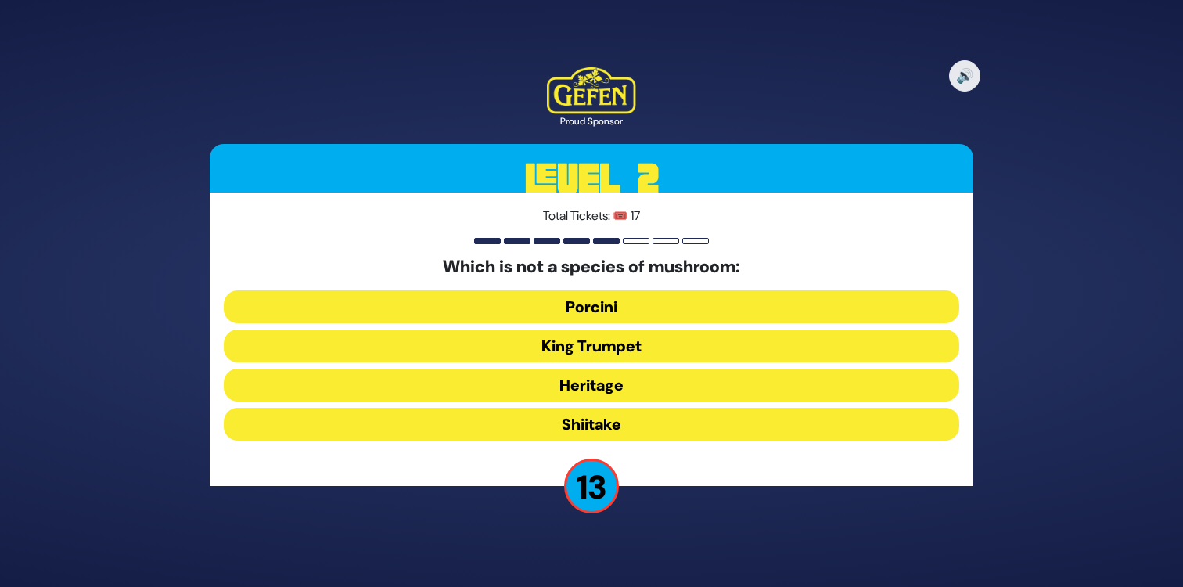
click at [572, 386] on button "Heritage" at bounding box center [591, 384] width 735 height 33
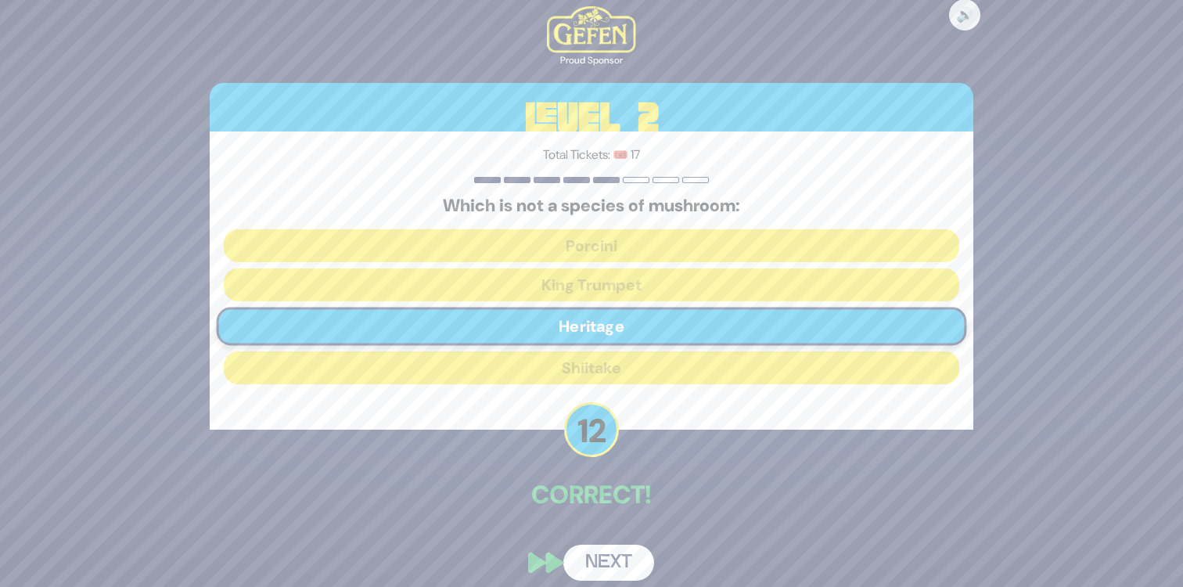
click at [617, 562] on button "Next" at bounding box center [608, 562] width 91 height 36
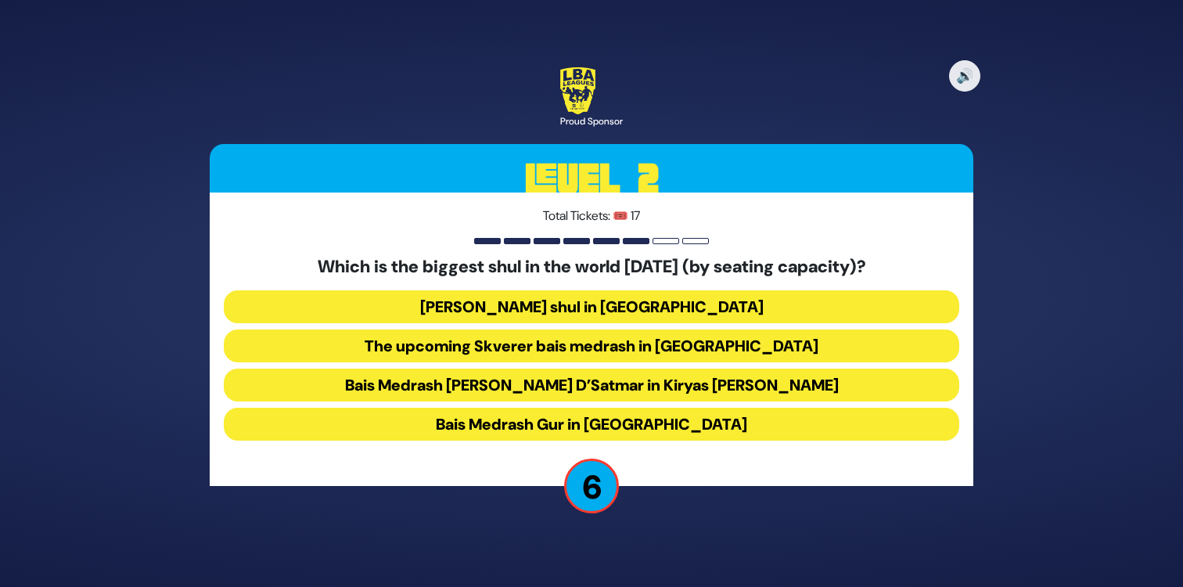
click at [683, 429] on button "Bais Medrash Gur in Yerushalayim" at bounding box center [591, 423] width 735 height 33
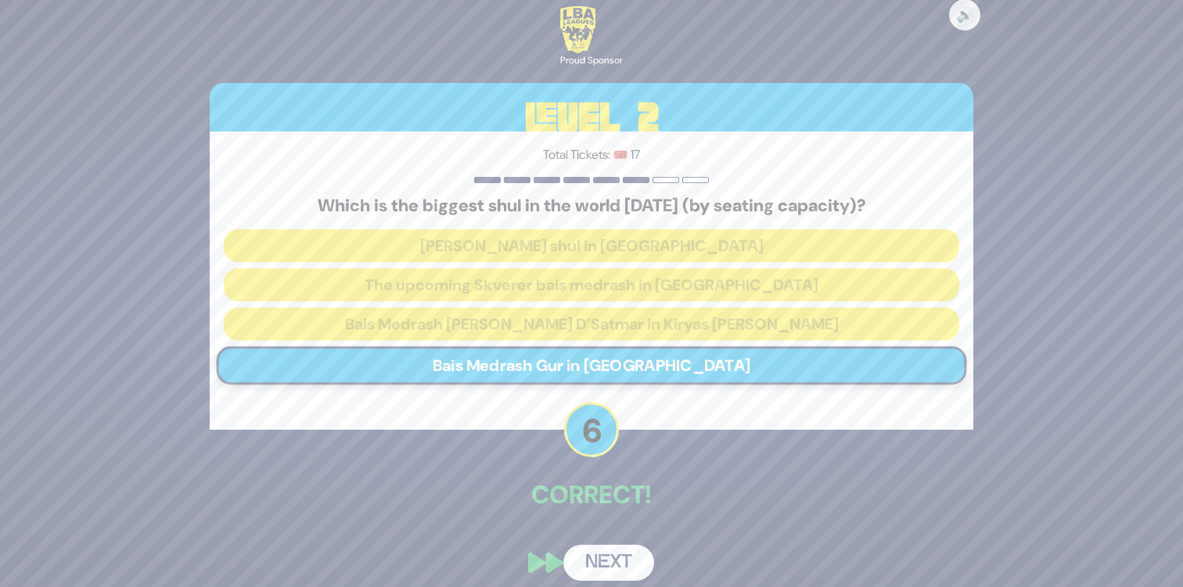
click at [614, 553] on button "Next" at bounding box center [608, 562] width 91 height 36
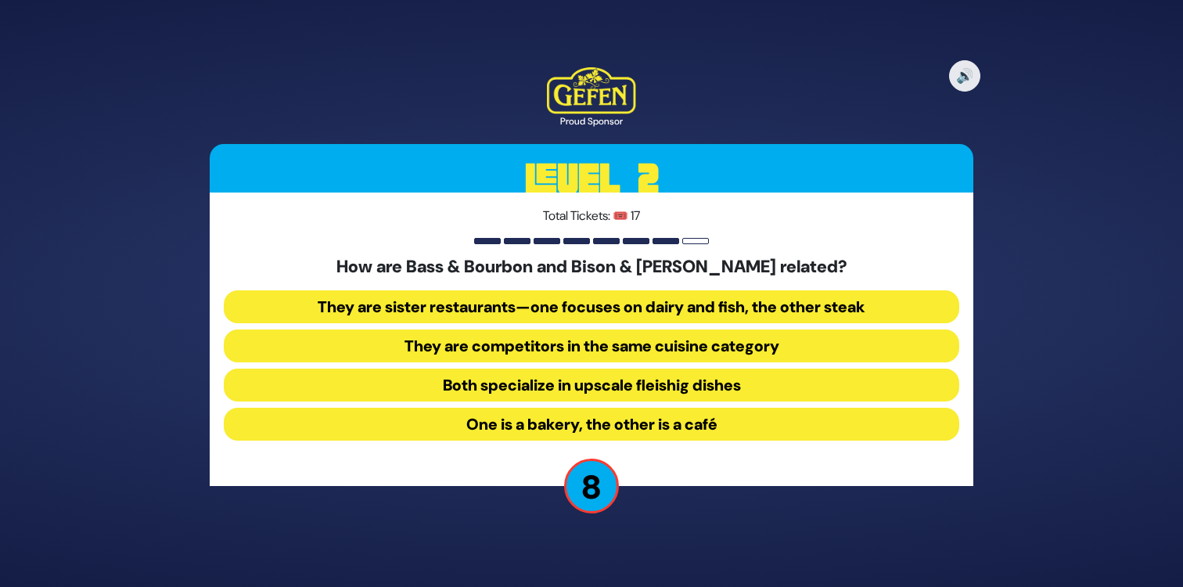
click at [421, 304] on button "They are sister restaurants—one focuses on dairy and fish, the other steak" at bounding box center [591, 306] width 735 height 33
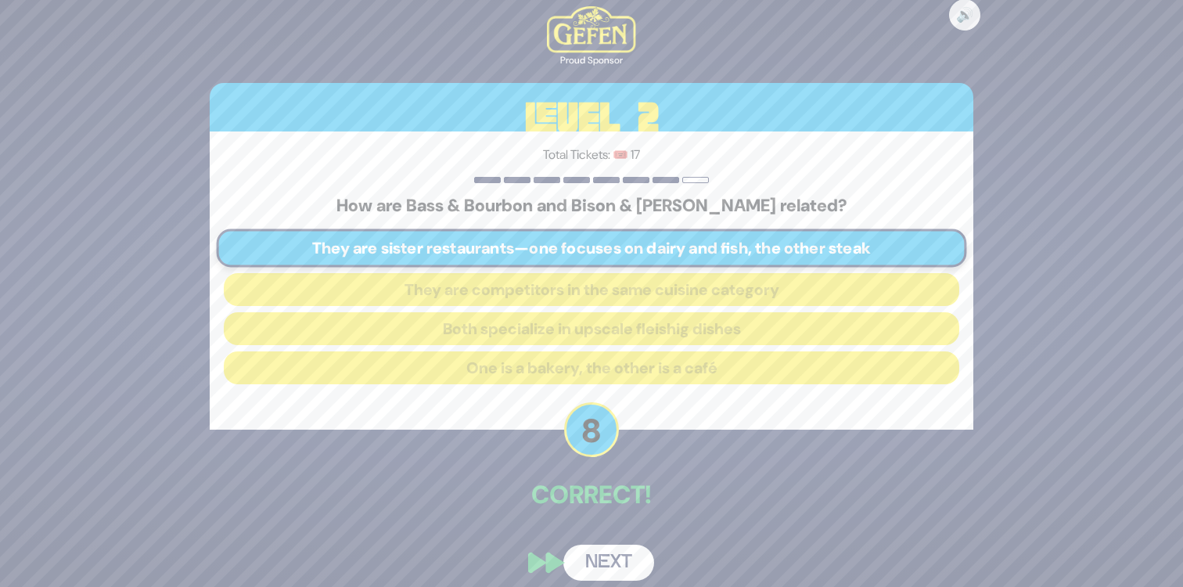
click at [620, 553] on button "Next" at bounding box center [608, 562] width 91 height 36
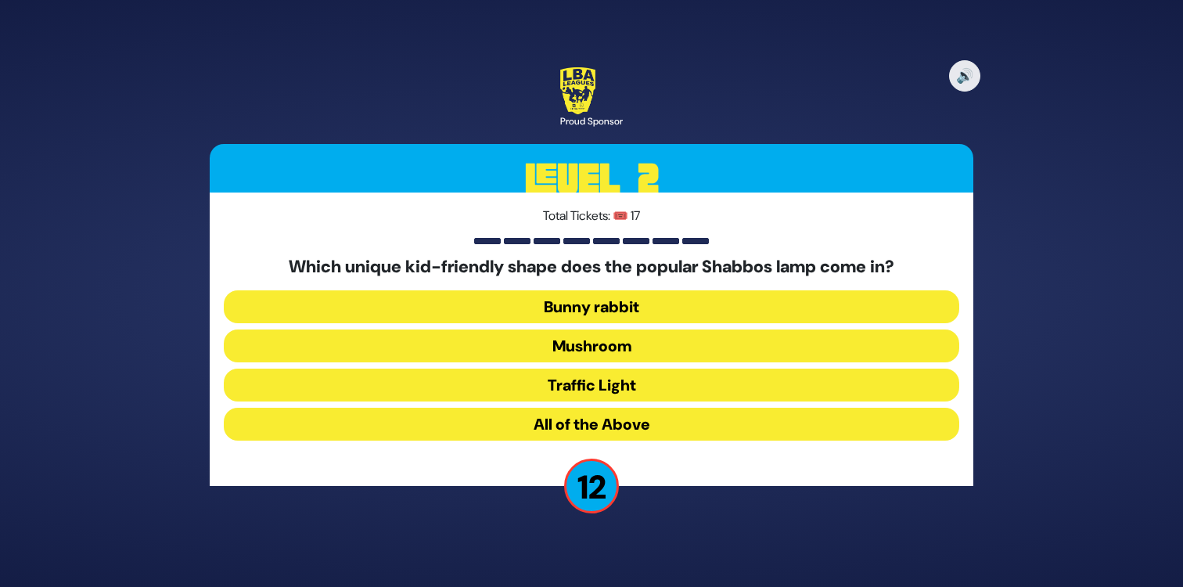
click at [516, 353] on button "Mushroom" at bounding box center [591, 345] width 735 height 33
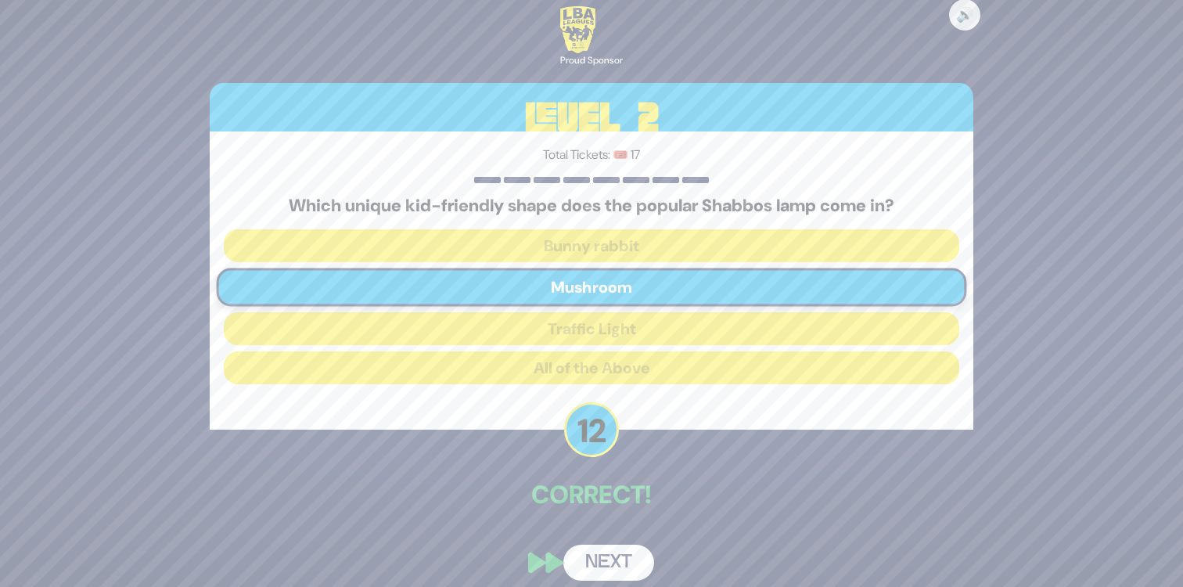
click at [617, 551] on button "Next" at bounding box center [608, 562] width 91 height 36
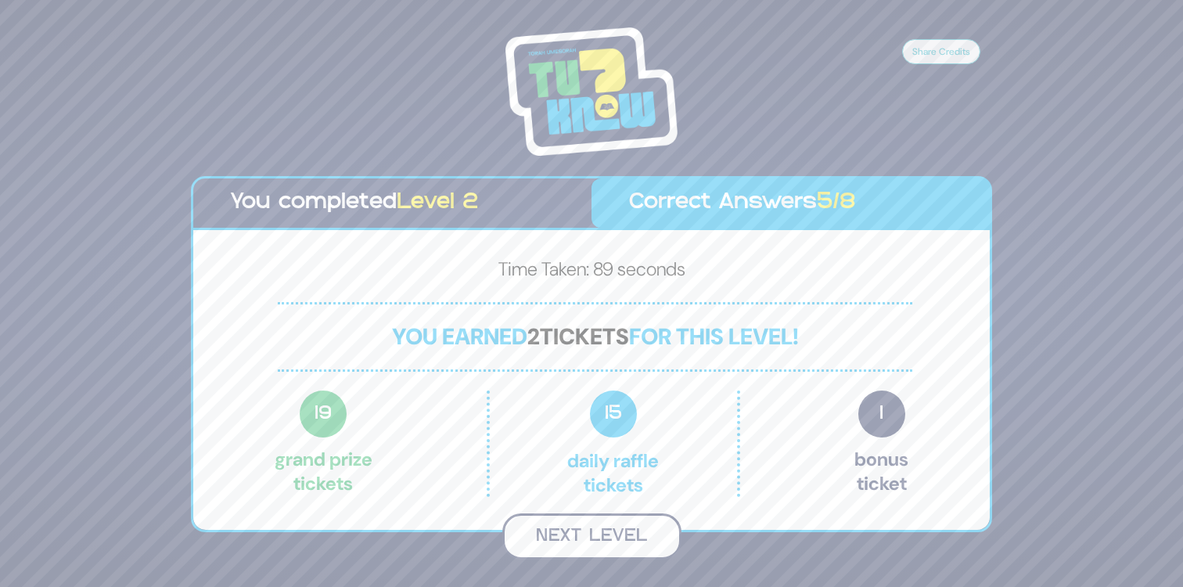
click at [596, 538] on button "Next Level" at bounding box center [591, 536] width 179 height 46
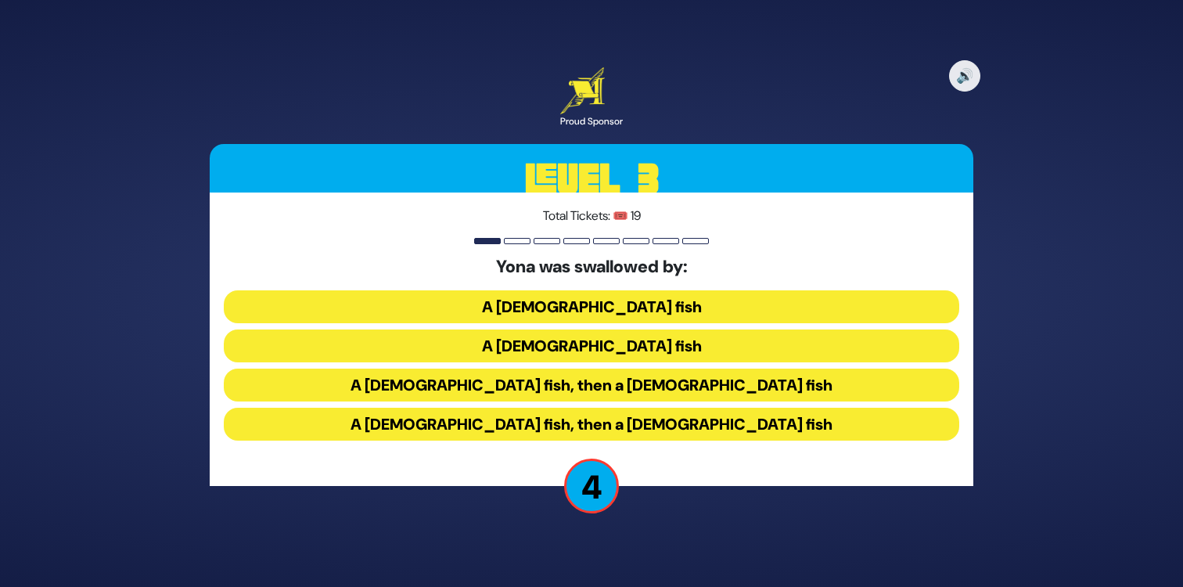
click at [554, 380] on button "A male fish, then a female fish" at bounding box center [591, 384] width 735 height 33
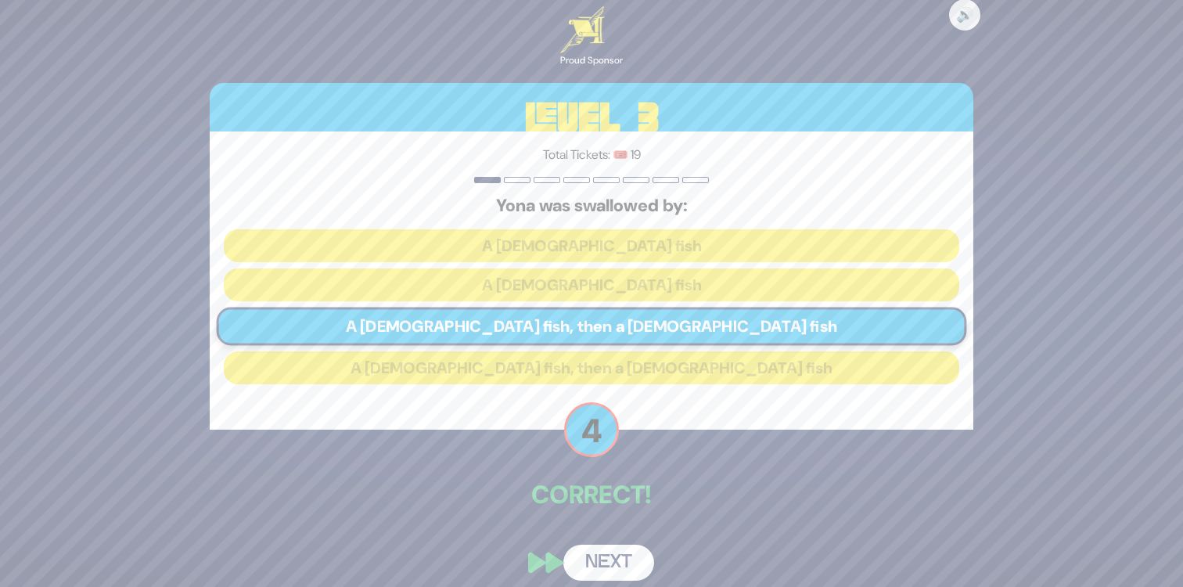
click at [608, 558] on button "Next" at bounding box center [608, 562] width 91 height 36
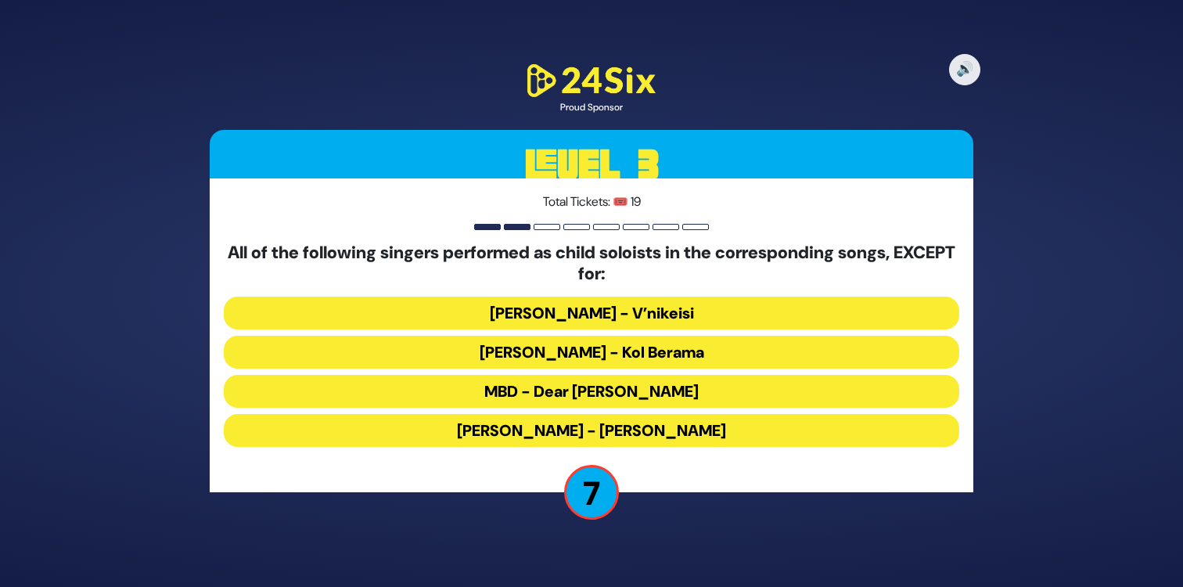
click at [504, 390] on button "MBD - Dear Nikolai" at bounding box center [591, 391] width 735 height 33
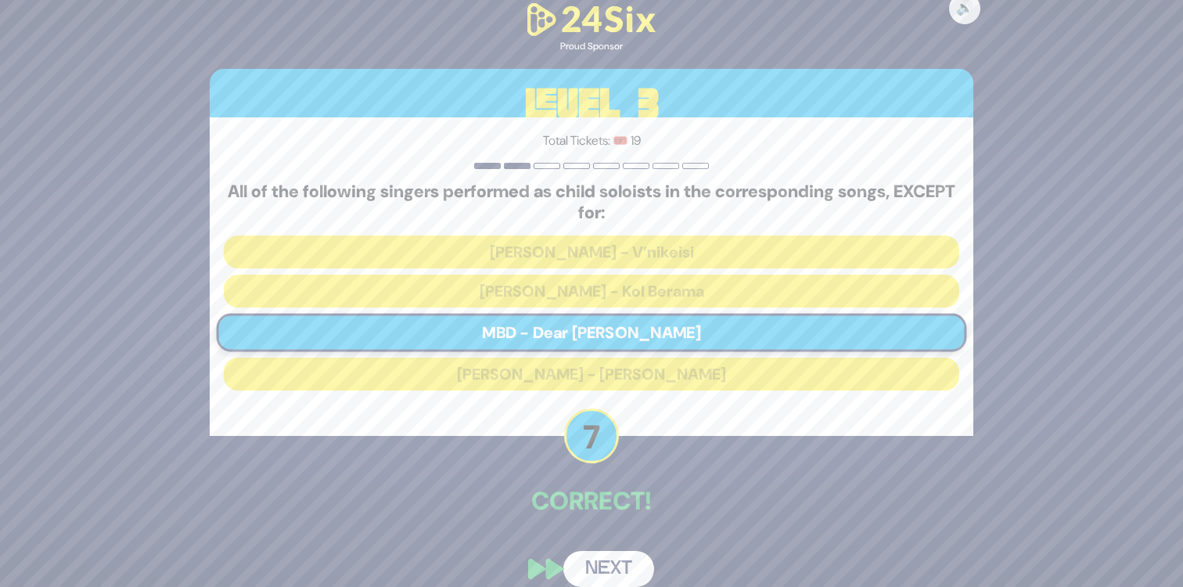
click at [624, 565] on button "Next" at bounding box center [608, 569] width 91 height 36
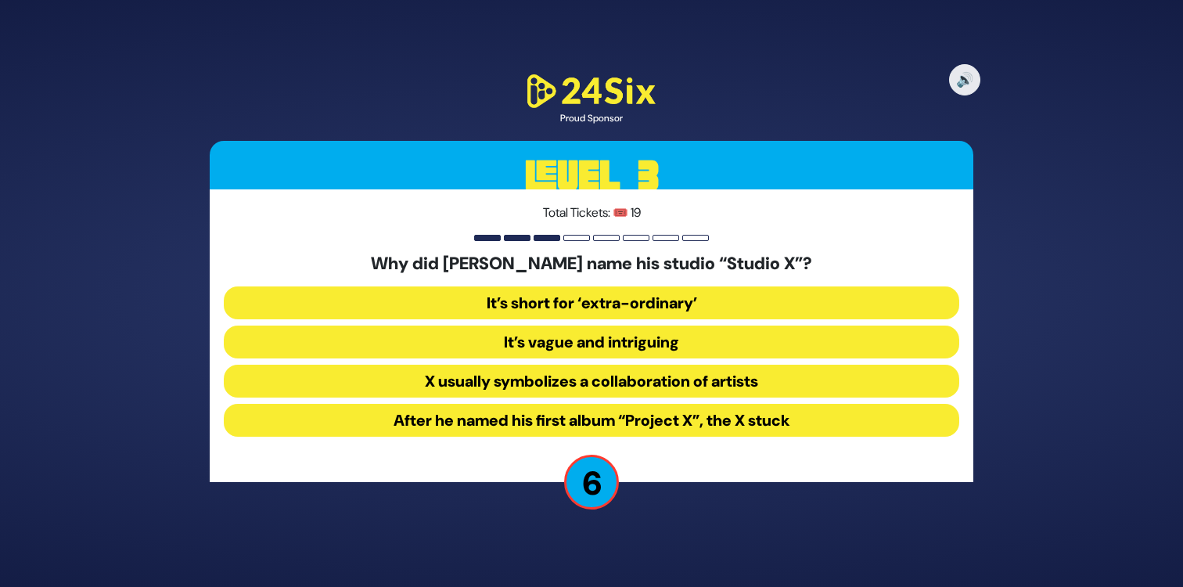
click at [479, 415] on button "After he named his first album “Project X”, the X stuck" at bounding box center [591, 420] width 735 height 33
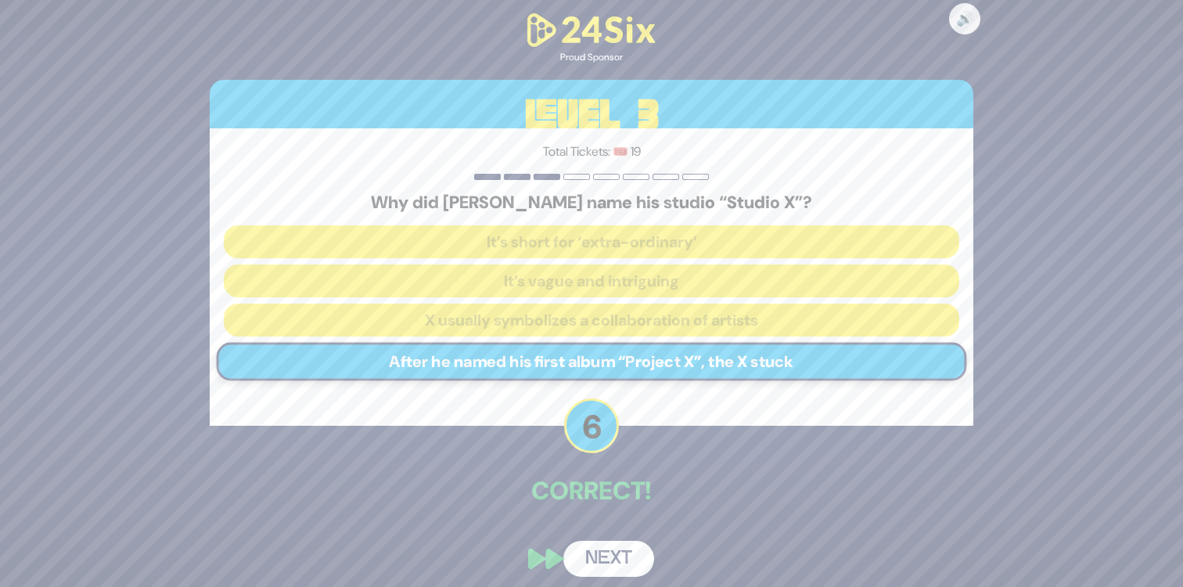
click at [608, 552] on button "Next" at bounding box center [608, 558] width 91 height 36
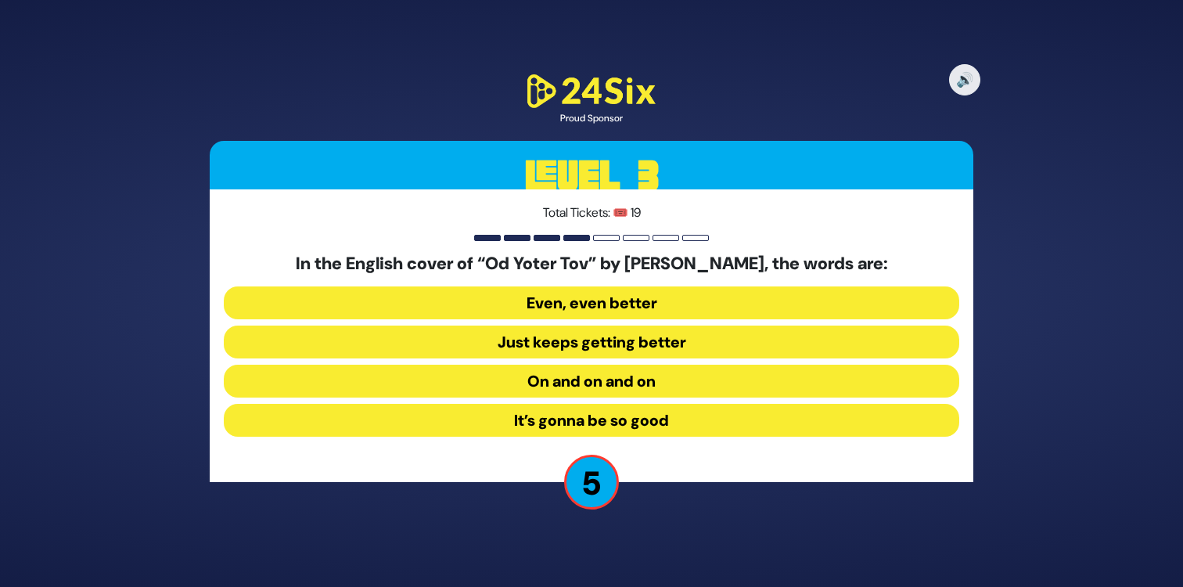
click at [504, 380] on button "On and on and on" at bounding box center [591, 380] width 735 height 33
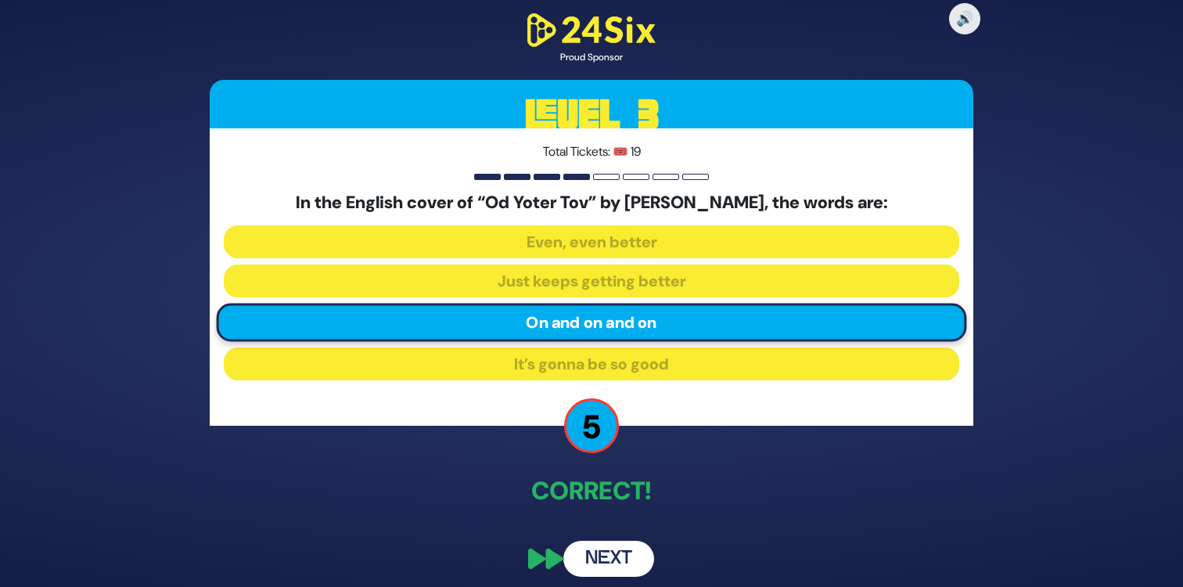
click at [640, 551] on button "Next" at bounding box center [608, 558] width 91 height 36
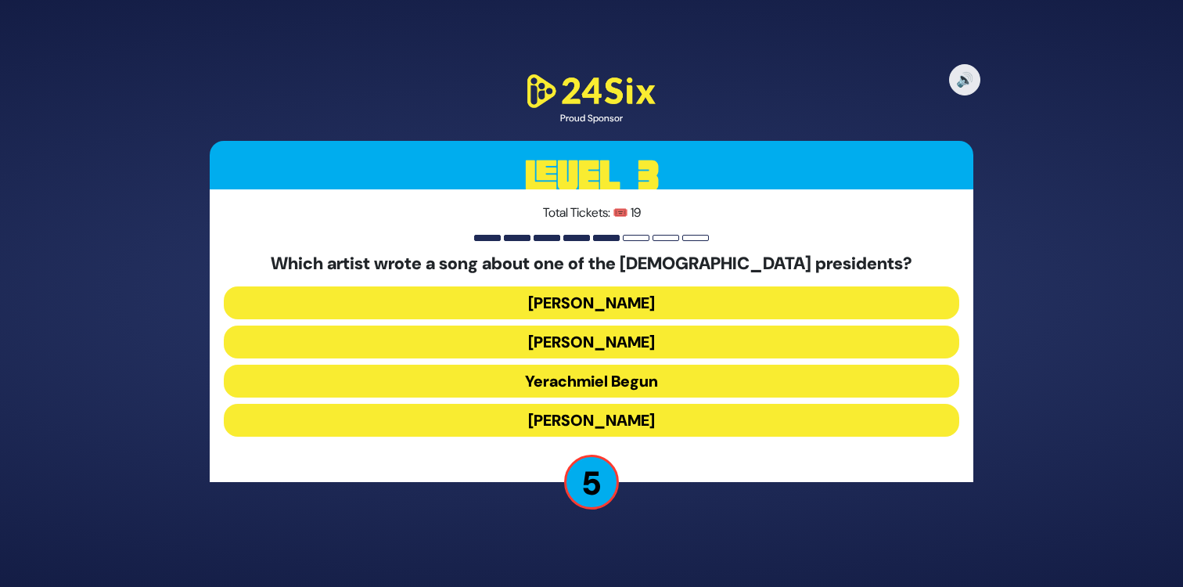
click at [520, 303] on button "Abie Rotenberg" at bounding box center [591, 302] width 735 height 33
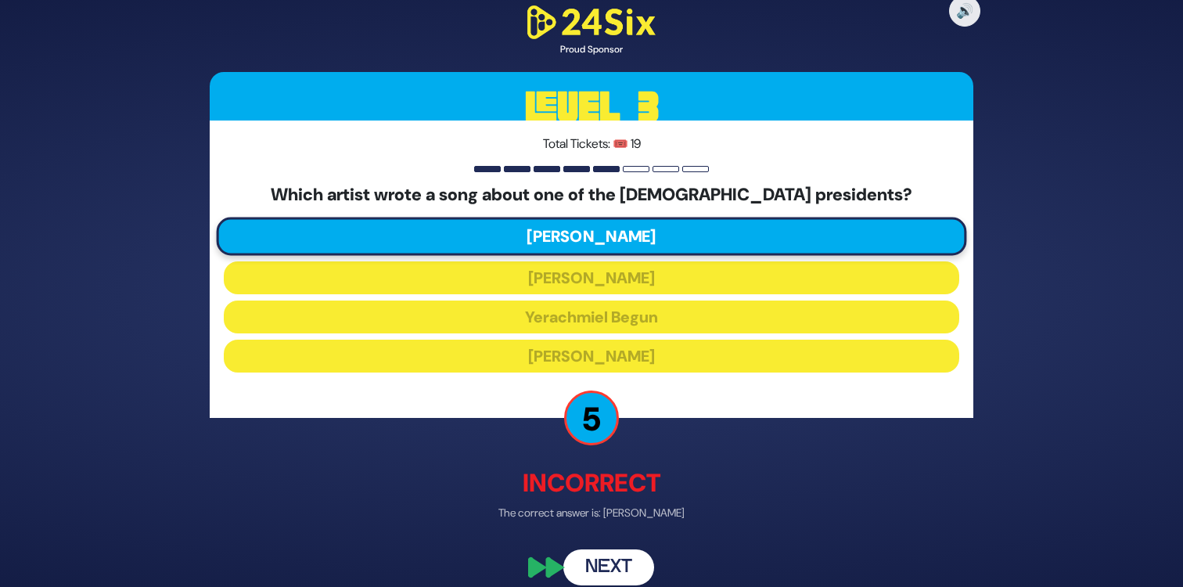
click at [620, 560] on button "Next" at bounding box center [608, 567] width 91 height 36
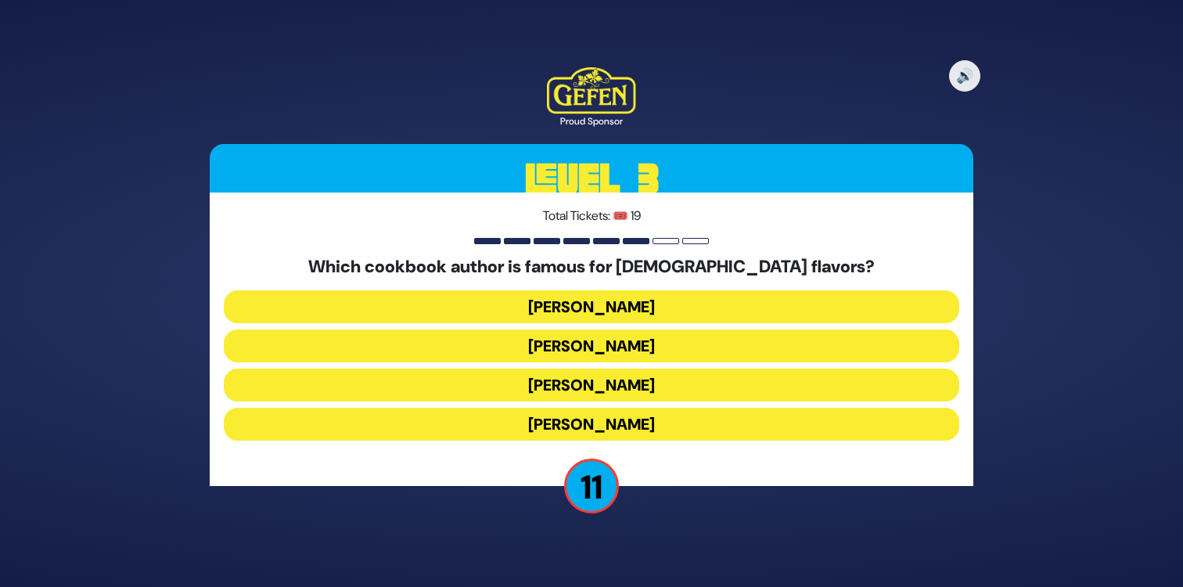
click at [487, 422] on button "Danielle Renov" at bounding box center [591, 423] width 735 height 33
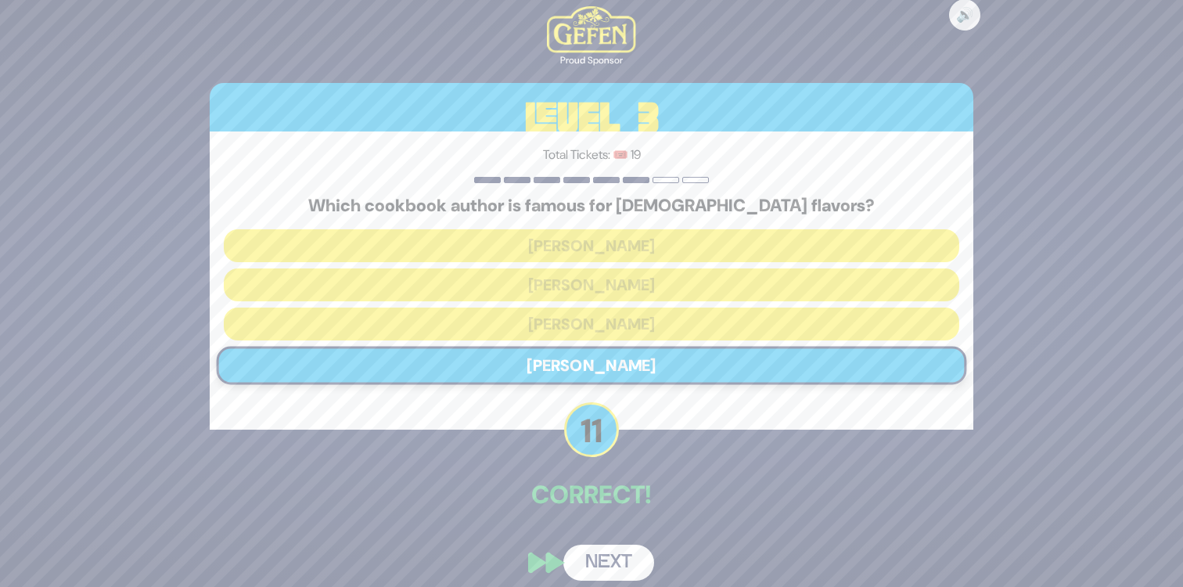
click at [616, 560] on button "Next" at bounding box center [608, 562] width 91 height 36
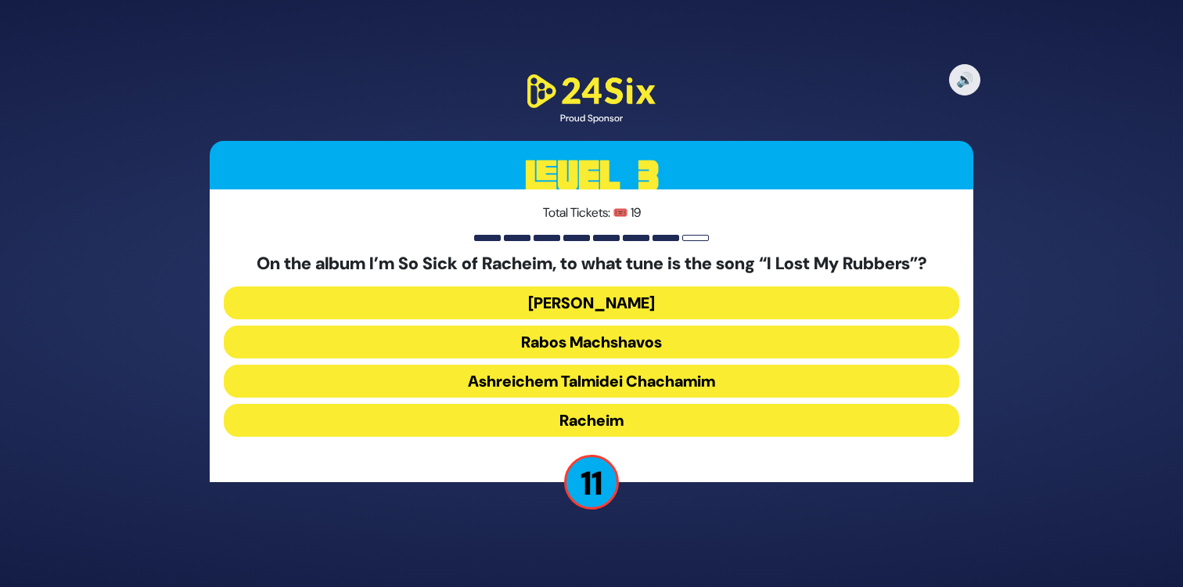
click at [544, 297] on button "Dido Bey" at bounding box center [591, 302] width 735 height 33
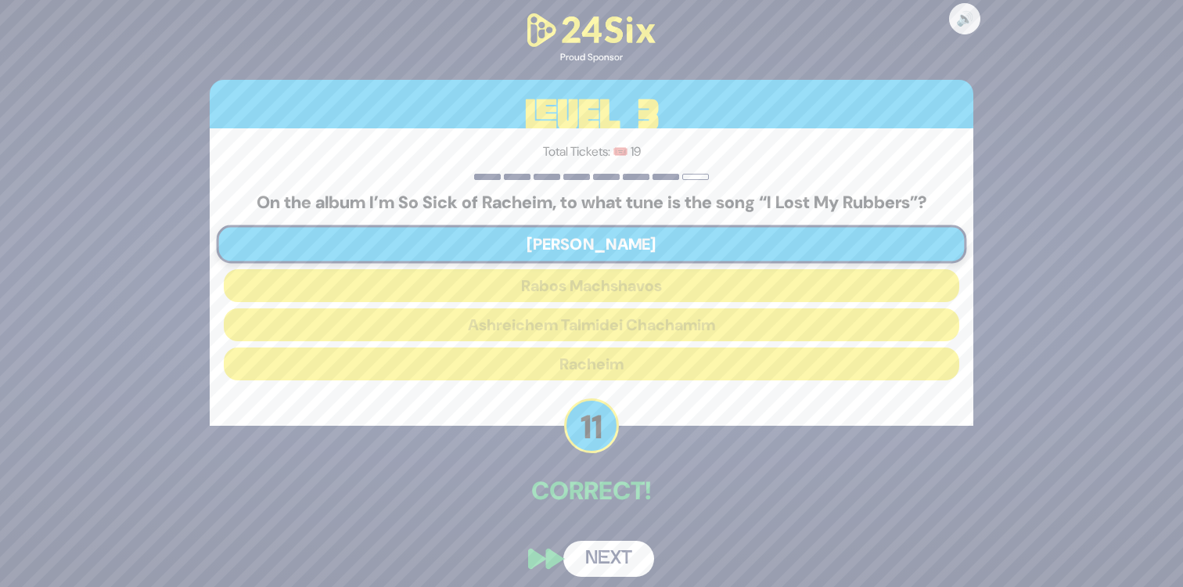
click at [617, 564] on button "Next" at bounding box center [608, 558] width 91 height 36
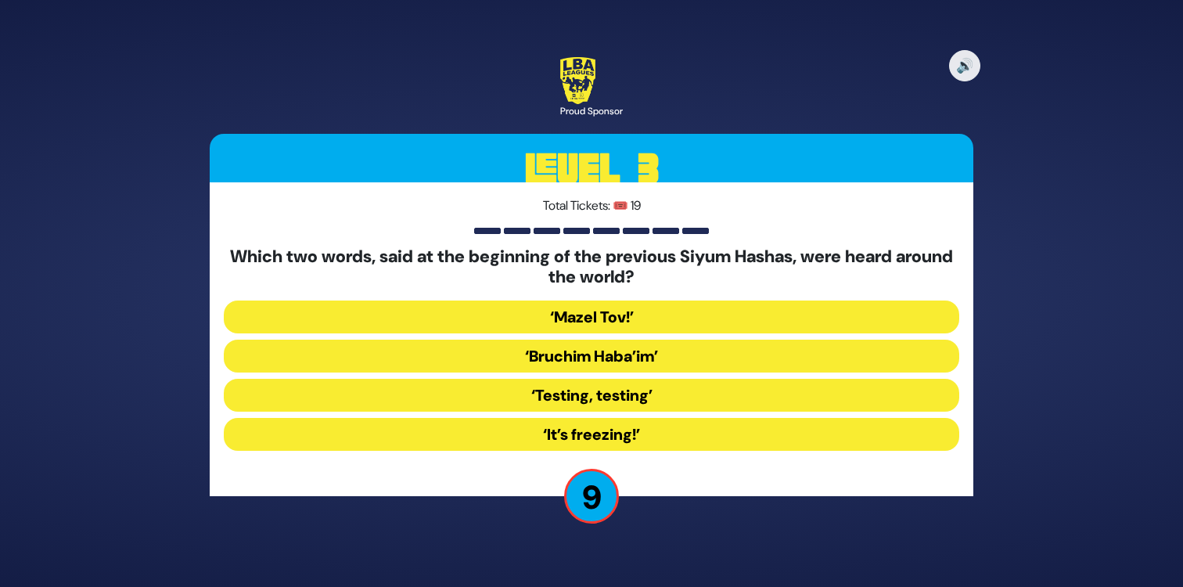
click at [558, 430] on button "‘It’s freezing!’" at bounding box center [591, 434] width 735 height 33
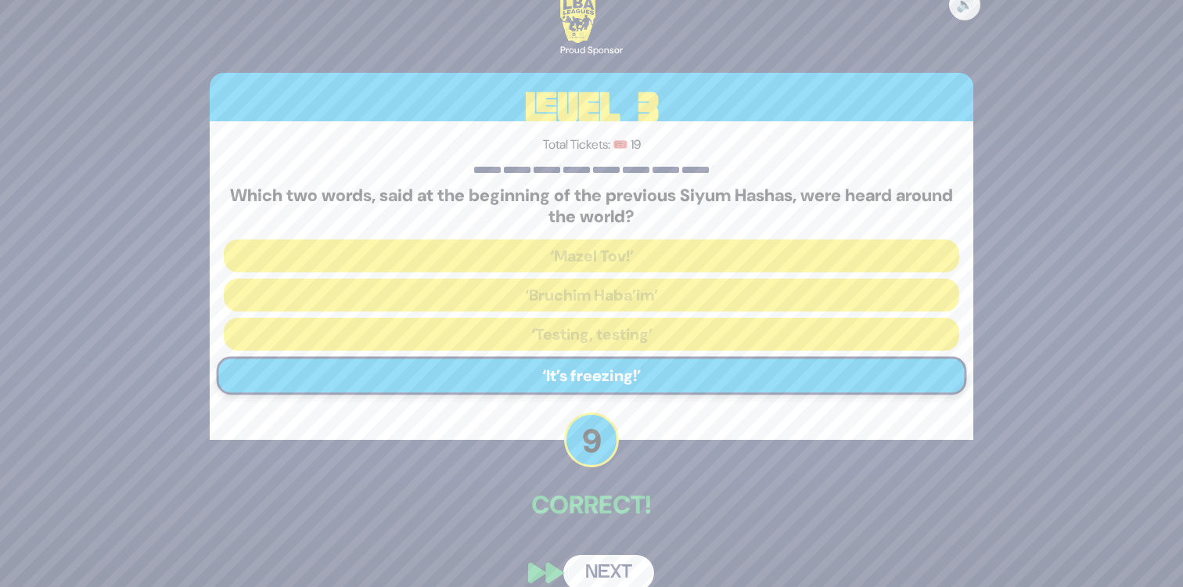
click at [624, 569] on button "Next" at bounding box center [608, 573] width 91 height 36
